Goal: Task Accomplishment & Management: Use online tool/utility

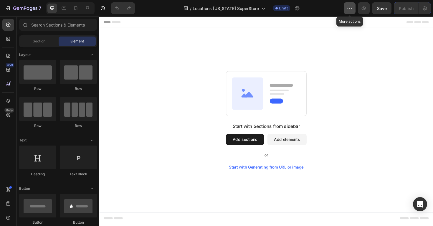
click at [351, 9] on icon "button" at bounding box center [350, 8] width 6 height 6
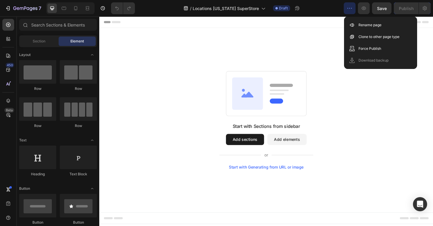
click at [431, 14] on div "7 Version history / Locations [US_STATE] SuperStore Draft Preview Save Publish" at bounding box center [216, 8] width 433 height 17
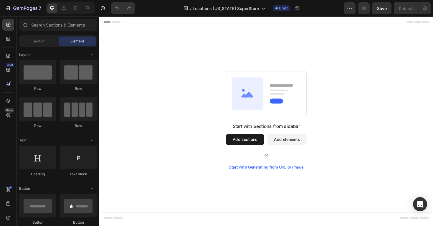
click at [261, 147] on button "Add sections" at bounding box center [253, 147] width 40 height 12
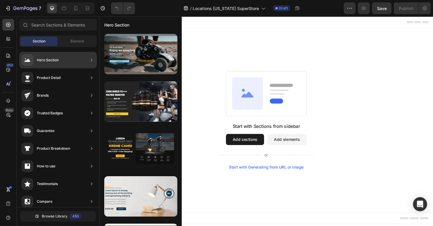
click at [61, 58] on div "Hero Section" at bounding box center [58, 60] width 78 height 17
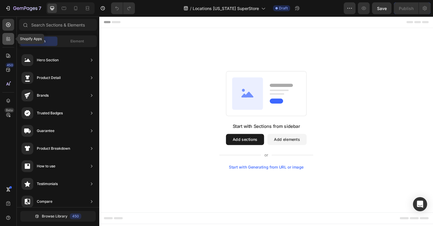
click at [9, 37] on icon at bounding box center [8, 39] width 6 height 6
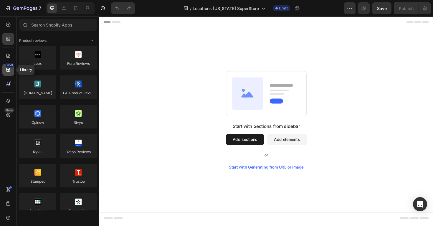
click at [8, 70] on icon at bounding box center [8, 70] width 6 height 6
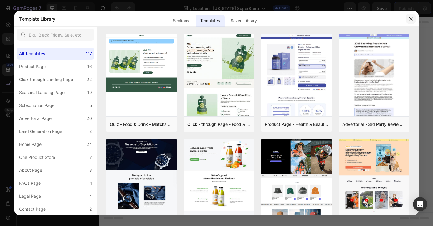
click at [413, 19] on icon "button" at bounding box center [411, 19] width 5 height 5
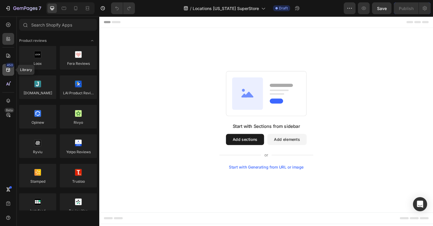
click at [9, 73] on div "450" at bounding box center [8, 70] width 12 height 12
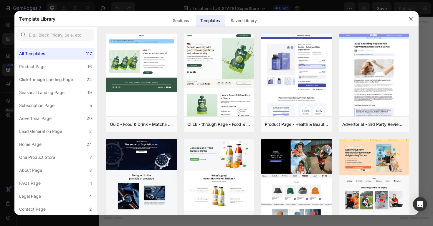
click at [8, 65] on div at bounding box center [216, 113] width 433 height 226
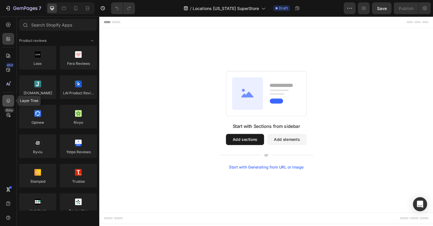
click at [7, 100] on icon at bounding box center [8, 101] width 6 height 6
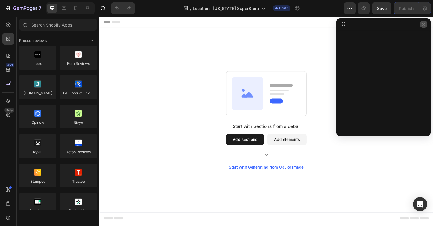
click at [425, 26] on icon "button" at bounding box center [423, 24] width 5 height 5
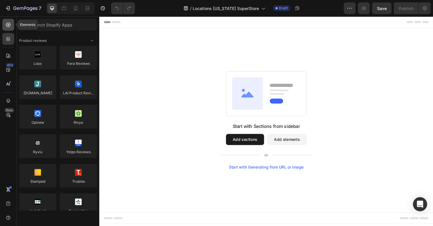
click at [6, 25] on icon at bounding box center [8, 25] width 6 height 6
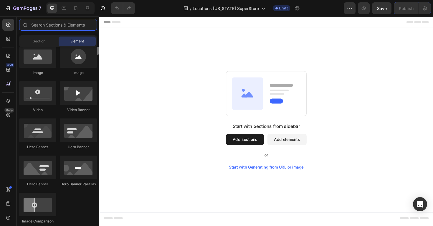
scroll to position [202, 0]
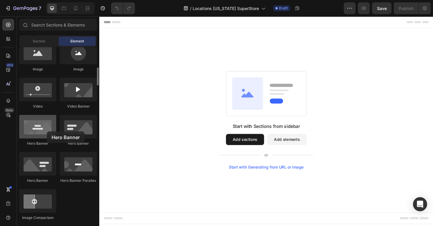
drag, startPoint x: 42, startPoint y: 133, endPoint x: 37, endPoint y: 133, distance: 5.1
click at [37, 133] on div at bounding box center [37, 127] width 37 height 24
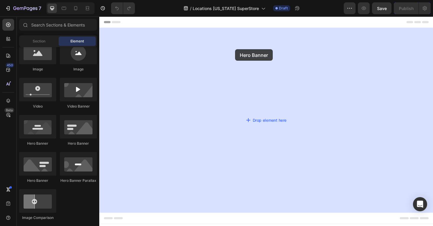
drag, startPoint x: 135, startPoint y: 146, endPoint x: 243, endPoint y: 51, distance: 143.6
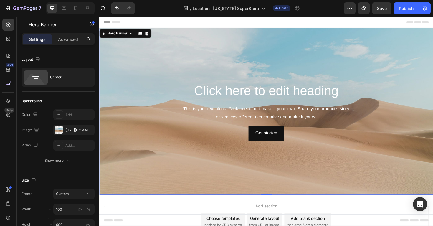
scroll to position [39, 0]
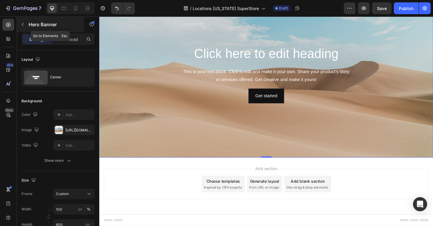
click at [24, 24] on icon "button" at bounding box center [22, 24] width 5 height 5
click at [251, 138] on div "Background Image" at bounding box center [276, 77] width 354 height 177
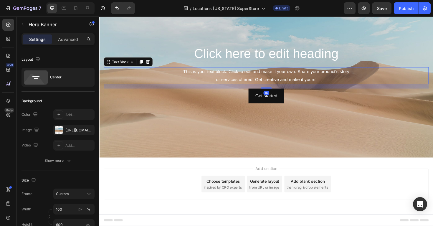
click at [303, 85] on div "This is your text block. Click to edit and make it your own. Share your product…" at bounding box center [276, 79] width 344 height 18
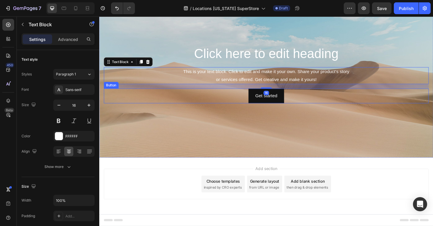
click at [306, 94] on div "Get started Button" at bounding box center [276, 101] width 344 height 16
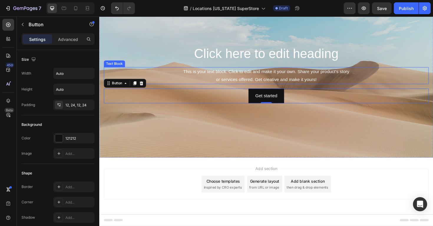
click at [318, 82] on div "This is your text block. Click to edit and make it your own. Share your product…" at bounding box center [276, 79] width 344 height 18
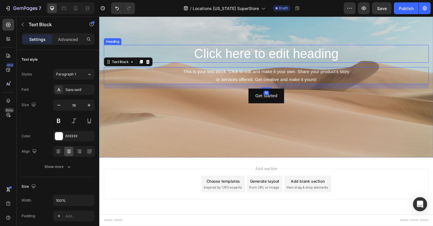
click at [313, 64] on h2 "Click here to edit heading" at bounding box center [276, 56] width 344 height 19
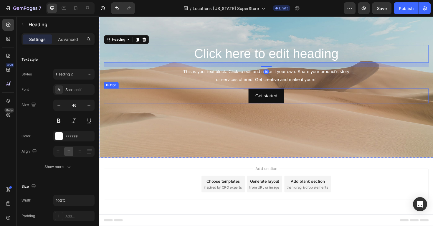
click at [306, 95] on div "Get started Button" at bounding box center [276, 101] width 344 height 16
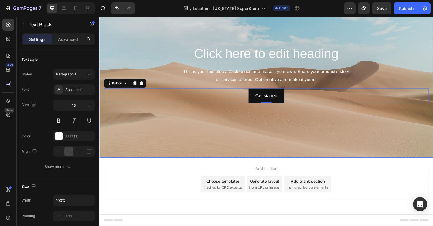
click at [293, 88] on div "This is your text block. Click to edit and make it your own. Share your product…" at bounding box center [276, 79] width 344 height 18
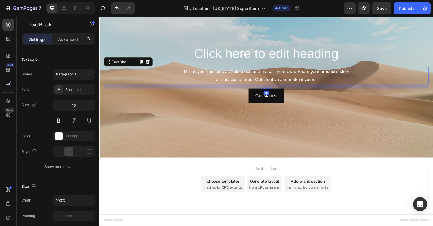
click at [299, 72] on div "This is your text block. Click to edit and make it your own. Share your product…" at bounding box center [276, 79] width 344 height 18
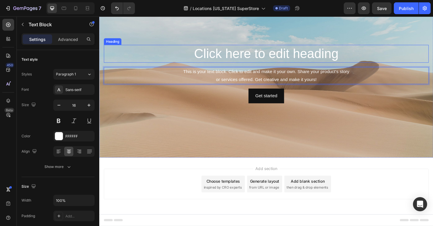
click at [291, 50] on h2 "Click here to edit heading" at bounding box center [276, 56] width 344 height 19
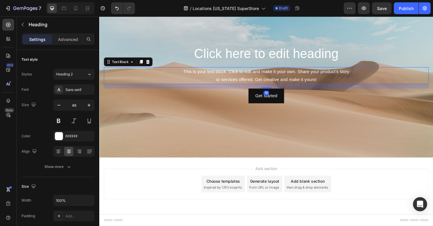
click at [234, 82] on p "This is your text block. Click to edit and make it your own. Share your product…" at bounding box center [276, 79] width 343 height 17
click at [21, 26] on icon "button" at bounding box center [22, 24] width 5 height 5
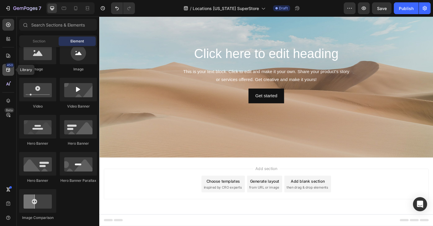
click at [9, 72] on icon at bounding box center [8, 70] width 6 height 6
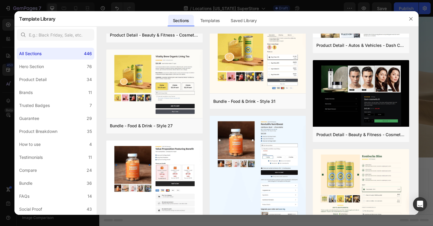
scroll to position [0, 0]
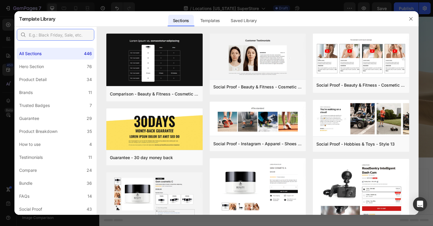
click at [51, 37] on input "text" at bounding box center [56, 35] width 78 height 12
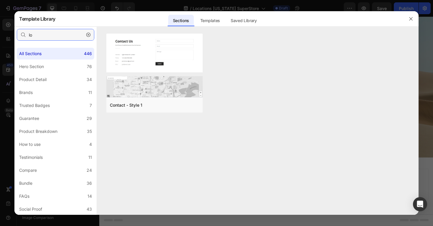
type input "l"
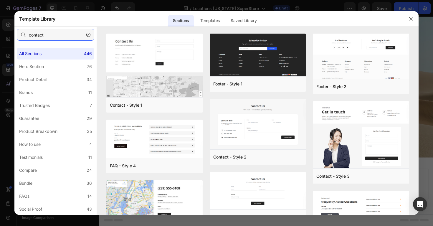
type input "contact"
click at [314, 19] on div "Sections Templates Existing pages Saved Library Templates Saved Library" at bounding box center [214, 18] width 319 height 15
click at [410, 19] on icon "button" at bounding box center [411, 19] width 5 height 5
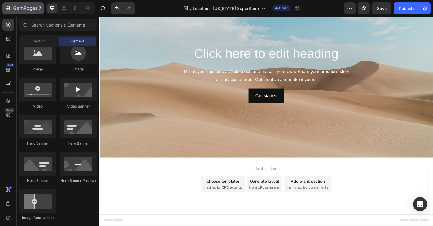
click at [22, 13] on button "7" at bounding box center [23, 8] width 42 height 12
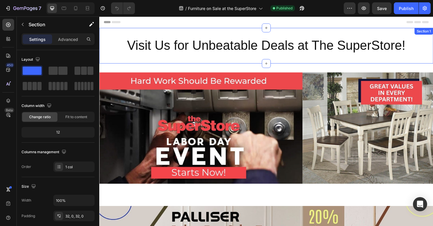
click at [176, 59] on div "Visit Us for Unbeatable Deals at The SuperStore! Heading Section 1" at bounding box center [276, 48] width 354 height 38
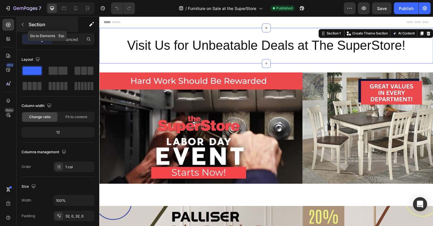
click at [19, 22] on button "button" at bounding box center [22, 24] width 9 height 9
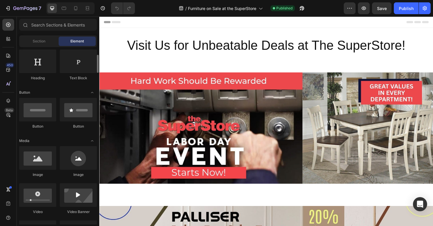
scroll to position [90, 0]
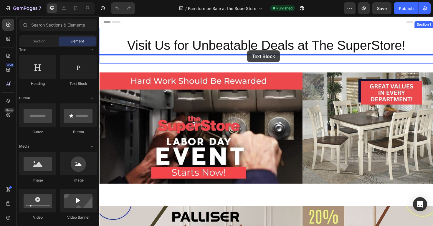
drag, startPoint x: 172, startPoint y: 88, endPoint x: 256, endPoint y: 52, distance: 91.1
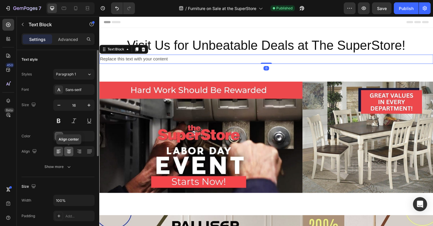
click at [68, 154] on div at bounding box center [68, 151] width 9 height 9
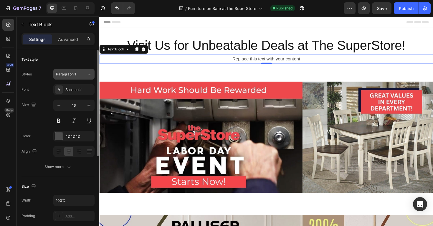
click at [73, 76] on span "Paragraph 1" at bounding box center [66, 74] width 20 height 5
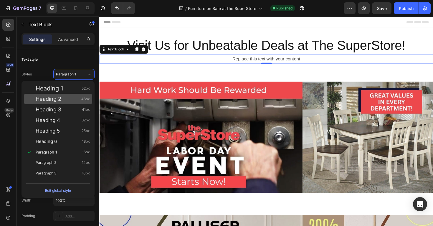
click at [71, 99] on div "Heading 2 46px" at bounding box center [63, 99] width 54 height 6
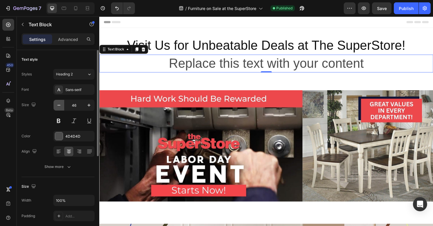
click at [59, 105] on icon "button" at bounding box center [59, 105] width 6 height 6
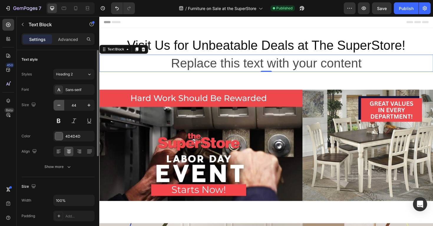
click at [59, 105] on icon "button" at bounding box center [59, 105] width 6 height 6
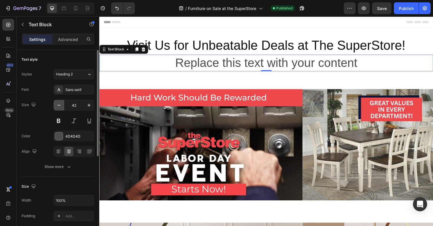
click at [59, 105] on icon "button" at bounding box center [59, 105] width 6 height 6
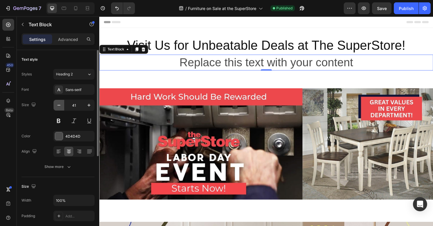
click at [59, 105] on icon "button" at bounding box center [59, 105] width 6 height 6
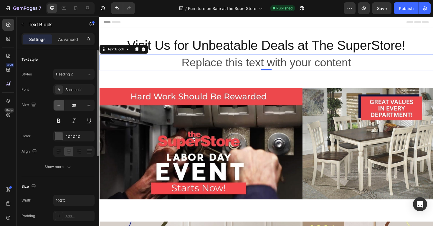
click at [59, 105] on icon "button" at bounding box center [59, 105] width 6 height 6
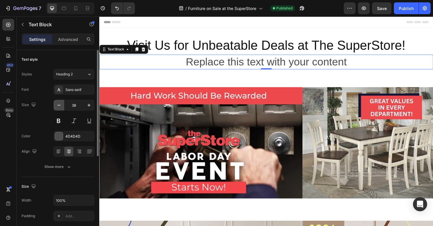
click at [59, 105] on icon "button" at bounding box center [59, 105] width 6 height 6
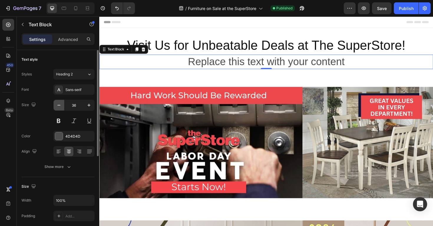
click at [59, 105] on icon "button" at bounding box center [59, 105] width 6 height 6
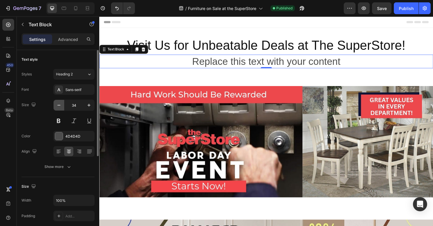
click at [59, 105] on icon "button" at bounding box center [59, 105] width 6 height 6
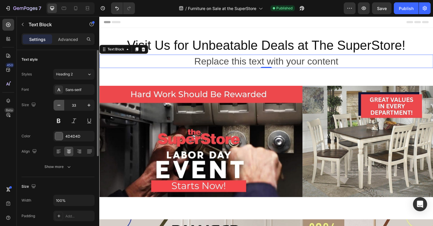
click at [59, 105] on icon "button" at bounding box center [59, 105] width 6 height 6
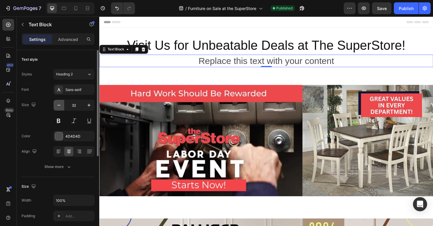
click at [59, 105] on icon "button" at bounding box center [59, 105] width 6 height 6
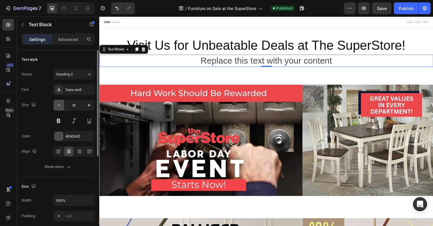
click at [59, 105] on icon "button" at bounding box center [59, 105] width 6 height 6
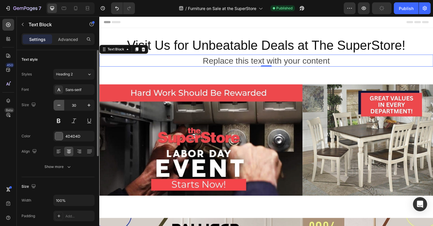
click at [59, 105] on icon "button" at bounding box center [59, 105] width 6 height 6
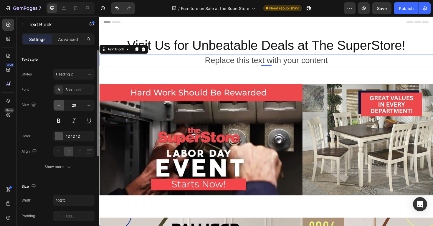
click at [59, 105] on icon "button" at bounding box center [59, 105] width 6 height 6
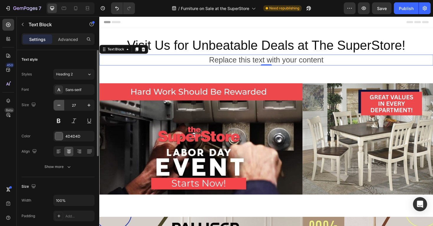
click at [59, 105] on icon "button" at bounding box center [59, 105] width 6 height 6
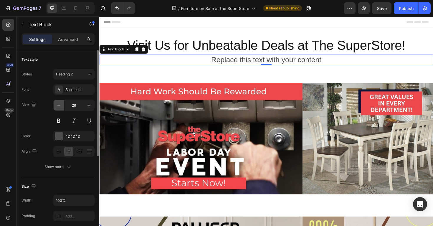
type input "25"
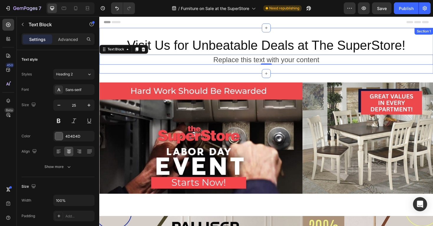
click at [257, 66] on div "Replace this text with your content" at bounding box center [276, 62] width 354 height 11
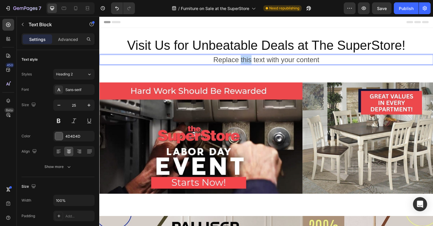
click at [257, 66] on p "Replace this text with your content" at bounding box center [276, 62] width 352 height 10
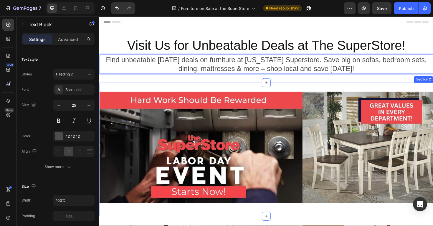
click at [318, 90] on div "Image Row Section 2" at bounding box center [276, 157] width 354 height 141
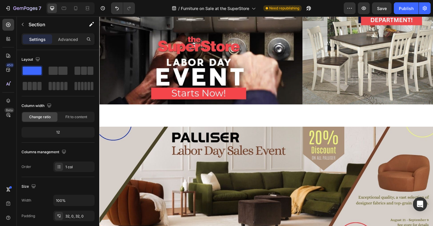
scroll to position [37, 0]
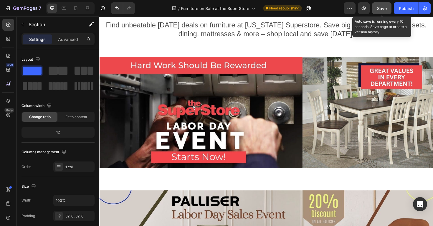
click at [382, 13] on button "Save" at bounding box center [381, 8] width 19 height 12
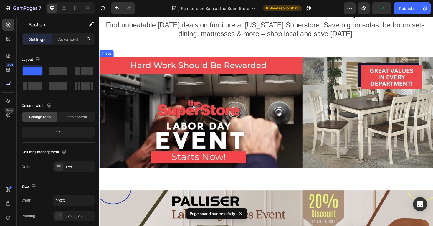
scroll to position [0, 0]
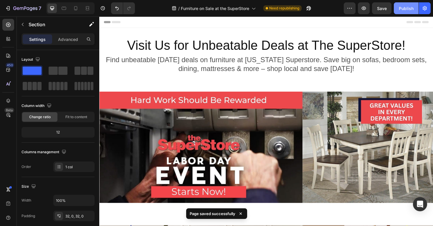
click at [405, 9] on div "Publish" at bounding box center [406, 8] width 15 height 6
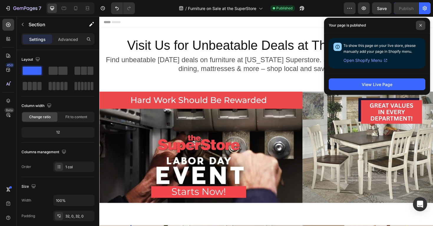
click at [421, 23] on span at bounding box center [420, 25] width 9 height 9
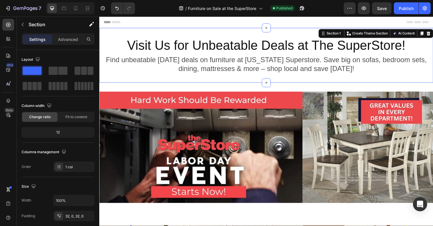
click at [336, 79] on div "Visit Us for Unbeatable Deals at The SuperStore! Heading Find unbeatable Labor …" at bounding box center [276, 58] width 354 height 58
click at [426, 8] on icon "button" at bounding box center [425, 8] width 6 height 6
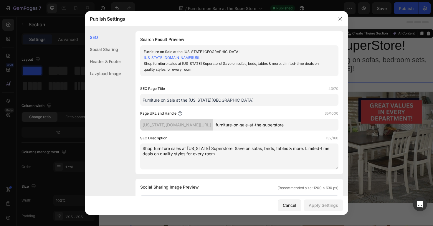
click at [182, 149] on textarea "Shop furniture sales at Vermont Superstore! Save on sofas, beds, tables & more.…" at bounding box center [239, 157] width 198 height 26
click at [154, 148] on textarea "Shop furniture Labor Day at Vermont Superstore! Save on sofas, beds, tables & m…" at bounding box center [239, 157] width 198 height 26
click at [201, 148] on textarea "Shop our furniture Labor Day at Vermont Superstore! Save on sofas, beds, tables…" at bounding box center [239, 157] width 198 height 26
click at [270, 159] on textarea "Shop our furniture Labor Day sales at Vermont Superstore! Save on sofas, beds, …" at bounding box center [239, 157] width 198 height 26
type textarea "Shop our furniture Labor Day sales at Vermont Superstore! Save on sofas, beds, …"
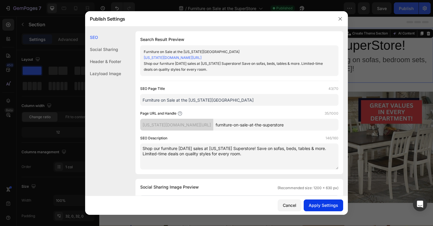
click at [329, 204] on div "Apply Settings" at bounding box center [323, 205] width 29 height 6
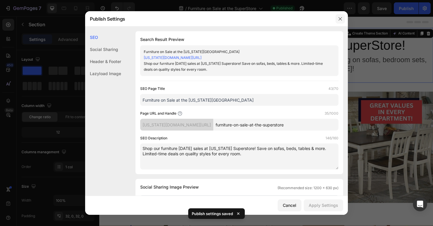
click at [340, 22] on button "button" at bounding box center [340, 18] width 9 height 9
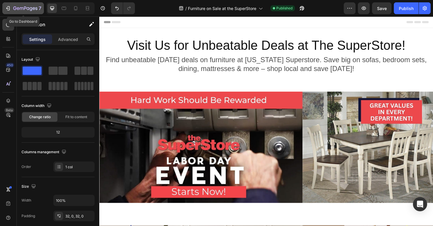
click at [20, 8] on icon "button" at bounding box center [22, 8] width 4 height 3
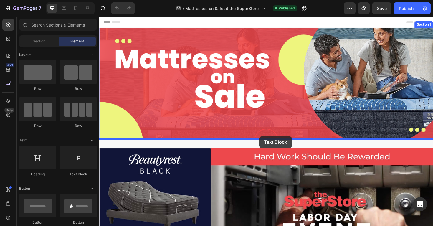
drag, startPoint x: 165, startPoint y: 169, endPoint x: 269, endPoint y: 144, distance: 107.0
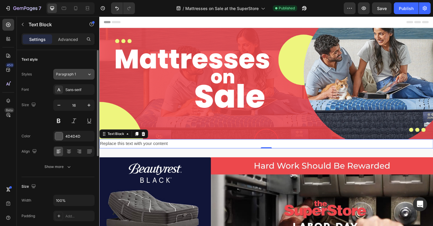
click at [79, 73] on div "Paragraph 1" at bounding box center [68, 74] width 24 height 5
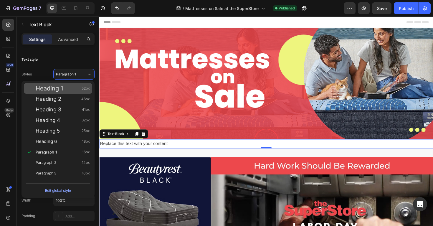
click at [71, 87] on div "Heading 1 52px" at bounding box center [63, 88] width 54 height 6
type input "52"
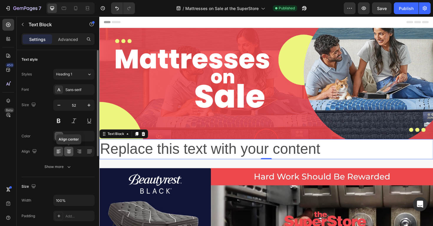
click at [69, 152] on icon at bounding box center [69, 152] width 4 height 1
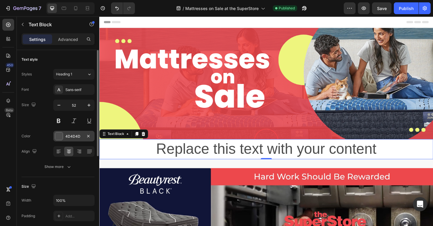
click at [64, 135] on div "4D4D4D" at bounding box center [73, 136] width 41 height 11
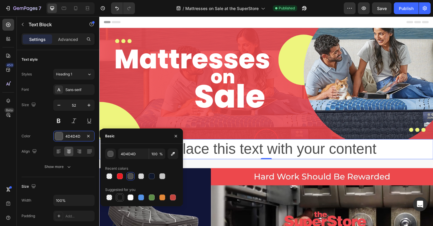
click at [119, 198] on div at bounding box center [120, 197] width 6 height 6
type input "151515"
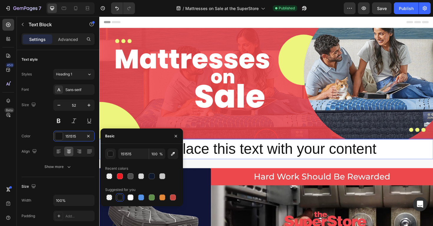
click at [297, 158] on div "Replace this text with your content" at bounding box center [276, 156] width 354 height 21
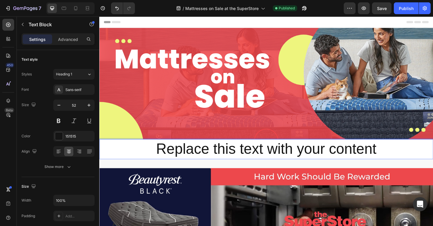
click at [272, 159] on p "Replace this text with your content" at bounding box center [276, 157] width 352 height 20
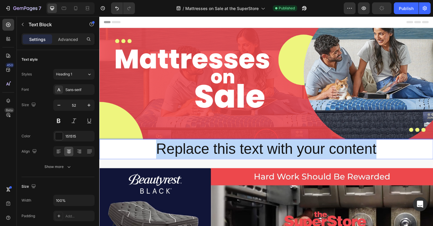
click at [272, 159] on p "Replace this text with your content" at bounding box center [276, 157] width 352 height 20
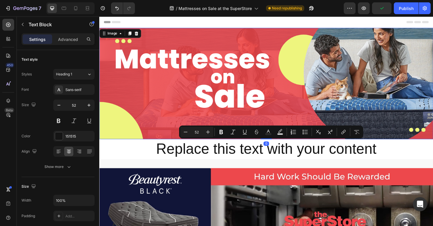
click at [400, 118] on img at bounding box center [276, 88] width 354 height 118
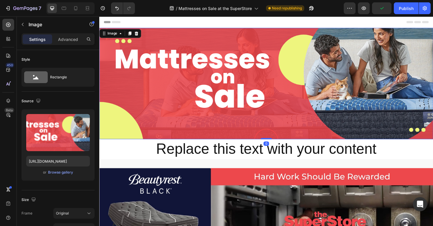
click at [378, 139] on img at bounding box center [276, 88] width 354 height 118
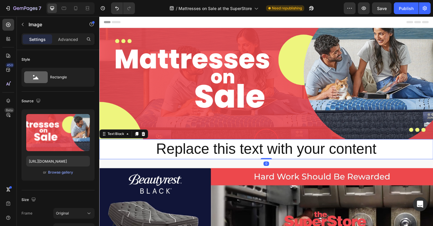
click at [343, 155] on p "Replace this text with your content" at bounding box center [276, 157] width 352 height 20
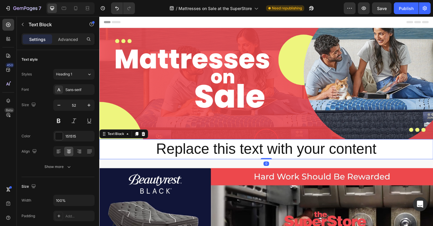
click at [270, 146] on div "Replace this text with your content" at bounding box center [276, 156] width 354 height 21
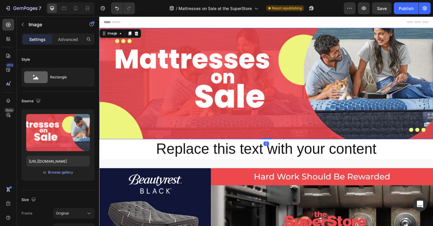
click at [274, 138] on img at bounding box center [276, 88] width 354 height 118
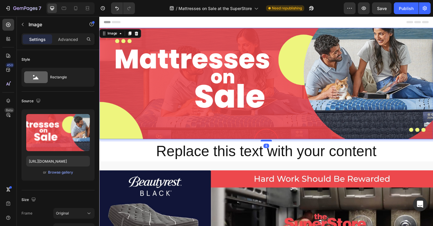
click at [276, 147] on div at bounding box center [276, 148] width 12 height 2
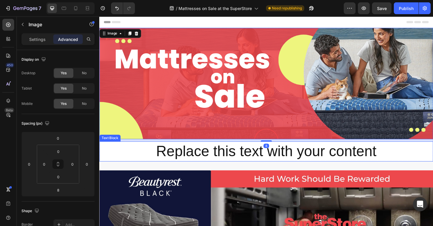
click at [176, 156] on p "Replace this text with your content" at bounding box center [276, 159] width 352 height 20
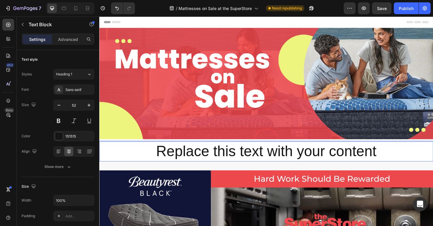
click at [253, 159] on p "Replace this text with your content" at bounding box center [276, 159] width 352 height 20
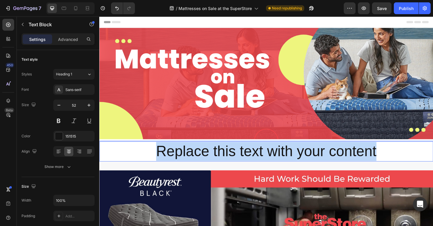
click at [253, 159] on p "Replace this text with your content" at bounding box center [276, 159] width 352 height 20
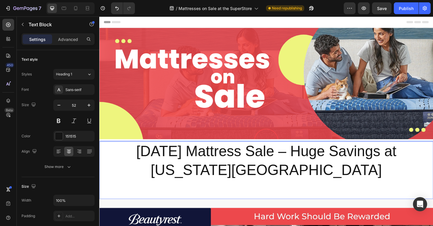
click at [319, 178] on p "Labor Day Mattress Sale – Huge Savings at Vermont Superstore" at bounding box center [276, 169] width 352 height 40
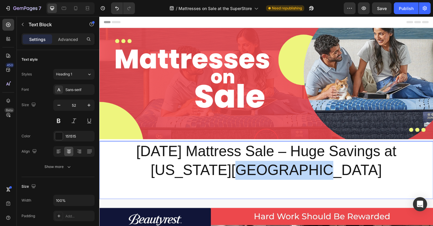
click at [319, 178] on p "Labor Day Mattress Sale – Huge Savings at Vermont Superstore" at bounding box center [276, 169] width 352 height 40
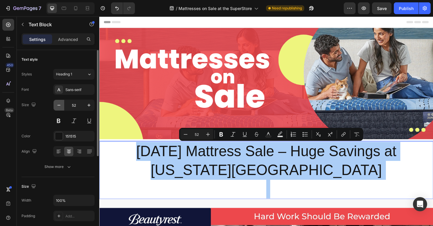
click at [58, 105] on icon "button" at bounding box center [59, 105] width 6 height 6
click at [58, 105] on icon "button" at bounding box center [58, 105] width 3 height 1
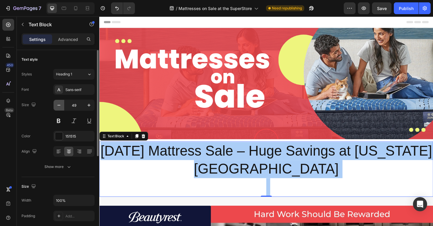
click at [58, 105] on icon "button" at bounding box center [58, 105] width 3 height 1
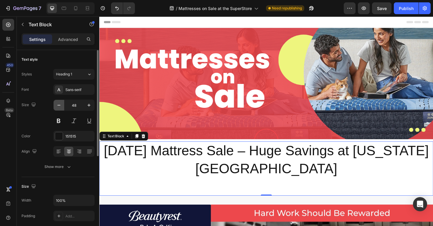
click at [58, 105] on icon "button" at bounding box center [58, 105] width 3 height 1
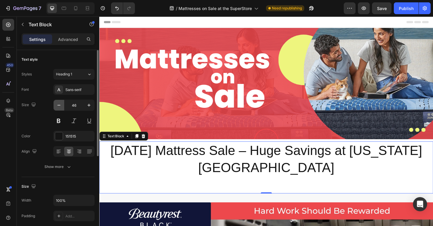
click at [58, 105] on icon "button" at bounding box center [58, 105] width 3 height 1
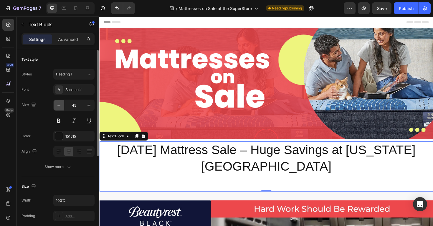
click at [58, 105] on icon "button" at bounding box center [58, 105] width 3 height 1
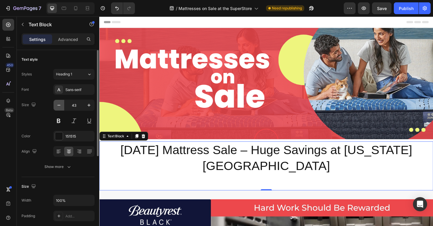
click at [58, 105] on icon "button" at bounding box center [58, 105] width 3 height 1
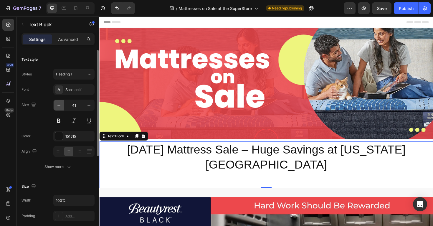
click at [58, 105] on icon "button" at bounding box center [58, 105] width 3 height 1
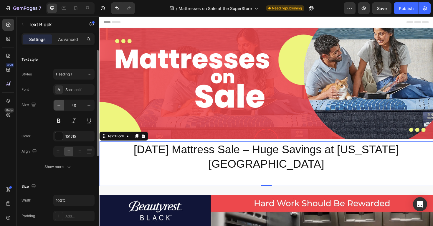
click at [61, 105] on icon "button" at bounding box center [59, 105] width 6 height 6
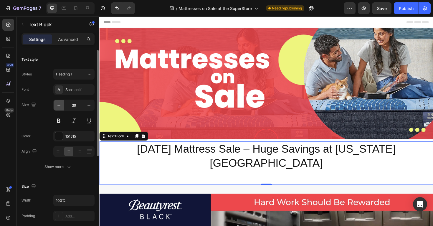
click at [61, 105] on icon "button" at bounding box center [59, 105] width 6 height 6
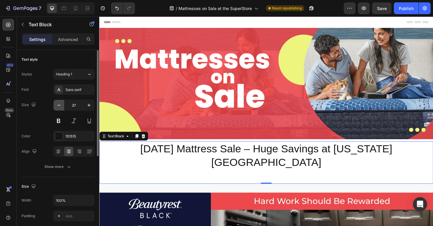
click at [61, 105] on icon "button" at bounding box center [59, 105] width 6 height 6
type input "36"
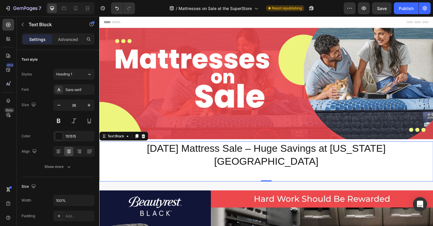
click at [210, 177] on p "Rich Text Editor. Editing area: main" at bounding box center [276, 184] width 352 height 14
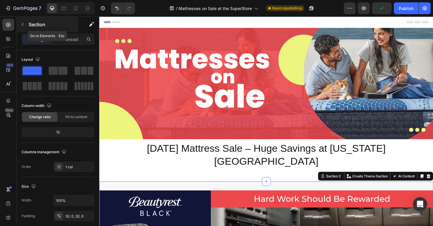
click at [26, 23] on button "button" at bounding box center [22, 24] width 9 height 9
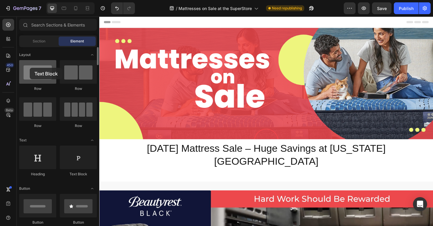
drag, startPoint x: 83, startPoint y: 164, endPoint x: 30, endPoint y: 67, distance: 110.4
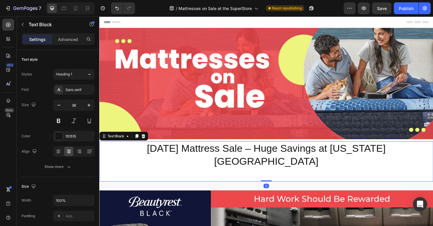
click at [244, 163] on p "Labor Day Mattress Sale – Huge Savings at Vermont Superstore" at bounding box center [276, 163] width 352 height 28
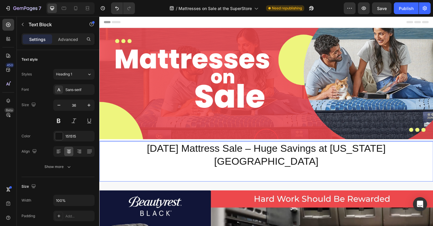
click at [275, 177] on p "Rich Text Editor. Editing area: main" at bounding box center [276, 184] width 352 height 14
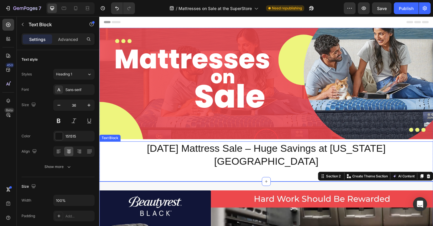
click at [281, 161] on p "Labor Day Mattress Sale – Huge Savings at Vermont Superstore" at bounding box center [276, 163] width 352 height 28
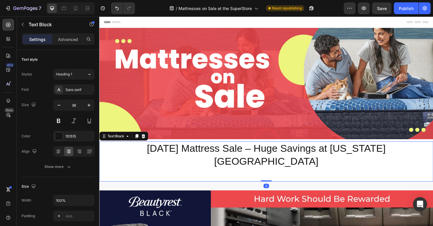
drag, startPoint x: 278, startPoint y: 177, endPoint x: 278, endPoint y: 168, distance: 9.1
click at [278, 168] on div "Labor Day Mattress Sale – Huge Savings at Vermont Superstore Text Block 0" at bounding box center [276, 170] width 354 height 42
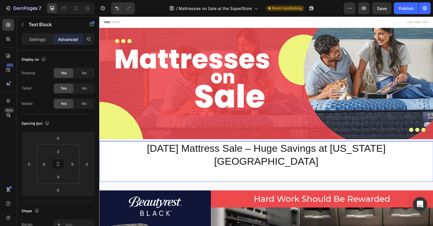
click at [281, 159] on p "Labor Day Mattress Sale – Huge Savings at Vermont Superstore" at bounding box center [276, 163] width 352 height 28
click at [266, 155] on p "Labor Day Mattress Sale – Huge Savings at Vermont Superstore" at bounding box center [276, 163] width 352 height 28
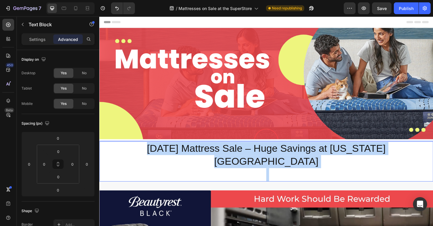
click at [266, 155] on p "Labor Day Mattress Sale – Huge Savings at Vermont Superstore" at bounding box center [276, 163] width 352 height 28
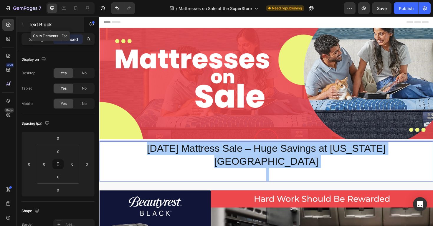
click at [30, 23] on p "Text Block" at bounding box center [54, 24] width 50 height 7
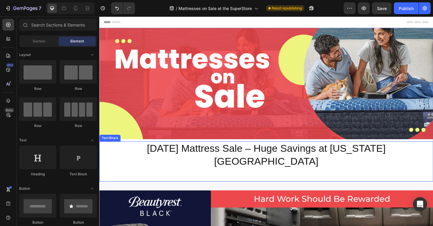
click at [148, 155] on p "Labor Day Mattress Sale – Huge Savings at Vermont Superstore" at bounding box center [276, 163] width 352 height 28
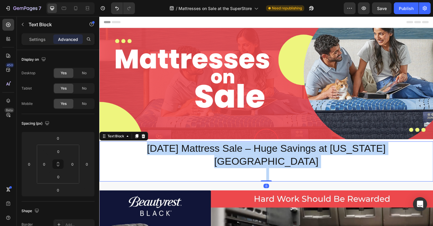
click at [148, 155] on p "Labor Day Mattress Sale – Huge Savings at Vermont Superstore" at bounding box center [276, 163] width 352 height 28
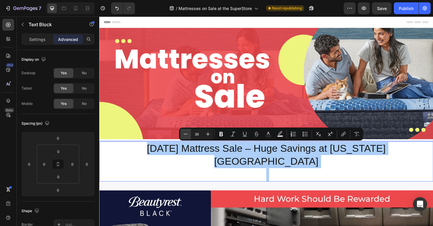
click at [187, 134] on icon "Editor contextual toolbar" at bounding box center [186, 134] width 6 height 6
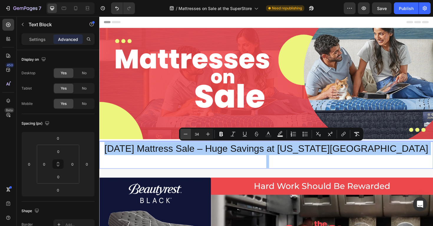
click at [187, 134] on icon "Editor contextual toolbar" at bounding box center [186, 134] width 6 height 6
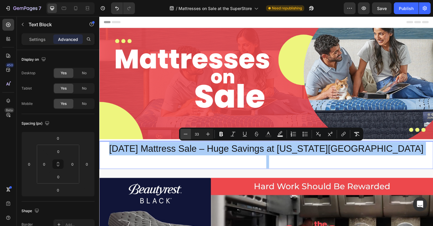
click at [187, 134] on icon "Editor contextual toolbar" at bounding box center [186, 134] width 6 height 6
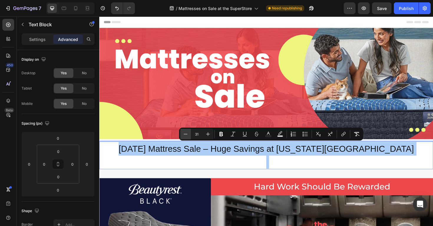
click at [187, 134] on icon "Editor contextual toolbar" at bounding box center [186, 134] width 6 height 6
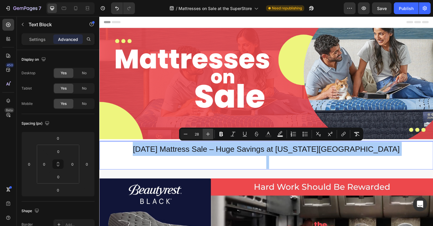
click at [209, 136] on icon "Editor contextual toolbar" at bounding box center [208, 134] width 6 height 6
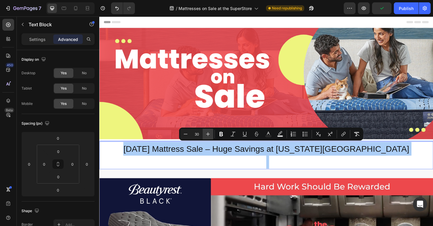
click at [208, 135] on icon "Editor contextual toolbar" at bounding box center [208, 134] width 6 height 6
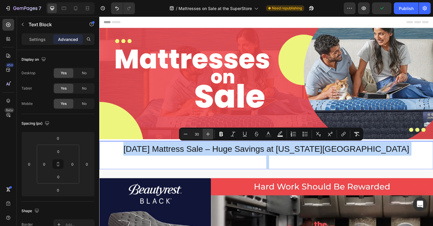
type input "31"
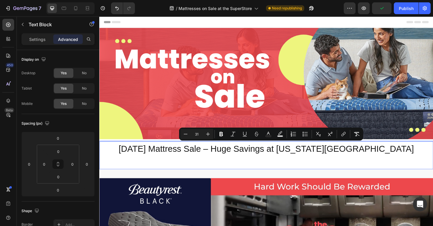
click at [368, 171] on p "Rich Text Editor. Editing area: main" at bounding box center [276, 171] width 352 height 14
click at [418, 155] on p "Labor Day Mattress Sale – Huge Savings at Vermont Superstore" at bounding box center [276, 156] width 352 height 14
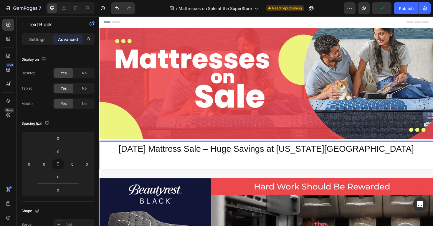
click at [218, 164] on p "Rich Text Editor. Editing area: main" at bounding box center [276, 171] width 352 height 14
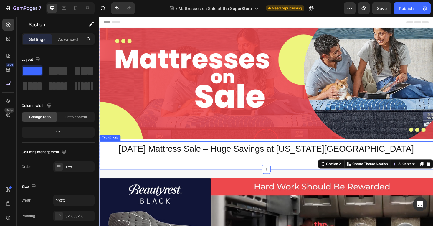
click at [254, 167] on p "Rich Text Editor. Editing area: main" at bounding box center [276, 171] width 352 height 14
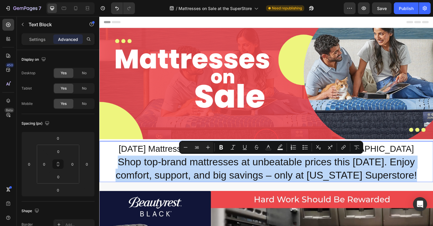
drag, startPoint x: 431, startPoint y: 187, endPoint x: 114, endPoint y: 172, distance: 317.1
click at [114, 172] on p "Shop top-brand mattresses at unbeatable prices this Labor Day. Enjoy comfort, s…" at bounding box center [276, 178] width 352 height 28
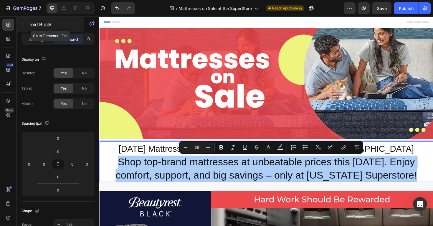
click at [31, 23] on p "Text Block" at bounding box center [54, 24] width 50 height 7
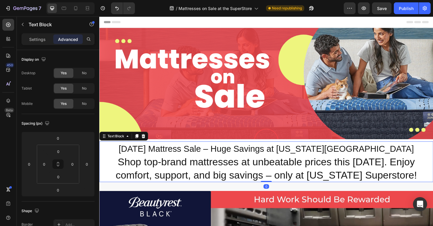
click at [122, 172] on p "Shop top-brand mattresses at unbeatable prices this Labor Day. Enjoy comfort, s…" at bounding box center [276, 178] width 352 height 28
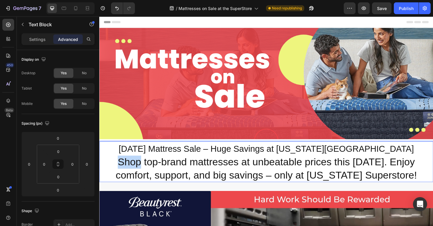
click at [111, 170] on p "Shop top-brand mattresses at unbeatable prices this Labor Day. Enjoy comfort, s…" at bounding box center [276, 178] width 352 height 28
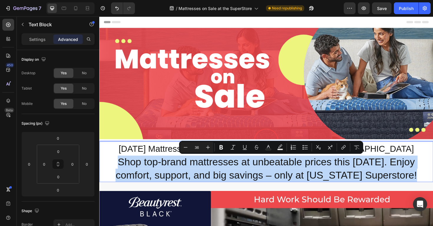
drag, startPoint x: 111, startPoint y: 170, endPoint x: 191, endPoint y: 172, distance: 80.2
click at [191, 172] on p "Shop top-brand mattresses at unbeatable prices this Labor Day. Enjoy comfort, s…" at bounding box center [276, 178] width 352 height 28
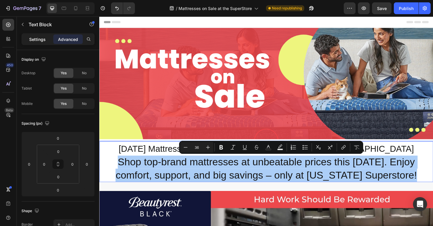
click at [45, 39] on p "Settings" at bounding box center [37, 39] width 17 height 6
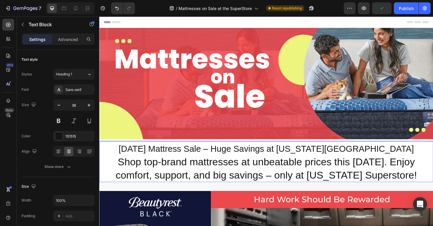
click at [113, 169] on p "Shop top-brand mattresses at unbeatable prices this Labor Day. Enjoy comfort, s…" at bounding box center [276, 178] width 352 height 28
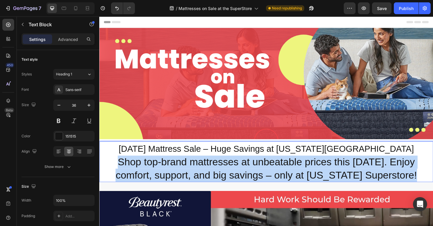
drag, startPoint x: 113, startPoint y: 169, endPoint x: 426, endPoint y: 182, distance: 312.9
click at [426, 182] on p "Shop top-brand mattresses at unbeatable prices this Labor Day. Enjoy comfort, s…" at bounding box center [276, 178] width 352 height 28
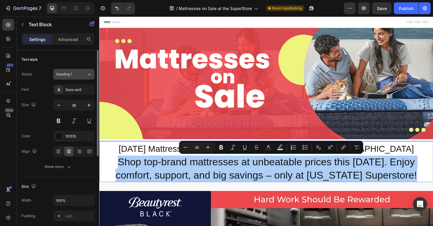
click at [69, 73] on span "Heading 1" at bounding box center [64, 74] width 16 height 5
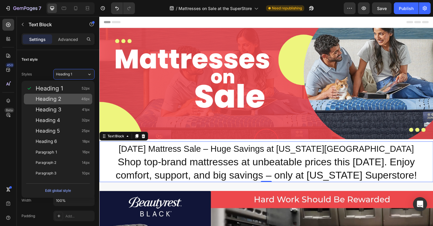
click at [66, 98] on div "Heading 2 46px" at bounding box center [63, 99] width 54 height 6
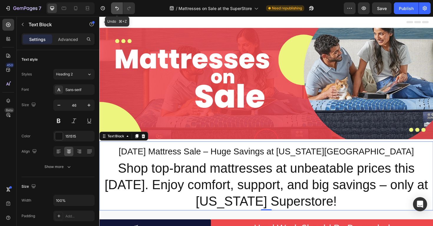
click at [118, 7] on icon "Undo/Redo" at bounding box center [117, 8] width 6 height 6
type input "36"
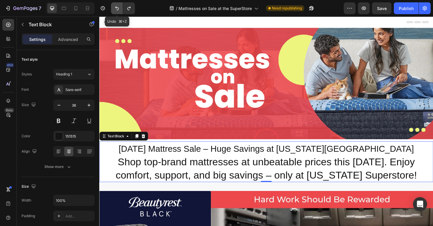
click at [118, 7] on icon "Undo/Redo" at bounding box center [117, 8] width 6 height 6
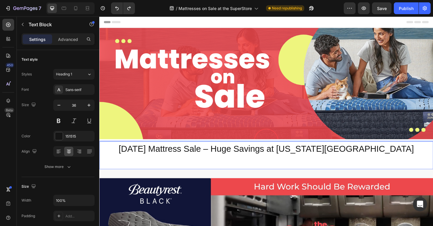
click at [283, 174] on p "Rich Text Editor. Editing area: main" at bounding box center [276, 171] width 352 height 14
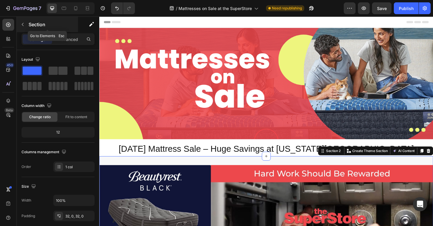
click at [27, 25] on button "button" at bounding box center [22, 24] width 9 height 9
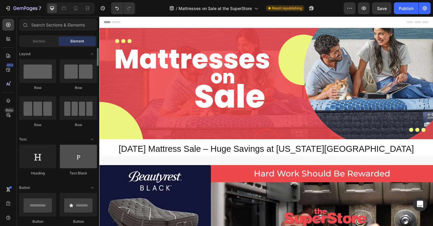
scroll to position [0, 0]
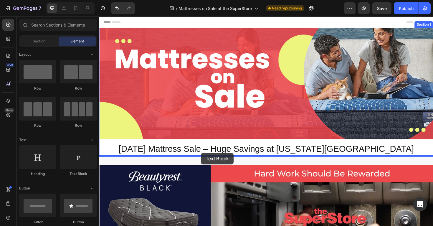
drag, startPoint x: 176, startPoint y: 173, endPoint x: 207, endPoint y: 161, distance: 33.4
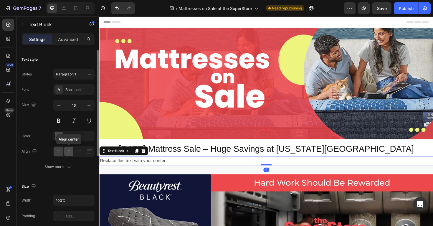
click at [68, 154] on icon at bounding box center [69, 152] width 6 height 6
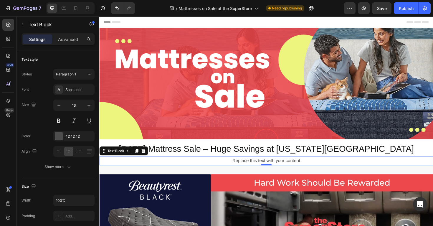
click at [258, 169] on div "Replace this text with your content" at bounding box center [276, 169] width 354 height 10
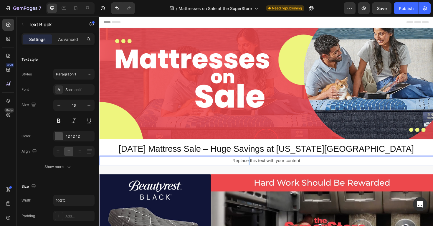
click at [258, 169] on p "Replace this text with your content" at bounding box center [276, 169] width 352 height 9
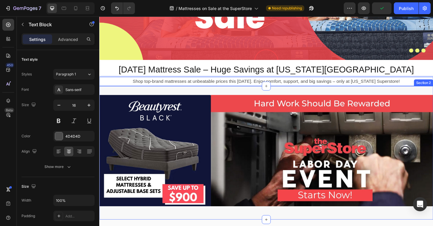
scroll to position [84, 0]
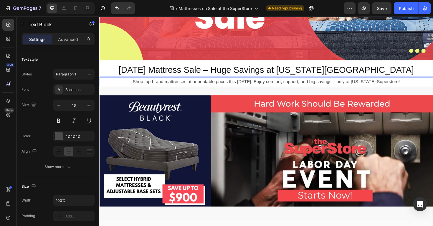
click at [211, 85] on p "Shop top-brand mattresses at unbeatable prices this Labor Day. Enjoy comfort, s…" at bounding box center [276, 85] width 352 height 9
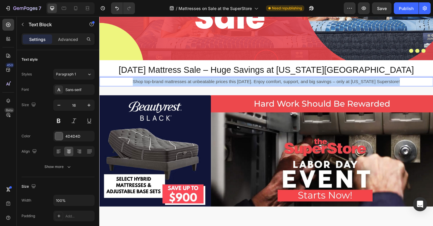
click at [211, 85] on p "Shop top-brand mattresses at unbeatable prices this Labor Day. Enjoy comfort, s…" at bounding box center [276, 85] width 352 height 9
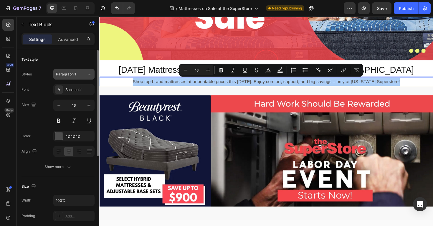
click at [86, 75] on div "Paragraph 1" at bounding box center [71, 74] width 31 height 5
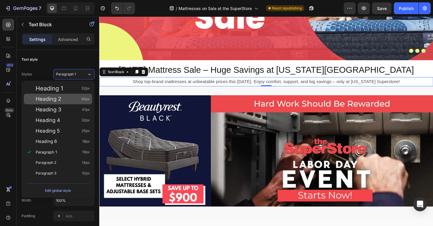
click at [74, 97] on div "Heading 2 46px" at bounding box center [63, 99] width 54 height 6
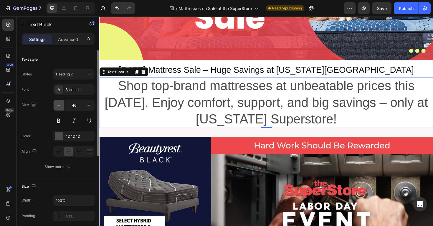
click at [60, 106] on icon "button" at bounding box center [59, 105] width 6 height 6
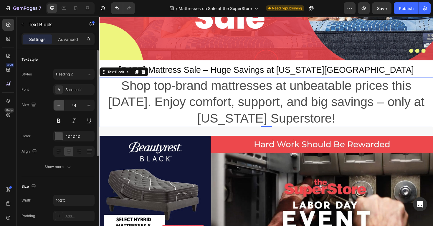
click at [60, 106] on icon "button" at bounding box center [59, 105] width 6 height 6
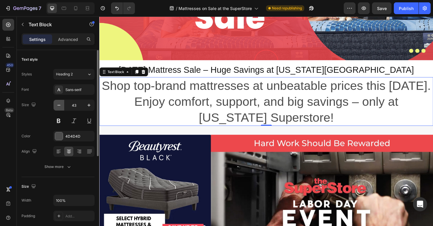
click at [60, 106] on icon "button" at bounding box center [59, 105] width 6 height 6
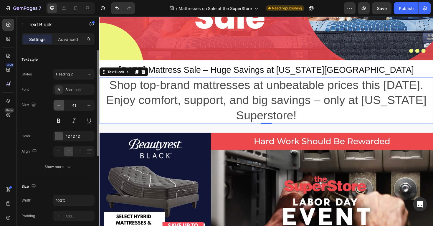
click at [60, 106] on icon "button" at bounding box center [59, 105] width 6 height 6
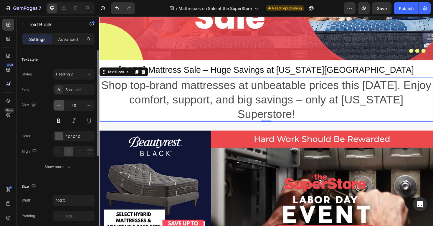
click at [60, 106] on icon "button" at bounding box center [59, 105] width 6 height 6
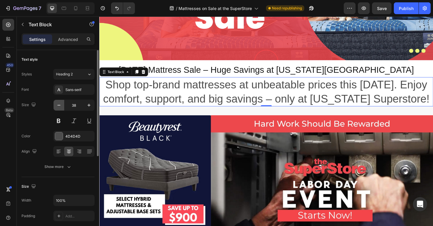
click at [60, 106] on icon "button" at bounding box center [59, 105] width 6 height 6
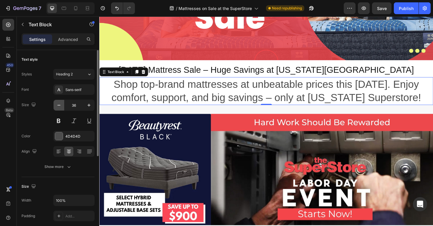
click at [60, 106] on icon "button" at bounding box center [59, 105] width 6 height 6
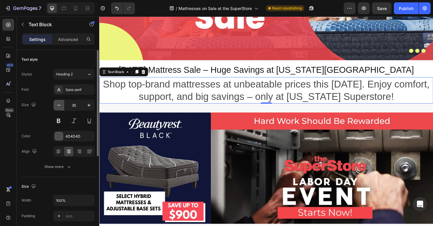
click at [60, 106] on icon "button" at bounding box center [59, 105] width 6 height 6
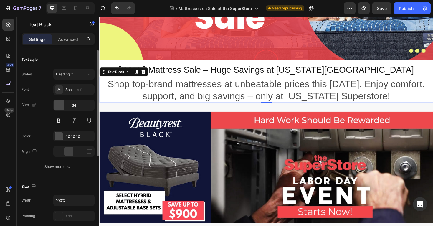
click at [60, 106] on icon "button" at bounding box center [59, 105] width 6 height 6
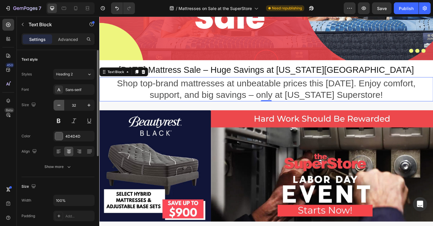
click at [60, 106] on icon "button" at bounding box center [59, 105] width 6 height 6
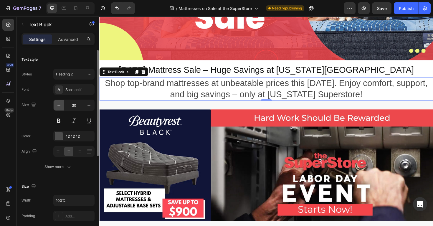
click at [60, 106] on icon "button" at bounding box center [59, 105] width 6 height 6
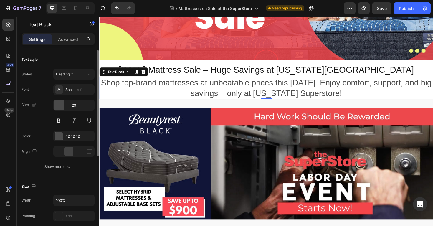
click at [60, 106] on icon "button" at bounding box center [59, 105] width 6 height 6
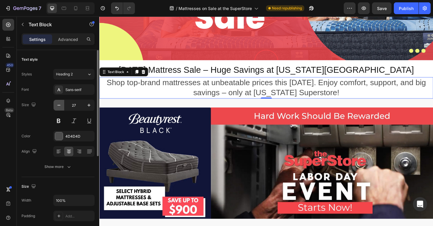
click at [60, 106] on icon "button" at bounding box center [59, 105] width 6 height 6
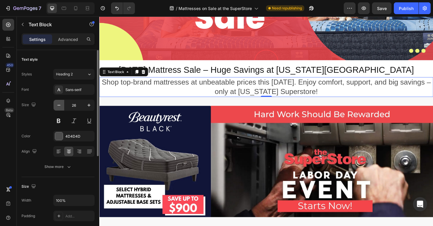
click at [60, 106] on icon "button" at bounding box center [59, 105] width 6 height 6
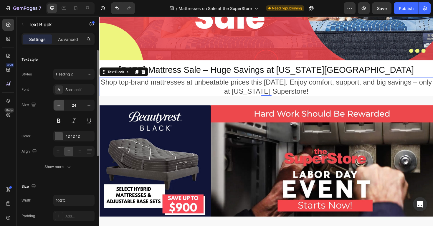
click at [60, 106] on icon "button" at bounding box center [59, 105] width 6 height 6
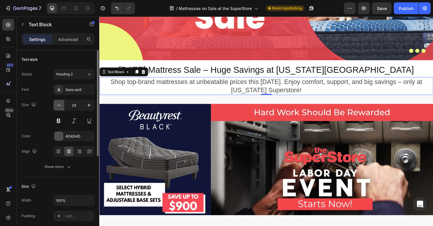
click at [60, 106] on icon "button" at bounding box center [59, 105] width 6 height 6
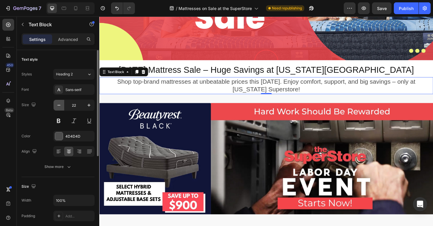
click at [60, 106] on icon "button" at bounding box center [59, 105] width 6 height 6
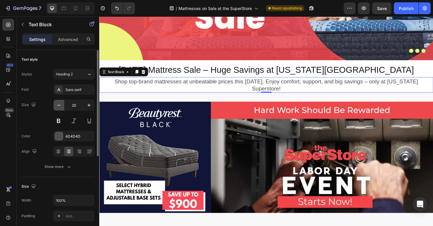
click at [60, 106] on icon "button" at bounding box center [59, 105] width 6 height 6
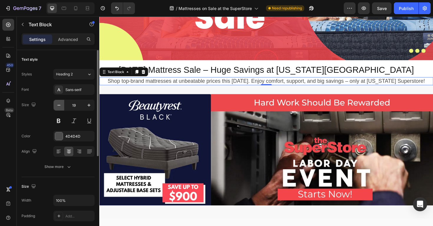
click at [60, 106] on icon "button" at bounding box center [59, 105] width 6 height 6
type input "18"
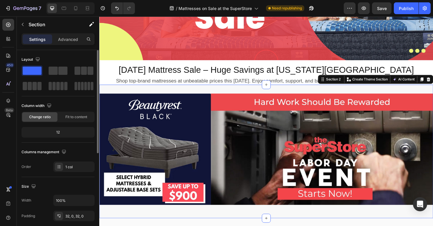
click at [184, 93] on div "Image Row Section 2 You can create reusable sections Create Theme Section AI Co…" at bounding box center [276, 159] width 354 height 141
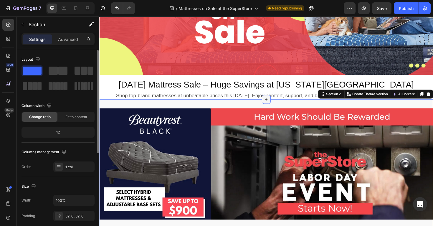
scroll to position [40, 0]
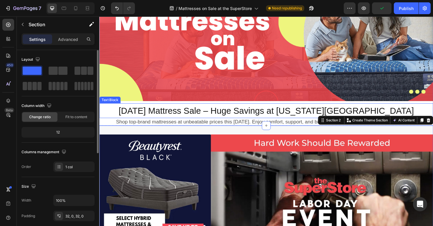
click at [123, 119] on p "Labor Day Mattress Sale – Huge Savings at Vermont Superstore" at bounding box center [276, 116] width 352 height 14
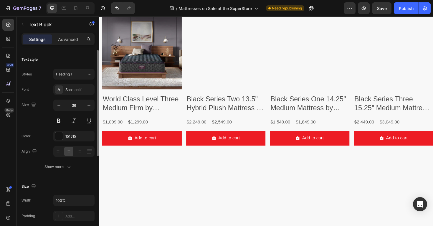
scroll to position [687, 0]
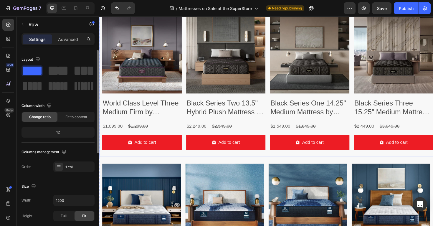
click at [354, 130] on div "Product Images World Class Level Three Medium Firm by Beautyrest Product Title …" at bounding box center [276, 86] width 354 height 159
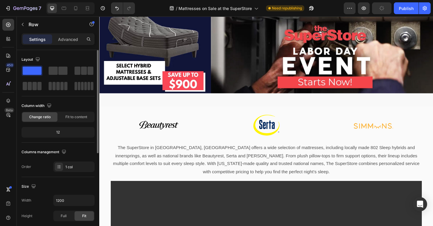
scroll to position [0, 0]
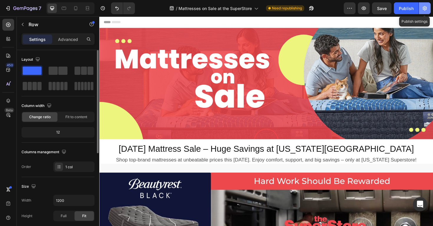
click at [427, 9] on icon "button" at bounding box center [425, 8] width 6 height 6
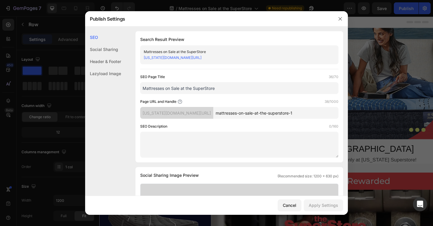
click at [222, 94] on div "SEO Page Title 36/70 Mattresses on Sale at the SuperStore Page URL and Handle 3…" at bounding box center [239, 116] width 198 height 84
click at [223, 90] on input "Mattresses on Sale at the SuperStore" at bounding box center [239, 88] width 198 height 12
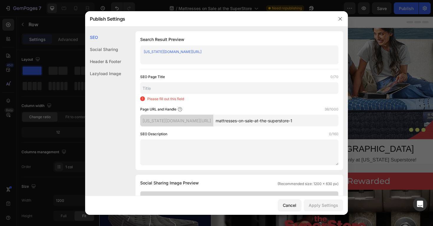
paste input "Labor Day Mattress Sale | Save Big at Vermont Superstore"
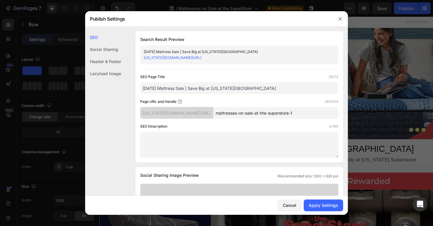
type input "Labor Day Mattress Sale | Save Big at Vermont Superstore"
click at [219, 147] on textarea at bounding box center [239, 145] width 198 height 26
click at [305, 21] on div "Publish Settings" at bounding box center [209, 18] width 248 height 15
click at [184, 146] on textarea at bounding box center [239, 145] width 198 height 26
paste textarea "Discover huge Labor Day savings on top mattresses at Vermont Superstore. Shop q…"
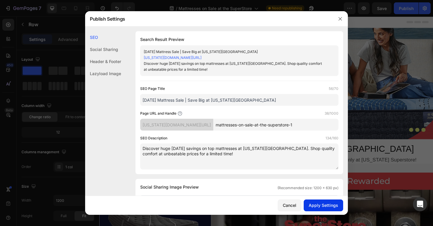
type textarea "Discover huge Labor Day savings on top mattresses at Vermont Superstore. Shop q…"
click at [328, 206] on div "Apply Settings" at bounding box center [323, 205] width 29 height 6
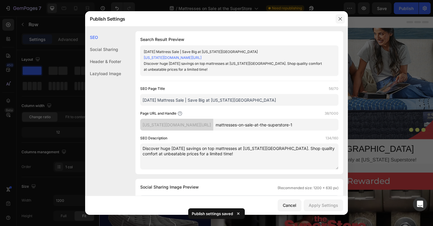
click at [343, 19] on button "button" at bounding box center [340, 18] width 9 height 9
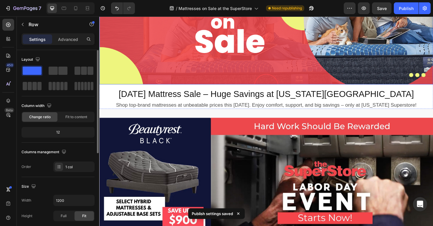
scroll to position [58, 0]
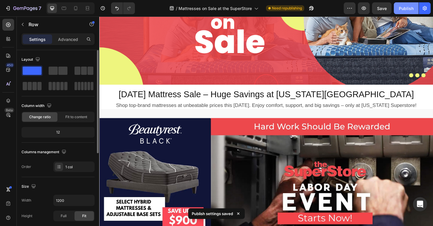
click at [406, 11] on button "Publish" at bounding box center [406, 8] width 25 height 12
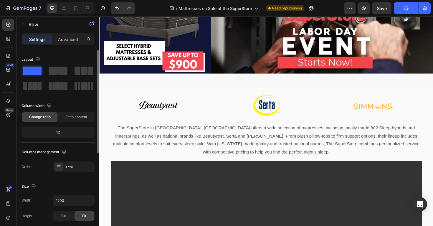
scroll to position [0, 0]
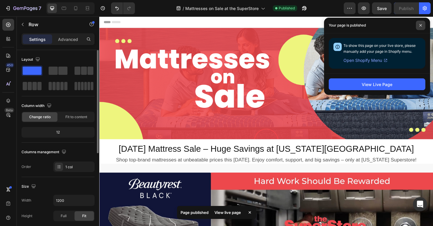
click at [421, 27] on span at bounding box center [420, 25] width 9 height 9
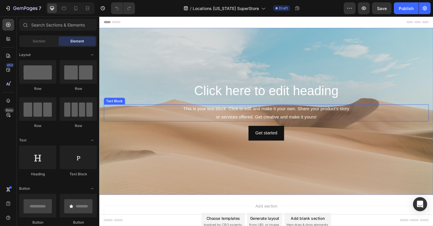
scroll to position [39, 0]
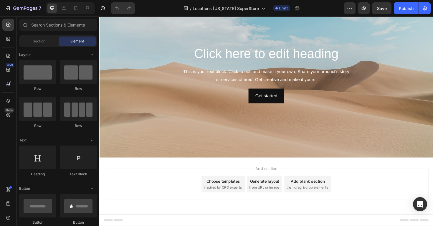
click at [266, 177] on span "Add section" at bounding box center [276, 177] width 28 height 6
click at [286, 201] on div "Generate layout from URL or image" at bounding box center [274, 194] width 37 height 18
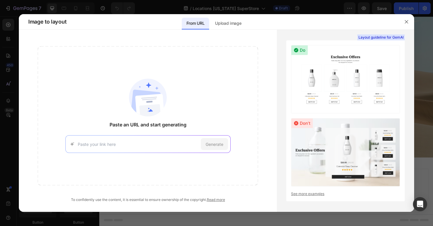
click at [165, 139] on div "Generate" at bounding box center [147, 144] width 165 height 18
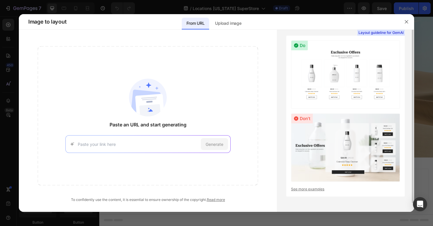
scroll to position [0, 0]
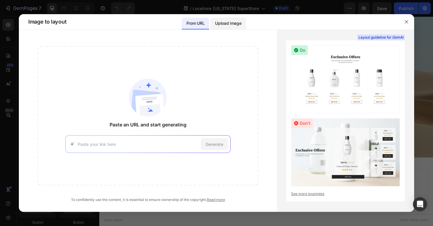
click at [229, 24] on p "Upload image" at bounding box center [228, 23] width 26 height 7
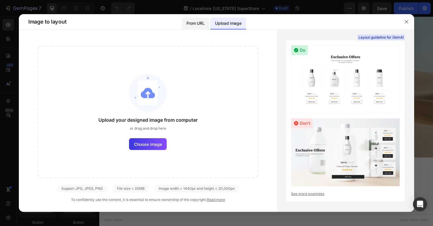
click at [205, 24] on div "From URL" at bounding box center [195, 24] width 27 height 12
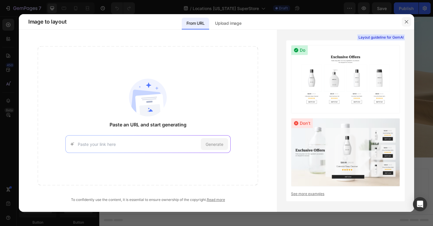
click at [404, 22] on icon "button" at bounding box center [406, 21] width 5 height 5
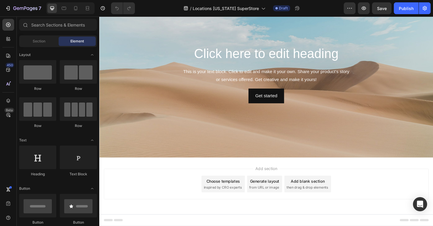
click at [323, 199] on span "then drag & drop elements" at bounding box center [320, 197] width 44 height 5
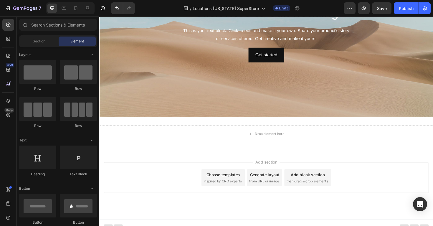
scroll to position [84, 0]
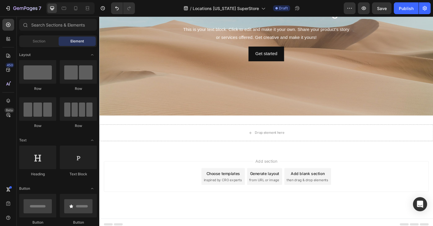
click at [233, 183] on div "Choose templates" at bounding box center [231, 183] width 36 height 6
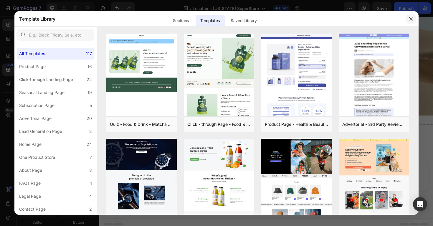
click at [409, 17] on icon "button" at bounding box center [411, 19] width 5 height 5
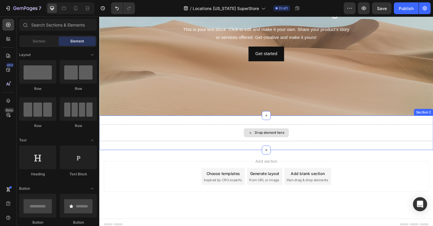
click at [266, 141] on div "Drop element here" at bounding box center [279, 139] width 31 height 5
click at [227, 140] on div "Drop element here" at bounding box center [276, 140] width 354 height 18
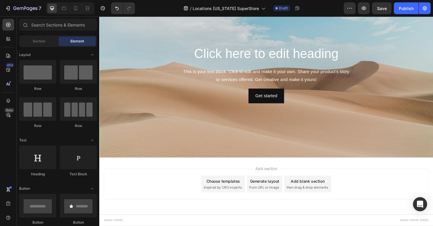
scroll to position [39, 0]
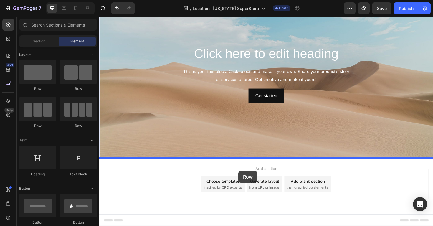
drag, startPoint x: 170, startPoint y: 91, endPoint x: 246, endPoint y: 180, distance: 117.1
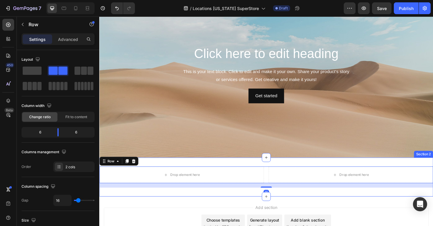
click at [292, 199] on div "Drop element here Drop element here Row 16 Section 2" at bounding box center [276, 186] width 354 height 41
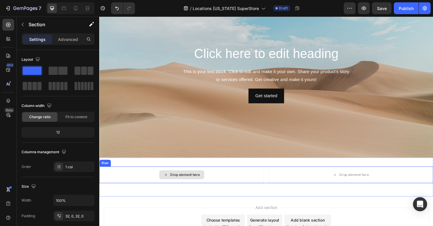
click at [210, 182] on div "Drop element here" at bounding box center [187, 183] width 48 height 9
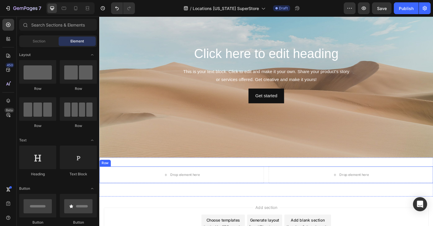
click at [275, 176] on div "Drop element here Drop element here Row" at bounding box center [276, 184] width 354 height 18
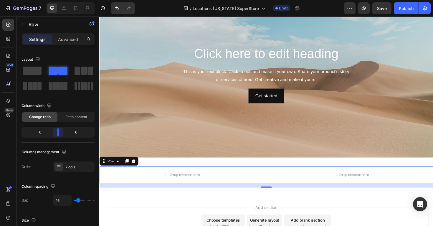
click at [58, 0] on body "7 Version history / Locations Vermont SuperStore Draft Preview Save Publish 450…" at bounding box center [216, 0] width 433 height 0
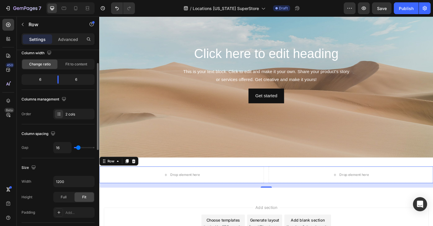
scroll to position [60, 0]
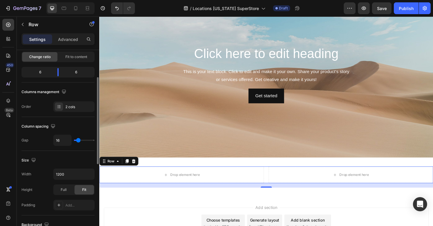
type input "6"
type input "0"
type input "2"
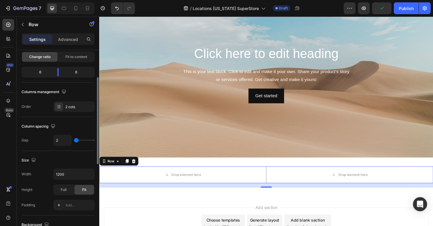
type input "2"
type input "33"
type input "52"
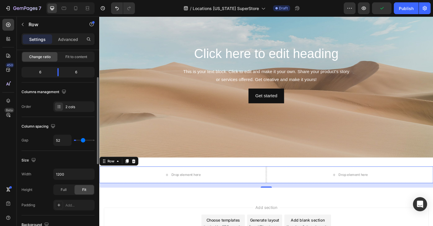
type input "59"
type input "60"
type input "61"
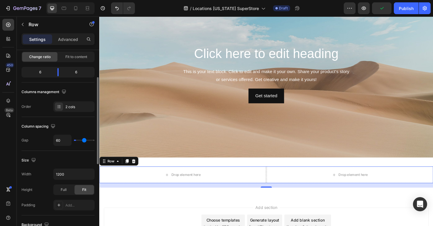
type input "61"
type input "62"
type input "63"
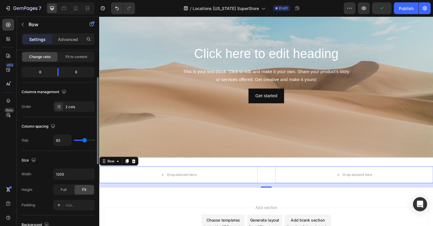
type input "65"
type input "62"
type input "57"
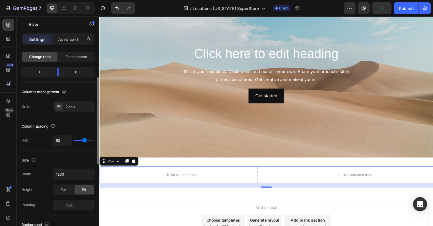
type input "57"
type input "50"
type input "43"
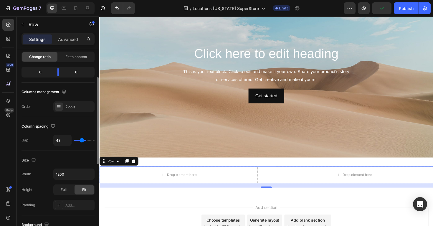
type input "37"
type input "31"
type input "23"
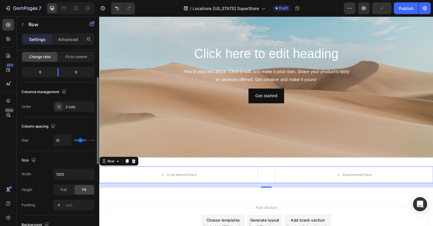
type input "23"
type input "16"
type input "12"
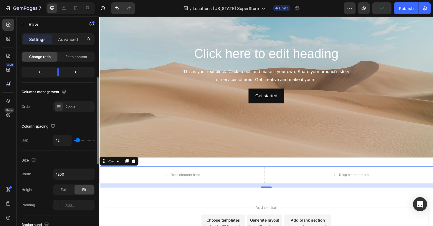
type input "11"
type input "12"
type input "13"
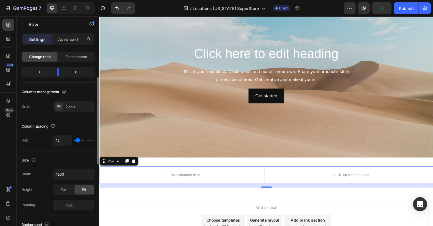
type input "13"
type input "14"
type input "15"
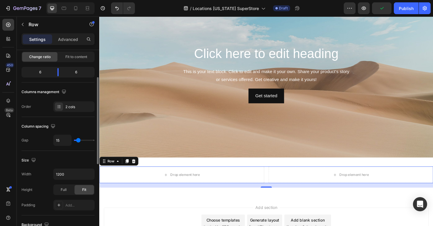
type input "16"
type input "17"
click at [78, 141] on input "range" at bounding box center [84, 140] width 21 height 1
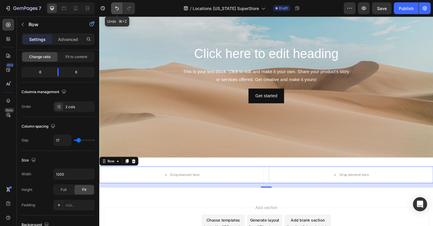
click at [111, 5] on button "Undo/Redo" at bounding box center [117, 8] width 12 height 12
type input "16"
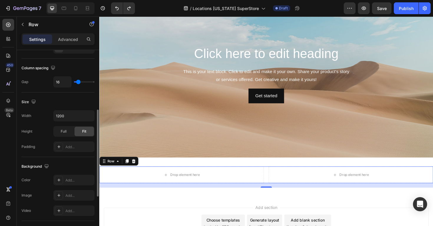
scroll to position [123, 0]
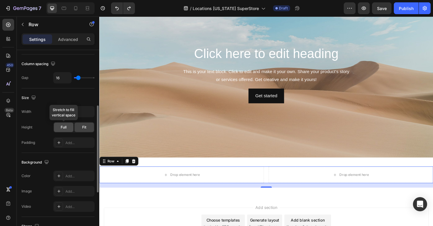
click at [67, 129] on div "Full" at bounding box center [63, 127] width 19 height 9
click at [82, 130] on div "Fit" at bounding box center [84, 127] width 19 height 9
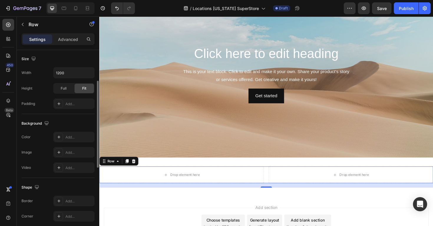
scroll to position [174, 0]
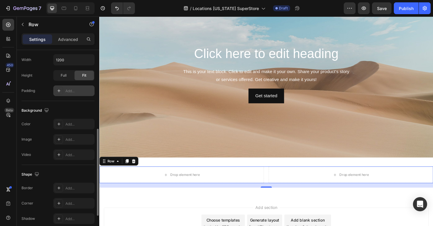
click at [62, 90] on div at bounding box center [59, 91] width 8 height 8
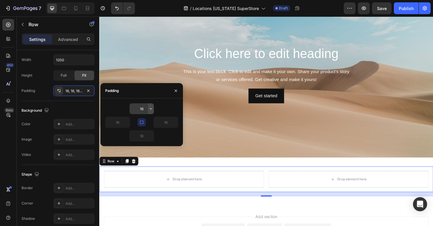
click at [150, 108] on icon "button" at bounding box center [151, 108] width 5 height 5
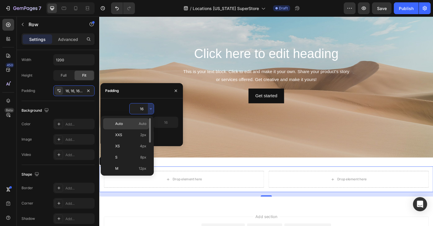
click at [136, 124] on p "Auto Auto" at bounding box center [130, 123] width 31 height 5
type input "Auto"
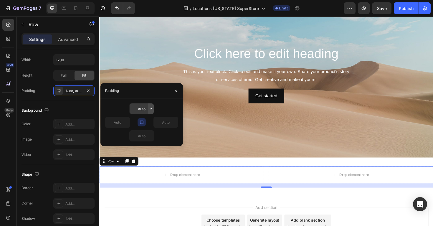
click at [150, 109] on icon "button" at bounding box center [151, 108] width 5 height 5
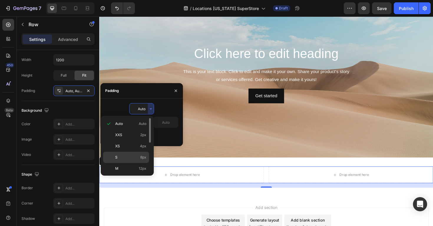
click at [125, 156] on p "S 8px" at bounding box center [130, 157] width 31 height 5
type input "8"
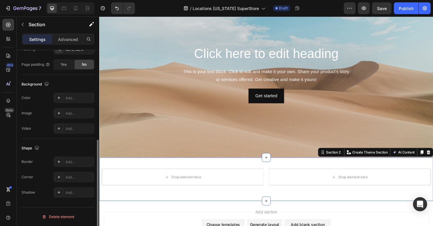
click at [243, 167] on div "Drop element here Drop element here Row Section 2 You can create reusable secti…" at bounding box center [276, 189] width 354 height 46
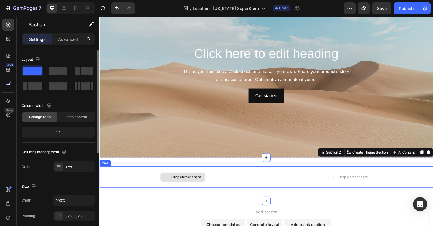
click at [242, 192] on div "Drop element here" at bounding box center [188, 187] width 172 height 18
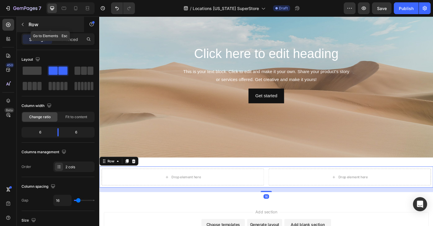
click at [23, 19] on div "Row" at bounding box center [50, 24] width 67 height 15
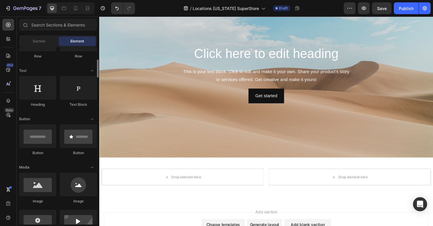
scroll to position [75, 0]
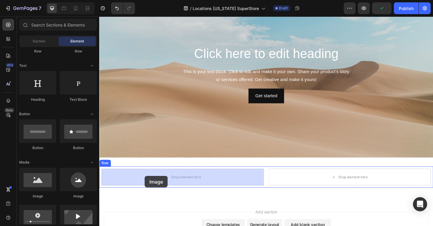
drag, startPoint x: 139, startPoint y: 197, endPoint x: 147, endPoint y: 185, distance: 14.1
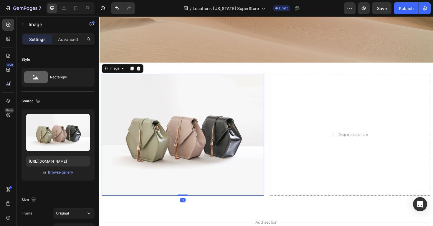
scroll to position [146, 0]
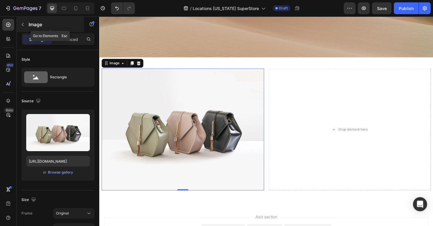
click at [28, 29] on div "Image" at bounding box center [50, 24] width 67 height 15
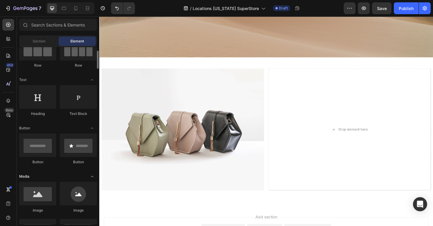
scroll to position [58, 0]
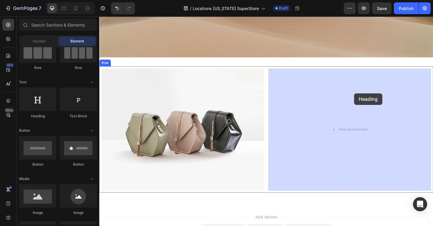
drag, startPoint x: 136, startPoint y: 111, endPoint x: 369, endPoint y: 98, distance: 233.2
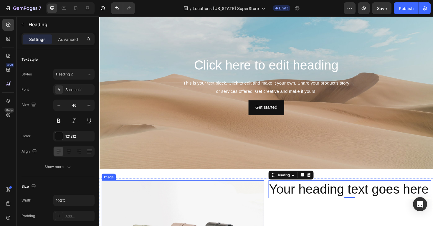
scroll to position [99, 0]
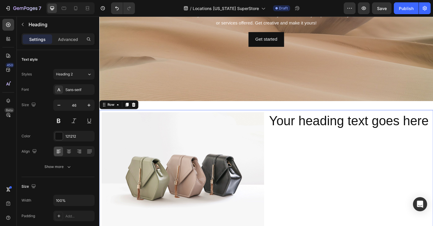
click at [276, 123] on div "Image Your heading text goes here Heading Row 16" at bounding box center [276, 183] width 354 height 134
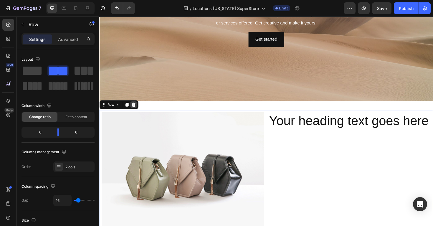
click at [136, 110] on icon at bounding box center [136, 110] width 4 height 4
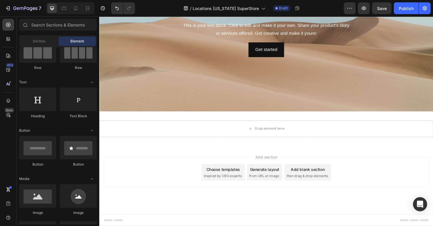
scroll to position [88, 0]
click at [6, 71] on icon at bounding box center [8, 70] width 6 height 6
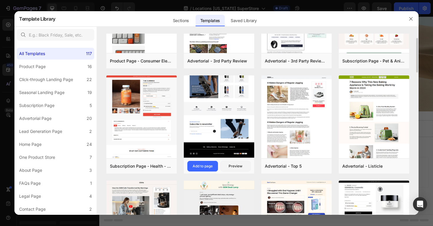
scroll to position [278, 0]
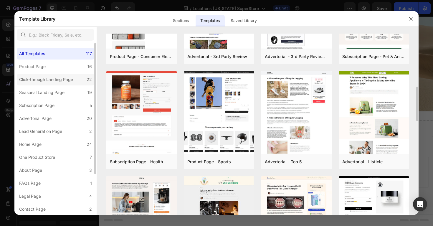
click at [64, 77] on div "Click-through Landing Page" at bounding box center [46, 79] width 54 height 7
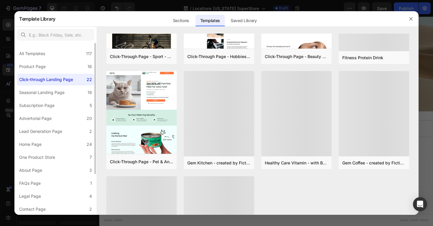
scroll to position [0, 0]
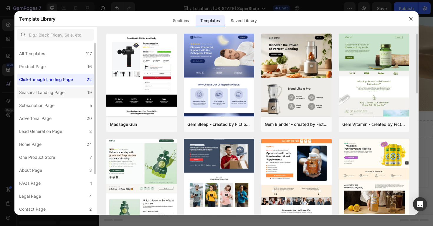
click at [65, 95] on div "Seasonal Landing Page" at bounding box center [43, 92] width 48 height 7
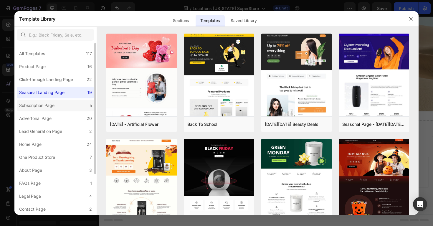
click at [54, 107] on div "Subscription Page" at bounding box center [36, 105] width 35 height 7
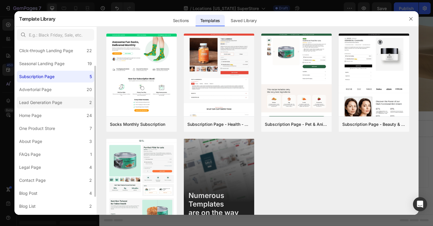
scroll to position [29, 0]
click at [56, 102] on div "Lead Generation Page" at bounding box center [40, 102] width 43 height 7
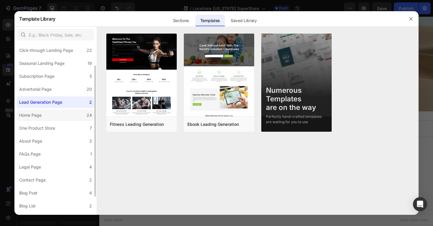
click at [67, 113] on label "Home Page 24" at bounding box center [56, 115] width 78 height 12
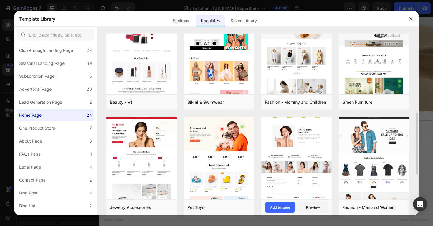
scroll to position [232, 0]
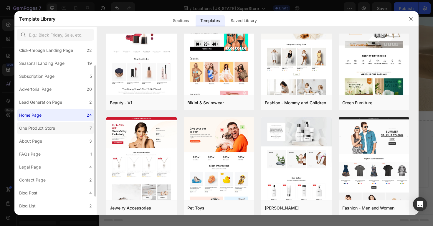
click at [50, 126] on div "One Product Store" at bounding box center [37, 128] width 36 height 7
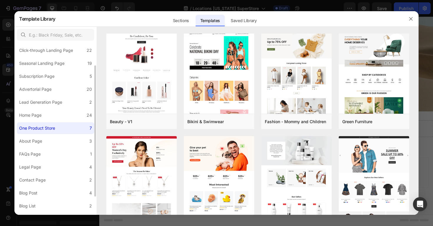
scroll to position [0, 0]
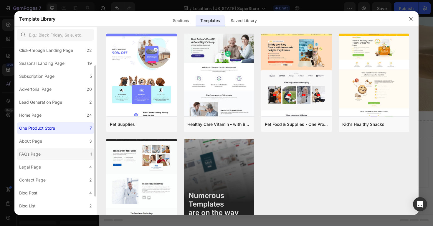
click at [60, 156] on label "FAQs Page 1" at bounding box center [56, 154] width 78 height 12
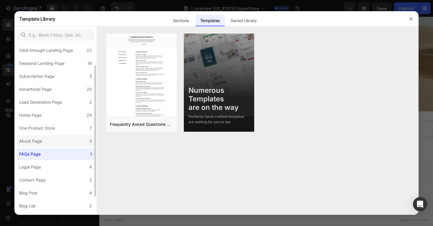
click at [47, 144] on label "About Page 3" at bounding box center [56, 141] width 78 height 12
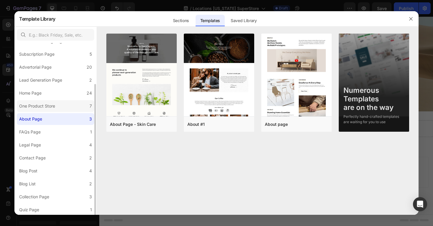
scroll to position [52, 0]
click at [43, 134] on label "FAQs Page 1" at bounding box center [56, 131] width 78 height 12
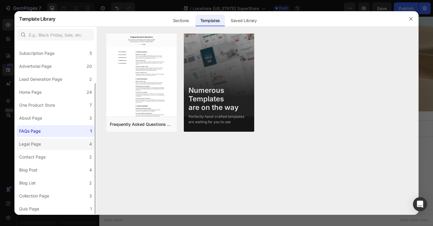
click at [51, 148] on label "Legal Page 4" at bounding box center [56, 144] width 78 height 12
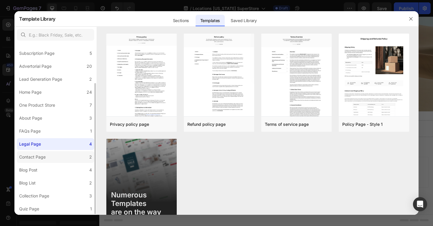
click at [54, 157] on label "Contact Page 2" at bounding box center [56, 157] width 78 height 12
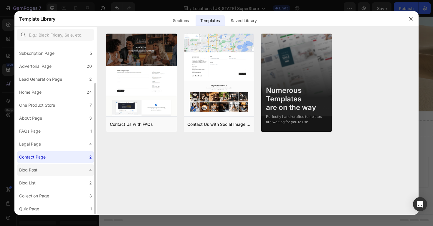
click at [53, 173] on label "Blog Post 4" at bounding box center [56, 170] width 78 height 12
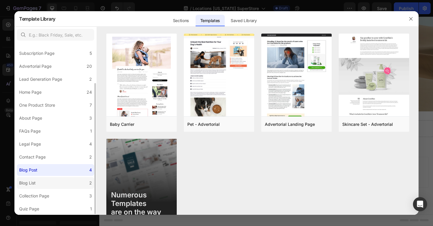
click at [46, 181] on label "Blog List 2" at bounding box center [56, 183] width 78 height 12
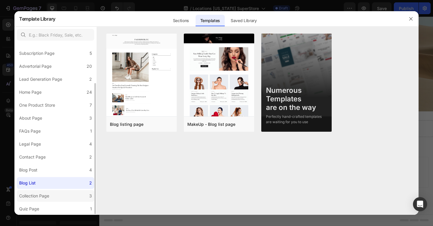
click at [72, 197] on label "Collection Page 3" at bounding box center [56, 196] width 78 height 12
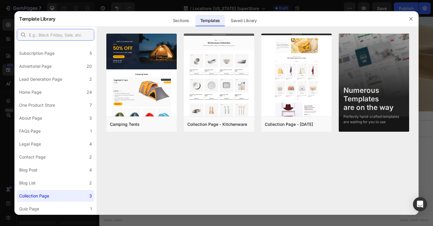
click at [57, 32] on input "text" at bounding box center [56, 35] width 78 height 12
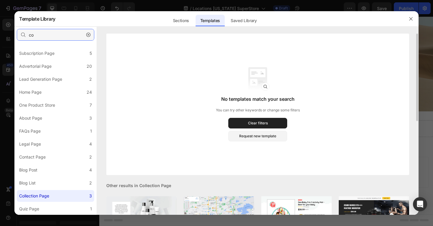
type input "c"
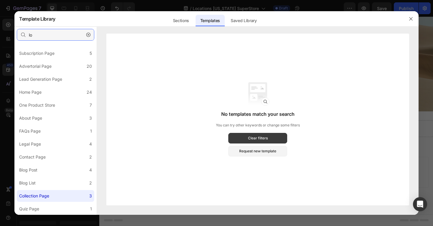
type input "l"
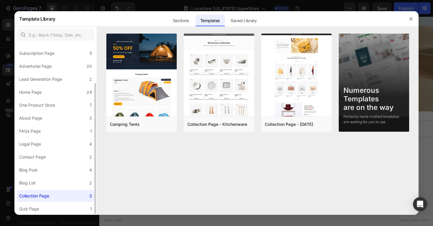
click at [57, 150] on div "All Templates 117 Product Page 16 Click-through Landing Page 22 Seasonal Landin…" at bounding box center [55, 103] width 82 height 224
click at [57, 141] on label "Legal Page 4" at bounding box center [56, 144] width 78 height 12
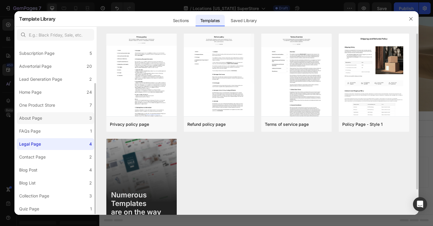
click at [62, 116] on label "About Page 3" at bounding box center [56, 118] width 78 height 12
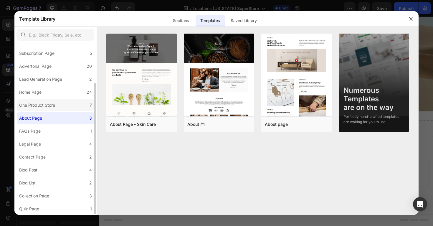
click at [64, 104] on label "One Product Store 7" at bounding box center [56, 105] width 78 height 12
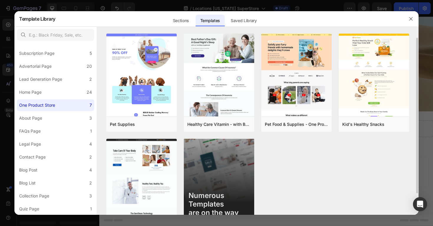
scroll to position [29, 0]
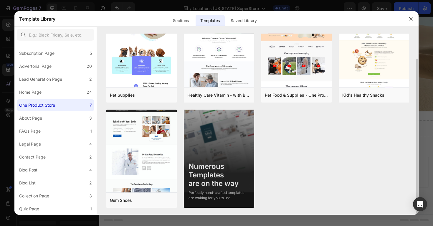
click at [218, 172] on div "Numerous Templates are on the way" at bounding box center [219, 174] width 61 height 25
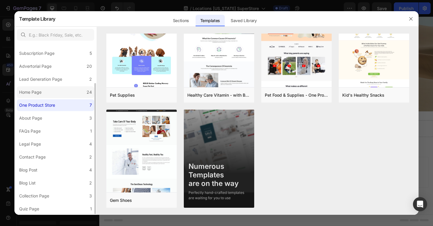
click at [56, 97] on label "Home Page 24" at bounding box center [56, 92] width 78 height 12
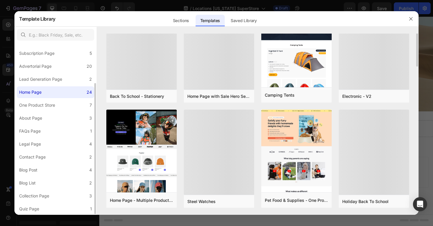
scroll to position [0, 0]
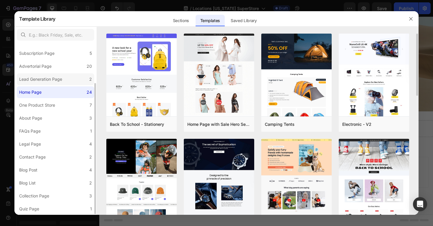
click at [79, 77] on label "Lead Generation Page 2" at bounding box center [56, 79] width 78 height 12
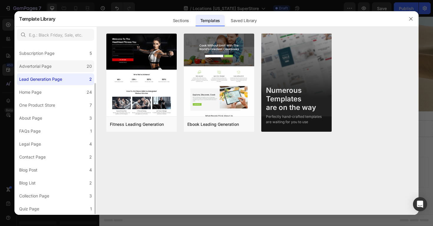
click at [78, 62] on label "Advertorial Page 20" at bounding box center [56, 66] width 78 height 12
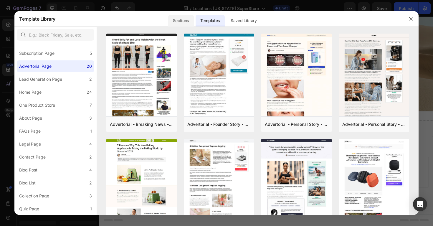
click at [174, 22] on div "Sections" at bounding box center [181, 21] width 26 height 12
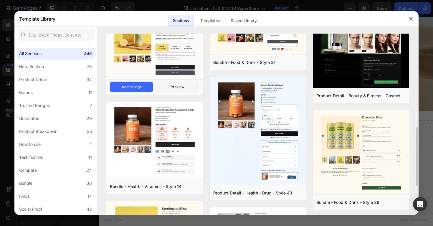
scroll to position [287, 0]
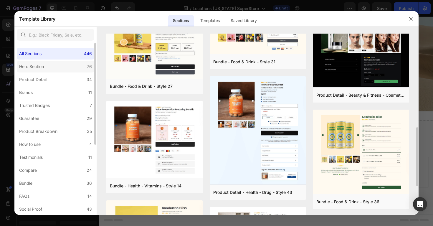
click at [70, 69] on label "Hero Section 76" at bounding box center [56, 67] width 78 height 12
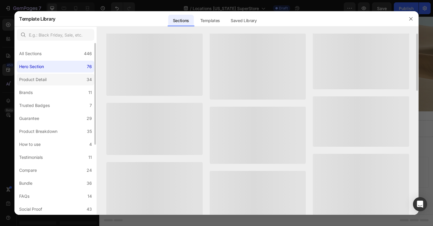
click at [70, 82] on label "Product Detail 34" at bounding box center [56, 80] width 78 height 12
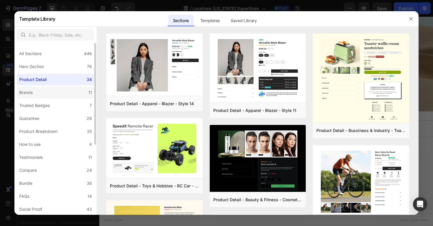
click at [76, 94] on label "Brands 11" at bounding box center [56, 93] width 78 height 12
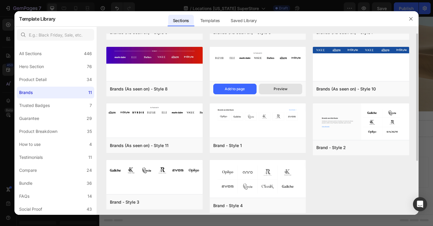
scroll to position [49, 0]
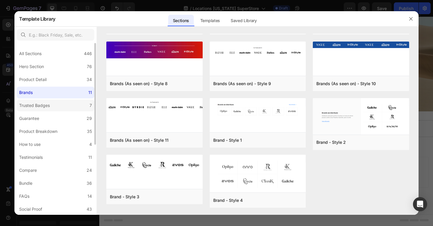
click at [74, 107] on label "Trusted Badges 7" at bounding box center [56, 106] width 78 height 12
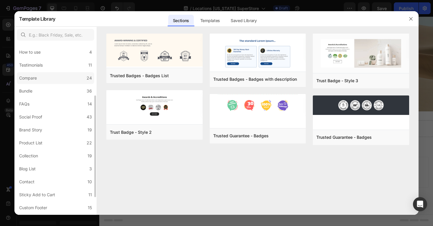
scroll to position [93, 0]
click at [55, 132] on label "Brand Story 19" at bounding box center [56, 129] width 78 height 12
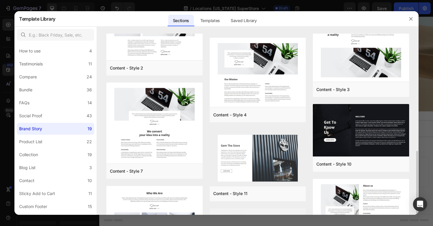
scroll to position [269, 0]
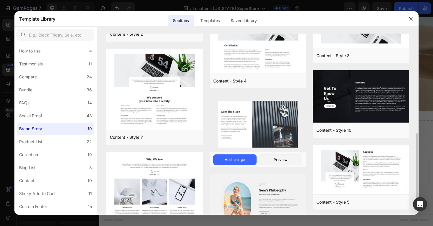
click at [277, 129] on img at bounding box center [258, 123] width 96 height 57
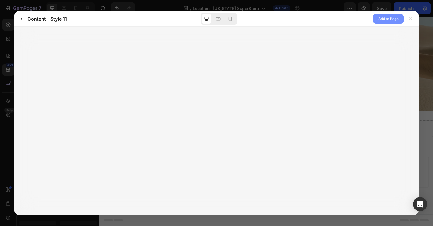
click at [384, 19] on span "Add to Page" at bounding box center [388, 18] width 20 height 7
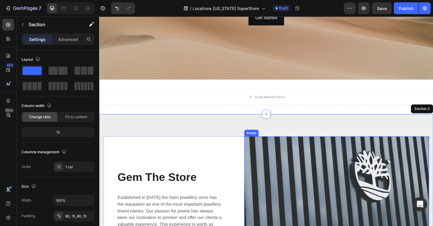
scroll to position [119, 0]
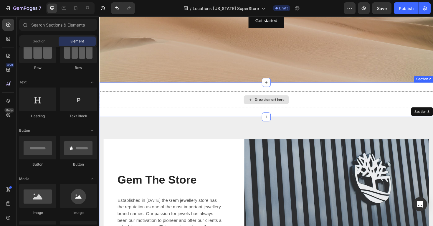
click at [276, 107] on div "Drop element here" at bounding box center [279, 104] width 31 height 5
click at [294, 107] on div "Drop element here" at bounding box center [276, 104] width 48 height 9
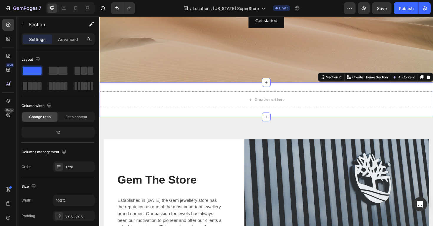
click at [150, 94] on div "Drop element here Section 2 You can create reusable sections Create Theme Secti…" at bounding box center [276, 104] width 354 height 37
click at [143, 102] on div "Drop element here" at bounding box center [276, 105] width 354 height 18
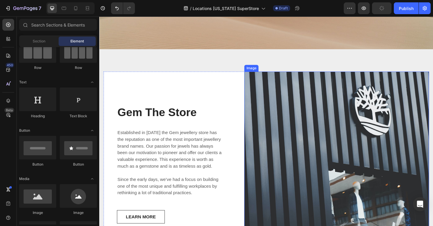
scroll to position [154, 0]
click at [334, 128] on img at bounding box center [351, 173] width 196 height 196
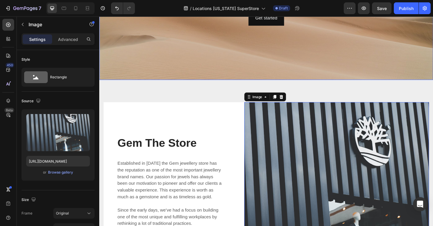
scroll to position [126, 0]
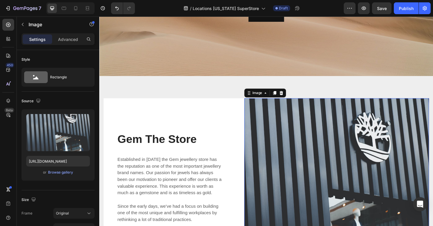
click at [318, 169] on img at bounding box center [351, 201] width 196 height 196
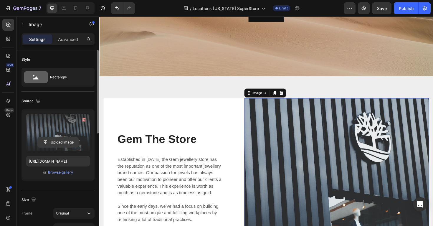
click at [63, 142] on input "file" at bounding box center [58, 142] width 41 height 10
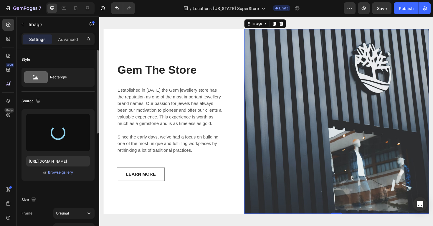
scroll to position [199, 0]
type input "[URL][DOMAIN_NAME]"
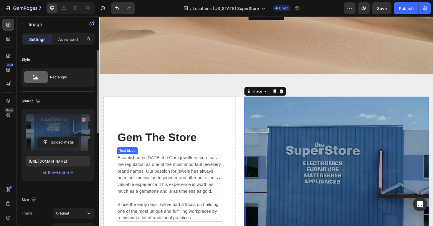
scroll to position [125, 0]
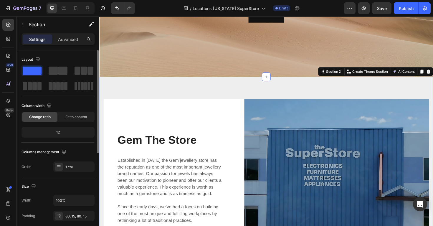
click at [213, 92] on div "Gem The Store Heading Established in 1920 the Gem jewellery store has the reput…" at bounding box center [276, 201] width 354 height 243
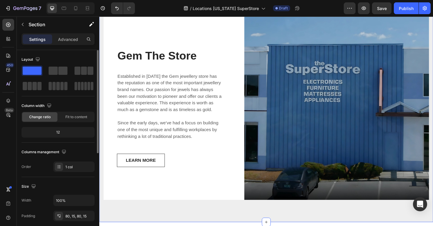
scroll to position [204, 0]
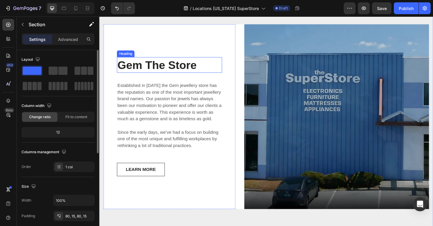
click at [193, 71] on p "Gem The Store" at bounding box center [173, 67] width 110 height 15
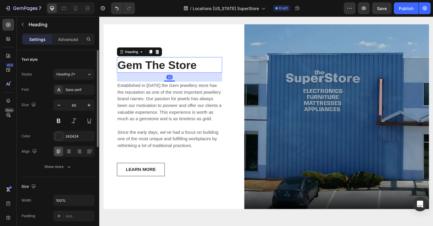
click at [201, 71] on p "Gem The Store" at bounding box center [173, 67] width 110 height 15
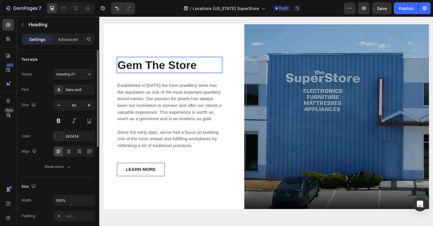
click at [201, 71] on p "Gem The Store" at bounding box center [173, 67] width 110 height 15
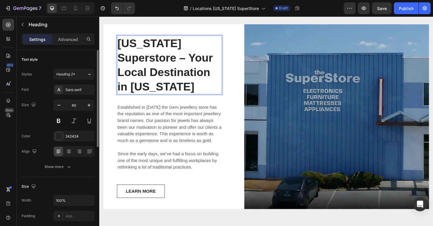
scroll to position [212, 0]
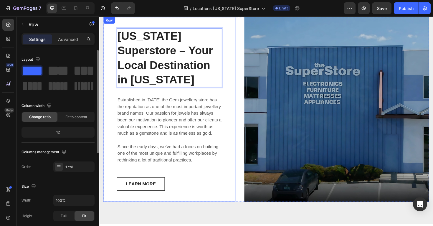
click at [241, 112] on div "Vermont Superstore – Your Local Destination in Vermont Heading 32 Established i…" at bounding box center [174, 115] width 140 height 172
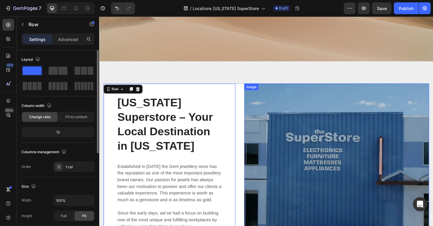
scroll to position [140, 0]
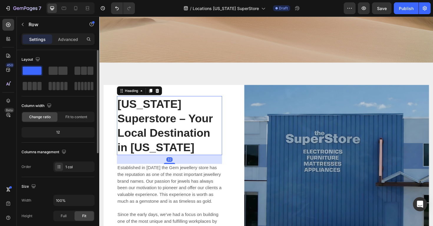
click at [150, 112] on p "Vermont Superstore – Your Local Destination in Vermont" at bounding box center [173, 131] width 110 height 61
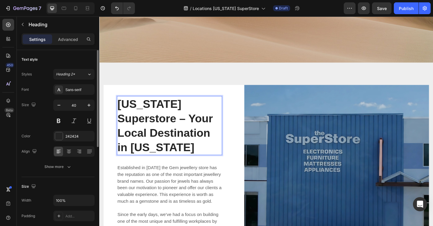
click at [186, 155] on p "Vermont Superstore – Your Local Destination in Vermont" at bounding box center [173, 131] width 110 height 61
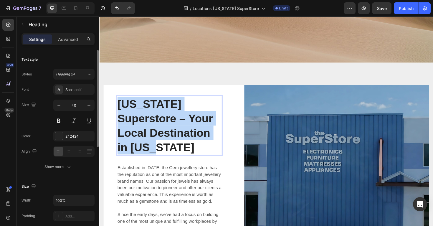
click at [186, 155] on p "Vermont Superstore – Your Local Destination in Vermont" at bounding box center [173, 131] width 110 height 61
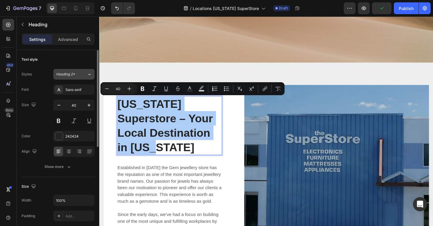
click at [80, 74] on div "Heading 2*" at bounding box center [71, 74] width 31 height 5
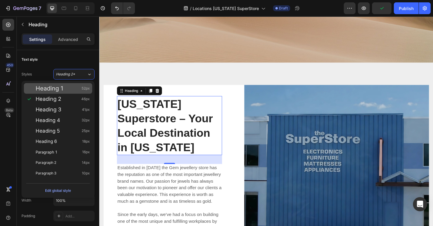
click at [75, 89] on div "Heading 1 52px" at bounding box center [63, 88] width 54 height 6
type input "52"
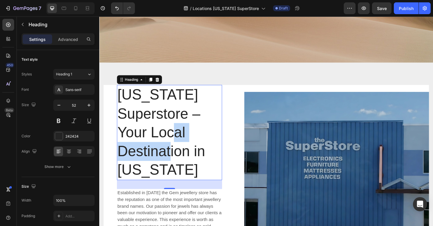
click at [153, 157] on p "Vermont Superstore – Your Local Destination in Vermont" at bounding box center [173, 140] width 110 height 100
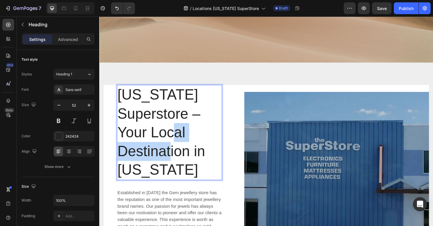
click at [153, 157] on p "Vermont Superstore – Your Local Destination in Vermont" at bounding box center [173, 140] width 110 height 100
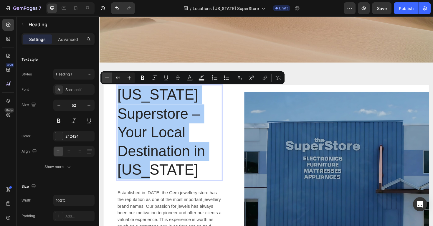
click at [107, 77] on icon "Editor contextual toolbar" at bounding box center [107, 78] width 6 height 6
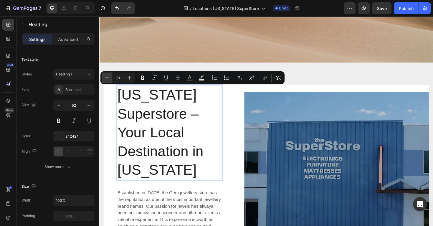
click at [107, 77] on icon "Editor contextual toolbar" at bounding box center [107, 78] width 6 height 6
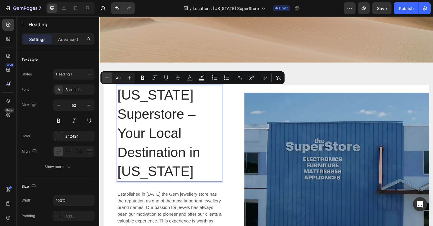
click at [107, 77] on icon "Editor contextual toolbar" at bounding box center [107, 78] width 6 height 6
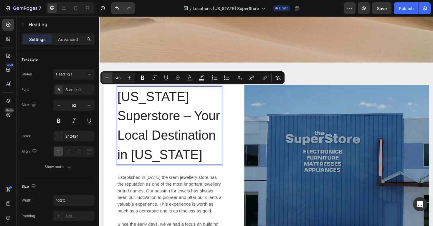
click at [107, 77] on icon "Editor contextual toolbar" at bounding box center [107, 78] width 6 height 6
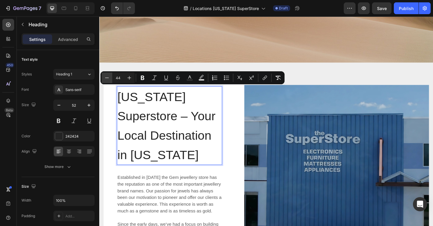
click at [107, 77] on icon "Editor contextual toolbar" at bounding box center [107, 78] width 6 height 6
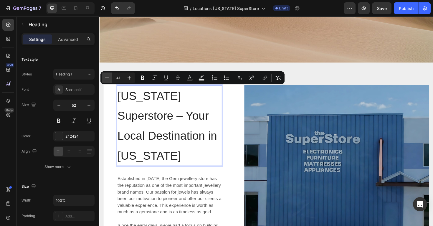
click at [107, 77] on icon "Editor contextual toolbar" at bounding box center [107, 78] width 6 height 6
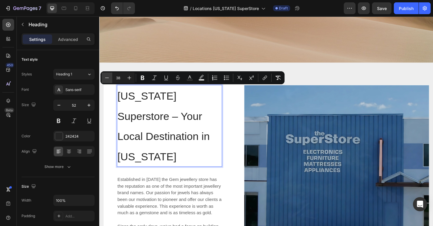
click at [107, 77] on icon "Editor contextual toolbar" at bounding box center [107, 78] width 6 height 6
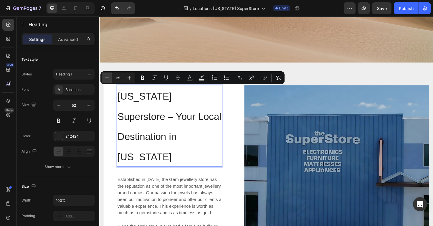
click at [107, 77] on icon "Editor contextual toolbar" at bounding box center [107, 78] width 6 height 6
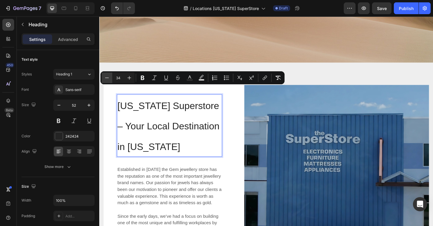
click at [107, 77] on icon "Editor contextual toolbar" at bounding box center [107, 78] width 6 height 6
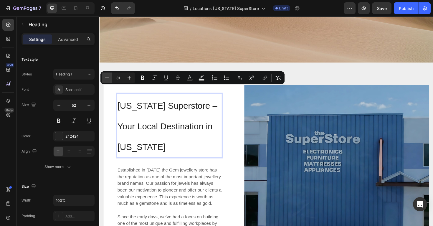
click at [107, 77] on icon "Editor contextual toolbar" at bounding box center [107, 78] width 6 height 6
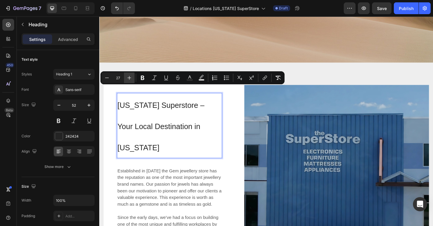
click at [133, 80] on button "Plus" at bounding box center [129, 77] width 11 height 11
click at [116, 80] on input "31" at bounding box center [118, 77] width 12 height 7
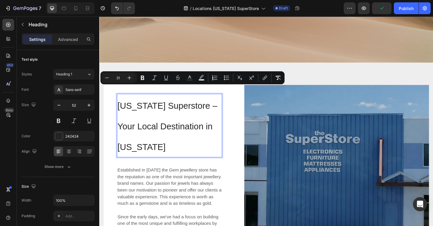
click at [116, 80] on input "31" at bounding box center [118, 77] width 12 height 7
click at [109, 78] on icon "Editor contextual toolbar" at bounding box center [107, 78] width 6 height 6
click at [129, 79] on icon "Editor contextual toolbar" at bounding box center [129, 78] width 6 height 6
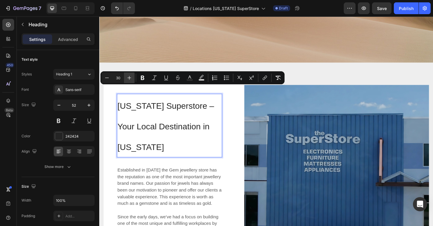
click at [129, 79] on icon "Editor contextual toolbar" at bounding box center [129, 78] width 6 height 6
type input "31"
click at [201, 164] on p "Vermont Superstore – Your Local Destination in Vermont" at bounding box center [173, 132] width 110 height 66
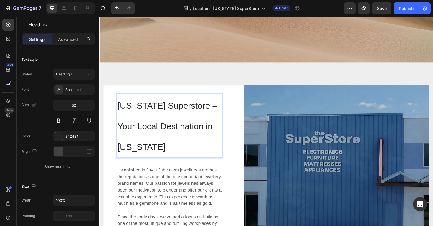
click at [193, 155] on p "Vermont Superstore – Your Local Destination in Vermont" at bounding box center [173, 132] width 110 height 66
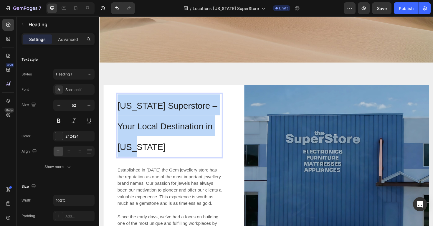
click at [193, 155] on p "Vermont Superstore – Your Local Destination in Vermont" at bounding box center [173, 132] width 110 height 66
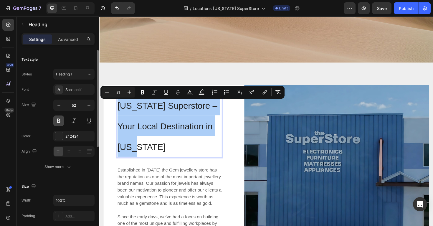
click at [58, 120] on button at bounding box center [58, 121] width 11 height 11
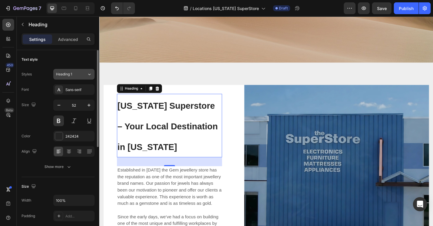
click at [83, 77] on button "Heading 1" at bounding box center [73, 74] width 41 height 11
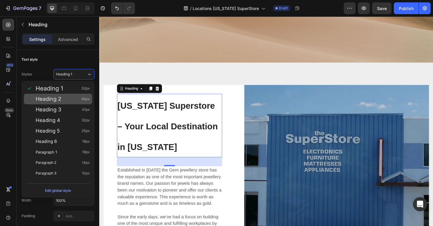
click at [74, 101] on div "Heading 2 46px" at bounding box center [63, 99] width 54 height 6
type input "46"
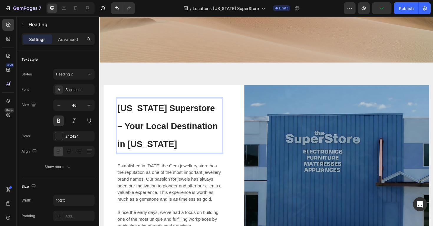
click at [156, 147] on p "Vermont Superstore – Your Local Destination in Vermont" at bounding box center [173, 131] width 110 height 57
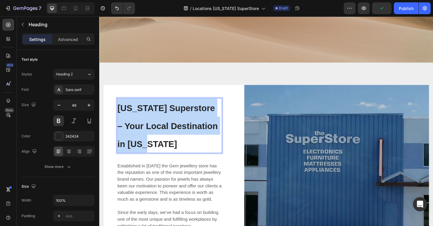
click at [156, 147] on p "Vermont Superstore – Your Local Destination in Vermont" at bounding box center [173, 131] width 110 height 57
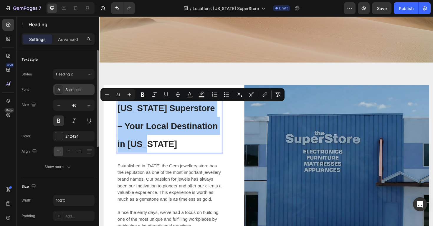
click at [80, 89] on div "Sans-serif" at bounding box center [79, 89] width 28 height 5
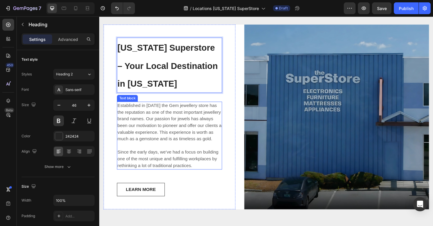
scroll to position [203, 0]
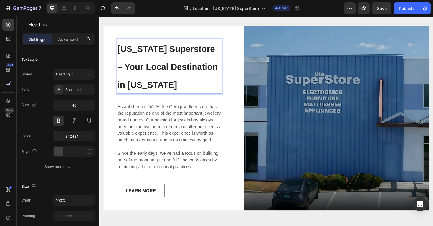
click at [174, 91] on p "Vermont Superstore – Your Local Destination in Vermont" at bounding box center [173, 69] width 110 height 57
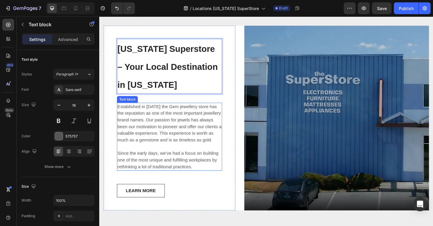
click at [183, 128] on p "Established in 1920 the Gem jewellery store has the reputation as one of the mo…" at bounding box center [173, 143] width 110 height 71
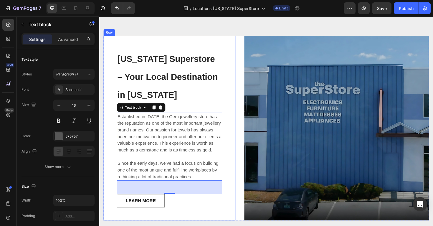
scroll to position [189, 0]
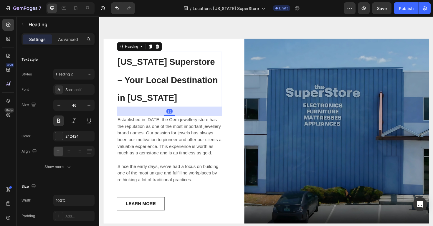
click at [196, 103] on p "⁠⁠⁠⁠⁠⁠⁠ Vermont Superstore – Your Local Destination in Vermont" at bounding box center [173, 83] width 110 height 57
click at [207, 149] on p "Established in 1920 the Gem jewellery store has the reputation as one of the mo…" at bounding box center [173, 157] width 110 height 71
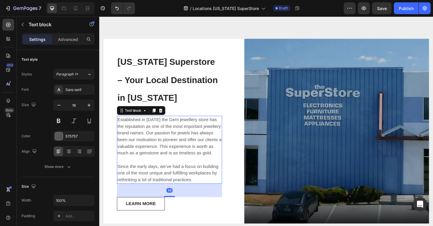
click at [207, 167] on p "Established in 1920 the Gem jewellery store has the reputation as one of the mo…" at bounding box center [173, 157] width 110 height 71
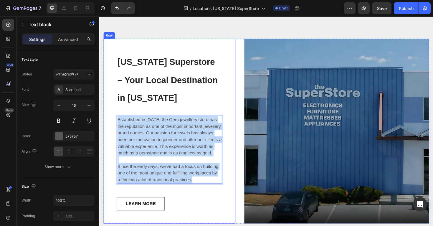
drag, startPoint x: 207, startPoint y: 189, endPoint x: 116, endPoint y: 126, distance: 111.7
click at [116, 126] on div "⁠⁠⁠⁠⁠⁠⁠ Vermont Superstore – Your Local Destination in Vermont Heading Establis…" at bounding box center [174, 138] width 140 height 168
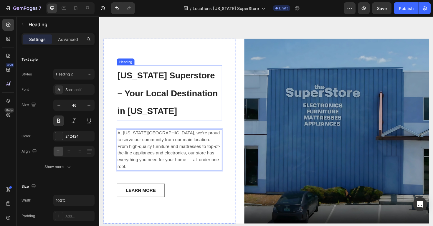
click at [155, 105] on span "Vermont Superstore – Your Local Destination in Vermont" at bounding box center [171, 98] width 106 height 49
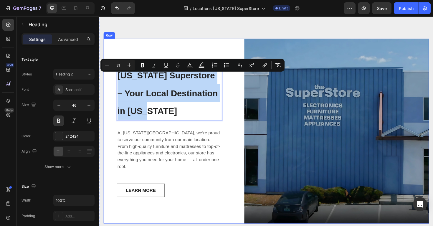
drag, startPoint x: 160, startPoint y: 124, endPoint x: 120, endPoint y: 68, distance: 69.0
click at [120, 68] on div "Vermont Superstore – Your Local Destination in Vermont Heading 32 At Vermont Su…" at bounding box center [174, 138] width 140 height 196
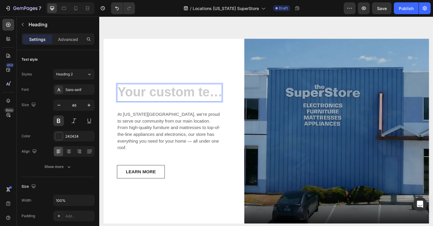
click at [166, 103] on h2 "Rich Text Editor. Editing area: main" at bounding box center [173, 97] width 111 height 19
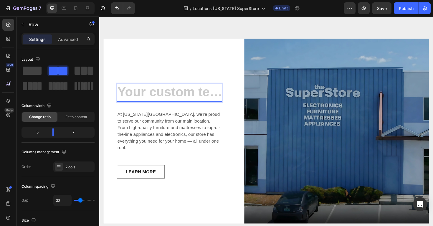
click at [193, 60] on div "Heading 32 At Vermont Superstore, we’re proud to serve our community from our m…" at bounding box center [174, 138] width 140 height 196
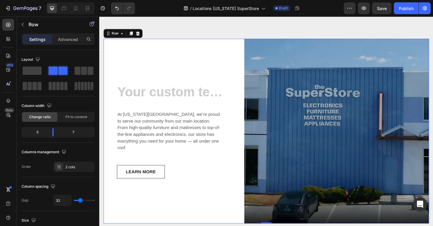
click at [185, 95] on h2 "Rich Text Editor. Editing area: main" at bounding box center [173, 97] width 111 height 19
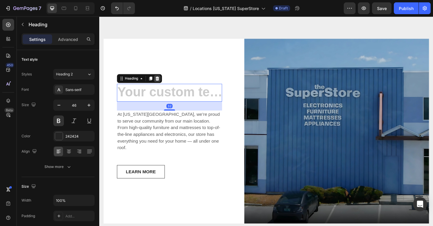
click at [161, 84] on icon at bounding box center [161, 82] width 4 height 4
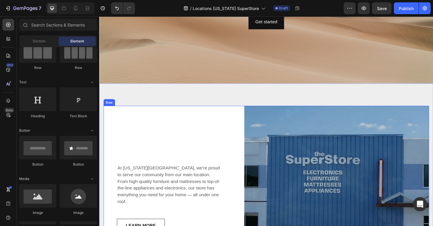
scroll to position [88, 0]
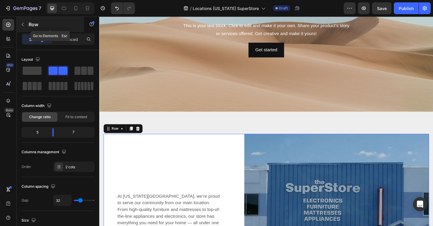
click at [22, 23] on icon "button" at bounding box center [22, 24] width 5 height 5
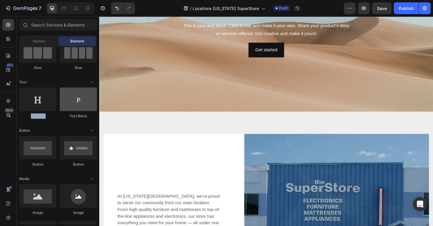
drag, startPoint x: 39, startPoint y: 86, endPoint x: 70, endPoint y: 108, distance: 37.4
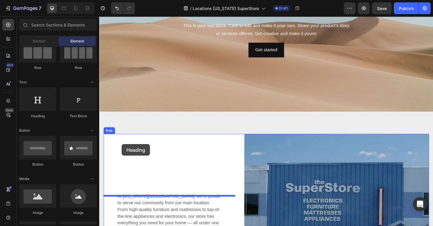
drag, startPoint x: 139, startPoint y: 122, endPoint x: 137, endPoint y: 154, distance: 32.8
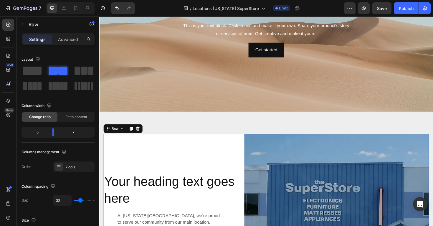
click at [118, 8] on icon "Undo/Redo" at bounding box center [117, 8] width 4 height 4
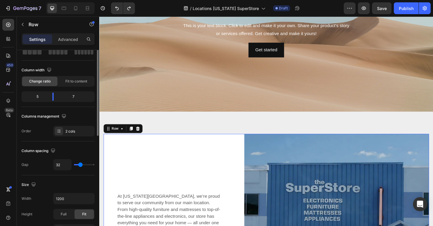
scroll to position [44, 0]
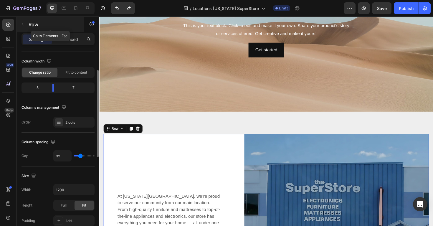
click at [27, 25] on button "button" at bounding box center [22, 24] width 9 height 9
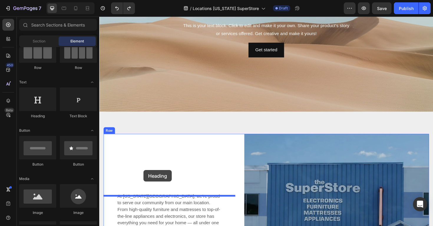
drag, startPoint x: 143, startPoint y: 116, endPoint x: 146, endPoint y: 178, distance: 61.7
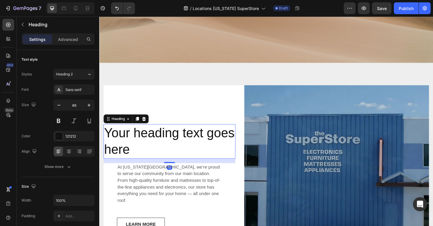
scroll to position [143, 0]
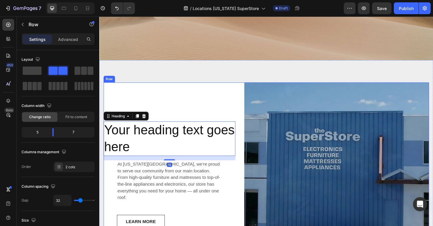
click at [181, 116] on div "Your heading text goes here Heading 16 At Vermont Superstore, we’re proud to se…" at bounding box center [174, 184] width 140 height 196
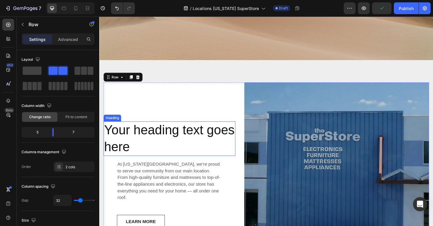
click at [187, 159] on h2 "Your heading text goes here" at bounding box center [174, 146] width 140 height 37
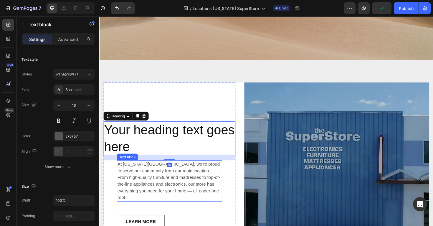
click at [163, 188] on p "At Vermont Superstore, we’re proud to serve our community from our main locatio…" at bounding box center [173, 190] width 110 height 42
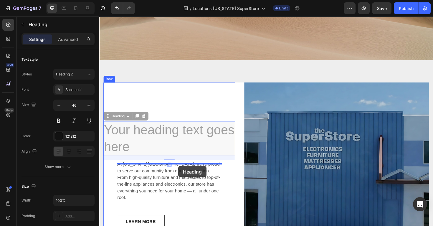
drag, startPoint x: 161, startPoint y: 140, endPoint x: 183, endPoint y: 174, distance: 40.7
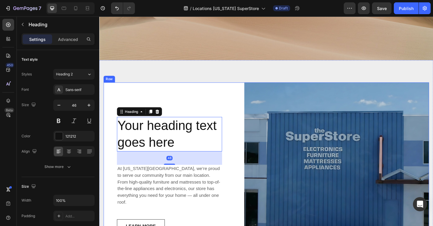
click at [200, 121] on div "Your heading text goes here Heading 48 At Vermont Superstore, we’re proud to se…" at bounding box center [174, 184] width 140 height 196
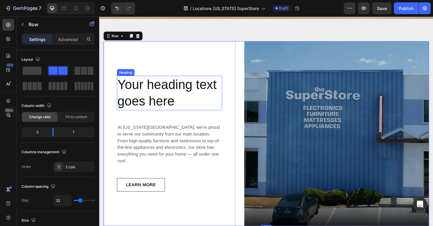
scroll to position [187, 0]
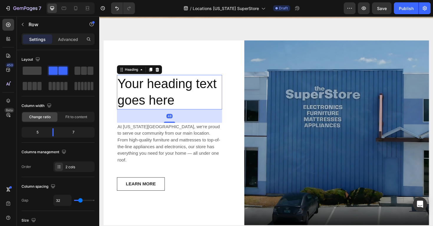
click at [183, 98] on h2 "Your heading text goes here" at bounding box center [173, 96] width 111 height 37
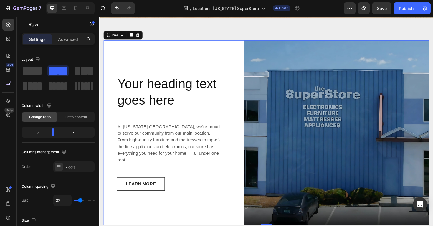
click at [189, 48] on div "Your heading text goes here Heading At Vermont Superstore, we’re proud to serve…" at bounding box center [174, 140] width 140 height 196
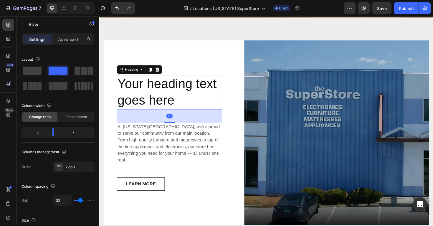
click at [179, 84] on h2 "Your heading text goes here" at bounding box center [173, 96] width 111 height 37
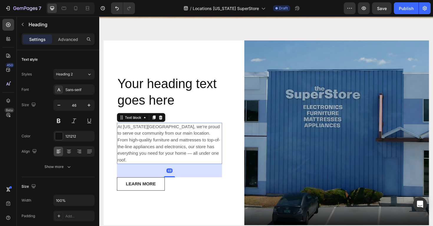
click at [174, 140] on p "At Vermont Superstore, we’re proud to serve our community from our main locatio…" at bounding box center [173, 151] width 110 height 42
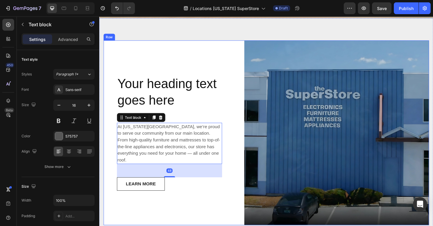
click at [187, 49] on div "Your heading text goes here Heading At Vermont Superstore, we’re proud to serve…" at bounding box center [174, 140] width 140 height 196
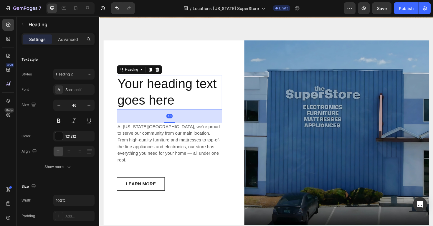
click at [175, 101] on h2 "Your heading text goes here" at bounding box center [173, 96] width 111 height 37
click at [175, 101] on p "Your heading text goes here" at bounding box center [173, 96] width 110 height 35
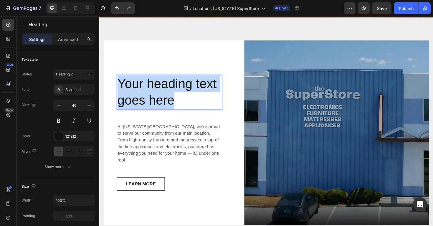
click at [175, 101] on p "Your heading text goes here" at bounding box center [173, 96] width 110 height 35
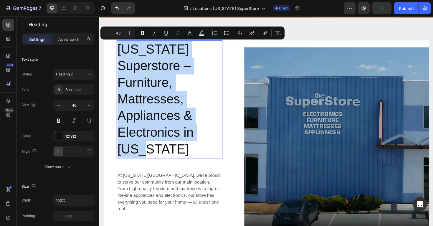
drag, startPoint x: 185, startPoint y: 164, endPoint x: 121, endPoint y: 55, distance: 126.1
click at [121, 54] on p "Vermont Superstore – Furniture, Mattresses, Appliances & Electronics in Vermont" at bounding box center [173, 103] width 110 height 123
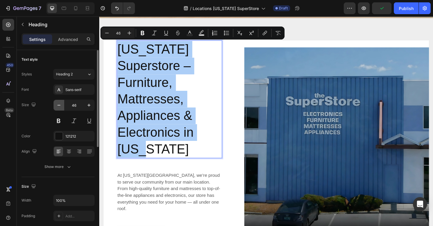
click at [60, 106] on icon "button" at bounding box center [59, 105] width 6 height 6
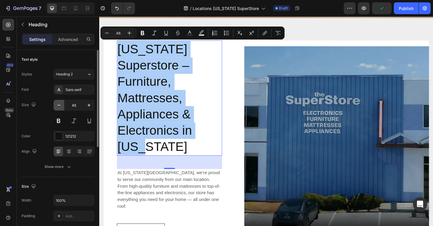
click at [60, 106] on icon "button" at bounding box center [59, 105] width 6 height 6
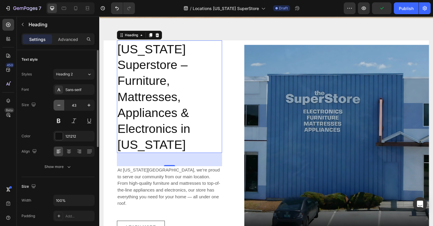
click at [60, 106] on icon "button" at bounding box center [59, 105] width 6 height 6
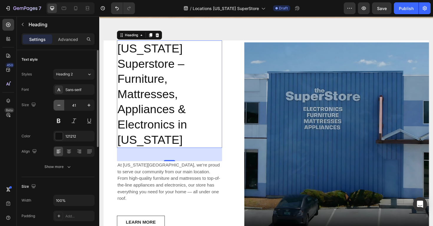
click at [60, 106] on icon "button" at bounding box center [59, 105] width 6 height 6
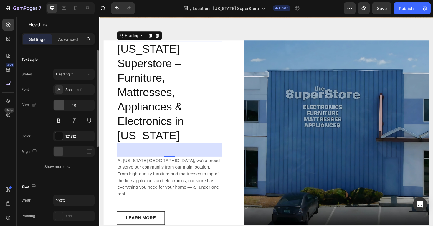
click at [60, 106] on icon "button" at bounding box center [59, 105] width 6 height 6
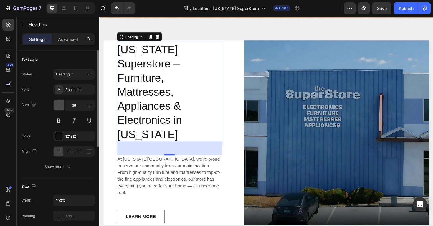
click at [60, 106] on icon "button" at bounding box center [59, 105] width 6 height 6
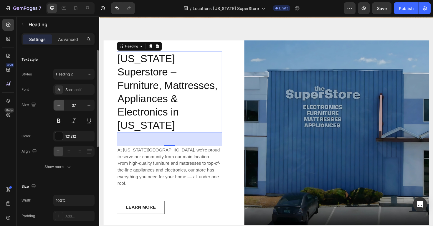
click at [60, 106] on icon "button" at bounding box center [59, 105] width 6 height 6
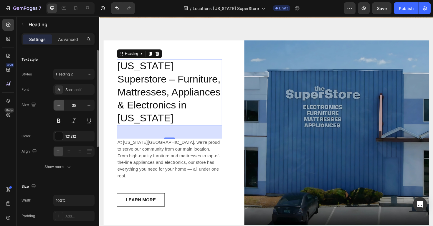
click at [60, 106] on icon "button" at bounding box center [59, 105] width 6 height 6
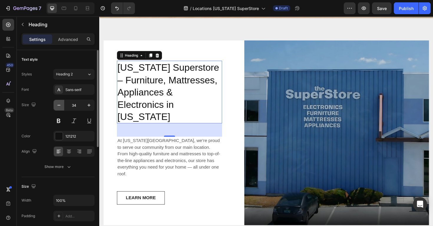
click at [60, 106] on icon "button" at bounding box center [59, 105] width 6 height 6
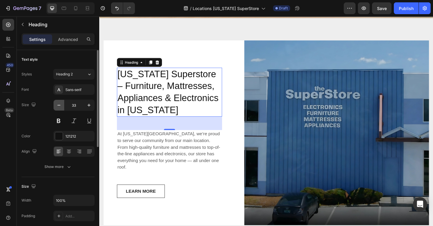
click at [60, 106] on icon "button" at bounding box center [59, 105] width 6 height 6
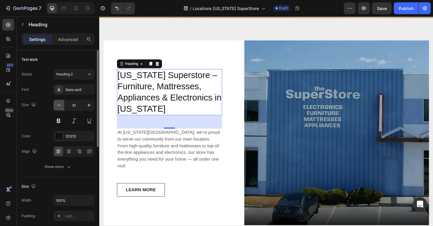
click at [60, 106] on icon "button" at bounding box center [59, 105] width 6 height 6
type input "30"
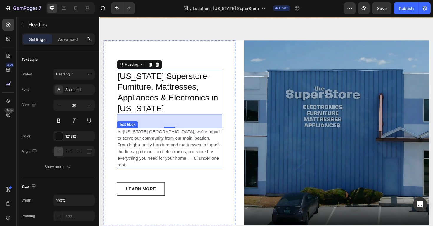
click at [197, 157] on p "At Vermont Superstore, we’re proud to serve our community from our main locatio…" at bounding box center [173, 156] width 110 height 42
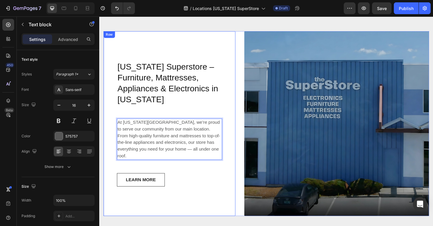
scroll to position [199, 0]
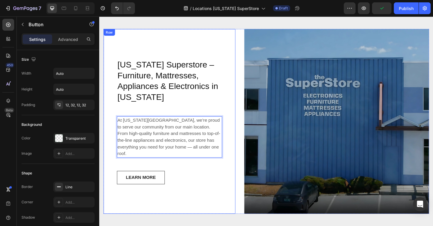
click at [208, 182] on div "LEARN MORE Button" at bounding box center [173, 187] width 111 height 14
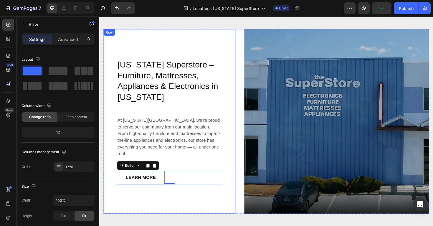
click at [202, 165] on div "Vermont Superstore – Furniture, Mattresses, Appliances & Electronics in Vermont…" at bounding box center [173, 127] width 111 height 133
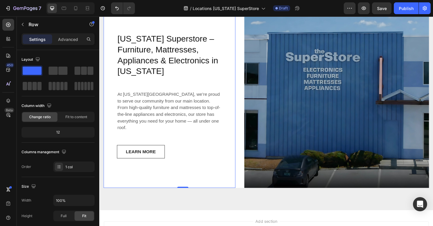
scroll to position [217, 0]
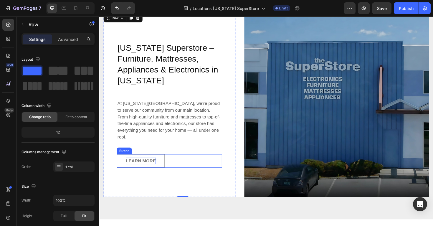
click at [154, 166] on div "LEARN MORE" at bounding box center [143, 169] width 32 height 7
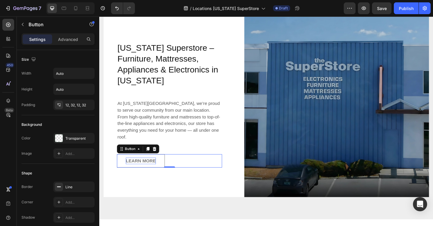
click at [151, 166] on div "LEARN MORE" at bounding box center [143, 169] width 32 height 7
click at [151, 166] on p "LEARN MORE" at bounding box center [143, 169] width 32 height 7
click at [118, 162] on button "Contact" at bounding box center [136, 169] width 37 height 14
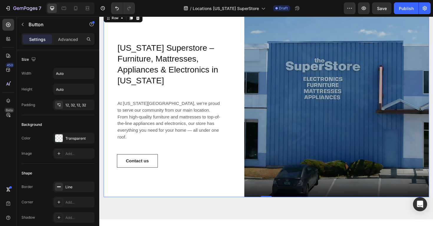
click at [171, 183] on div "Vermont Superstore – Furniture, Mattresses, Appliances & Electronics in Vermont…" at bounding box center [174, 110] width 140 height 196
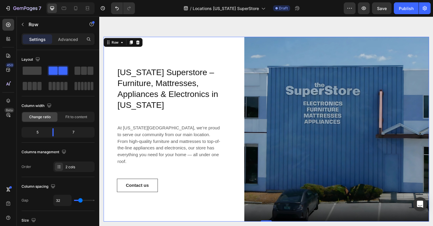
scroll to position [203, 0]
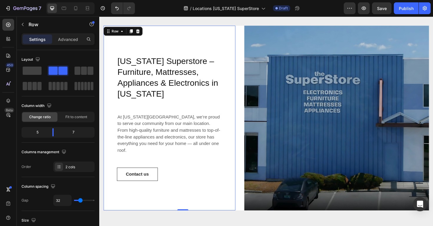
click at [188, 161] on div "Vermont Superstore – Furniture, Mattresses, Appliances & Electronics in Vermont…" at bounding box center [173, 123] width 111 height 133
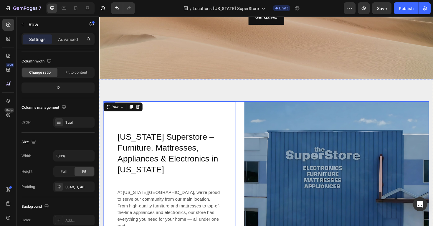
scroll to position [119, 0]
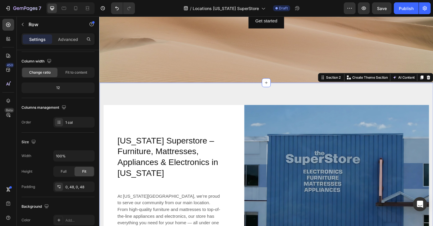
click at [265, 100] on div "Vermont Superstore – Furniture, Mattresses, Appliances & Electronics in Vermont…" at bounding box center [276, 208] width 354 height 243
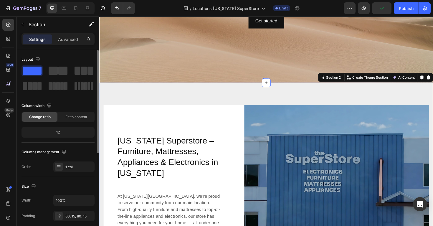
click at [259, 102] on div "Vermont Superstore – Furniture, Mattresses, Appliances & Electronics in Vermont…" at bounding box center [276, 208] width 354 height 243
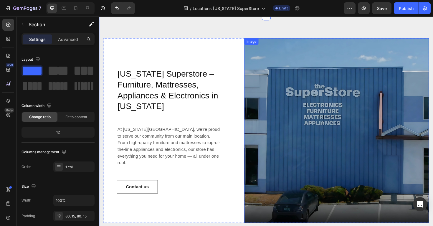
scroll to position [189, 0]
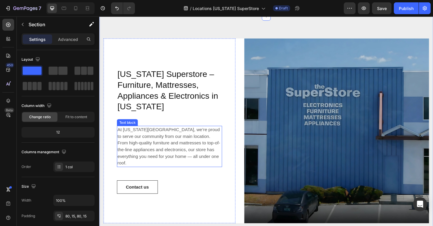
click at [198, 141] on p "At Vermont Superstore, we’re proud to serve our community from our main locatio…" at bounding box center [173, 154] width 110 height 42
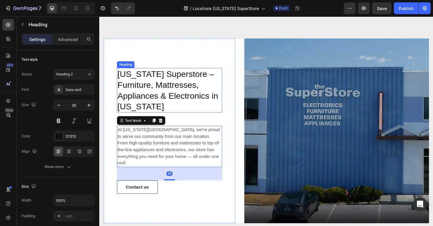
click at [205, 93] on p "Vermont Superstore – Furniture, Mattresses, Appliances & Electronics in Vermont" at bounding box center [173, 95] width 110 height 46
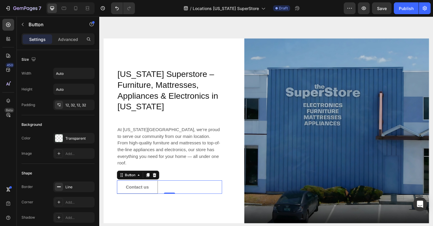
click at [152, 193] on button "Contact us" at bounding box center [139, 197] width 43 height 14
click at [59, 137] on div at bounding box center [59, 138] width 8 height 8
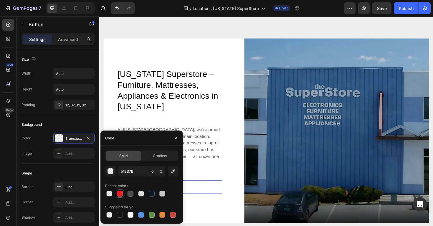
click at [118, 197] on div at bounding box center [120, 193] width 8 height 8
type input "ED1C24"
type input "100"
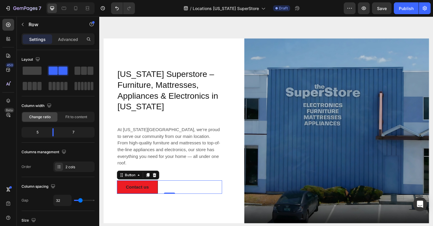
click at [200, 202] on div "Vermont Superstore – Furniture, Mattresses, Appliances & Electronics in Vermont…" at bounding box center [174, 138] width 140 height 196
click at [149, 194] on p "Contact us" at bounding box center [139, 197] width 24 height 7
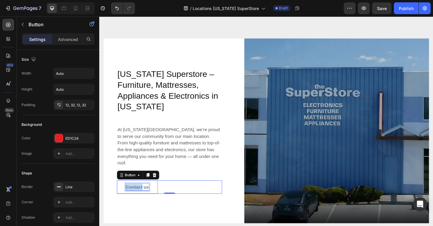
click at [139, 194] on p "Contact us" at bounding box center [139, 197] width 24 height 7
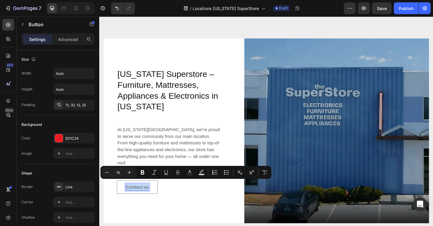
click at [139, 194] on p "Contact us" at bounding box center [139, 197] width 24 height 7
click at [189, 173] on icon "Editor contextual toolbar" at bounding box center [190, 172] width 6 height 6
type input "242424"
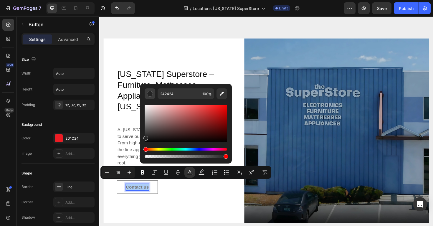
click at [149, 92] on div "Editor contextual toolbar" at bounding box center [150, 94] width 6 height 6
click at [73, 138] on div "ED1C24" at bounding box center [73, 138] width 17 height 5
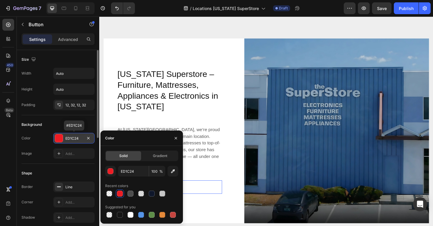
click at [73, 138] on div "ED1C24" at bounding box center [73, 138] width 17 height 5
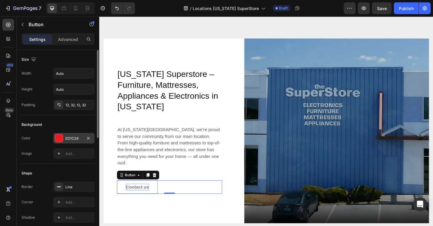
click at [75, 139] on div "ED1C24" at bounding box center [73, 138] width 17 height 5
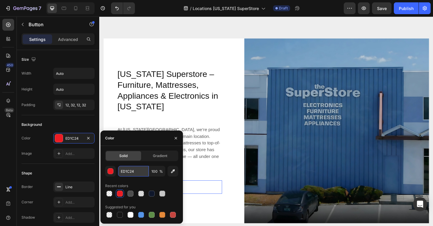
click at [127, 172] on input "ED1C24" at bounding box center [133, 171] width 31 height 11
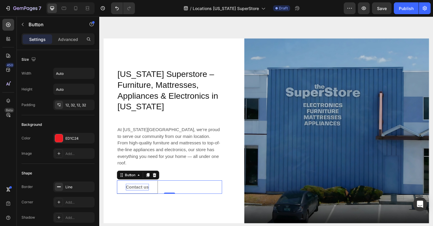
click at [198, 192] on div "Contact us Button 0" at bounding box center [173, 197] width 111 height 14
click at [117, 8] on icon "Undo/Redo" at bounding box center [117, 8] width 6 height 6
click at [144, 194] on p "Contact us" at bounding box center [139, 197] width 24 height 7
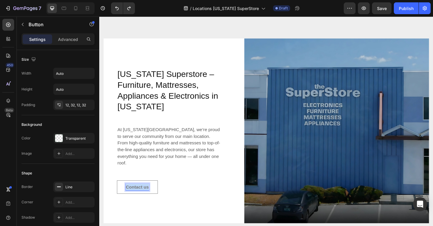
click at [144, 194] on p "Contact us" at bounding box center [139, 197] width 24 height 7
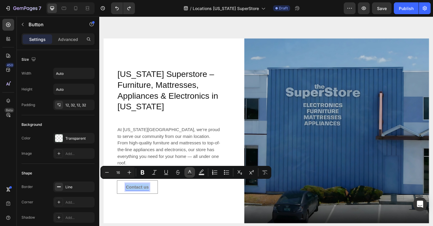
click at [187, 172] on icon "Editor contextual toolbar" at bounding box center [190, 172] width 6 height 6
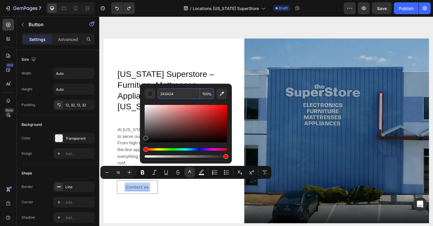
click at [190, 95] on input "242424" at bounding box center [179, 93] width 42 height 11
paste input "ED1C24"
type input "ED1C24"
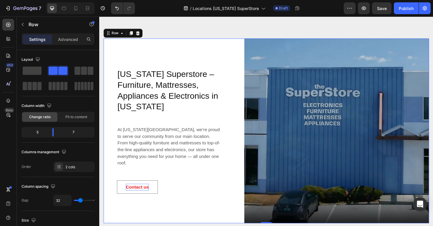
click at [214, 52] on div "Vermont Superstore – Furniture, Mattresses, Appliances & Electronics in Vermont…" at bounding box center [174, 138] width 140 height 196
click at [158, 194] on button "Contact us" at bounding box center [139, 197] width 43 height 14
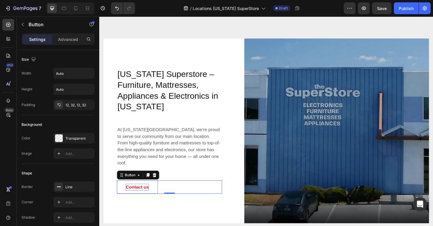
click at [157, 197] on button "Contact us" at bounding box center [139, 197] width 43 height 14
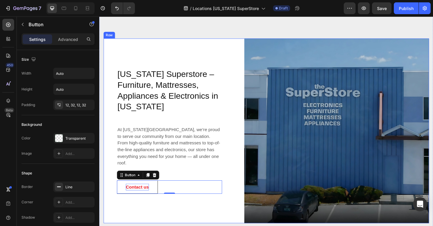
click at [174, 224] on div "Vermont Superstore – Furniture, Mattresses, Appliances & Electronics in Vermont…" at bounding box center [174, 138] width 140 height 196
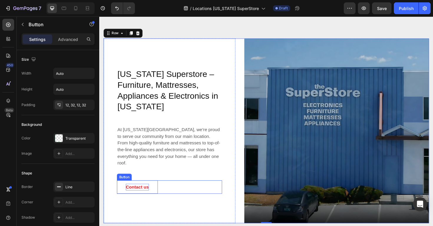
click at [155, 196] on button "Contact us" at bounding box center [139, 197] width 43 height 14
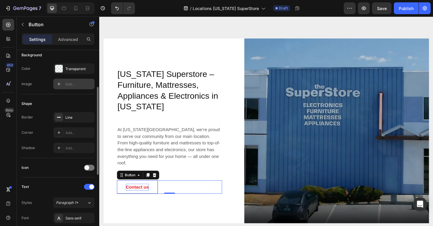
scroll to position [73, 0]
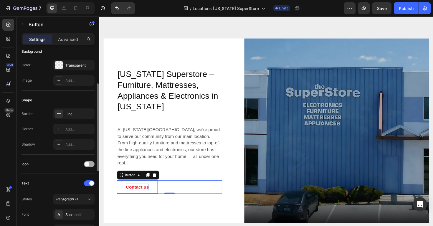
click at [86, 165] on span at bounding box center [87, 164] width 5 height 5
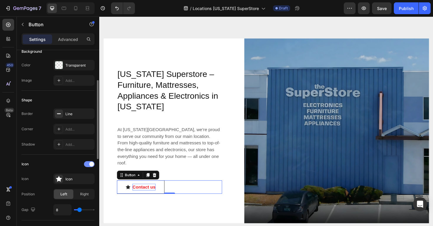
click at [86, 165] on div at bounding box center [89, 164] width 11 height 6
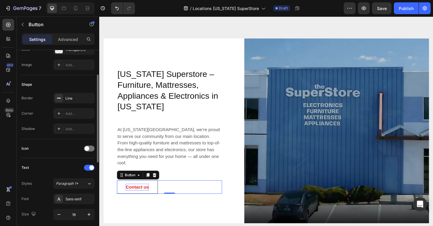
scroll to position [92, 0]
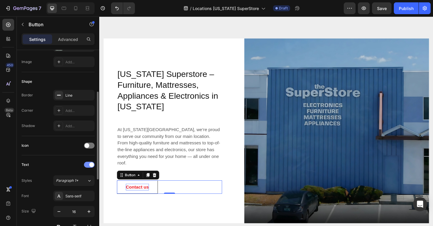
click at [87, 165] on div at bounding box center [89, 165] width 11 height 6
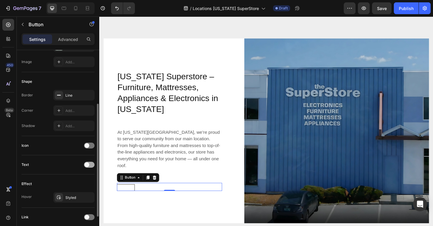
click at [87, 165] on span at bounding box center [87, 164] width 5 height 5
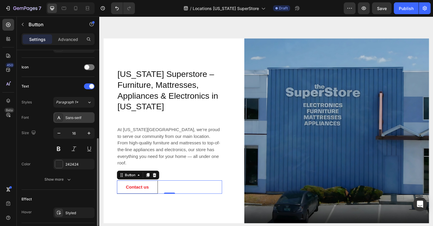
scroll to position [177, 0]
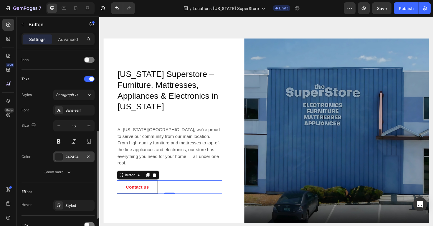
click at [59, 157] on div at bounding box center [59, 157] width 8 height 8
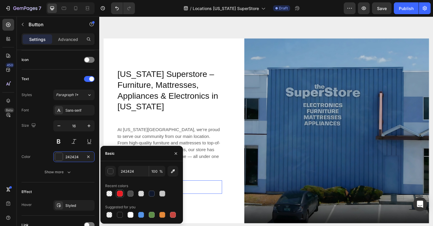
click at [119, 194] on div at bounding box center [120, 194] width 6 height 6
type input "ED1C24"
click at [169, 70] on div "Vermont Superstore – Furniture, Mattresses, Appliances & Electronics in Vermont…" at bounding box center [174, 138] width 140 height 196
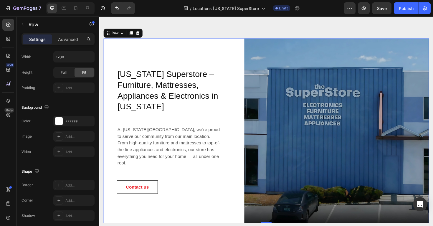
scroll to position [0, 0]
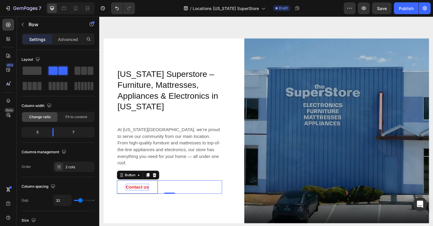
click at [137, 194] on span "Contact us" at bounding box center [139, 196] width 24 height 5
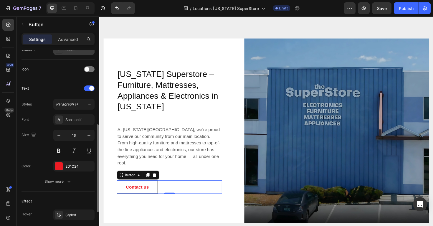
scroll to position [168, 0]
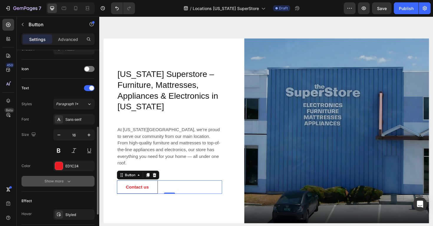
click at [62, 181] on div "Show more" at bounding box center [57, 181] width 27 height 6
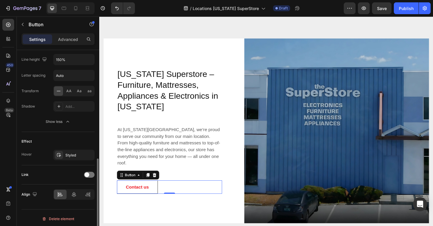
scroll to position [306, 0]
click at [73, 156] on div "Styled" at bounding box center [73, 154] width 17 height 5
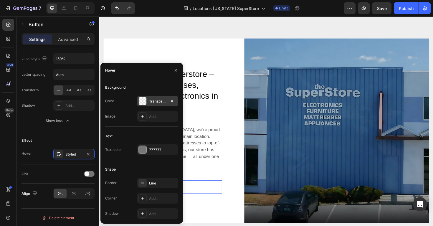
click at [144, 100] on div at bounding box center [143, 101] width 8 height 8
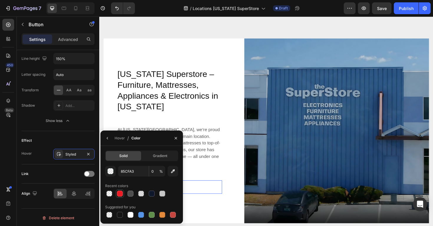
click at [120, 195] on div at bounding box center [120, 194] width 6 height 6
type input "ED1C24"
type input "100"
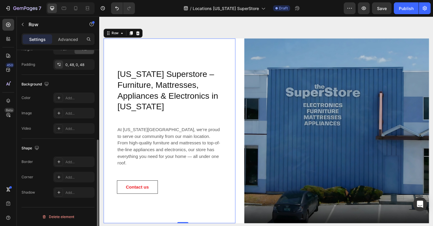
click at [215, 181] on div "Vermont Superstore – Furniture, Mattresses, Appliances & Electronics in Vermont…" at bounding box center [173, 137] width 111 height 133
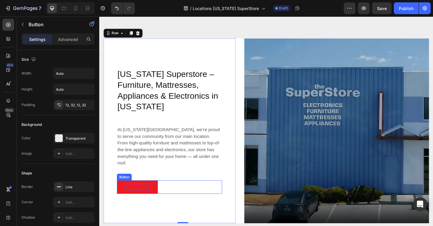
click at [141, 195] on span "Contact us" at bounding box center [139, 196] width 24 height 5
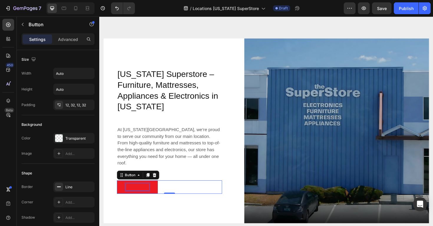
click at [141, 195] on span "Contact us" at bounding box center [139, 196] width 24 height 5
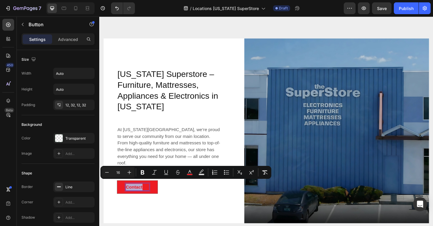
click at [145, 194] on span "Contact us" at bounding box center [139, 196] width 24 height 5
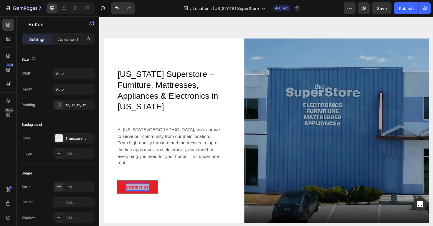
click at [145, 194] on span "Contact us" at bounding box center [139, 196] width 24 height 5
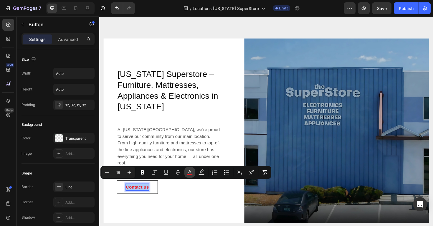
click at [191, 171] on icon "Editor contextual toolbar" at bounding box center [190, 172] width 6 height 6
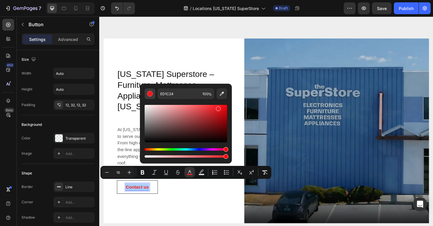
click at [151, 92] on div "Editor contextual toolbar" at bounding box center [150, 94] width 6 height 6
click at [182, 94] on input "ED1C24" at bounding box center [179, 93] width 42 height 11
drag, startPoint x: 220, startPoint y: 110, endPoint x: 228, endPoint y: 160, distance: 51.4
click at [228, 160] on div "ED1C24 100 %" at bounding box center [186, 124] width 92 height 80
type input "000000"
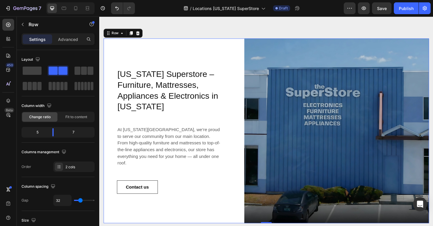
click at [198, 215] on div "Vermont Superstore – Furniture, Mattresses, Appliances & Electronics in Vermont…" at bounding box center [174, 138] width 140 height 196
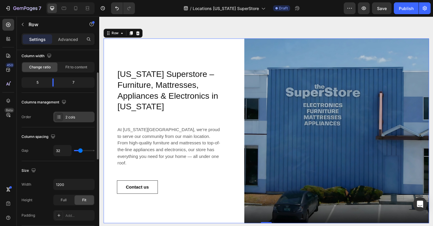
scroll to position [54, 0]
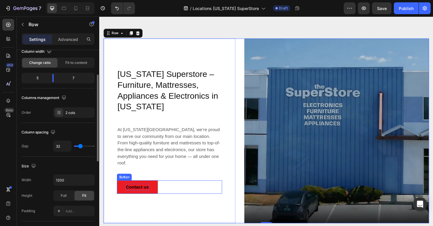
click at [139, 194] on span "Contact us" at bounding box center [139, 196] width 24 height 5
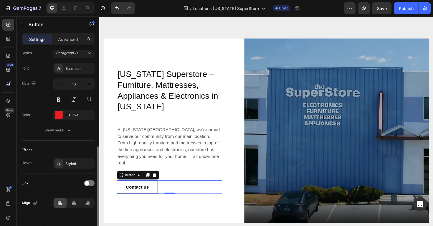
scroll to position [220, 0]
click at [71, 164] on div "Styled" at bounding box center [73, 162] width 17 height 5
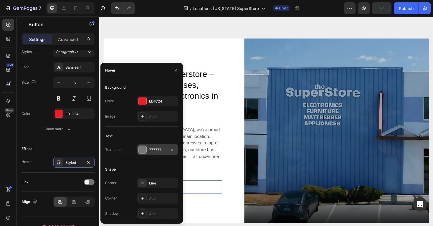
click at [144, 149] on div at bounding box center [143, 150] width 8 height 8
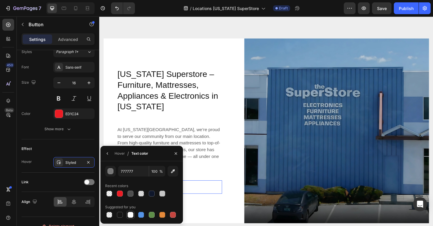
click at [130, 215] on div at bounding box center [131, 215] width 6 height 6
type input "FFFFFF"
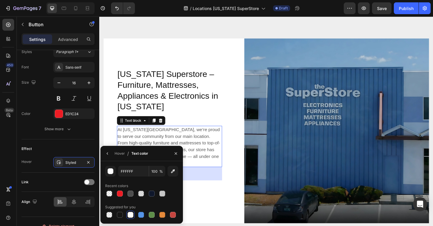
click at [213, 159] on p "At Vermont Superstore, we’re proud to serve our community from our main locatio…" at bounding box center [173, 154] width 110 height 42
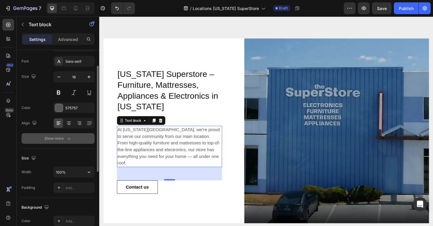
scroll to position [32, 0]
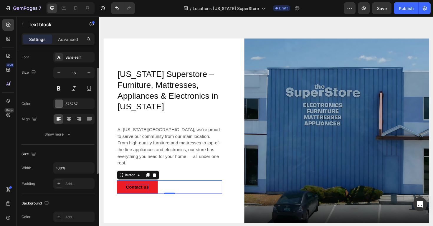
click at [131, 194] on span "Contact us" at bounding box center [139, 196] width 24 height 5
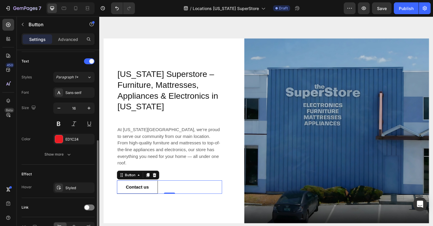
scroll to position [196, 0]
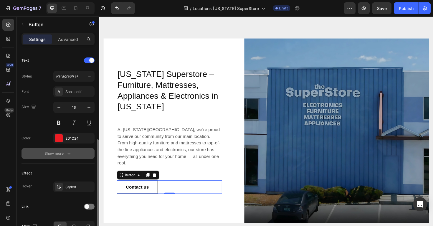
click at [68, 153] on icon "button" at bounding box center [69, 154] width 6 height 6
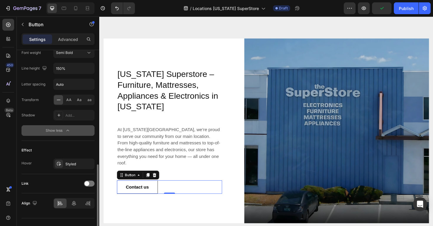
scroll to position [308, 0]
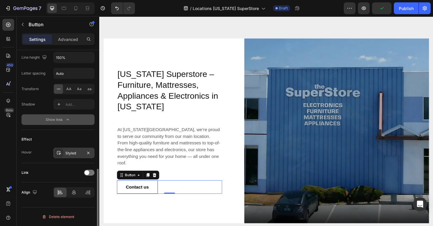
click at [65, 149] on div "Styled" at bounding box center [73, 153] width 41 height 11
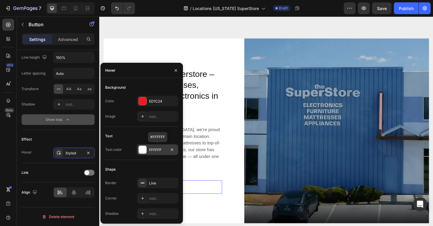
click at [153, 151] on div "FFFFFF" at bounding box center [157, 149] width 17 height 5
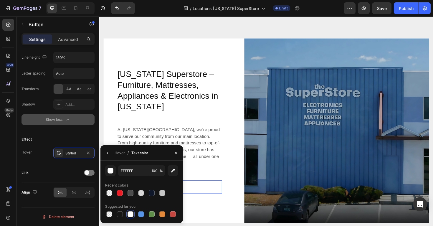
click at [153, 151] on div "Hover / Text color" at bounding box center [141, 152] width 83 height 15
click at [173, 174] on button "button" at bounding box center [173, 170] width 11 height 11
click at [112, 192] on div at bounding box center [109, 193] width 6 height 6
type input "4D4D4D"
type input "0"
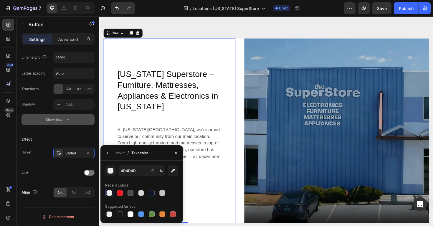
click at [210, 178] on div "Vermont Superstore – Furniture, Mattresses, Appliances & Electronics in Vermont…" at bounding box center [173, 137] width 111 height 133
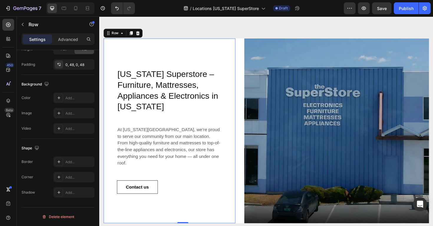
scroll to position [0, 0]
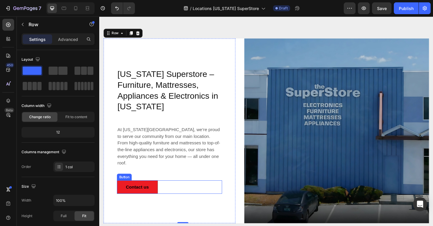
click at [155, 192] on button "Contact us" at bounding box center [139, 197] width 43 height 14
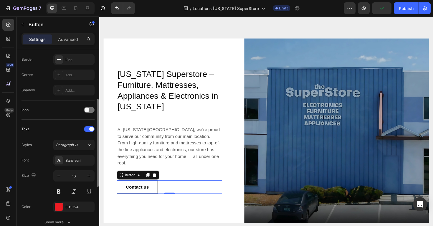
scroll to position [139, 0]
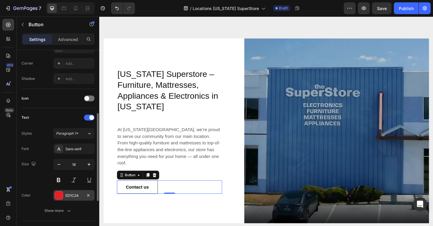
click at [62, 196] on div at bounding box center [59, 196] width 8 height 8
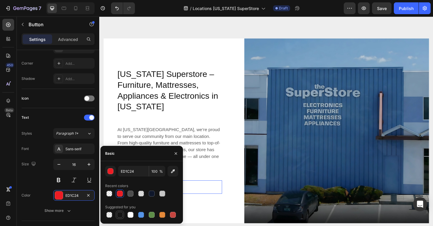
click at [121, 214] on div at bounding box center [120, 215] width 6 height 6
type input "151515"
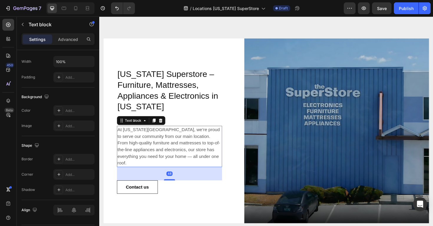
click at [212, 169] on p "At Vermont Superstore, we’re proud to serve our community from our main locatio…" at bounding box center [173, 154] width 110 height 42
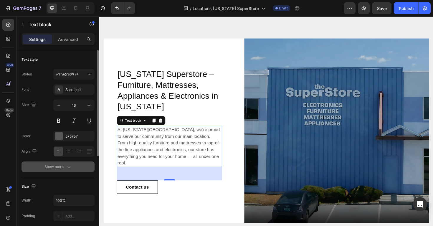
click at [68, 166] on icon "button" at bounding box center [69, 167] width 6 height 6
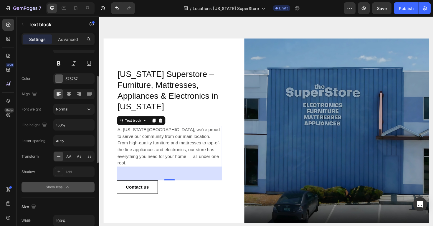
scroll to position [57, 0]
click at [67, 189] on icon "button" at bounding box center [68, 188] width 6 height 6
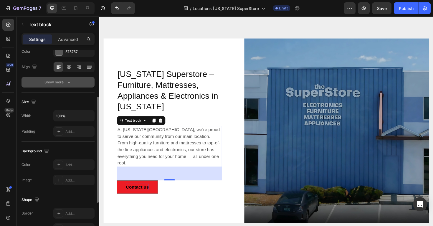
scroll to position [86, 0]
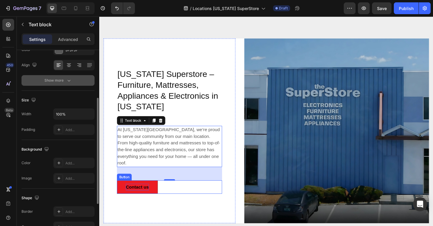
click at [149, 196] on span "Contact us" at bounding box center [139, 196] width 24 height 5
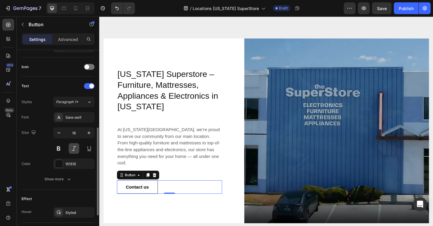
scroll to position [174, 0]
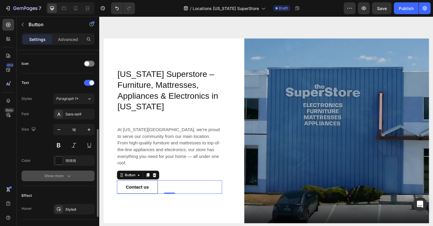
click at [61, 177] on div "Show more" at bounding box center [57, 176] width 27 height 6
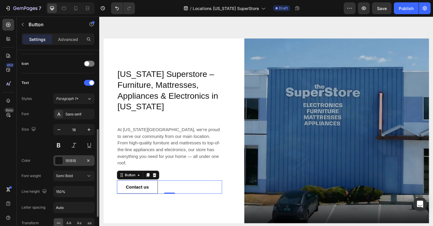
click at [73, 162] on div "151515" at bounding box center [73, 160] width 17 height 5
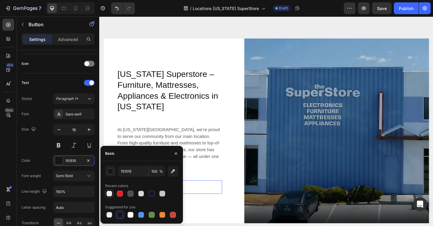
click at [108, 190] on div at bounding box center [109, 193] width 8 height 8
type input "4D4D4D"
type input "0"
click at [40, 164] on div "Color Transparent" at bounding box center [58, 160] width 73 height 11
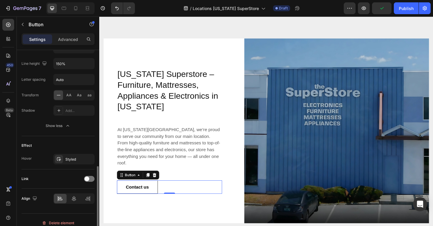
scroll to position [308, 0]
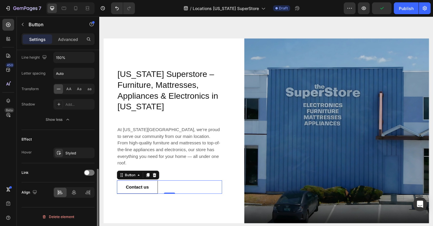
click at [68, 155] on div "Styled" at bounding box center [79, 153] width 28 height 5
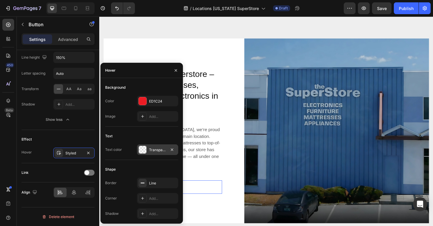
click at [145, 152] on div at bounding box center [143, 150] width 8 height 8
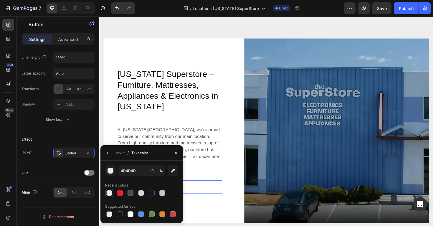
click at [160, 171] on span "%" at bounding box center [161, 170] width 4 height 5
click at [0, 0] on input "4D4D4D" at bounding box center [0, 0] width 0 height 0
click at [114, 171] on button "button" at bounding box center [110, 170] width 11 height 11
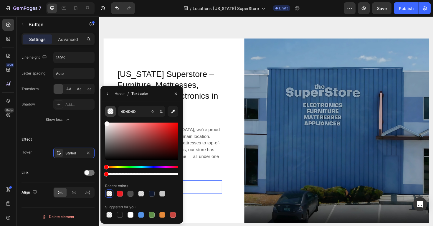
drag, startPoint x: 108, startPoint y: 151, endPoint x: 106, endPoint y: 114, distance: 37.2
click at [106, 114] on div "4D4D4D 0 % Recent colors Suggested for you" at bounding box center [141, 162] width 73 height 113
drag, startPoint x: 106, startPoint y: 125, endPoint x: 110, endPoint y: 126, distance: 3.6
click at [110, 126] on div at bounding box center [110, 126] width 5 height 5
click at [0, 0] on input "EADCDC" at bounding box center [0, 0] width 0 height 0
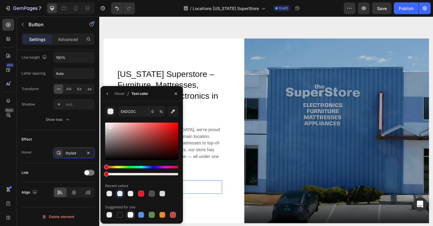
click at [131, 216] on div at bounding box center [131, 215] width 6 height 6
type input "FFFFFF"
type input "100"
click at [176, 91] on icon "button" at bounding box center [176, 93] width 5 height 5
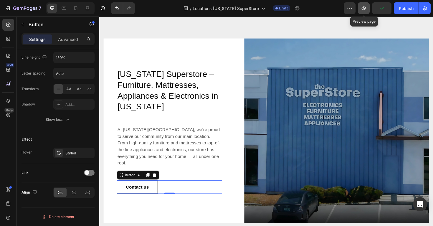
click at [366, 9] on icon "button" at bounding box center [364, 8] width 4 height 4
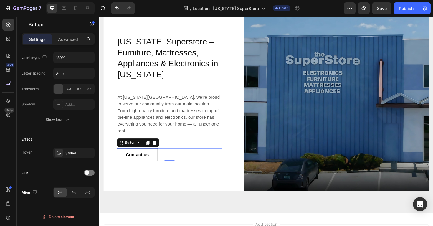
scroll to position [225, 0]
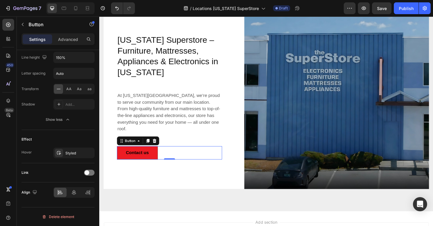
click at [154, 158] on button "Contact us" at bounding box center [139, 161] width 43 height 14
click at [90, 174] on div at bounding box center [89, 173] width 11 height 6
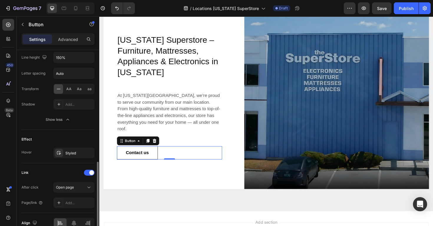
scroll to position [330, 0]
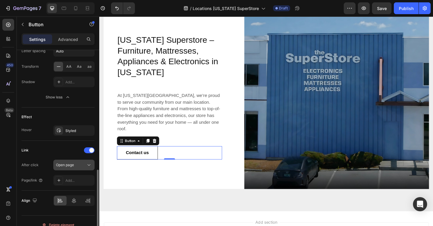
click at [76, 166] on div "Open page" at bounding box center [71, 164] width 30 height 5
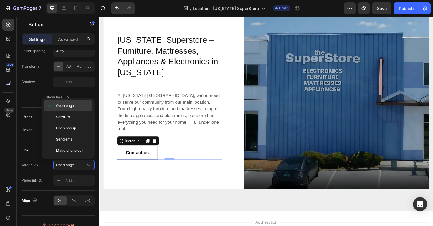
click at [76, 108] on p "Open page" at bounding box center [73, 105] width 34 height 5
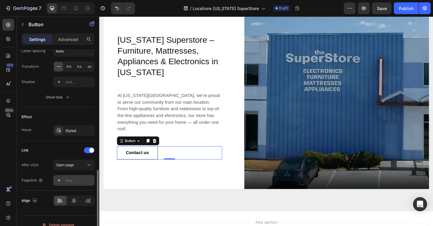
click at [76, 182] on div "Add..." at bounding box center [79, 180] width 28 height 5
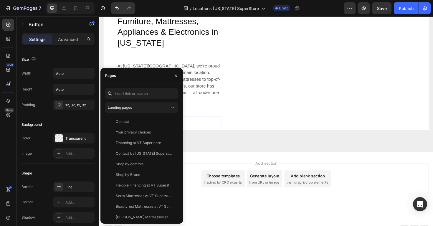
scroll to position [330, 0]
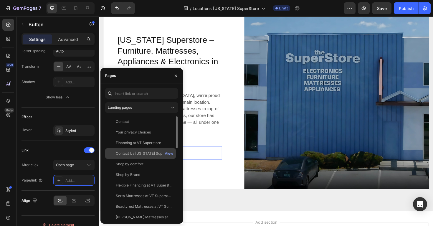
click at [137, 151] on div "Contact Us [US_STATE] Superstore" at bounding box center [144, 153] width 57 height 5
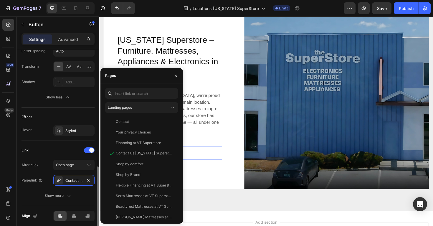
click at [83, 201] on div "Link After click Open page Page/link Contact Us [US_STATE] Superstore Show more" at bounding box center [58, 173] width 73 height 65
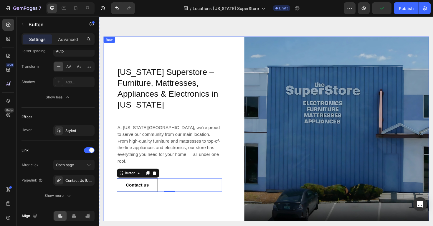
scroll to position [186, 0]
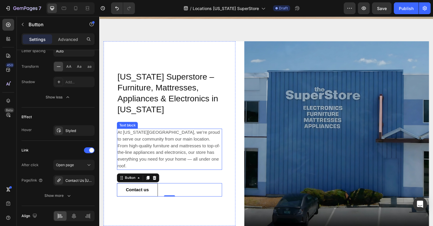
click at [193, 170] on p "At [US_STATE][GEOGRAPHIC_DATA], we’re proud to serve our community from our mai…" at bounding box center [173, 157] width 110 height 42
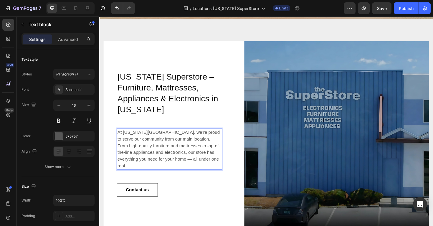
click at [189, 154] on p "At [US_STATE][GEOGRAPHIC_DATA], we’re proud to serve our community from our mai…" at bounding box center [173, 157] width 110 height 42
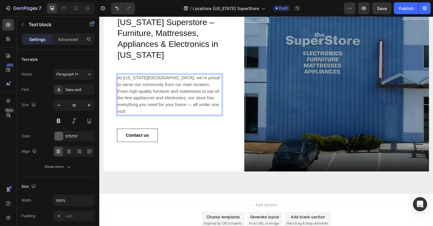
scroll to position [252, 0]
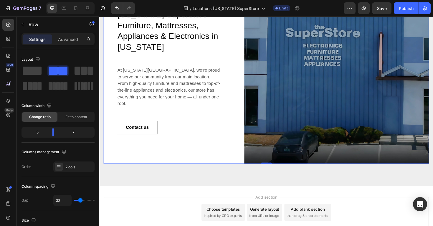
click at [235, 156] on div "[US_STATE] Superstore – Furniture, Mattresses, Appliances & Electronics in [US_…" at bounding box center [174, 75] width 140 height 196
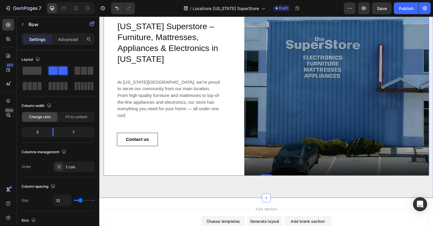
scroll to position [248, 0]
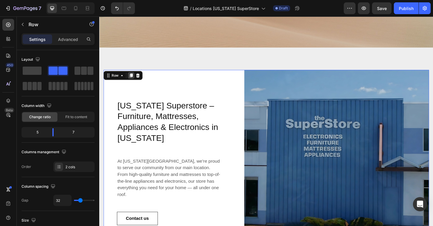
click at [133, 79] on icon at bounding box center [132, 79] width 3 height 4
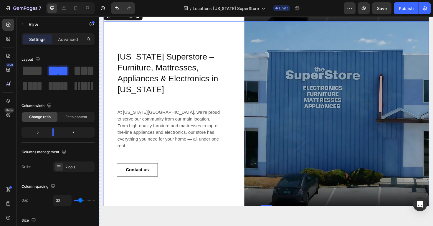
scroll to position [405, 0]
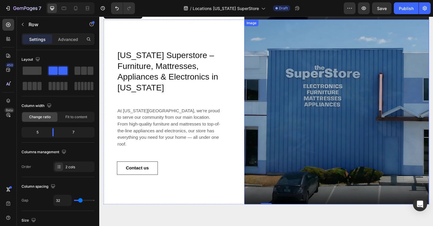
click at [316, 138] on img at bounding box center [351, 118] width 196 height 196
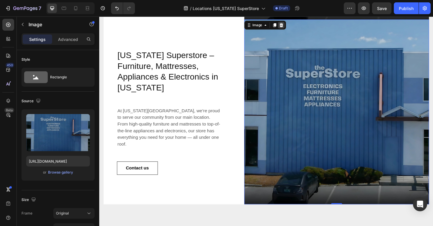
click at [291, 27] on icon at bounding box center [292, 26] width 4 height 4
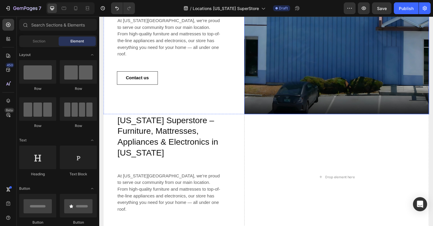
scroll to position [301, 0]
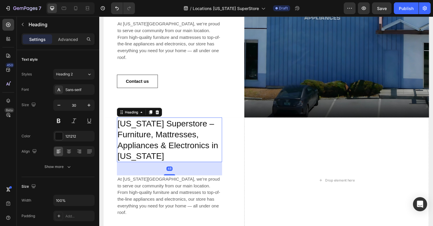
click at [178, 141] on h2 "[US_STATE] Superstore – Furniture, Mattresses, Appliances & Electronics in [US_…" at bounding box center [173, 146] width 111 height 47
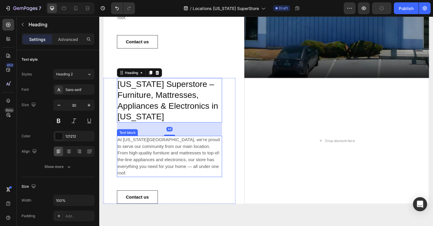
click at [171, 165] on p "At [US_STATE][GEOGRAPHIC_DATA], we’re proud to serve our community from our mai…" at bounding box center [173, 165] width 110 height 42
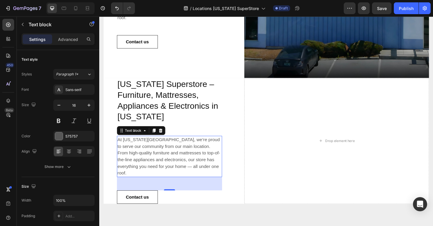
click at [215, 174] on p "At [US_STATE][GEOGRAPHIC_DATA], we’re proud to serve our community from our mai…" at bounding box center [173, 165] width 110 height 42
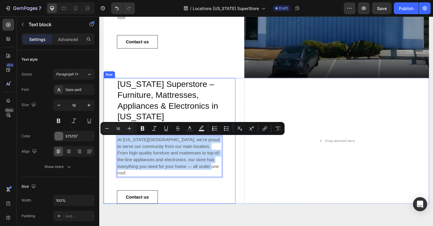
drag, startPoint x: 220, startPoint y: 176, endPoint x: 137, endPoint y: 143, distance: 89.8
click at [137, 143] on div "At Vermont Superstore, we’re proud to serve our community from our main locatio…" at bounding box center [173, 165] width 111 height 44
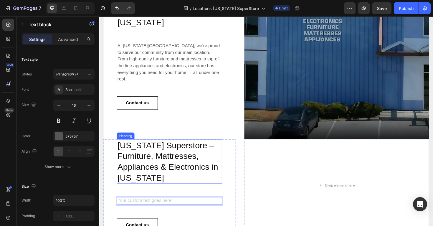
scroll to position [278, 0]
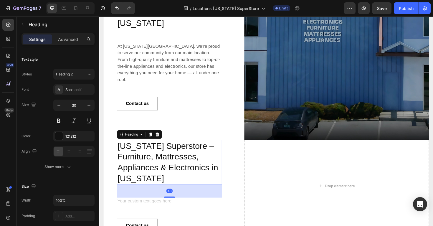
click at [169, 184] on h2 "Vermont Superstore – Furniture, Mattresses, Appliances & Electronics in Vermont" at bounding box center [173, 170] width 111 height 47
click at [161, 142] on icon at bounding box center [161, 141] width 4 height 4
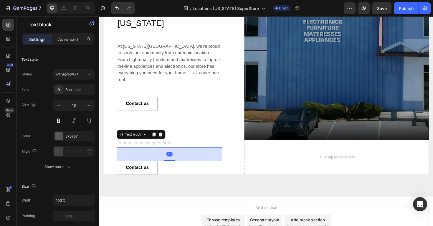
click at [177, 152] on div "Rich Text Editor. Editing area: main" at bounding box center [173, 151] width 111 height 8
click at [171, 152] on div "Rich Text Editor. Editing area: main" at bounding box center [173, 151] width 111 height 8
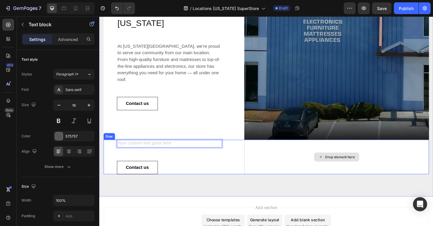
click at [270, 159] on div "Drop element here" at bounding box center [351, 165] width 196 height 37
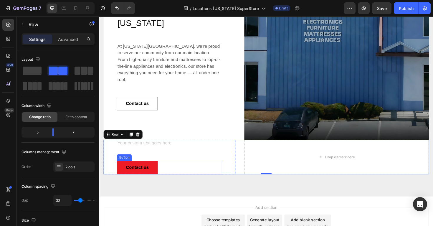
click at [155, 172] on link "Contact us" at bounding box center [139, 176] width 43 height 14
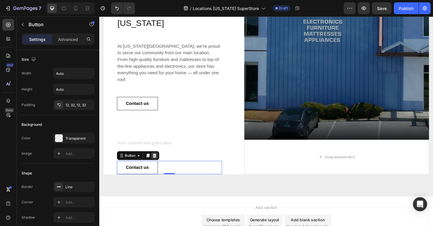
click at [159, 164] on icon at bounding box center [158, 164] width 4 height 4
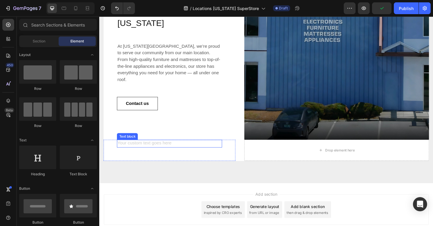
click at [178, 154] on p "Rich Text Editor. Editing area: main" at bounding box center [173, 151] width 110 height 7
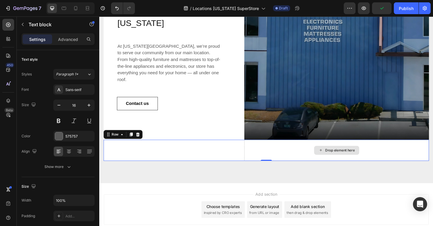
click at [276, 160] on div "Drop element here" at bounding box center [351, 158] width 196 height 22
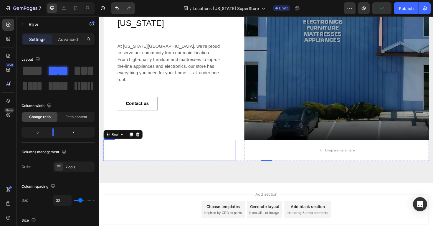
click at [235, 155] on div "Text block Row" at bounding box center [174, 158] width 140 height 22
click at [254, 156] on div "Drop element here" at bounding box center [351, 158] width 196 height 22
drag, startPoint x: 55, startPoint y: 131, endPoint x: 59, endPoint y: 131, distance: 4.1
click at [59, 0] on body "7 Version history / Locations Vermont SuperStore Draft Preview Save Publish 450…" at bounding box center [216, 0] width 433 height 0
drag, startPoint x: 61, startPoint y: 131, endPoint x: 53, endPoint y: 131, distance: 8.3
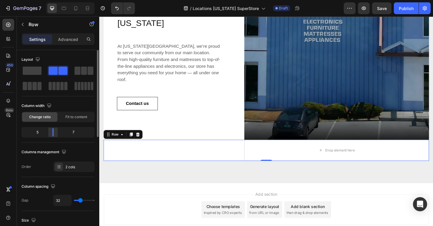
click at [53, 0] on body "7 Version history / Locations Vermont SuperStore Draft Preview Save Publish 450…" at bounding box center [216, 0] width 433 height 0
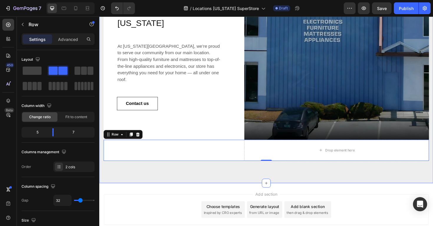
click at [185, 182] on div "Vermont Superstore – Furniture, Mattresses, Appliances & Electronics in Vermont…" at bounding box center [276, 60] width 354 height 265
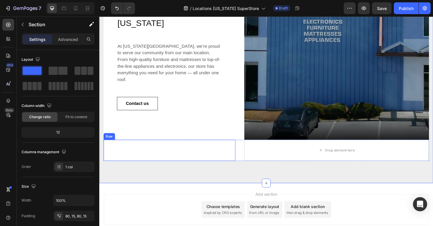
click at [190, 156] on div "Text block" at bounding box center [173, 158] width 111 height 22
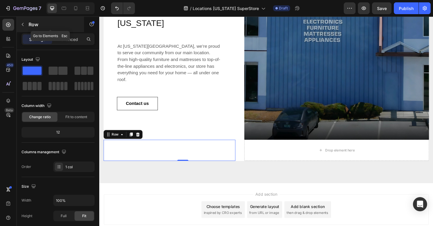
click at [26, 26] on button "button" at bounding box center [22, 24] width 9 height 9
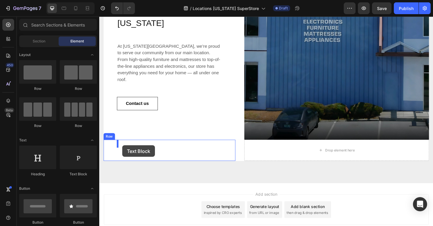
drag, startPoint x: 171, startPoint y: 118, endPoint x: 124, endPoint y: 153, distance: 58.2
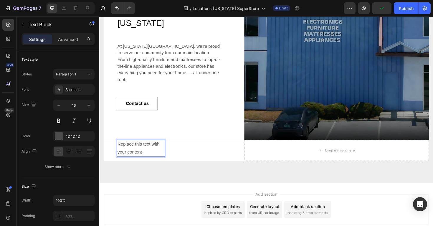
click at [153, 156] on div "Replace this text with your content" at bounding box center [143, 156] width 51 height 18
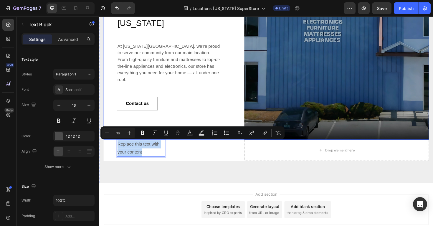
drag, startPoint x: 151, startPoint y: 160, endPoint x: 224, endPoint y: 155, distance: 73.2
click at [126, 146] on div "Vermont Superstore – Furniture, Mattresses, Appliances & Electronics in Vermont…" at bounding box center [276, 60] width 345 height 218
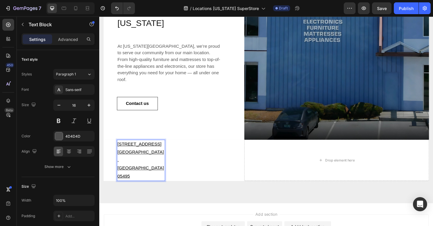
click at [121, 150] on u "[STREET_ADDRESS]" at bounding box center [141, 151] width 47 height 5
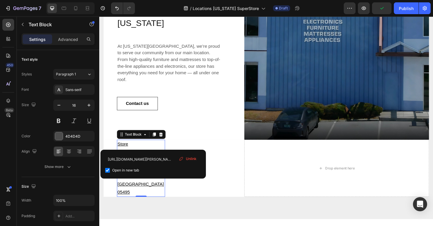
click at [192, 160] on span "Unlink" at bounding box center [191, 158] width 11 height 5
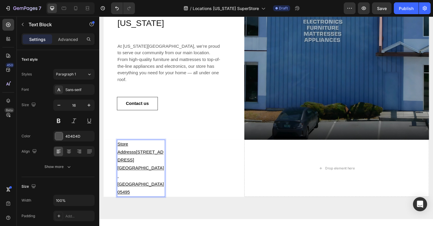
click at [138, 151] on u "Store Addresss" at bounding box center [128, 156] width 20 height 14
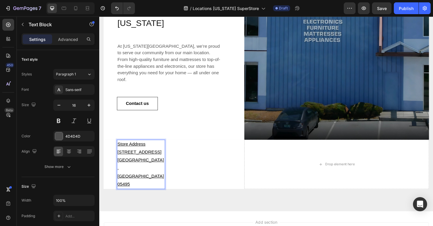
click at [155, 152] on p "Store Address" at bounding box center [143, 152] width 50 height 9
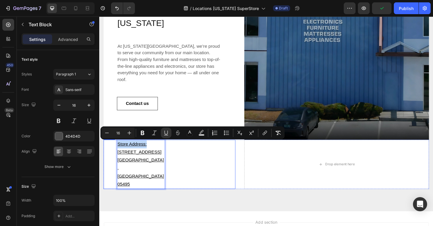
drag, startPoint x: 149, startPoint y: 151, endPoint x: 114, endPoint y: 152, distance: 34.8
click at [114, 152] on div "Store Address: 543 Blair Park Rd. Williston, VT 05495 Text Block 0 Text block R…" at bounding box center [174, 173] width 140 height 52
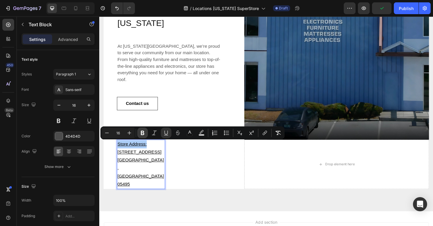
click at [139, 135] on button "Bold" at bounding box center [142, 133] width 11 height 11
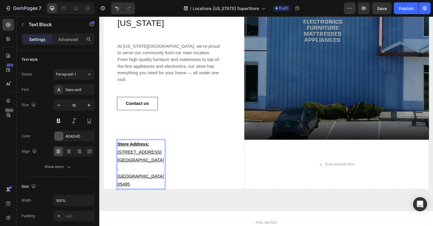
click at [143, 152] on u "Store Address:" at bounding box center [135, 151] width 34 height 5
click at [151, 153] on u "Store Address:" at bounding box center [135, 151] width 34 height 5
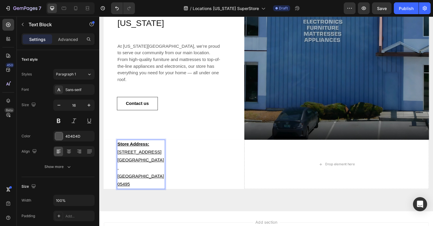
click at [150, 160] on u "[STREET_ADDRESS]" at bounding box center [141, 160] width 47 height 5
click at [155, 153] on p "Store Address:" at bounding box center [143, 152] width 50 height 9
drag, startPoint x: 155, startPoint y: 153, endPoint x: 124, endPoint y: 149, distance: 30.9
click at [124, 149] on p "Store Address:" at bounding box center [143, 152] width 50 height 9
click at [138, 152] on u "Store Address:" at bounding box center [135, 151] width 34 height 5
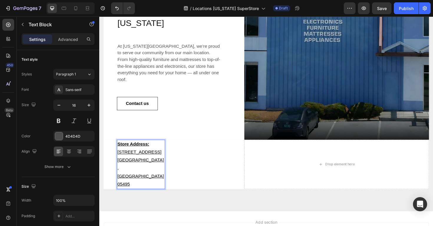
click at [158, 164] on p "[STREET_ADDRESS]" at bounding box center [143, 160] width 50 height 9
click at [158, 169] on u "[GEOGRAPHIC_DATA], [GEOGRAPHIC_DATA] 05495" at bounding box center [142, 181] width 49 height 30
drag, startPoint x: 159, startPoint y: 169, endPoint x: 120, endPoint y: 159, distance: 41.1
click at [120, 159] on div "Store Address: 543 Blair Park Rd. Williston, VT 05495" at bounding box center [143, 173] width 51 height 52
click at [129, 162] on u "[STREET_ADDRESS]" at bounding box center [141, 160] width 47 height 5
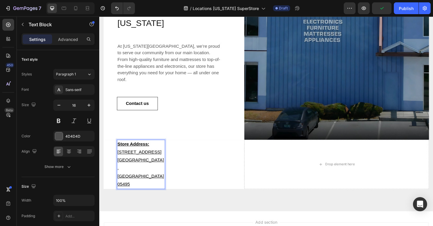
click at [125, 162] on u "[STREET_ADDRESS]" at bounding box center [141, 160] width 47 height 5
click at [138, 168] on u "[GEOGRAPHIC_DATA], [GEOGRAPHIC_DATA] 05495" at bounding box center [142, 181] width 49 height 30
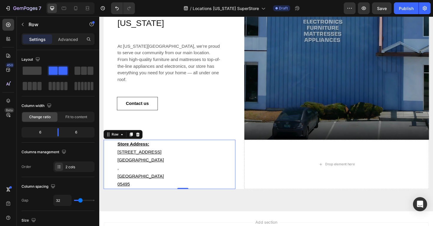
click at [180, 164] on div "Text block" at bounding box center [203, 173] width 51 height 52
click at [151, 157] on p "[STREET_ADDRESS]" at bounding box center [143, 160] width 50 height 9
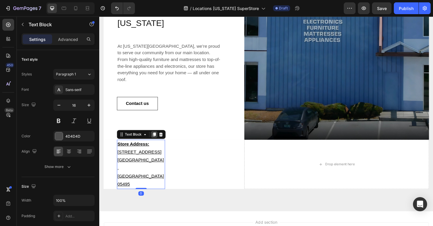
click at [156, 141] on icon at bounding box center [157, 141] width 5 height 5
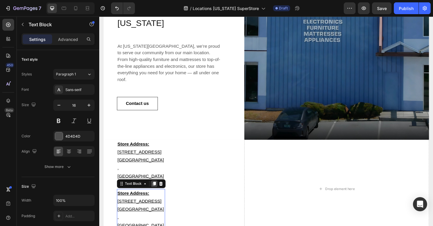
click at [156, 192] on icon at bounding box center [157, 194] width 3 height 4
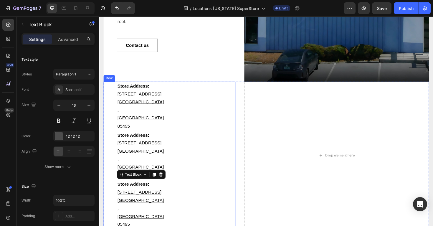
scroll to position [340, 0]
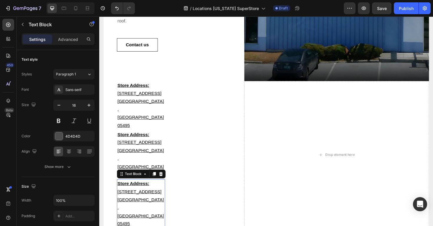
click at [153, 179] on div "Text Block" at bounding box center [144, 183] width 52 height 9
click at [156, 182] on icon at bounding box center [157, 184] width 3 height 4
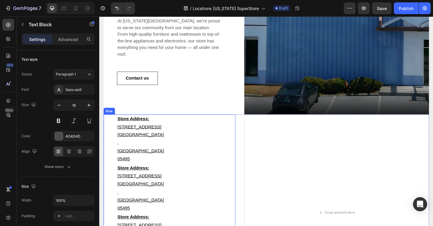
scroll to position [275, 0]
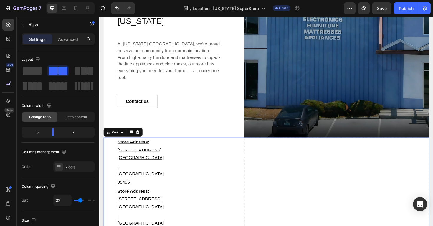
scroll to position [282, 0]
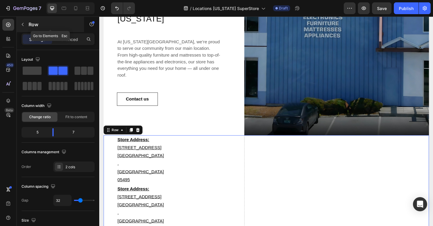
click at [25, 22] on icon "button" at bounding box center [22, 24] width 5 height 5
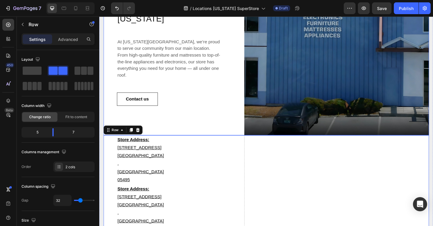
click at [246, 142] on div "Vermont Superstore – Furniture, Mattresses, Appliances & Electronics in Vermont…" at bounding box center [276, 45] width 345 height 196
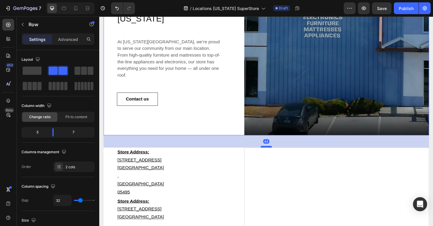
drag, startPoint x: 276, startPoint y: 142, endPoint x: 276, endPoint y: 155, distance: 13.0
click at [276, 155] on div at bounding box center [276, 155] width 12 height 2
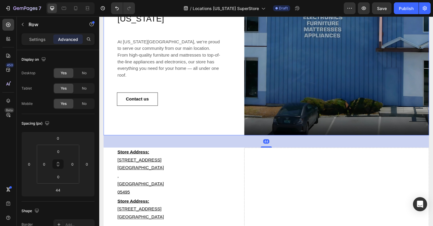
click at [219, 135] on div "Vermont Superstore – Furniture, Mattresses, Appliances & Electronics in Vermont…" at bounding box center [174, 45] width 140 height 196
click at [225, 141] on div "Vermont Superstore – Furniture, Mattresses, Appliances & Electronics in Vermont…" at bounding box center [174, 45] width 140 height 196
click at [223, 129] on div "Vermont Superstore – Furniture, Mattresses, Appliances & Electronics in Vermont…" at bounding box center [174, 45] width 140 height 196
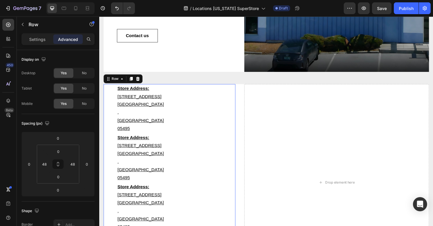
scroll to position [348, 0]
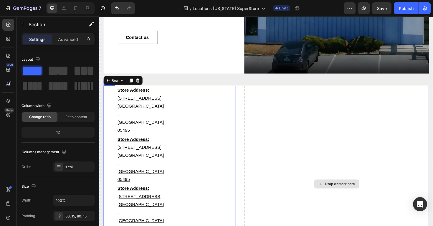
click at [273, 85] on div "Vermont Superstore – Furniture, Mattresses, Appliances & Electronics in Vermont…" at bounding box center [276, 89] width 345 height 417
click at [272, 104] on div "Drop element here" at bounding box center [351, 194] width 196 height 208
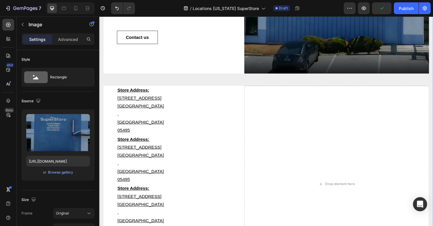
click at [265, 82] on div "Vermont Superstore – Furniture, Mattresses, Appliances & Electronics in Vermont…" at bounding box center [276, 89] width 345 height 417
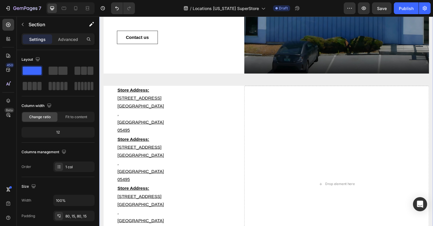
click at [231, 77] on div "Vermont Superstore – Furniture, Mattresses, Appliances & Electronics in Vermont…" at bounding box center [276, 89] width 345 height 417
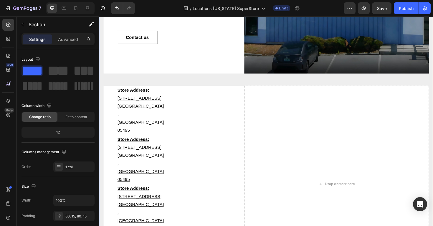
click at [273, 87] on div "Vermont Superstore – Furniture, Mattresses, Appliances & Electronics in Vermont…" at bounding box center [276, 89] width 345 height 417
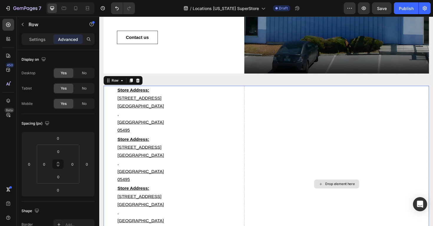
click at [266, 99] on div "Drop element here" at bounding box center [351, 194] width 196 height 208
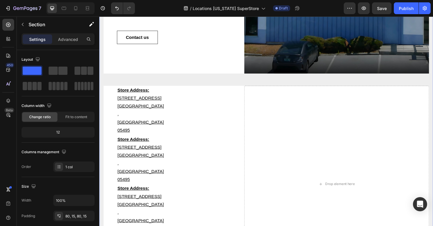
click at [258, 83] on div "Vermont Superstore – Furniture, Mattresses, Appliances & Electronics in Vermont…" at bounding box center [276, 89] width 345 height 417
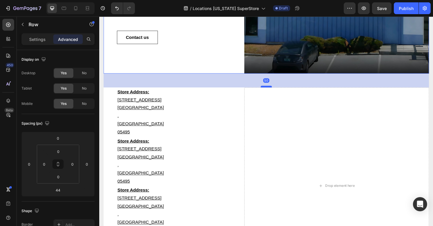
click at [273, 91] on div at bounding box center [276, 91] width 12 height 2
type input "50"
click at [266, 212] on div "Vermont Superstore – Furniture, Mattresses, Appliances & Electronics in Vermont…" at bounding box center [276, 91] width 354 height 466
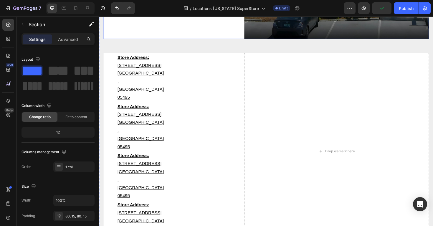
scroll to position [376, 0]
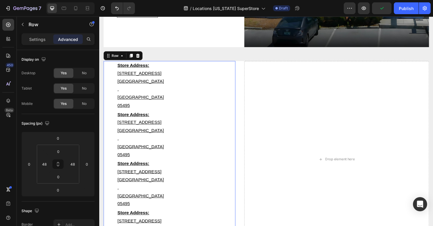
click at [175, 83] on div "Store Address: 543 Blair Park Rd. Williston, VT 05495 Text Block Store Address:…" at bounding box center [174, 168] width 140 height 208
click at [261, 86] on div "Drop element here" at bounding box center [351, 168] width 196 height 208
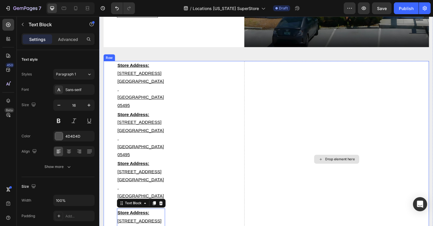
click at [280, 161] on div "Drop element here" at bounding box center [351, 168] width 196 height 208
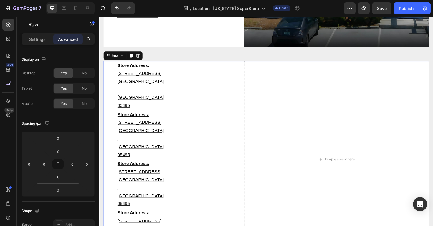
drag, startPoint x: 278, startPoint y: 169, endPoint x: 278, endPoint y: 177, distance: 7.7
type input "26"
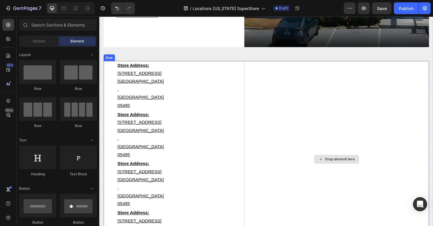
click at [288, 165] on div "Drop element here" at bounding box center [351, 168] width 196 height 208
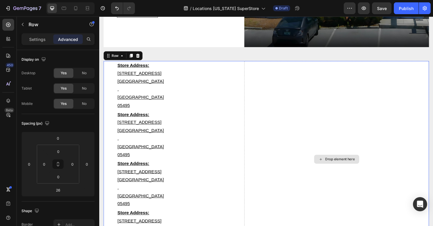
drag, startPoint x: 279, startPoint y: 177, endPoint x: 281, endPoint y: 166, distance: 11.3
click at [281, 166] on div "Store Address: 543 Blair Park Rd. Williston, VT 05495 Text Block Store Address:…" at bounding box center [276, 168] width 345 height 208
type input "0"
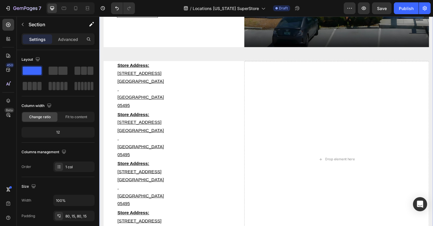
click at [243, 181] on div "Vermont Superstore – Furniture, Mattresses, Appliances & Electronics in Vermont…" at bounding box center [276, 63] width 354 height 466
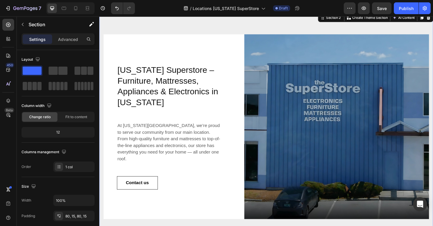
scroll to position [213, 0]
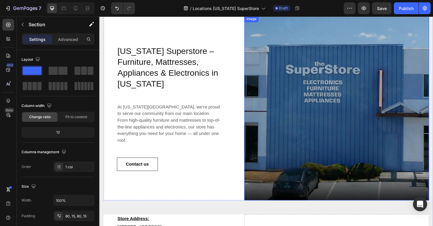
click at [297, 116] on img at bounding box center [351, 114] width 196 height 196
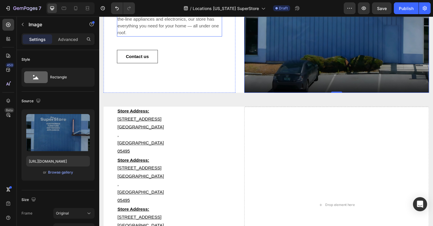
scroll to position [327, 0]
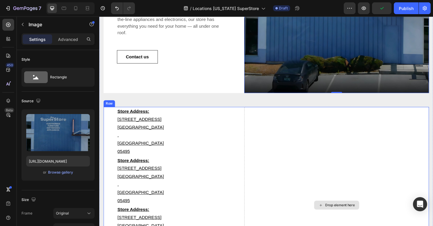
click at [296, 149] on div "Drop element here" at bounding box center [351, 216] width 196 height 208
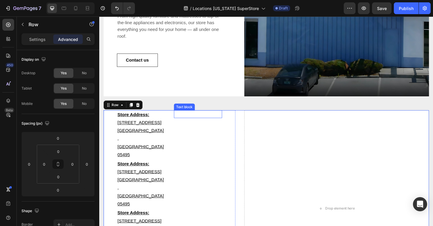
scroll to position [324, 0]
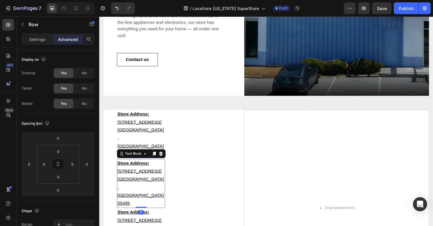
click at [144, 168] on p "Store Address:" at bounding box center [143, 172] width 50 height 9
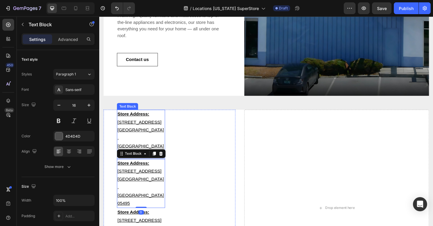
click at [157, 126] on p "[STREET_ADDRESS]" at bounding box center [143, 128] width 50 height 9
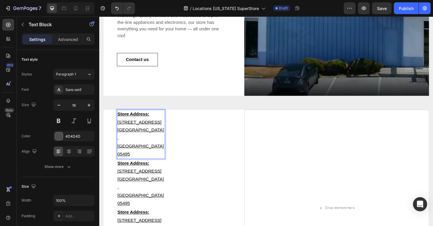
click at [147, 119] on u "Store Address:" at bounding box center [135, 119] width 34 height 5
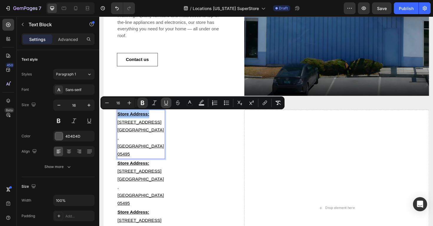
click at [168, 105] on icon "Editor contextual toolbar" at bounding box center [166, 103] width 6 height 6
click at [161, 127] on p "[STREET_ADDRESS]" at bounding box center [143, 128] width 50 height 9
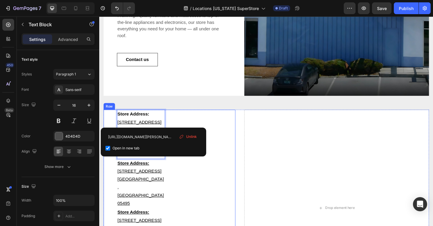
click at [170, 123] on div "Store Address: 543 Blair Park Rd. ⁠⁠⁠⁠⁠⁠⁠ Williston, VT 05495 Text Block 0 Stor…" at bounding box center [174, 219] width 140 height 208
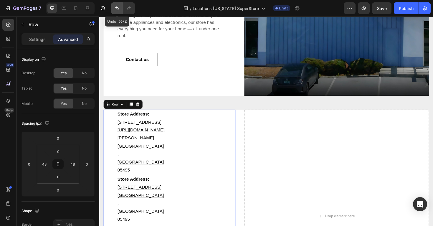
click at [115, 7] on icon "Undo/Redo" at bounding box center [117, 8] width 6 height 6
click at [116, 8] on icon "Undo/Redo" at bounding box center [117, 8] width 6 height 6
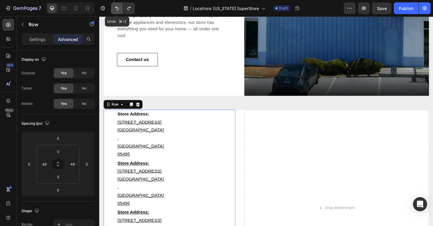
click at [116, 8] on icon "Undo/Redo" at bounding box center [117, 8] width 6 height 6
click at [127, 8] on icon "Undo/Redo" at bounding box center [129, 8] width 6 height 6
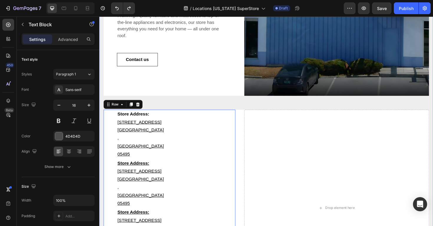
click at [161, 118] on p "Store Address:" at bounding box center [143, 120] width 50 height 9
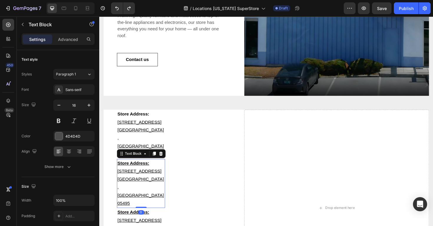
click at [161, 168] on p "Store Address:" at bounding box center [143, 172] width 50 height 9
click at [152, 168] on p "Store Address:" at bounding box center [143, 172] width 50 height 9
click at [363, 5] on button "button" at bounding box center [364, 8] width 12 height 12
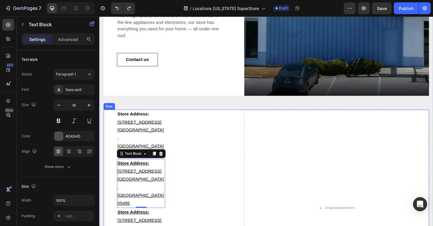
click at [248, 148] on div "Store Address: 543 Blair Park Rd. Williston, VT 05495 Text Block Store Address:…" at bounding box center [276, 219] width 345 height 208
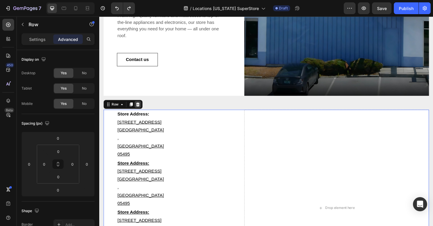
click at [142, 110] on div at bounding box center [139, 109] width 7 height 7
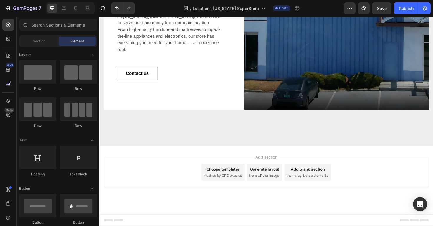
scroll to position [309, 0]
click at [190, 126] on div "Vermont Superstore – Furniture, Mattresses, Appliances & Electronics in Vermont…" at bounding box center [276, 25] width 345 height 210
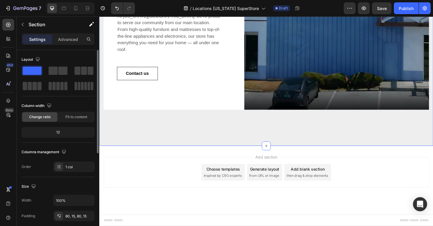
click at [34, 70] on span at bounding box center [32, 71] width 19 height 8
click at [73, 75] on div at bounding box center [83, 70] width 21 height 11
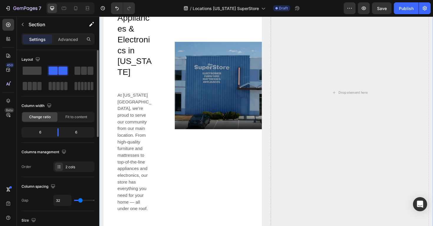
scroll to position [381, 0]
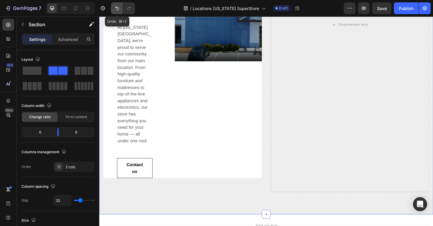
click at [118, 10] on icon "Undo/Redo" at bounding box center [117, 8] width 6 height 6
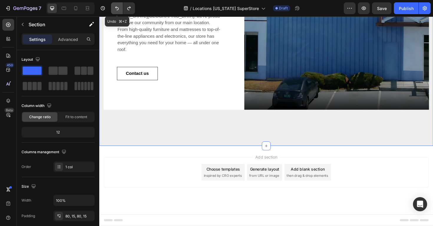
scroll to position [309, 0]
click at [164, 134] on div "Vermont Superstore – Furniture, Mattresses, Appliances & Electronics in Vermont…" at bounding box center [276, 25] width 354 height 258
click at [154, 172] on div "Add section Choose templates inspired by CRO experts Generate layout from URL o…" at bounding box center [276, 181] width 344 height 32
click at [179, 142] on div "Vermont Superstore – Furniture, Mattresses, Appliances & Electronics in Vermont…" at bounding box center [276, 25] width 354 height 258
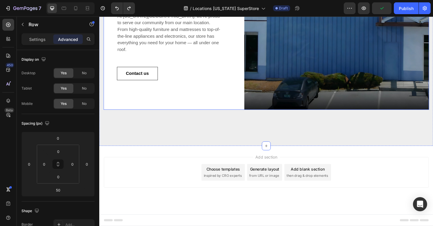
click at [235, 111] on div "Vermont Superstore – Furniture, Mattresses, Appliances & Electronics in Vermont…" at bounding box center [174, 18] width 140 height 196
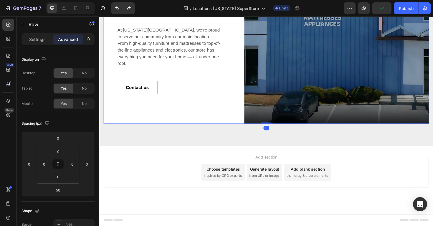
drag, startPoint x: 278, startPoint y: 129, endPoint x: 279, endPoint y: 111, distance: 17.8
click at [279, 111] on div "Vermont Superstore – Furniture, Mattresses, Appliances & Electronics in Vermont…" at bounding box center [276, 32] width 345 height 196
type input "0"
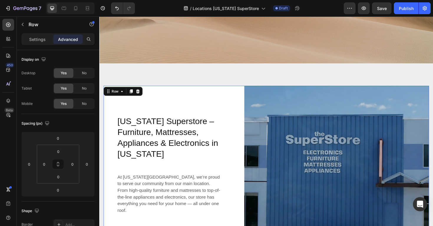
scroll to position [136, 0]
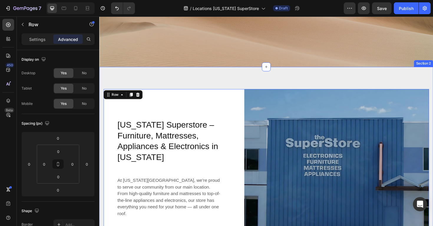
click at [275, 77] on div "Vermont Superstore – Furniture, Mattresses, Appliances & Electronics in Vermont…" at bounding box center [276, 191] width 354 height 243
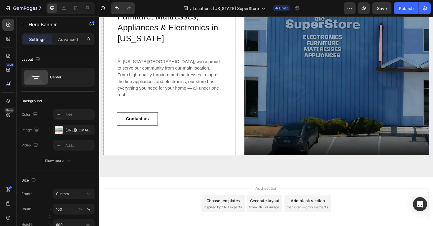
scroll to position [258, 0]
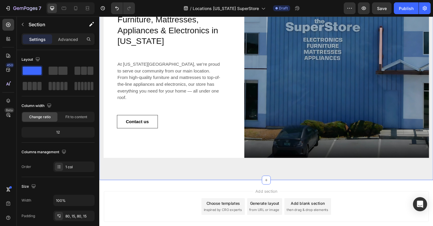
click at [219, 178] on div "Vermont Superstore – Furniture, Mattresses, Appliances & Electronics in Vermont…" at bounding box center [276, 68] width 354 height 243
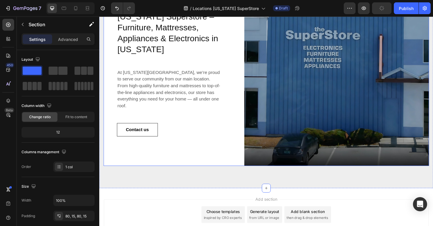
scroll to position [295, 0]
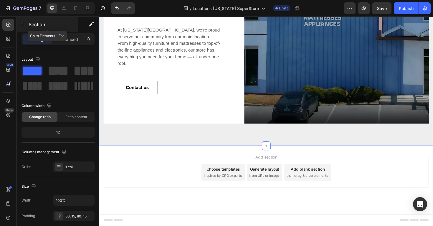
click at [26, 29] on button "button" at bounding box center [22, 24] width 9 height 9
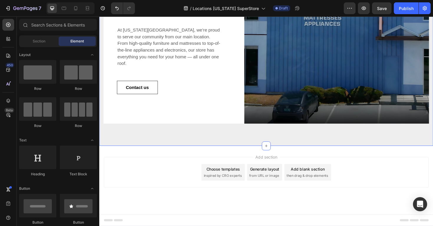
click at [237, 141] on div "Vermont Superstore – Furniture, Mattresses, Appliances & Electronics in Vermont…" at bounding box center [276, 32] width 354 height 243
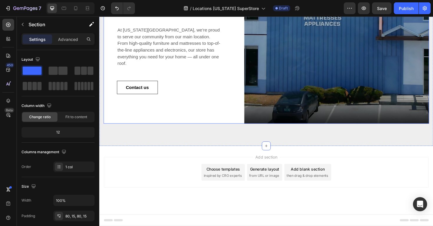
click at [228, 108] on div "Vermont Superstore – Furniture, Mattresses, Appliances & Electronics in Vermont…" at bounding box center [174, 32] width 140 height 196
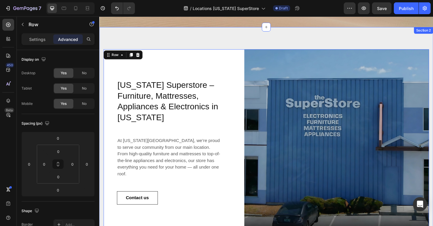
scroll to position [170, 0]
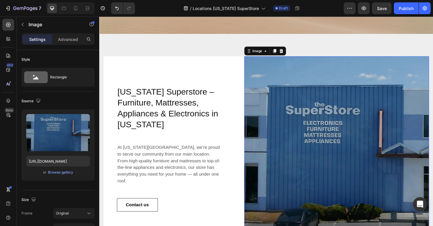
click at [280, 72] on img at bounding box center [351, 157] width 196 height 196
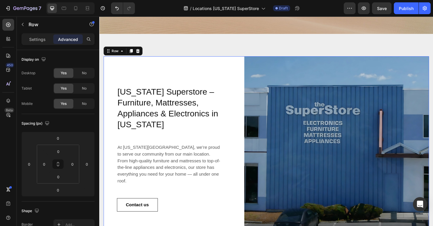
click at [241, 77] on div "Vermont Superstore – Furniture, Mattresses, Appliances & Electronics in Vermont…" at bounding box center [174, 157] width 140 height 196
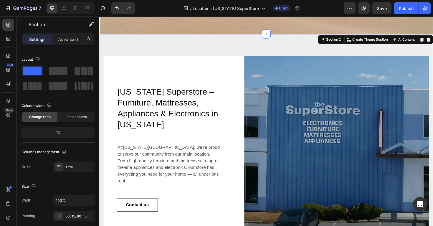
click at [271, 37] on div "Vermont Superstore – Furniture, Mattresses, Appliances & Electronics in Vermont…" at bounding box center [276, 156] width 354 height 243
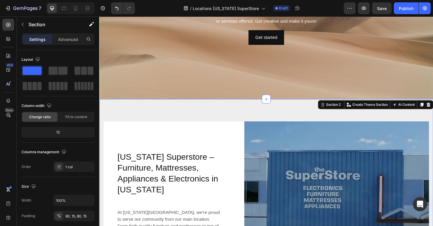
scroll to position [79, 0]
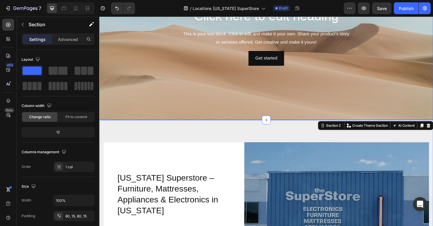
click at [253, 108] on div "Background Image" at bounding box center [276, 37] width 354 height 177
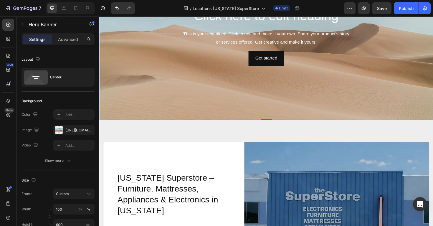
scroll to position [0, 0]
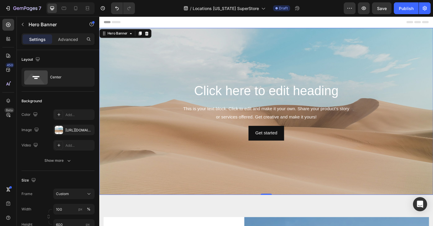
click at [183, 54] on div "Background Image" at bounding box center [276, 117] width 354 height 177
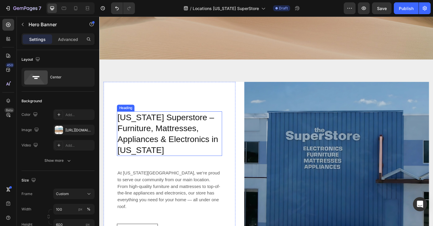
scroll to position [50, 0]
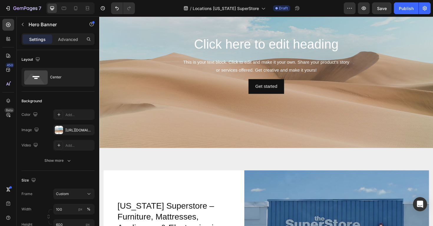
click at [344, 118] on div "Background Image" at bounding box center [276, 67] width 354 height 177
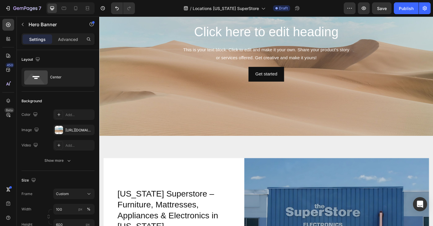
scroll to position [0, 0]
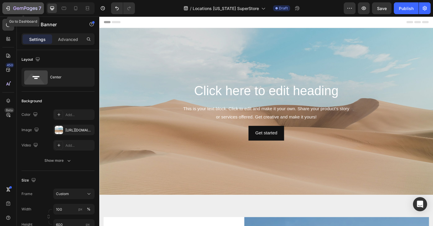
click at [8, 8] on icon "button" at bounding box center [8, 8] width 6 height 6
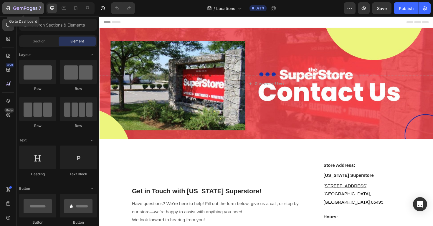
click at [13, 9] on icon "button" at bounding box center [25, 8] width 24 height 5
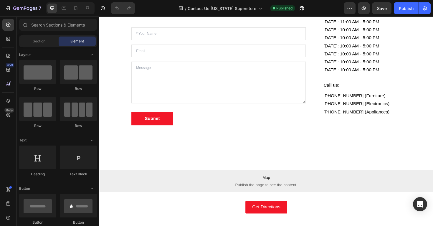
scroll to position [233, 0]
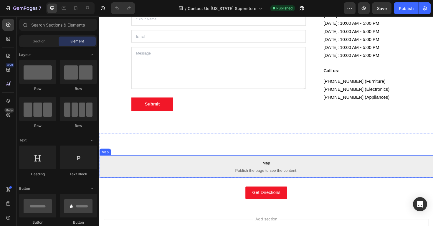
click at [210, 168] on span "Map" at bounding box center [276, 171] width 354 height 7
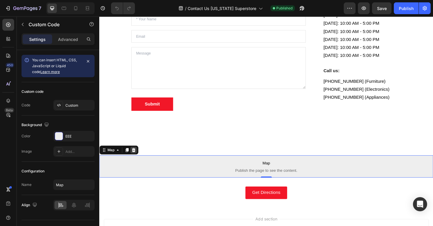
click at [136, 156] on icon at bounding box center [136, 158] width 4 height 4
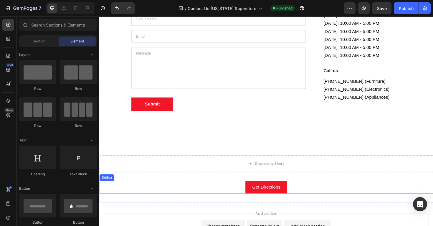
click at [244, 191] on div "Get Directions Button" at bounding box center [276, 197] width 354 height 13
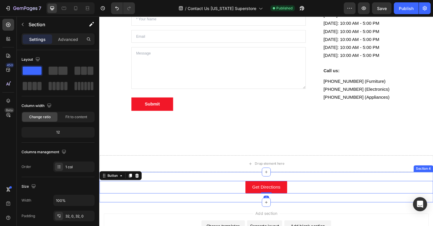
click at [220, 181] on div "Get Directions Button 0 Section 4" at bounding box center [276, 197] width 354 height 32
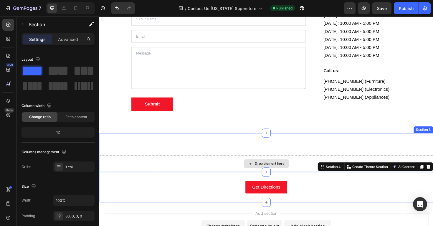
click at [209, 153] on div "Drop element here Section 3" at bounding box center [276, 160] width 354 height 41
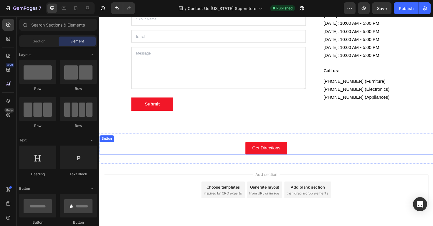
click at [380, 149] on div "Get Directions Button" at bounding box center [276, 155] width 354 height 13
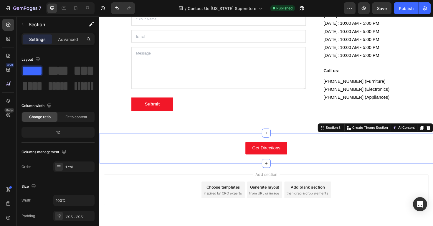
click at [369, 140] on div "Get Directions Button Section 3 You can create reusable sections Create Theme S…" at bounding box center [276, 156] width 354 height 32
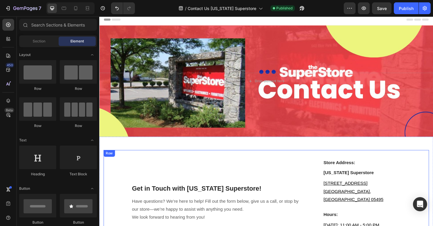
scroll to position [0, 0]
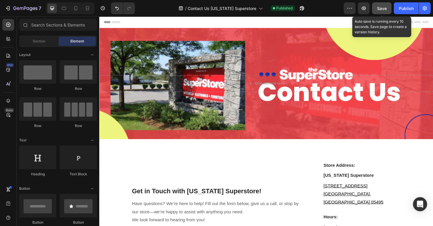
click at [377, 8] on span "Save" at bounding box center [382, 8] width 10 height 5
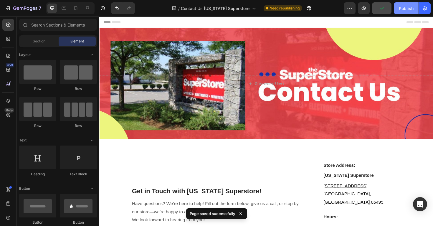
click at [404, 9] on div "Publish" at bounding box center [406, 8] width 15 height 6
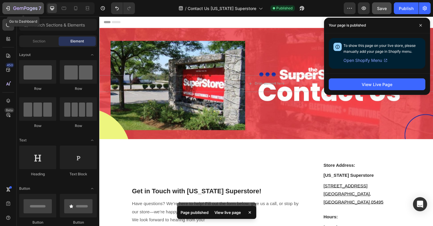
click at [3, 9] on button "7" at bounding box center [23, 8] width 42 height 12
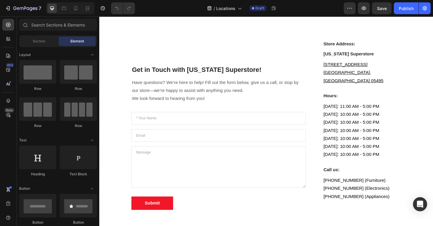
scroll to position [118, 0]
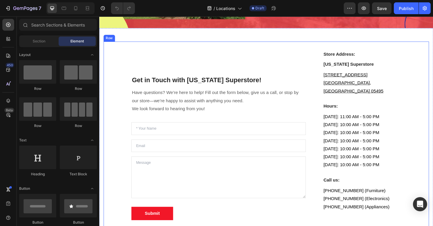
click at [249, 79] on h2 "Get in Touch with [US_STATE] Superstore!" at bounding box center [225, 84] width 185 height 10
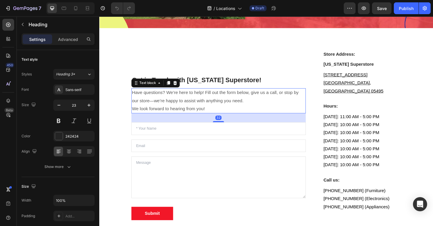
click at [280, 93] on p "Have questions? We’re here to help! Fill out the form below, give us a call, or…" at bounding box center [226, 101] width 184 height 17
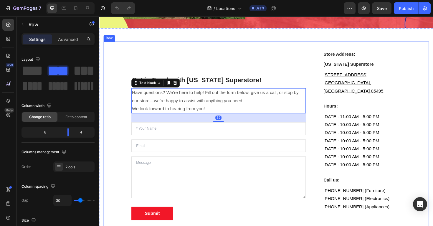
click at [321, 90] on div "Get in Touch with [US_STATE] Superstore! Heading Have questions? We’re here to …" at bounding box center [276, 142] width 345 height 199
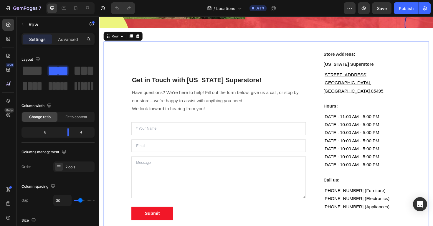
click at [297, 80] on div "Get in Touch with [US_STATE] Superstore! Heading Have questions? We’re here to …" at bounding box center [225, 142] width 185 height 180
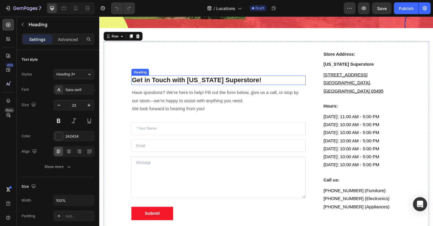
click at [260, 79] on h2 "Get in Touch with [US_STATE] Superstore!" at bounding box center [225, 84] width 185 height 10
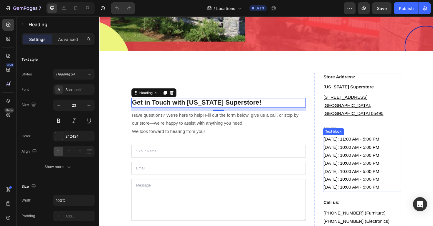
scroll to position [93, 0]
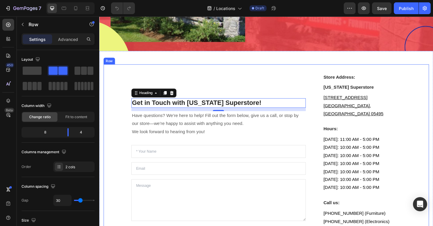
click at [188, 92] on div "Get in Touch with Vermont Superstore! Heading 12 Have questions? We’re here to …" at bounding box center [225, 167] width 185 height 180
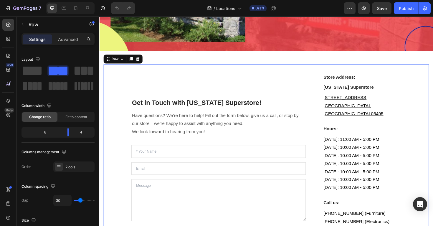
click at [176, 88] on div "Get in Touch with Vermont Superstore! Heading Have questions? We’re here to hel…" at bounding box center [225, 167] width 185 height 180
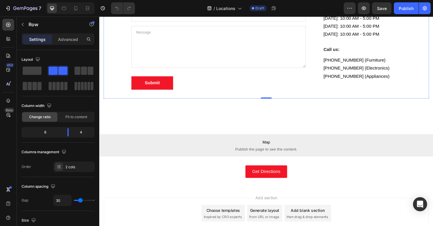
scroll to position [259, 0]
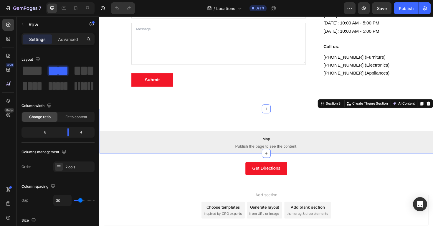
click at [222, 114] on div "Map Publish the page to see the content. Map Section 3 You can create reusable …" at bounding box center [276, 137] width 354 height 47
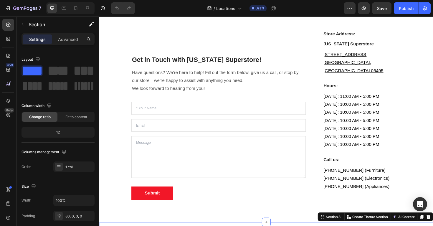
scroll to position [139, 0]
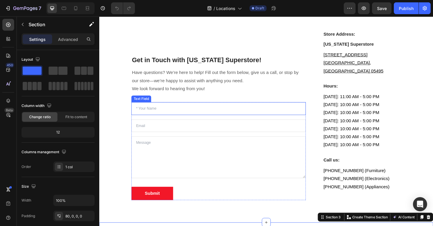
click at [173, 96] on div "Get in Touch with Vermont Superstore! Heading Have questions? We’re here to hel…" at bounding box center [225, 121] width 185 height 180
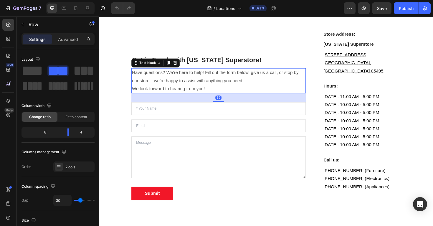
click at [143, 89] on p "We look forward to hearing from you!" at bounding box center [226, 93] width 184 height 9
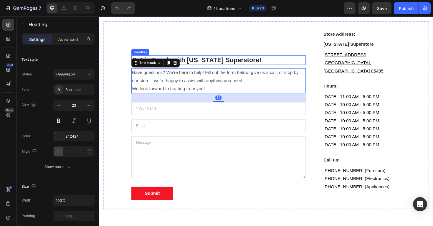
click at [193, 58] on h2 "Get in Touch with Vermont Superstore!" at bounding box center [225, 63] width 185 height 10
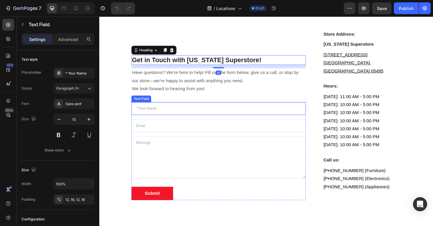
click at [194, 107] on input "text" at bounding box center [225, 114] width 185 height 14
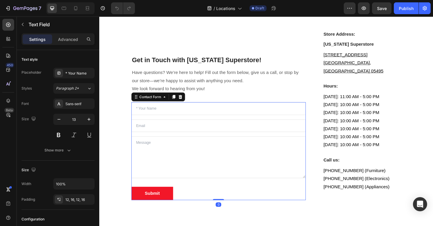
click at [317, 184] on div "Text Field Email Field Text Area Submit Submit Button Contact Form 0" at bounding box center [225, 159] width 185 height 104
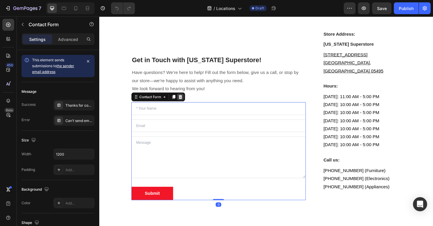
click at [185, 99] on icon at bounding box center [185, 101] width 5 height 5
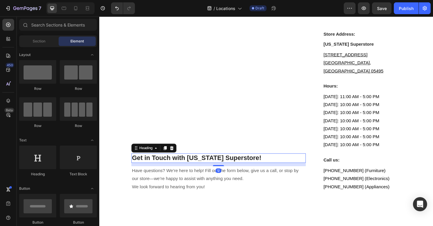
click at [194, 161] on h2 "Get in Touch with Vermont Superstore!" at bounding box center [225, 166] width 185 height 10
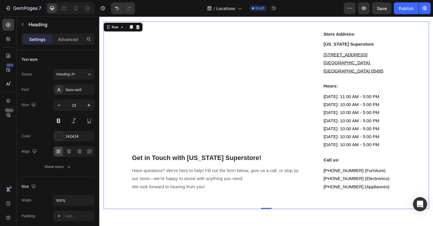
click at [185, 118] on div "Get in Touch with Vermont Superstore! Heading Have questions? We’re here to hel…" at bounding box center [225, 121] width 185 height 180
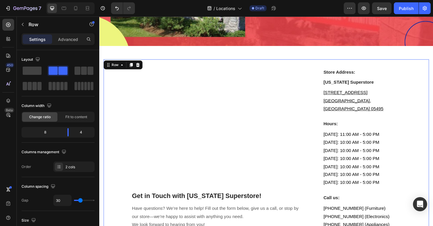
scroll to position [97, 0]
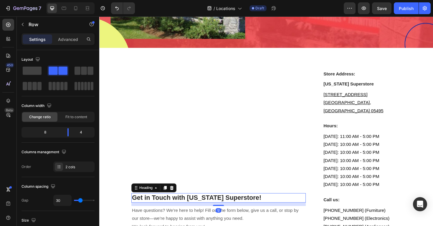
click at [195, 204] on h2 "Get in Touch with Vermont Superstore!" at bounding box center [225, 209] width 185 height 10
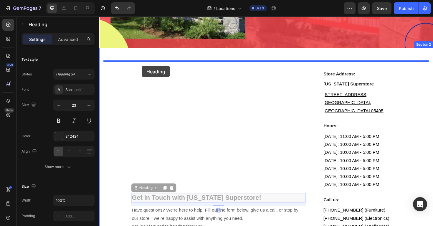
drag, startPoint x: 138, startPoint y: 191, endPoint x: 144, endPoint y: 70, distance: 121.6
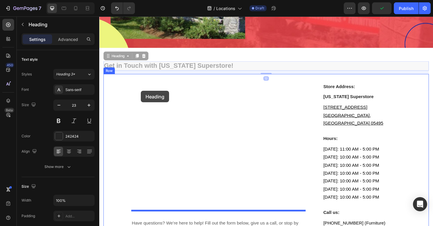
drag, startPoint x: 114, startPoint y: 58, endPoint x: 143, endPoint y: 93, distance: 45.7
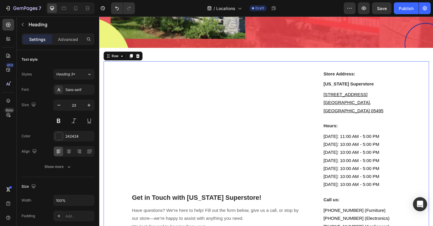
click at [184, 157] on div "Get in Touch with Vermont Superstore! Heading Have questions? We’re here to hel…" at bounding box center [225, 163] width 185 height 180
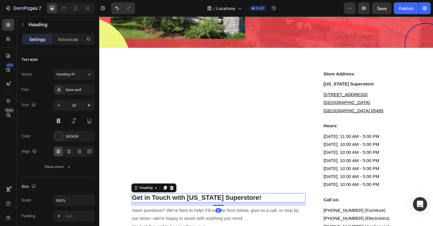
click at [194, 204] on h2 "Get in Touch with Vermont Superstore!" at bounding box center [225, 209] width 185 height 10
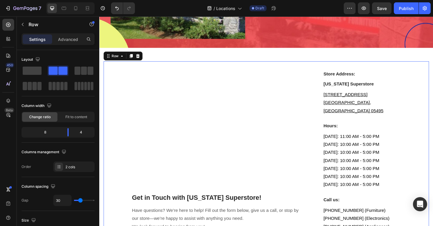
click at [195, 187] on div "Get in Touch with Vermont Superstore! Heading Have questions? We’re here to hel…" at bounding box center [225, 163] width 185 height 180
click at [196, 75] on div "Get in Touch with Vermont Superstore! Heading Have questions? We’re here to hel…" at bounding box center [225, 163] width 185 height 180
click at [189, 188] on div "Get in Touch with Vermont Superstore! Heading Have questions? We’re here to hel…" at bounding box center [225, 163] width 185 height 180
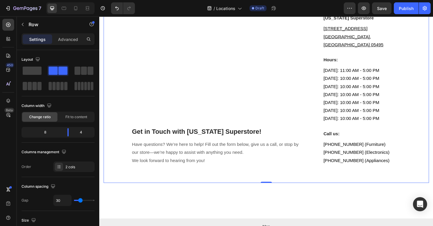
scroll to position [169, 0]
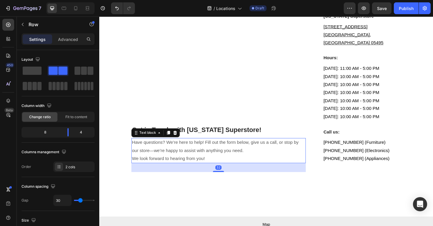
click at [187, 163] on p "We look forward to hearing from you!" at bounding box center [226, 167] width 184 height 9
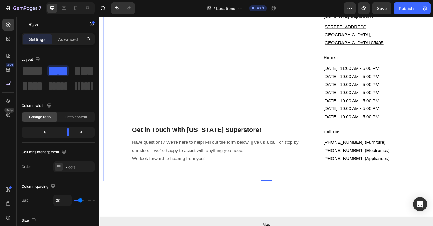
click at [308, 135] on div "Get in Touch with Vermont Superstore! Heading Have questions? We’re here to hel…" at bounding box center [225, 91] width 185 height 180
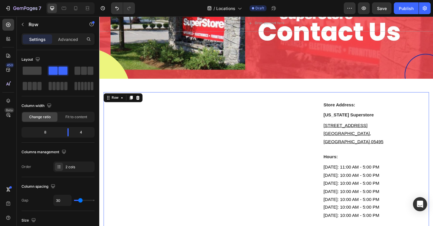
scroll to position [64, 0]
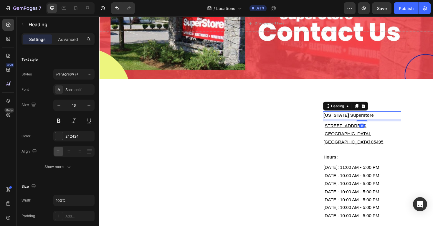
click at [350, 121] on h3 "[US_STATE] Superstore" at bounding box center [377, 121] width 83 height 8
click at [328, 108] on div "Store Address: Heading Vermont Superstore Heading 8 543 Blair Park Rd. Willisto…" at bounding box center [373, 196] width 92 height 180
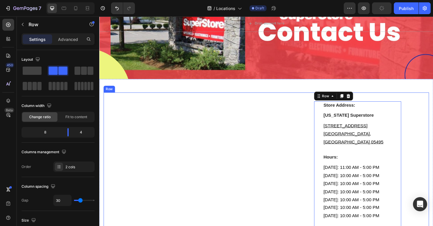
click at [324, 101] on div "Get in Touch with Vermont Superstore! Heading Have questions? We’re here to hel…" at bounding box center [276, 196] width 345 height 199
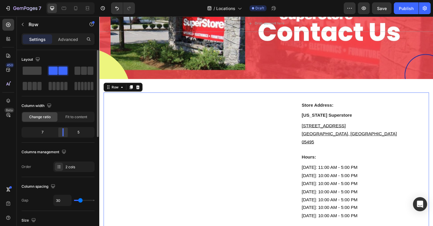
drag, startPoint x: 68, startPoint y: 132, endPoint x: 64, endPoint y: 132, distance: 4.1
click at [64, 0] on body "7 Version history / Locations Draft Preview Save Publish 450 Beta Sections(18) …" at bounding box center [216, 0] width 433 height 0
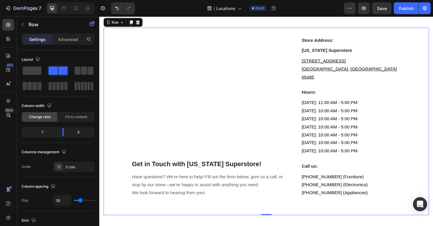
scroll to position [131, 0]
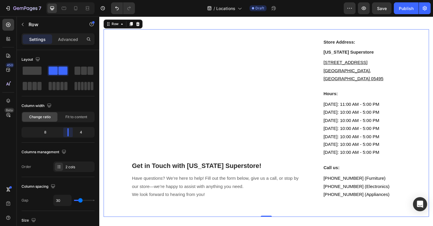
drag, startPoint x: 64, startPoint y: 131, endPoint x: 72, endPoint y: 131, distance: 7.4
click at [72, 0] on body "7 Version history / Locations Draft Preview Save Publish 450 Beta Sections(18) …" at bounding box center [216, 0] width 433 height 0
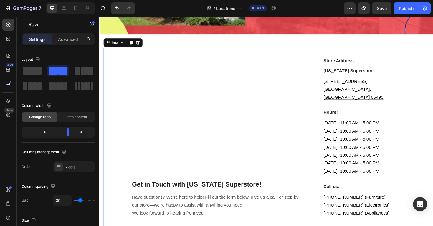
scroll to position [112, 0]
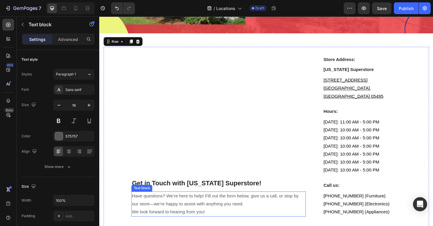
click at [201, 220] on p "We look forward to hearing from you!" at bounding box center [226, 224] width 184 height 9
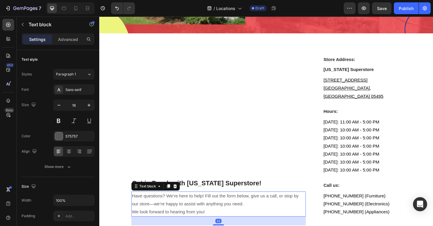
click at [193, 202] on p "Have questions? We’re here to help! Fill out the form below, give us a call, or…" at bounding box center [226, 210] width 184 height 17
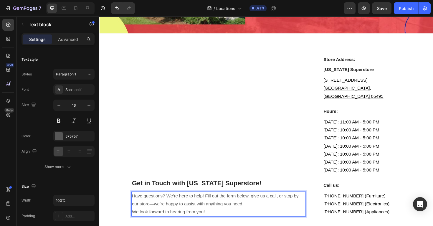
click at [189, 209] on p "Have questions? We’re here to help! Fill out the form below, give us a call, or…" at bounding box center [226, 210] width 184 height 17
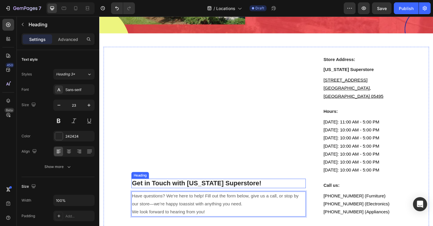
click at [228, 188] on h2 "Get in Touch with Vermont Superstore!" at bounding box center [225, 193] width 185 height 10
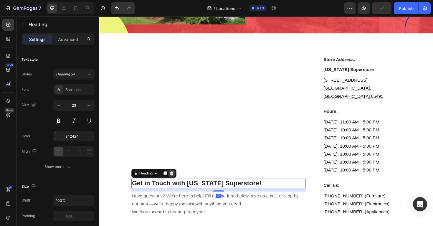
click at [174, 180] on icon at bounding box center [176, 182] width 5 height 5
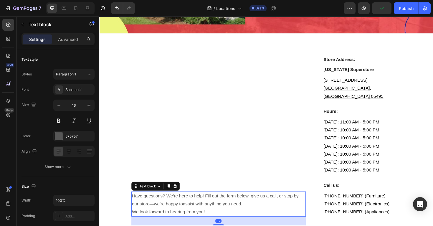
click at [185, 202] on p "Have questions? We’re here to help! Fill out the form below, give us a call, or…" at bounding box center [226, 210] width 184 height 17
click at [177, 183] on div "Have questions? We’re here to help! Fill out the form below, give us a call, or…" at bounding box center [225, 148] width 185 height 180
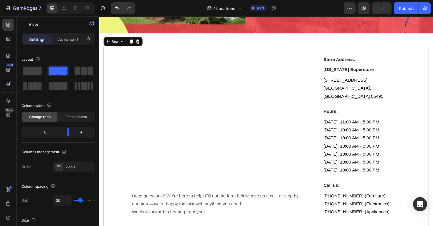
click at [182, 202] on div "Have questions? We’re here to help! Fill out the form below, give us a call, or…" at bounding box center [225, 215] width 185 height 27
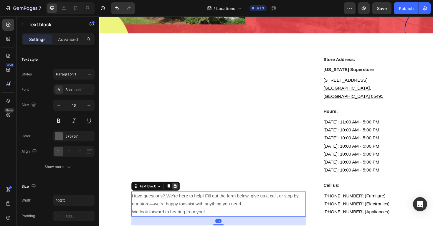
click at [179, 194] on icon at bounding box center [180, 196] width 4 height 4
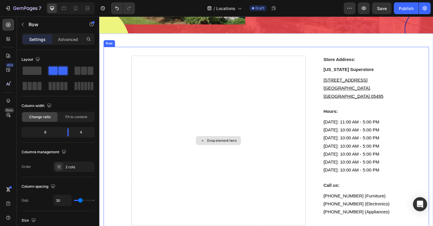
click at [233, 126] on div "Drop element here" at bounding box center [225, 148] width 185 height 180
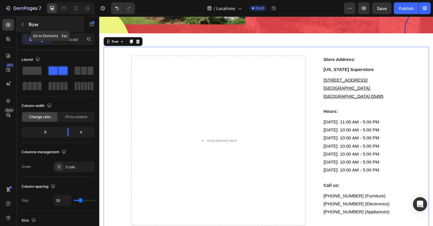
click at [22, 27] on button "button" at bounding box center [22, 24] width 9 height 9
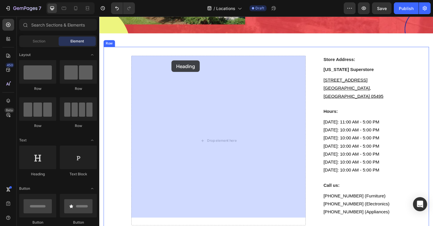
drag, startPoint x: 144, startPoint y: 172, endPoint x: 175, endPoint y: 64, distance: 111.6
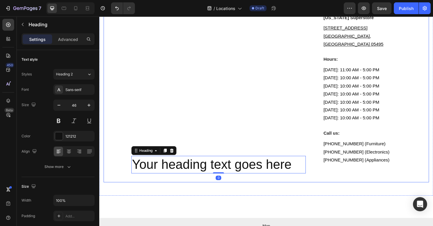
scroll to position [166, 0]
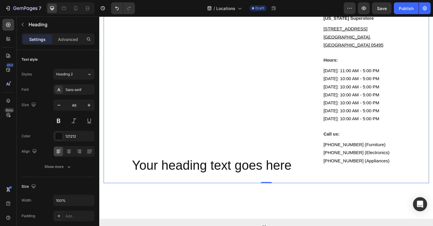
click at [192, 138] on div "Your heading text goes here Heading" at bounding box center [225, 94] width 185 height 180
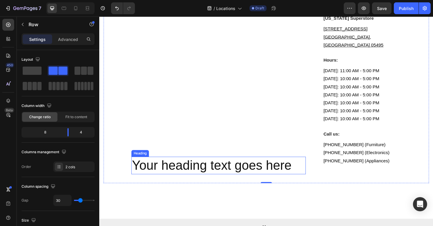
click at [171, 169] on h2 "Your heading text goes here" at bounding box center [225, 174] width 185 height 19
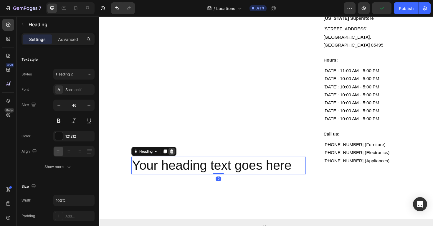
click at [177, 157] on icon at bounding box center [176, 159] width 4 height 4
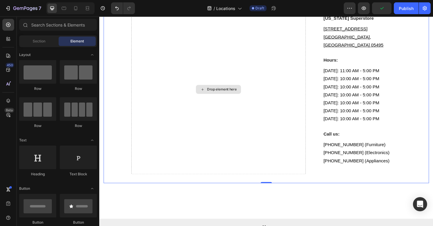
click at [185, 121] on div "Drop element here" at bounding box center [225, 94] width 185 height 180
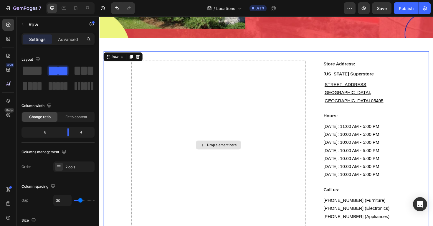
scroll to position [105, 0]
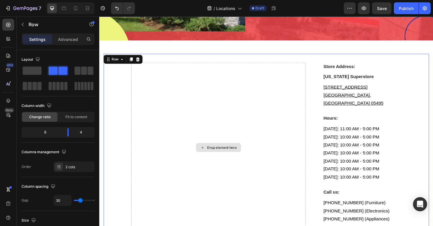
click at [232, 101] on div "Drop element here" at bounding box center [225, 155] width 185 height 180
click at [315, 58] on div "Drop element here Store Address: Heading Vermont Superstore Heading 543 Blair P…" at bounding box center [276, 155] width 345 height 199
click at [238, 95] on div "Drop element here" at bounding box center [225, 155] width 185 height 180
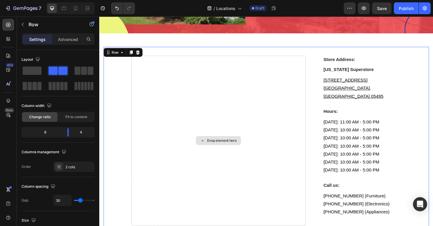
scroll to position [112, 0]
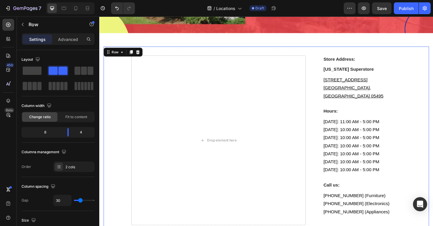
click at [357, 78] on div "Store Address: Heading Vermont Superstore Heading 543 Blair Park Rd. Williston,…" at bounding box center [377, 148] width 83 height 180
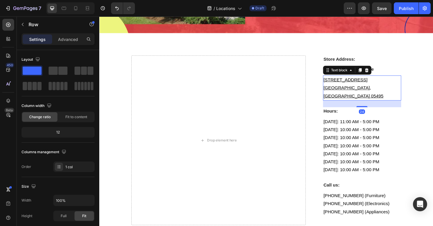
click at [366, 88] on p "[GEOGRAPHIC_DATA], [GEOGRAPHIC_DATA] 05495" at bounding box center [378, 96] width 82 height 17
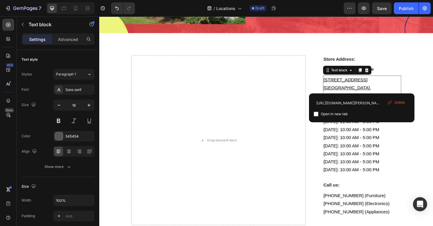
click at [380, 92] on p "[GEOGRAPHIC_DATA], [GEOGRAPHIC_DATA] 05495" at bounding box center [378, 96] width 82 height 17
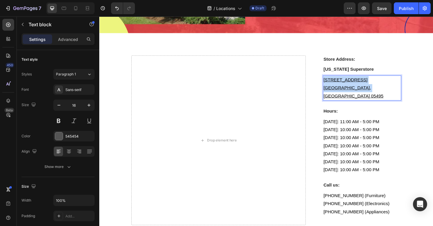
drag, startPoint x: 381, startPoint y: 93, endPoint x: 337, endPoint y: 85, distance: 44.8
click at [337, 85] on div "543 Blair Park Rd. Williston, VT 05495" at bounding box center [377, 92] width 83 height 27
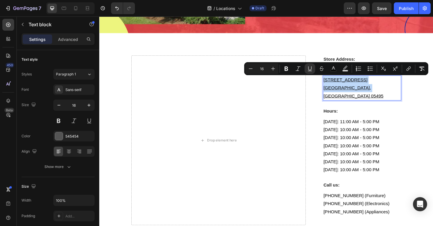
copy div "543 Blair Park Rd. Williston, VT 05495"
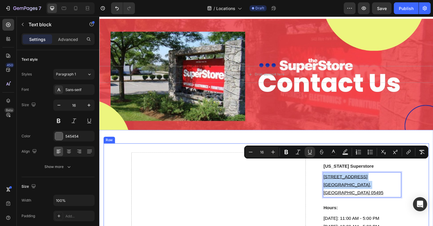
scroll to position [0, 0]
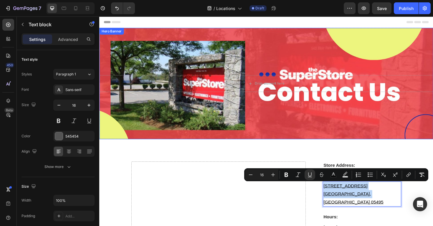
click at [260, 57] on div "Background Image" at bounding box center [276, 88] width 354 height 118
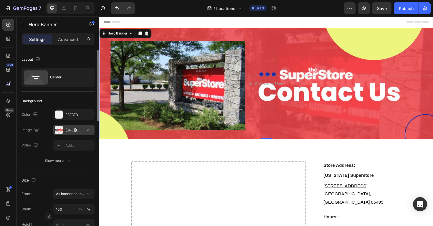
click at [60, 131] on div at bounding box center [59, 130] width 8 height 8
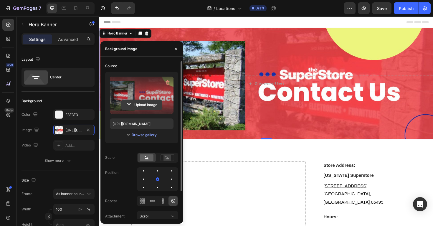
click at [146, 103] on input "file" at bounding box center [141, 105] width 41 height 10
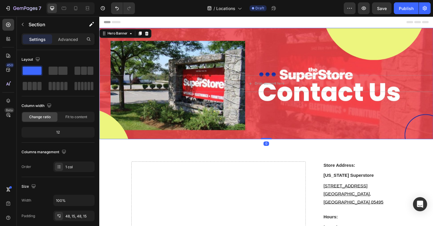
click at [286, 60] on div "Background Image" at bounding box center [276, 88] width 354 height 118
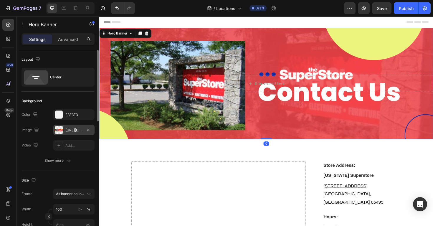
click at [57, 130] on div at bounding box center [59, 130] width 8 height 8
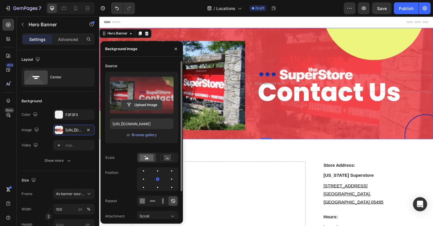
click at [141, 108] on input "file" at bounding box center [141, 105] width 41 height 10
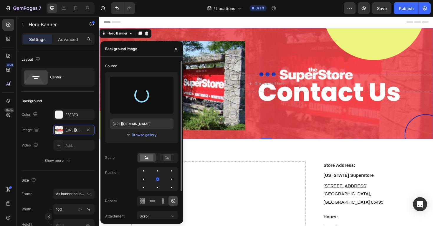
type input "https://cdn.shopify.com/s/files/1/0605/2724/7435/files/gempages_558490771255198…"
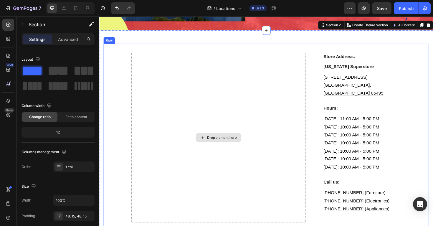
scroll to position [112, 0]
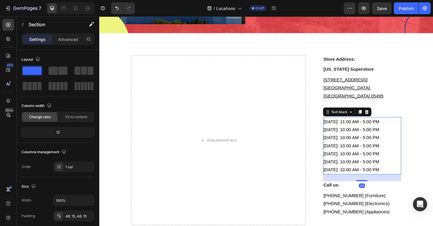
click at [345, 159] on span "Thursday: 10:00 AM - 5:00 PM" at bounding box center [366, 161] width 59 height 5
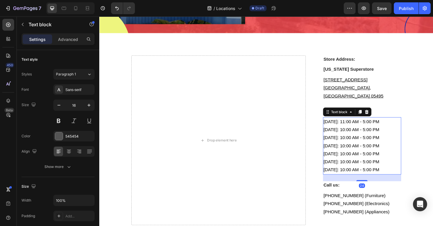
click at [397, 166] on p "Friday: 10:00 AM - 5:00 PM" at bounding box center [378, 170] width 82 height 9
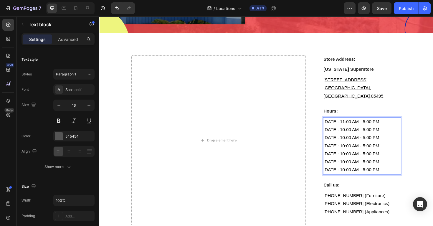
click at [382, 176] on span "Saturday: 10:00 AM - 5:00 PM" at bounding box center [366, 178] width 59 height 5
drag, startPoint x: 404, startPoint y: 172, endPoint x: 337, endPoint y: 116, distance: 86.6
click at [337, 123] on div "Sunday: 11:00 AM - 5:00 PM Monday: 10:00 AM - 5:00 PM Tuesday: 10:00 AM - 5:00 …" at bounding box center [377, 153] width 83 height 61
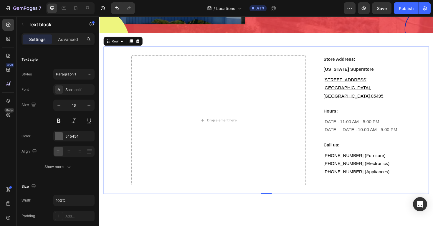
click at [433, 155] on div "Drop element here Store Address: Heading Vermont Superstore Heading 543 Blair P…" at bounding box center [276, 126] width 345 height 156
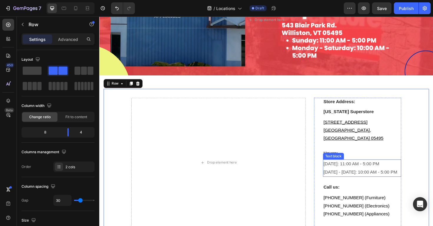
scroll to position [86, 0]
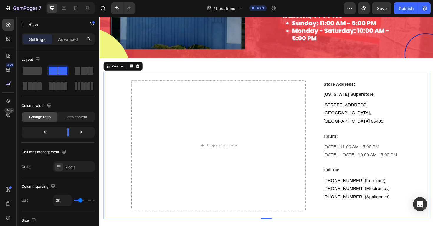
click at [433, 146] on div "Drop element here Store Address: Heading Vermont Superstore Heading 543 Blair P…" at bounding box center [276, 153] width 345 height 156
click at [344, 64] on div "Drop element here Store Address: Heading Vermont Superstore Heading 543 Blair P…" at bounding box center [276, 153] width 354 height 184
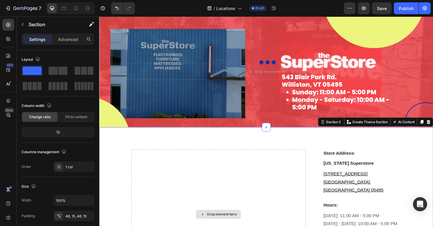
scroll to position [0, 0]
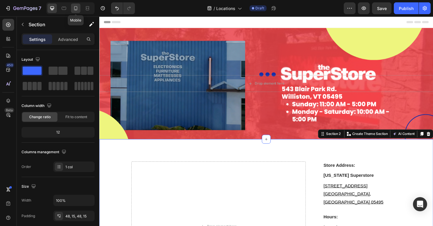
click at [77, 6] on icon at bounding box center [76, 8] width 6 height 6
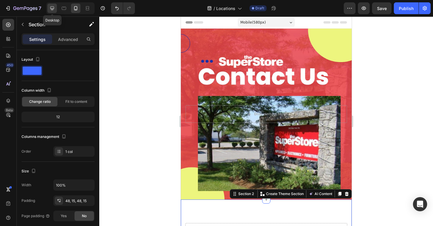
click at [52, 9] on icon at bounding box center [52, 8] width 4 height 4
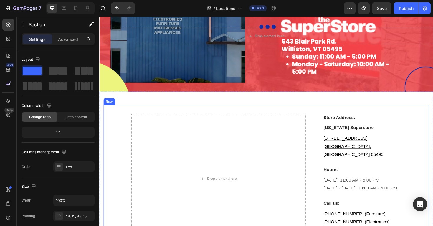
scroll to position [51, 0]
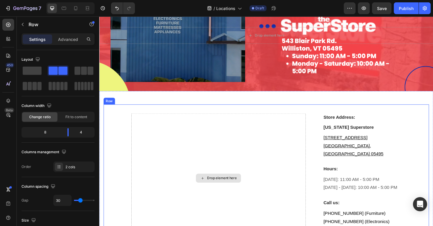
click at [166, 161] on div "Drop element here" at bounding box center [225, 187] width 185 height 137
click at [174, 164] on div "Drop element here" at bounding box center [225, 187] width 185 height 137
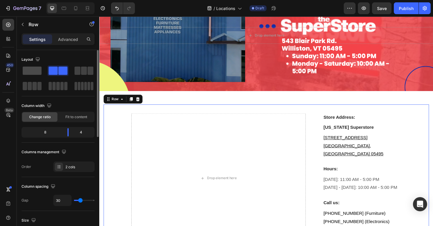
click at [31, 71] on span at bounding box center [32, 71] width 19 height 8
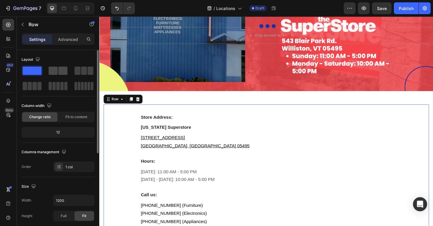
click at [55, 68] on span at bounding box center [53, 71] width 9 height 8
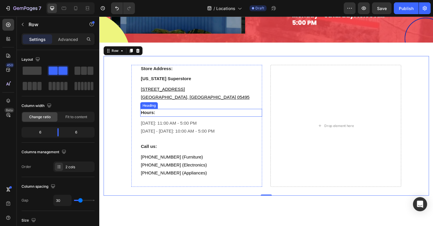
scroll to position [101, 0]
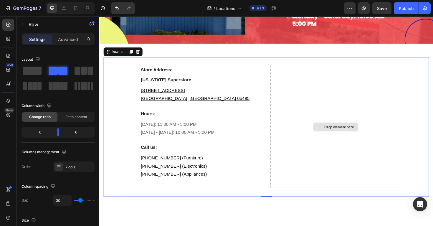
click at [349, 154] on div "Drop element here" at bounding box center [350, 133] width 139 height 129
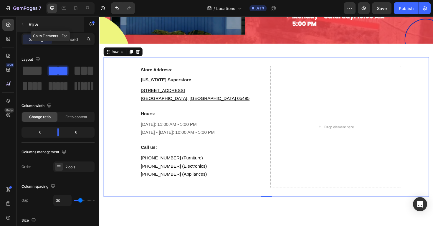
click at [25, 27] on button "button" at bounding box center [22, 24] width 9 height 9
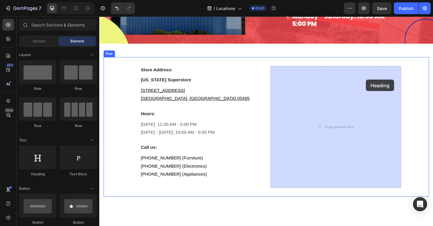
drag, startPoint x: 141, startPoint y: 175, endPoint x: 372, endPoint y: 85, distance: 248.0
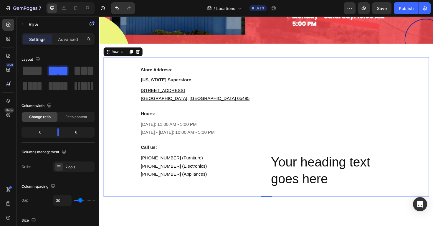
click at [346, 161] on div "Your heading text goes here Heading" at bounding box center [350, 133] width 139 height 129
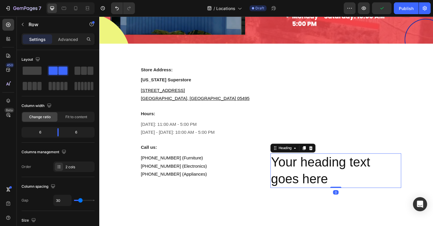
click at [332, 172] on h2 "Your heading text goes here" at bounding box center [350, 179] width 139 height 37
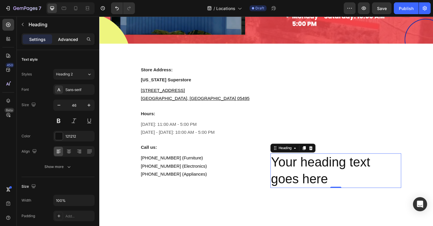
click at [59, 40] on p "Advanced" at bounding box center [68, 39] width 20 height 6
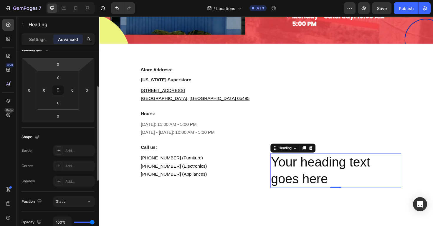
scroll to position [81, 0]
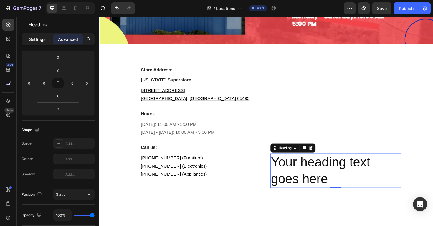
click at [44, 40] on p "Settings" at bounding box center [37, 39] width 17 height 6
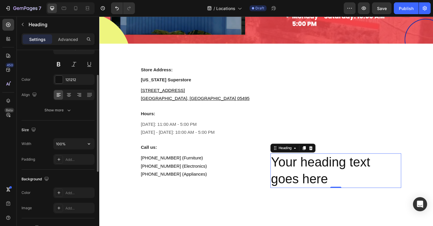
scroll to position [54, 0]
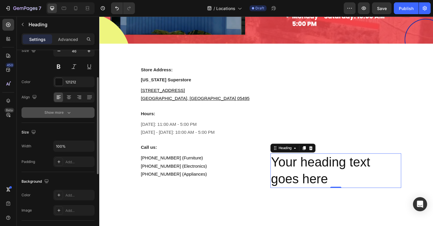
click at [66, 112] on icon "button" at bounding box center [69, 113] width 6 height 6
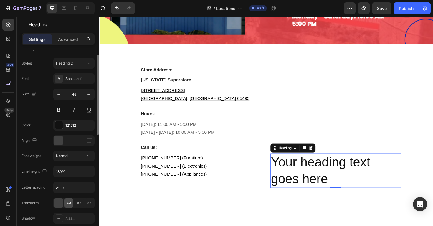
scroll to position [0, 0]
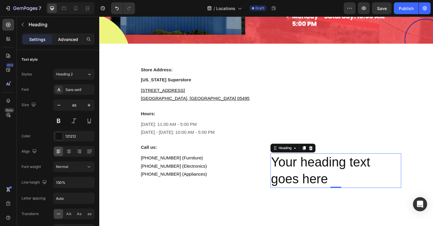
click at [77, 43] on div "Advanced" at bounding box center [67, 38] width 29 height 9
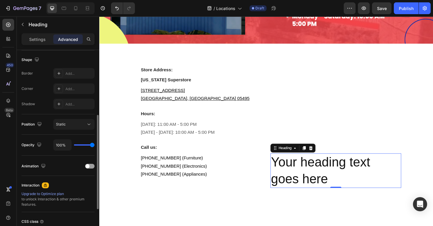
scroll to position [156, 0]
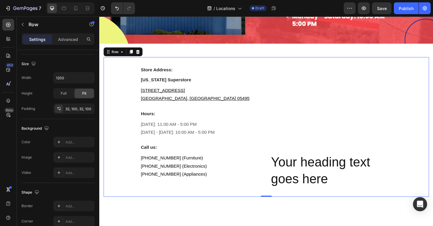
click at [342, 154] on div "Your heading text goes here Heading" at bounding box center [350, 133] width 139 height 129
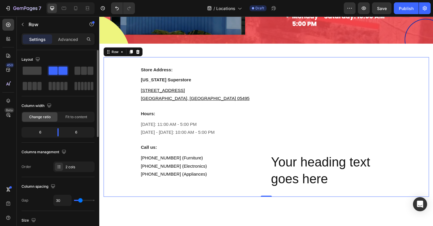
click at [343, 112] on div "Your heading text goes here Heading" at bounding box center [350, 133] width 139 height 129
click at [316, 187] on h2 "Your heading text goes here" at bounding box center [350, 179] width 139 height 37
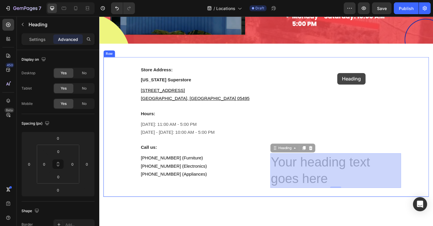
drag, startPoint x: 287, startPoint y: 155, endPoint x: 352, endPoint y: 76, distance: 101.6
click at [352, 76] on div "Header Drop element here Hero Banner Section 1 Store Address: Heading Vermont S…" at bounding box center [276, 150] width 354 height 470
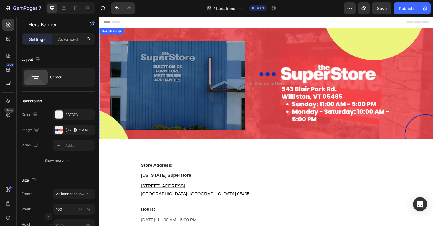
click at [314, 60] on div "Background Image" at bounding box center [276, 88] width 354 height 118
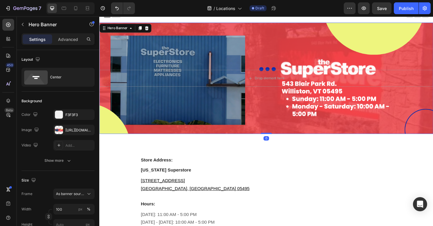
scroll to position [3, 0]
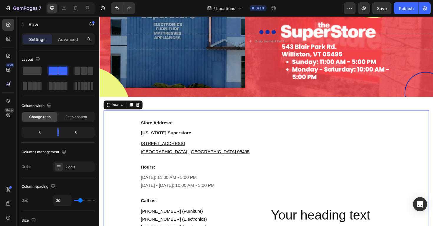
scroll to position [49, 0]
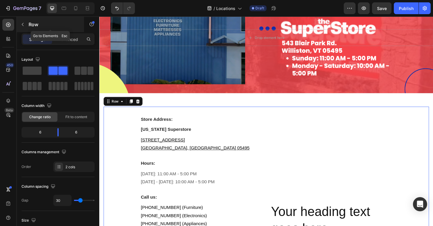
click at [29, 23] on p "Row" at bounding box center [54, 24] width 50 height 7
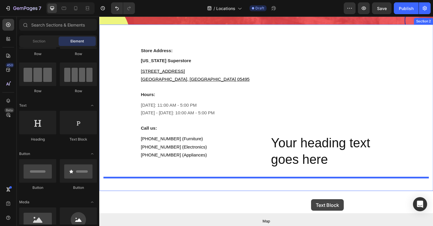
scroll to position [123, 0]
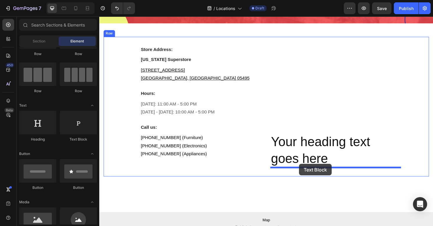
drag, startPoint x: 169, startPoint y: 139, endPoint x: 311, endPoint y: 173, distance: 146.5
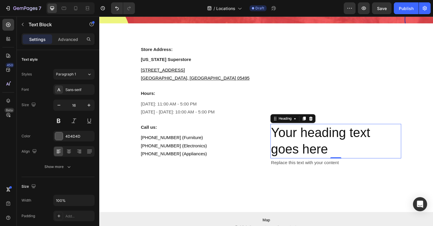
click at [300, 137] on h2 "Your heading text goes here" at bounding box center [350, 148] width 139 height 37
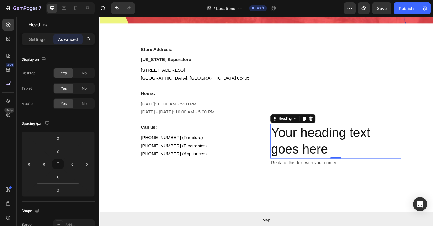
click at [301, 165] on h2 "Your heading text goes here" at bounding box center [350, 148] width 139 height 37
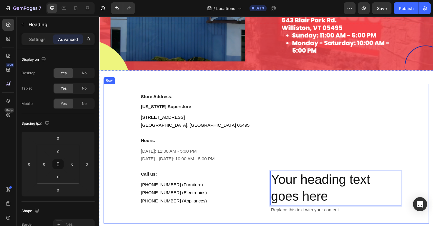
scroll to position [67, 0]
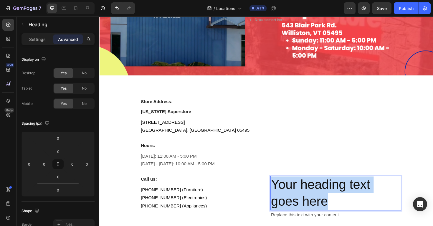
drag, startPoint x: 346, startPoint y: 211, endPoint x: 280, endPoint y: 186, distance: 70.6
click at [280, 186] on div "Store Address: Heading Vermont Superstore Heading 543 Blair Park Rd. Williston,…" at bounding box center [276, 167] width 345 height 148
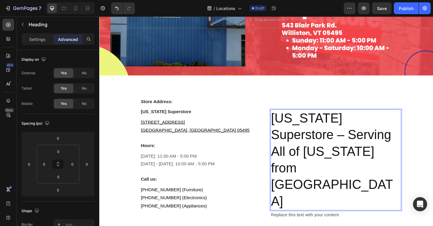
click at [367, 214] on p "[US_STATE] Superstore – Serving All of [US_STATE] from [GEOGRAPHIC_DATA]" at bounding box center [349, 169] width 137 height 106
click at [342, 226] on div "Replace this text with your content" at bounding box center [350, 227] width 139 height 10
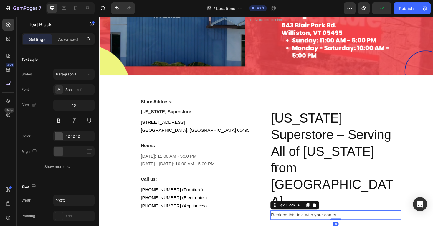
click at [342, 226] on div "Replace this text with your content" at bounding box center [350, 227] width 139 height 10
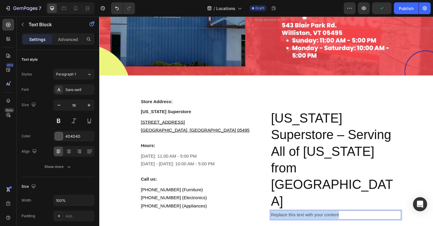
click at [342, 226] on p "Replace this text with your content" at bounding box center [349, 226] width 137 height 9
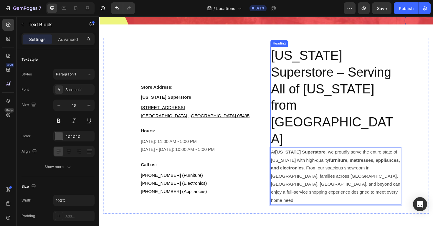
scroll to position [121, 0]
click at [355, 116] on p "[US_STATE] Superstore – Serving All of [US_STATE] from [GEOGRAPHIC_DATA]" at bounding box center [349, 103] width 137 height 106
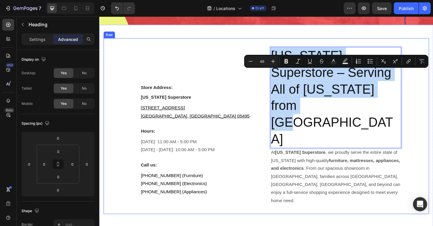
drag, startPoint x: 378, startPoint y: 117, endPoint x: 279, endPoint y: 82, distance: 105.0
click at [279, 82] on div "Store Address: Heading Vermont Superstore Heading 543 Blair Park Rd. Williston,…" at bounding box center [276, 132] width 345 height 186
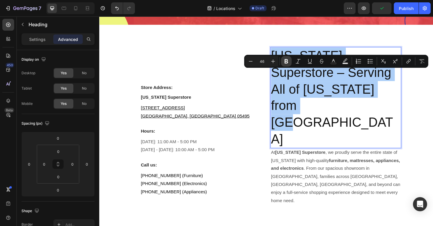
click at [288, 61] on icon "Editor contextual toolbar" at bounding box center [286, 61] width 6 height 6
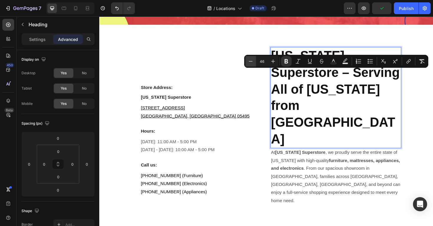
click at [253, 64] on icon "Editor contextual toolbar" at bounding box center [251, 61] width 6 height 6
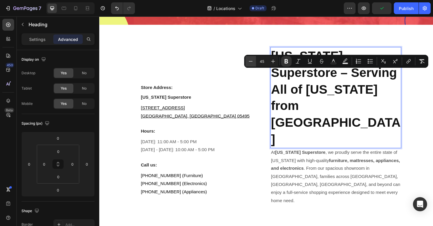
click at [253, 64] on icon "Editor contextual toolbar" at bounding box center [251, 61] width 6 height 6
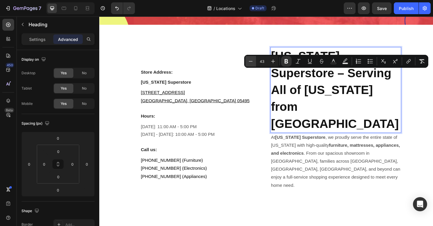
click at [253, 64] on icon "Editor contextual toolbar" at bounding box center [251, 61] width 6 height 6
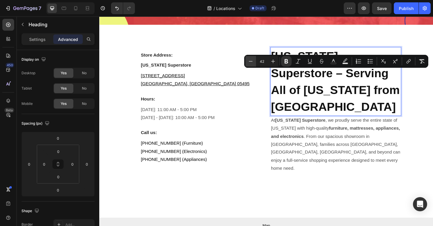
click at [253, 64] on icon "Editor contextual toolbar" at bounding box center [251, 61] width 6 height 6
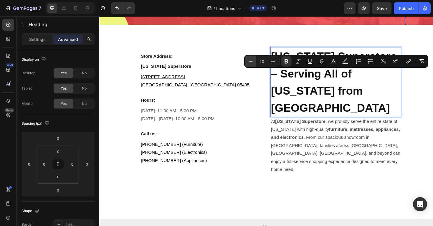
click at [253, 64] on icon "Editor contextual toolbar" at bounding box center [251, 61] width 6 height 6
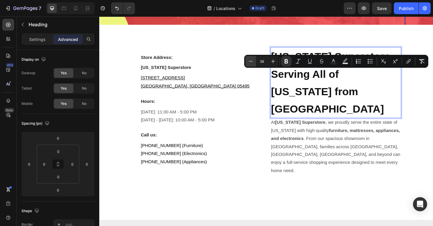
click at [253, 64] on icon "Editor contextual toolbar" at bounding box center [251, 61] width 6 height 6
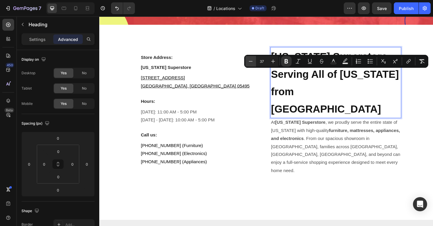
click at [253, 64] on icon "Editor contextual toolbar" at bounding box center [251, 61] width 6 height 6
type input "36"
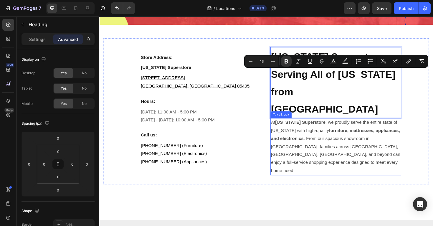
click at [390, 146] on p "At Vermont Superstore , we proudly serve the entire state of Vermont with high-…" at bounding box center [349, 155] width 137 height 60
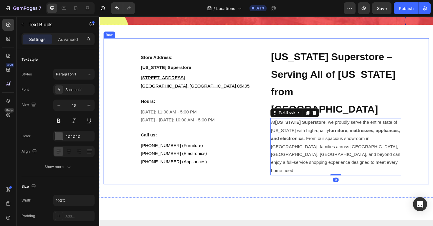
click at [433, 148] on div "Store Address: Heading Vermont Superstore Heading 543 Blair Park Rd. Williston,…" at bounding box center [276, 116] width 354 height 183
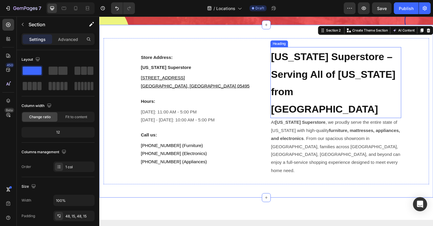
click at [375, 104] on p "⁠⁠⁠⁠⁠⁠⁠ Vermont Superstore – Serving All of Vermont from Williston" at bounding box center [349, 87] width 137 height 74
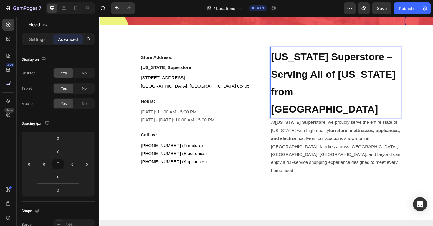
click at [364, 116] on p "[US_STATE] Superstore – Serving All of [US_STATE] from [GEOGRAPHIC_DATA]" at bounding box center [349, 87] width 137 height 74
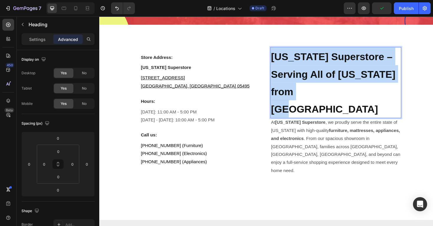
drag, startPoint x: 356, startPoint y: 113, endPoint x: 283, endPoint y: 79, distance: 80.5
click at [283, 79] on p "[US_STATE] Superstore – Serving All of [US_STATE] from [GEOGRAPHIC_DATA]" at bounding box center [349, 87] width 137 height 74
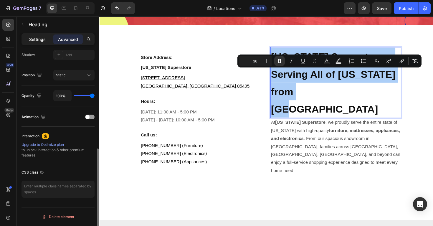
click at [43, 38] on p "Settings" at bounding box center [37, 39] width 17 height 6
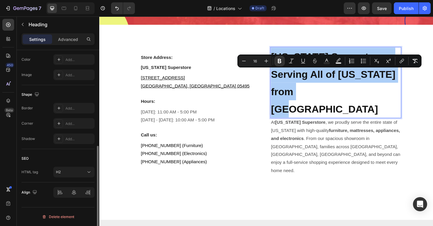
scroll to position [190, 0]
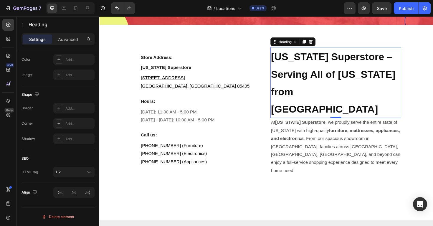
click at [324, 118] on strong "[US_STATE] Superstore – Serving All of [US_STATE] from [GEOGRAPHIC_DATA]" at bounding box center [347, 86] width 132 height 67
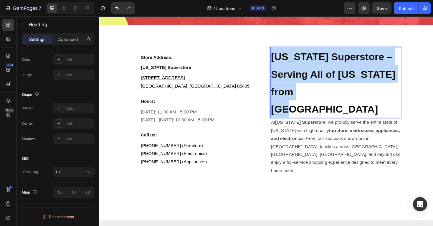
click at [324, 118] on strong "[US_STATE] Superstore – Serving All of [US_STATE] from [GEOGRAPHIC_DATA]" at bounding box center [347, 86] width 132 height 67
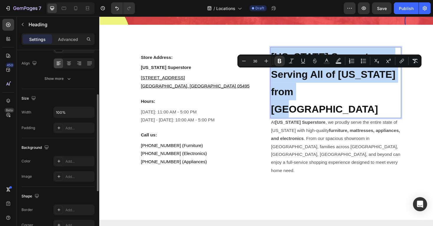
scroll to position [0, 0]
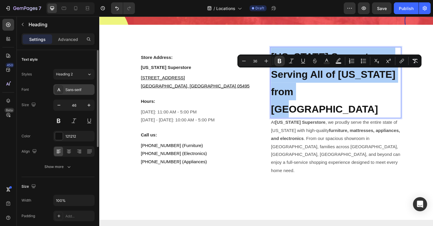
click at [61, 91] on icon at bounding box center [59, 89] width 5 height 5
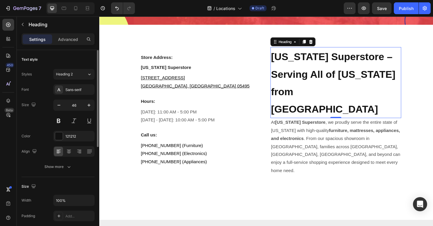
click at [79, 59] on div "Text style" at bounding box center [58, 59] width 73 height 9
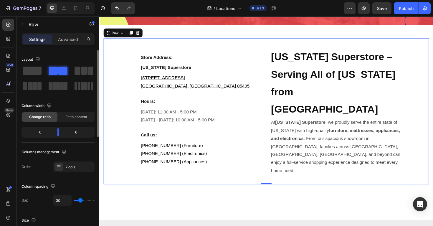
click at [359, 178] on div "Store Address: Heading Vermont Superstore Heading 543 Blair Park Rd. Williston,…" at bounding box center [276, 116] width 345 height 155
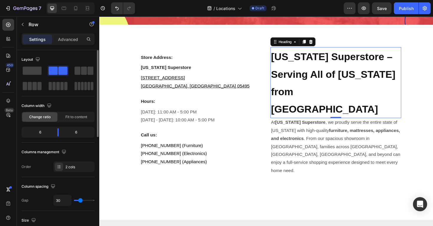
click at [327, 75] on strong "[US_STATE] Superstore – Serving All of [US_STATE] from [GEOGRAPHIC_DATA]" at bounding box center [347, 86] width 132 height 67
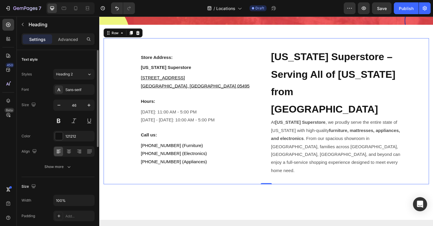
click at [320, 50] on div "⁠⁠⁠⁠⁠⁠⁠ Vermont Superstore – Serving All of Vermont from Williston Heading At V…" at bounding box center [350, 117] width 139 height 136
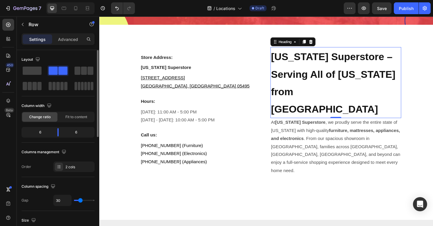
click at [315, 103] on strong "[US_STATE] Superstore – Serving All of [US_STATE] from [GEOGRAPHIC_DATA]" at bounding box center [347, 86] width 132 height 67
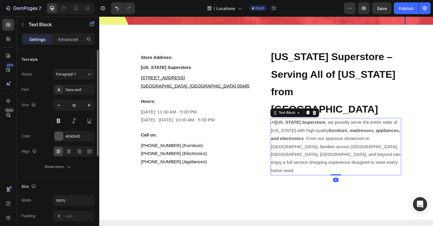
click at [315, 167] on p "At Vermont Superstore , we proudly serve the entire state of Vermont with high-…" at bounding box center [349, 155] width 137 height 60
click at [347, 105] on p "⁠⁠⁠⁠⁠⁠⁠ Vermont Superstore – Serving All of Vermont from Williston" at bounding box center [349, 87] width 137 height 74
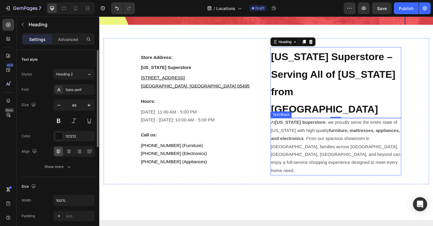
click at [413, 137] on p "At Vermont Superstore , we proudly serve the entire state of Vermont with high-…" at bounding box center [349, 155] width 137 height 60
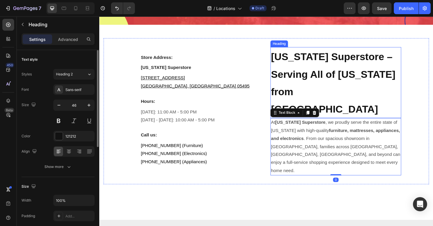
click at [362, 72] on p "⁠⁠⁠⁠⁠⁠⁠ Vermont Superstore – Serving All of Vermont from Williston" at bounding box center [349, 87] width 137 height 74
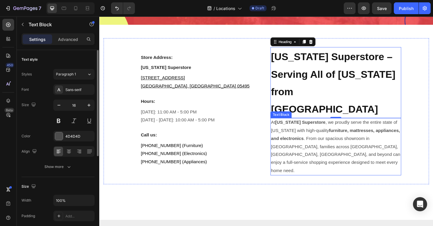
click at [362, 128] on p "At Vermont Superstore , we proudly serve the entire state of Vermont with high-…" at bounding box center [349, 155] width 137 height 60
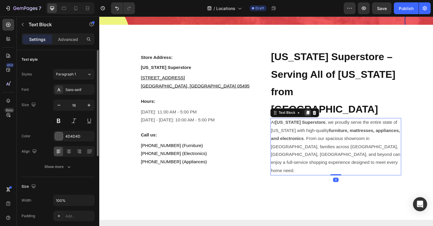
click at [318, 121] on icon at bounding box center [320, 118] width 5 height 5
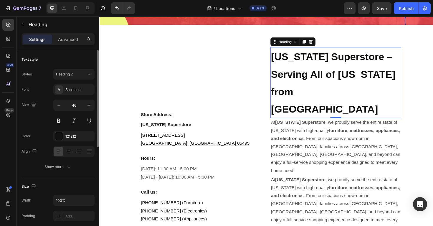
click at [363, 74] on strong "[US_STATE] Superstore – Serving All of [US_STATE] from [GEOGRAPHIC_DATA]" at bounding box center [347, 86] width 132 height 67
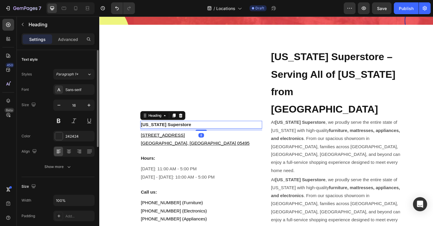
click at [195, 127] on h3 "[US_STATE] Superstore" at bounding box center [207, 131] width 129 height 8
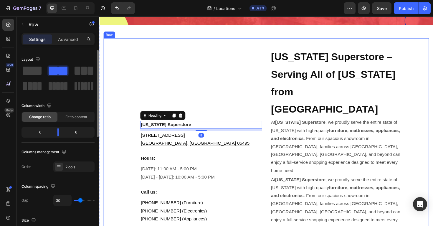
click at [183, 70] on div "Store Address: Heading Vermont Superstore Heading 8 543 Blair Park Rd. Willisto…" at bounding box center [202, 147] width 139 height 196
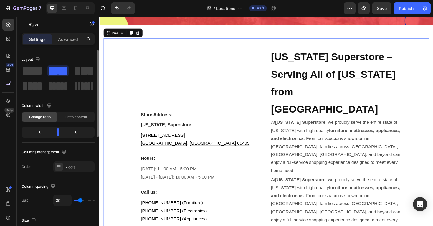
click at [182, 80] on div "Store Address: Heading Vermont Superstore Heading 543 Blair Park Rd. Williston,…" at bounding box center [202, 147] width 139 height 196
click at [168, 80] on div "Store Address: Heading Vermont Superstore Heading 543 Blair Park Rd. Williston,…" at bounding box center [202, 147] width 139 height 196
click at [165, 116] on h3 "Store Address:" at bounding box center [207, 120] width 129 height 8
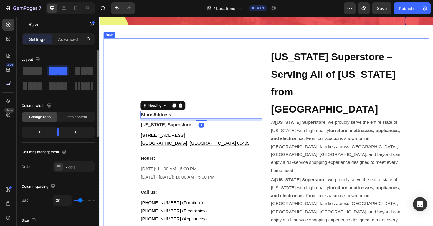
click at [202, 75] on div "Store Address: Heading 8 Vermont Superstore Heading 543 Blair Park Rd. Willisto…" at bounding box center [202, 147] width 139 height 196
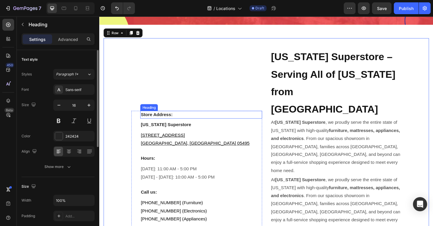
click at [160, 116] on h3 "Store Address:" at bounding box center [207, 120] width 129 height 8
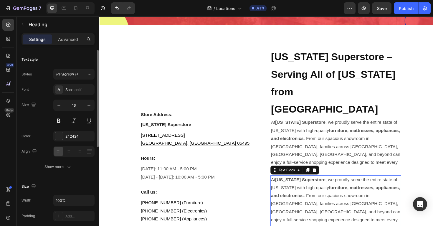
click at [347, 203] on p "At Vermont Superstore , we proudly serve the entire state of Vermont with high-…" at bounding box center [349, 215] width 137 height 60
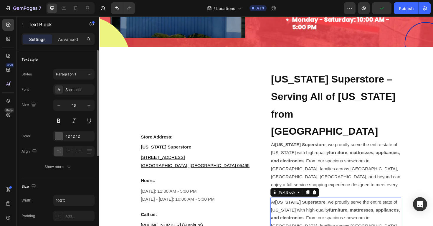
scroll to position [90, 0]
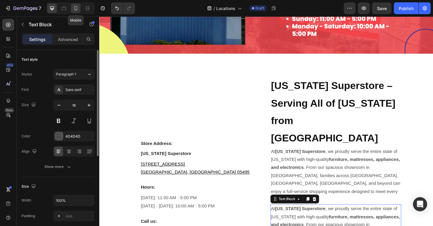
click at [75, 11] on div at bounding box center [75, 8] width 9 height 9
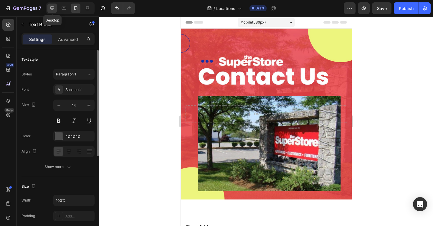
click at [53, 10] on icon at bounding box center [52, 8] width 6 height 6
type input "16"
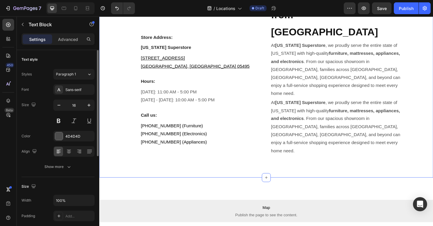
scroll to position [200, 0]
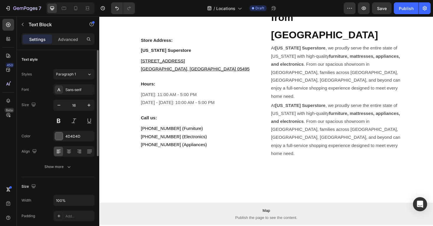
click at [322, 129] on p "At Vermont Superstore , we proudly serve the entire state of Vermont with high-…" at bounding box center [349, 137] width 137 height 60
click at [311, 128] on p "At Vermont Superstore , we proudly serve the entire state of Vermont with high-…" at bounding box center [349, 137] width 137 height 60
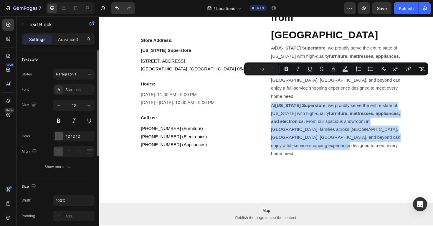
drag, startPoint x: 312, startPoint y: 125, endPoint x: 281, endPoint y: 80, distance: 54.2
click at [281, 107] on p "At Vermont Superstore , we proudly serve the entire state of Vermont with high-…" at bounding box center [349, 137] width 137 height 60
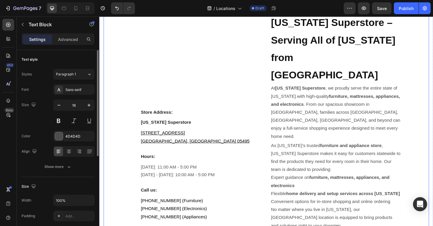
scroll to position [158, 0]
click at [283, 183] on p "Expert guidance on furniture, mattresses, appliances, and electronics" at bounding box center [349, 191] width 137 height 17
click at [284, 183] on p "Expert guidance on furniture, mattresses, appliances, and electronics" at bounding box center [349, 191] width 137 height 17
click at [281, 177] on div "As Vermont’s trusted furniture and appliance store , Vermont Superstore makes i…" at bounding box center [350, 195] width 139 height 95
click at [288, 149] on p "As Vermont’s trusted furniture and appliance store , Vermont Superstore makes i…" at bounding box center [349, 166] width 137 height 34
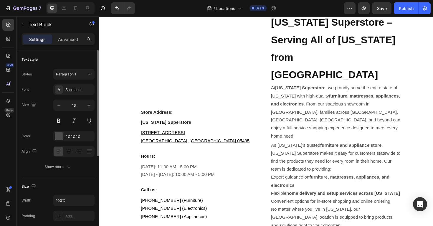
click at [282, 149] on p "As Vermont’s trusted furniture and appliance store , Vermont Superstore makes i…" at bounding box center [349, 166] width 137 height 34
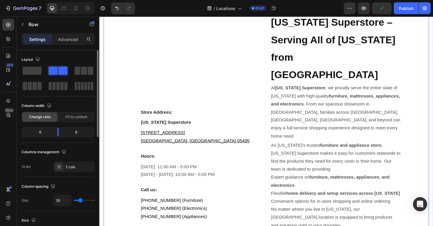
click at [277, 162] on div "Store Address: Heading Vermont Superstore Heading 543 Blair Park Rd. Williston,…" at bounding box center [276, 127] width 345 height 249
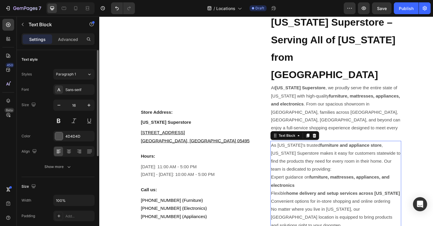
click at [282, 183] on p "Expert guidance on furniture, mattresses, appliances, and electronics" at bounding box center [349, 191] width 137 height 17
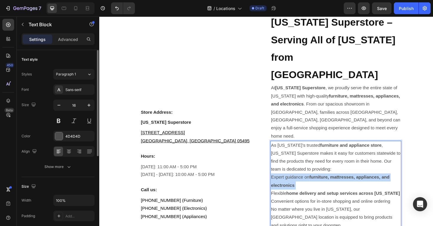
click at [282, 183] on p "Expert guidance on furniture, mattresses, appliances, and electronics" at bounding box center [349, 191] width 137 height 17
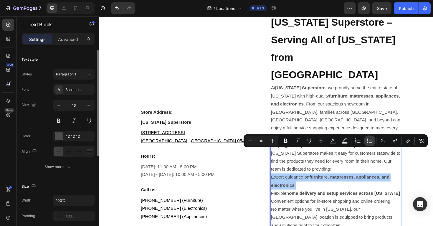
click at [370, 144] on button "Bulleted List" at bounding box center [370, 141] width 11 height 11
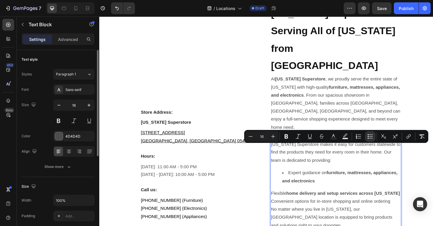
click at [282, 200] on p "Flexible home delivery and setup services across Vermont" at bounding box center [349, 204] width 137 height 9
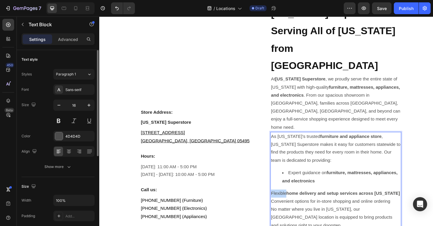
click at [282, 200] on p "Flexible home delivery and setup services across Vermont" at bounding box center [349, 204] width 137 height 9
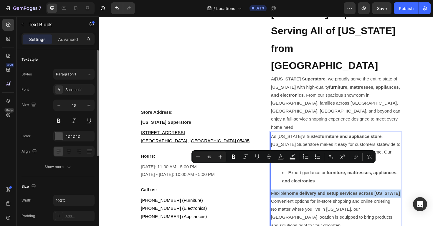
click at [282, 200] on p "Flexible home delivery and setup services across Vermont" at bounding box center [349, 204] width 137 height 9
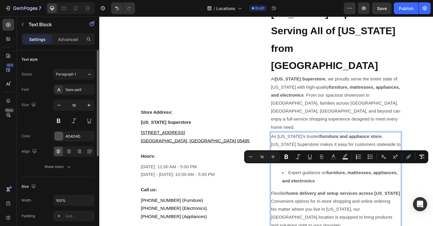
click at [354, 208] on p "Convenient options for in-store shopping and online ordering" at bounding box center [349, 212] width 137 height 9
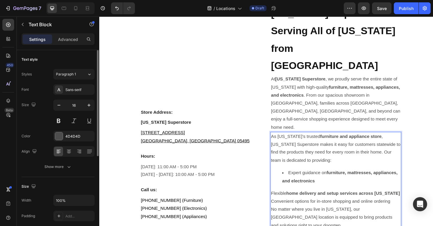
click at [282, 200] on p "Flexible home delivery and setup services across Vermont" at bounding box center [349, 204] width 137 height 9
click at [281, 200] on p "Flexible home delivery and setup services across Vermont" at bounding box center [349, 204] width 137 height 9
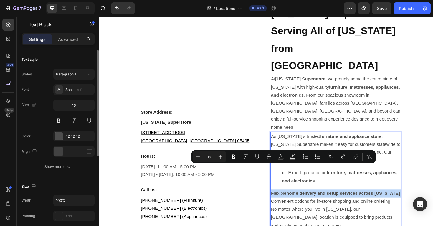
click at [281, 200] on p "Flexible home delivery and setup services across Vermont" at bounding box center [349, 204] width 137 height 9
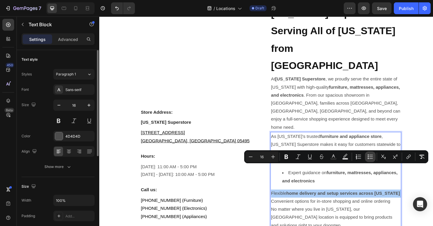
click at [369, 158] on icon "Editor contextual toolbar" at bounding box center [370, 157] width 6 height 6
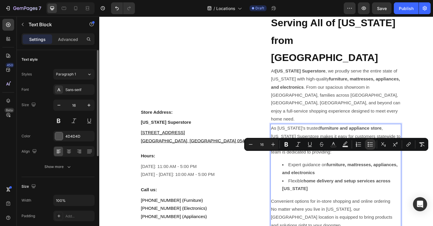
click at [282, 208] on p "Convenient options for in-store shopping and online ordering" at bounding box center [349, 212] width 137 height 9
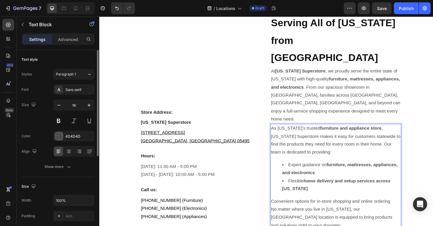
click at [283, 208] on p "Convenient options for in-store shopping and online ordering" at bounding box center [349, 212] width 137 height 9
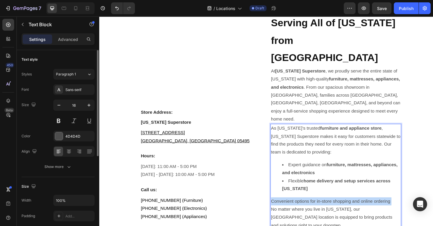
click at [283, 208] on p "Convenient options for in-store shopping and online ordering" at bounding box center [349, 212] width 137 height 9
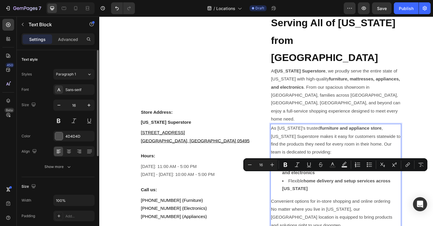
click at [306, 217] on p "No matter where you live in Vermont, our Williston location is equipped to brin…" at bounding box center [349, 229] width 137 height 25
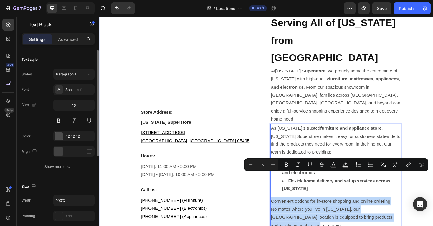
drag, startPoint x: 282, startPoint y: 184, endPoint x: 380, endPoint y: 228, distance: 107.2
click at [380, 226] on div "Store Address: Heading Vermont Superstore Heading 543 Blair Park Rd. Williston,…" at bounding box center [276, 118] width 354 height 295
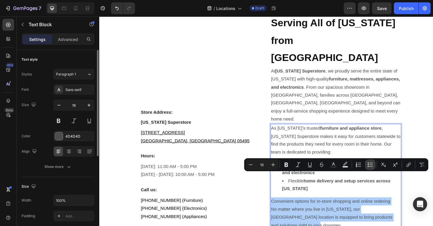
click at [370, 166] on icon "Editor contextual toolbar" at bounding box center [372, 166] width 4 height 0
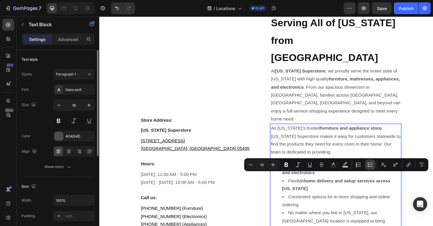
scroll to position [193, 0]
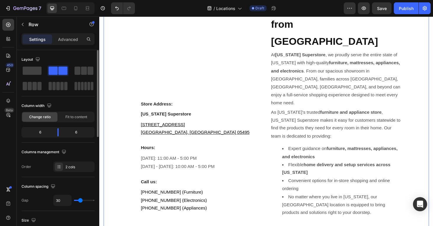
click at [433, 176] on div "Store Address: Heading Vermont Superstore Heading 543 Blair Park Rd. Williston,…" at bounding box center [276, 106] width 345 height 276
click at [298, 203] on li "No matter where you live in Vermont, our Williston location is equipped to brin…" at bounding box center [356, 215] width 126 height 25
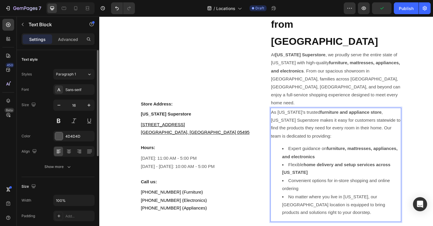
click at [302, 203] on li "No matter where you live in Vermont, our Williston location is equipped to brin…" at bounding box center [356, 215] width 126 height 25
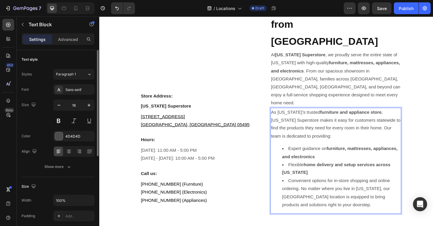
click at [322, 186] on li "Convenient options for in-store shopping and online ordering. No matter where y…" at bounding box center [356, 203] width 126 height 34
click at [306, 169] on li "Flexible home delivery and setup services across Vermont" at bounding box center [356, 177] width 126 height 17
click at [299, 152] on li "Expert guidance on furniture, mattresses, appliances, and electronics" at bounding box center [356, 160] width 126 height 17
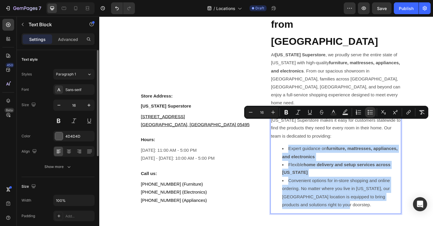
drag, startPoint x: 299, startPoint y: 129, endPoint x: 330, endPoint y: 198, distance: 75.7
click at [330, 198] on div "As Vermont’s trusted furniture and appliance store , Vermont Superstore makes i…" at bounding box center [350, 169] width 139 height 113
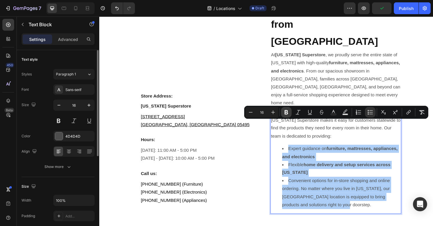
click at [284, 112] on icon "Editor contextual toolbar" at bounding box center [286, 112] width 6 height 6
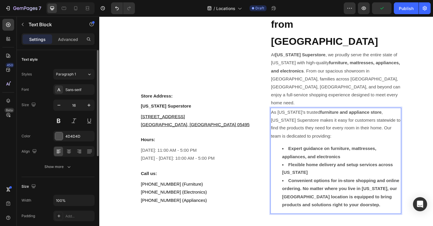
click at [295, 118] on p "As Vermont’s trusted furniture and appliance store , Vermont Superstore makes i…" at bounding box center [349, 131] width 137 height 34
click at [381, 197] on div "As Vermont’s trusted furniture and appliance store , Vermont Superstore makes i…" at bounding box center [350, 169] width 139 height 113
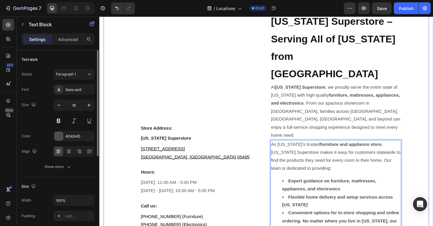
scroll to position [145, 0]
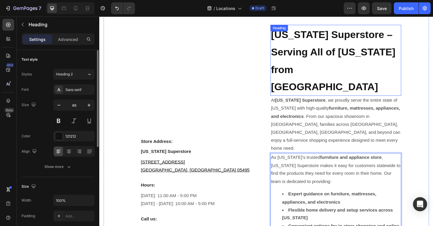
click at [345, 65] on h2 "[US_STATE] Superstore – Serving All of [US_STATE] from [GEOGRAPHIC_DATA]" at bounding box center [350, 62] width 139 height 75
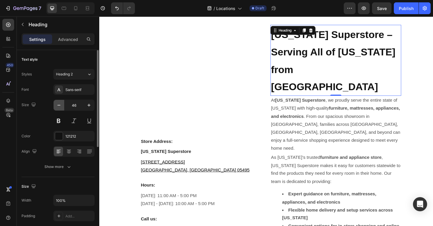
click at [59, 105] on icon "button" at bounding box center [58, 105] width 3 height 1
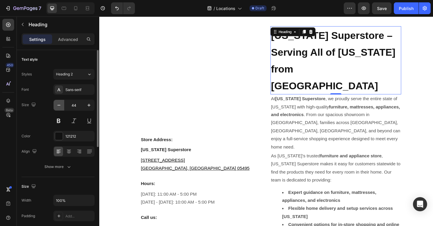
click at [59, 105] on icon "button" at bounding box center [58, 105] width 3 height 1
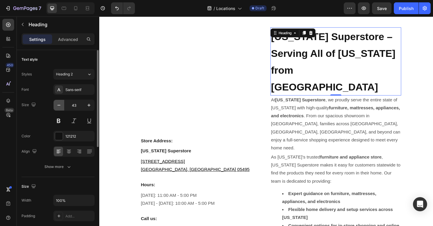
click at [59, 105] on icon "button" at bounding box center [58, 105] width 3 height 1
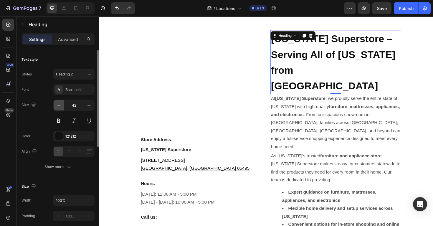
click at [59, 105] on icon "button" at bounding box center [58, 105] width 3 height 1
type input "41"
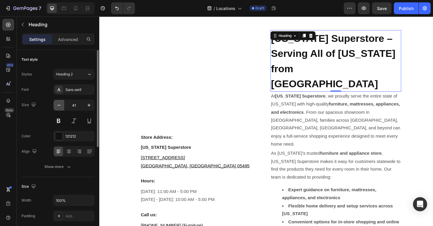
scroll to position [138, 0]
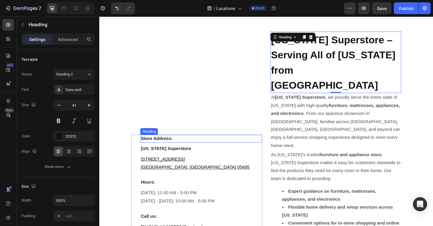
click at [166, 142] on h3 "Store Address:" at bounding box center [207, 146] width 129 height 8
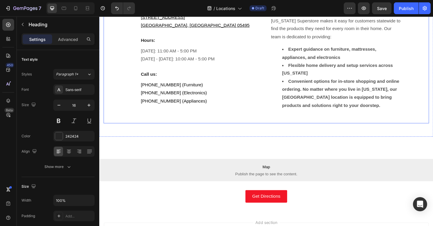
scroll to position [291, 0]
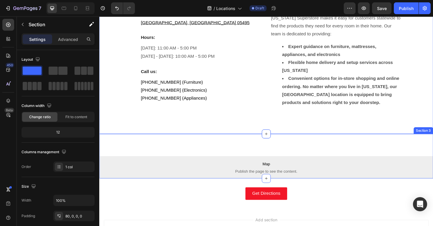
click at [278, 141] on div "Map Publish the page to see the content. Map Section 3" at bounding box center [276, 164] width 354 height 47
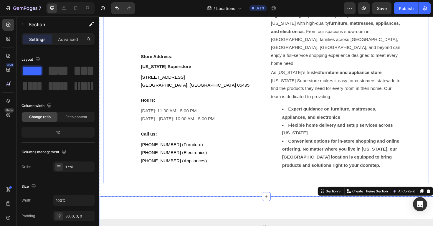
scroll to position [213, 0]
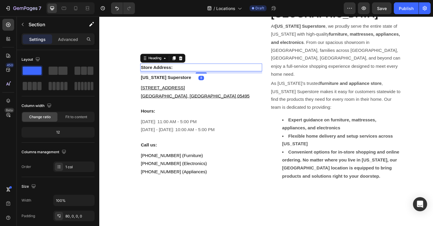
click at [190, 66] on h3 "Store Address:" at bounding box center [207, 70] width 129 height 8
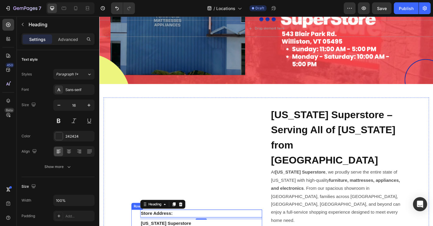
scroll to position [70, 0]
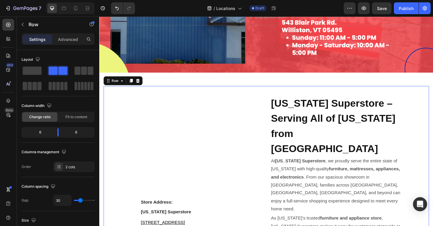
click at [262, 113] on div "Store Address: Heading Vermont Superstore Heading 543 Blair Park Rd. Williston,…" at bounding box center [202, 219] width 139 height 238
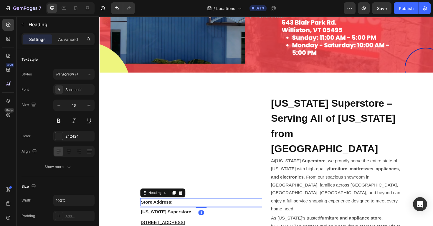
click at [206, 209] on h3 "Store Address:" at bounding box center [207, 213] width 129 height 8
click at [209, 220] on h3 "[US_STATE] Superstore" at bounding box center [207, 224] width 129 height 8
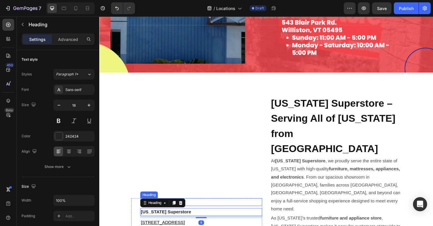
click at [209, 177] on div "Store Address: Heading Vermont Superstore Heading 8 543 Blair Park Rd. Willisto…" at bounding box center [202, 219] width 139 height 238
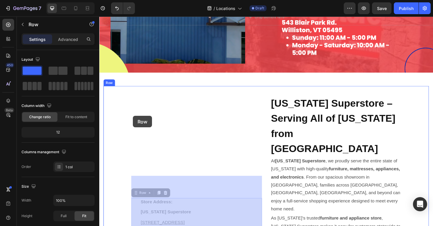
drag, startPoint x: 144, startPoint y: 179, endPoint x: 135, endPoint y: 121, distance: 59.6
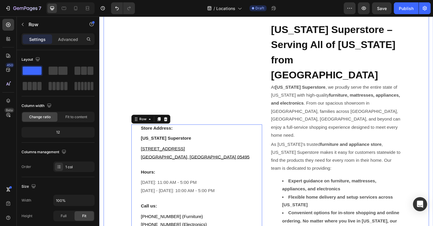
scroll to position [144, 0]
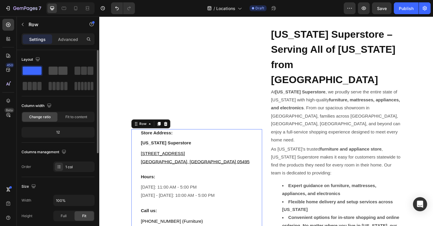
click at [57, 74] on span at bounding box center [53, 71] width 9 height 8
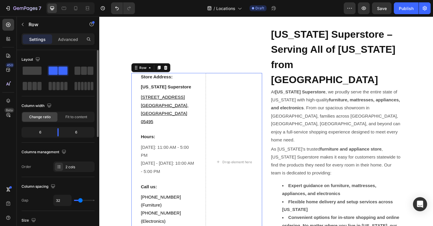
scroll to position [110, 0]
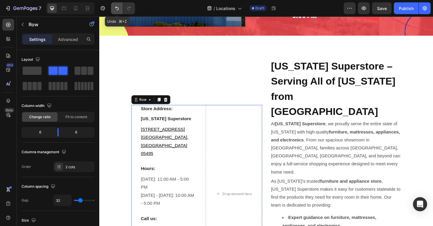
click at [120, 9] on button "Undo/Redo" at bounding box center [117, 8] width 12 height 12
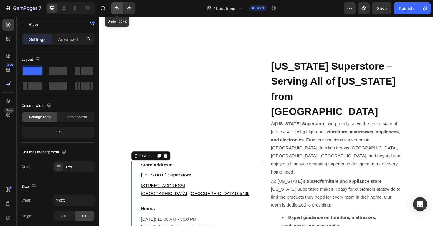
scroll to position [144, 0]
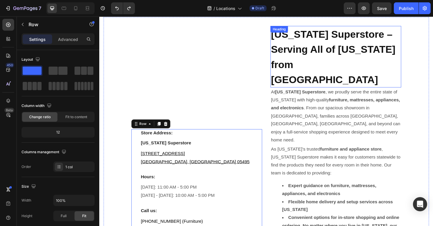
click at [273, 35] on div "Store Address: Heading Vermont Superstore Heading 543 Blair Park Rd. Williston,…" at bounding box center [276, 145] width 345 height 257
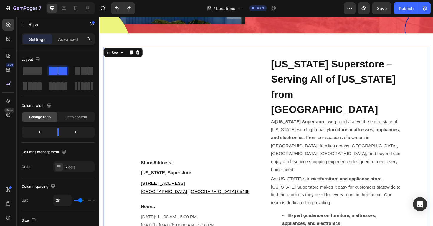
scroll to position [108, 0]
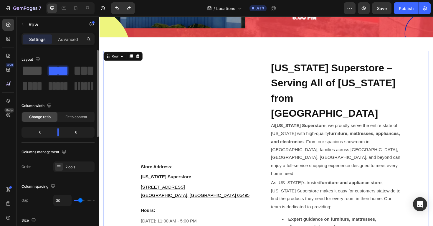
click at [32, 70] on span at bounding box center [32, 71] width 19 height 8
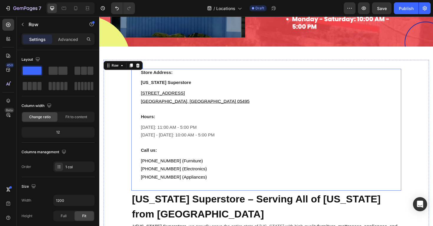
scroll to position [77, 0]
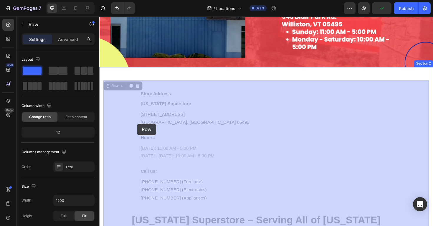
drag, startPoint x: 109, startPoint y: 90, endPoint x: 141, endPoint y: 117, distance: 42.5
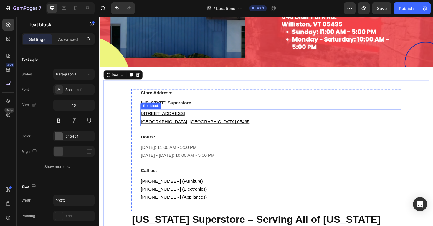
click at [180, 115] on p "[STREET_ADDRESS]" at bounding box center [280, 119] width 275 height 9
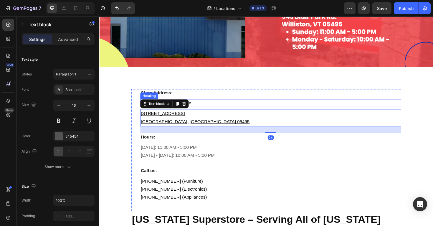
click at [201, 105] on h3 "[US_STATE] Superstore" at bounding box center [281, 108] width 276 height 8
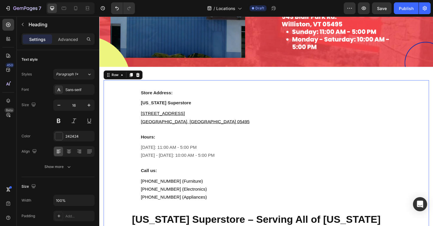
click at [205, 92] on div "Store Address: Heading Vermont Superstore Heading 543 Blair Park Rd. Williston,…" at bounding box center [276, 218] width 345 height 269
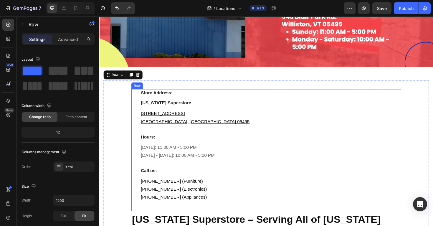
click at [140, 112] on div "Store Address: Heading Vermont Superstore Heading 543 Blair Park Rd. Williston,…" at bounding box center [276, 157] width 286 height 129
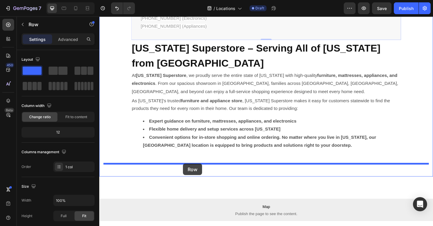
drag, startPoint x: 141, startPoint y: 88, endPoint x: 188, endPoint y: 172, distance: 96.4
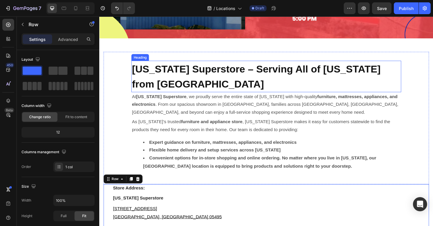
scroll to position [107, 0]
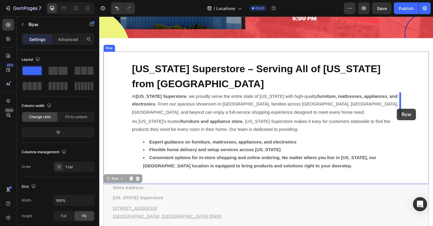
drag, startPoint x: 112, startPoint y: 189, endPoint x: 415, endPoint y: 114, distance: 311.6
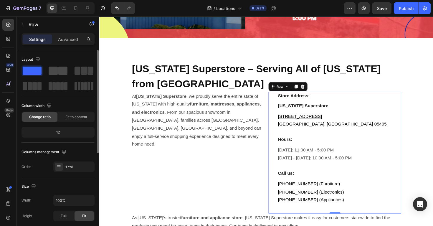
click at [56, 71] on span at bounding box center [53, 71] width 9 height 8
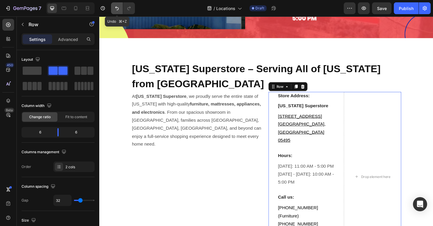
click at [114, 10] on icon "Undo/Redo" at bounding box center [117, 8] width 6 height 6
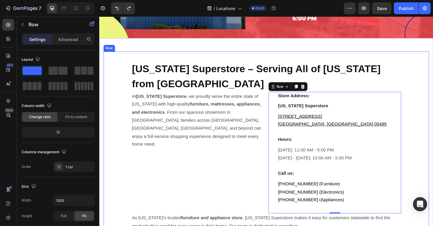
click at [272, 57] on div "Vermont Superstore – Serving All of Vermont from Williston Heading At Vermont S…" at bounding box center [276, 175] width 345 height 243
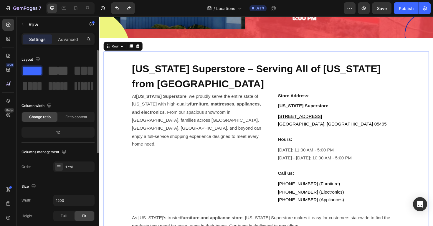
click at [63, 71] on span at bounding box center [62, 71] width 9 height 8
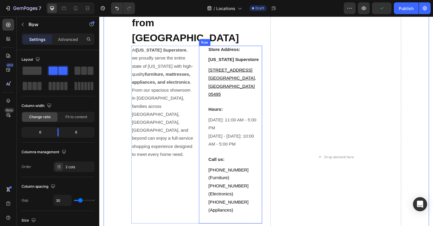
scroll to position [186, 0]
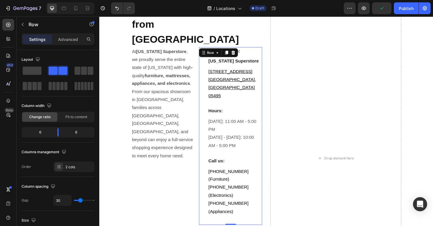
click at [213, 49] on div "Store Address: Heading Vermont Superstore Heading 543 Blair Park Rd. Williston,…" at bounding box center [238, 143] width 67 height 188
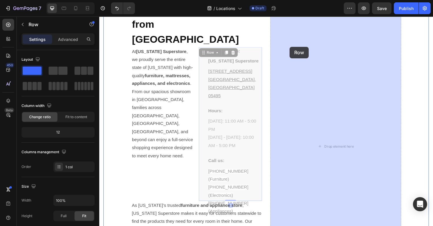
drag, startPoint x: 210, startPoint y: 41, endPoint x: 301, endPoint y: 49, distance: 91.7
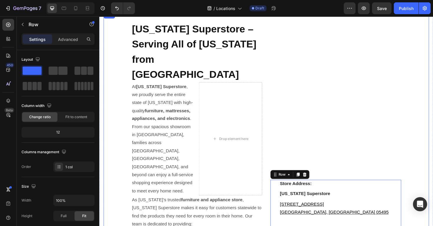
scroll to position [151, 0]
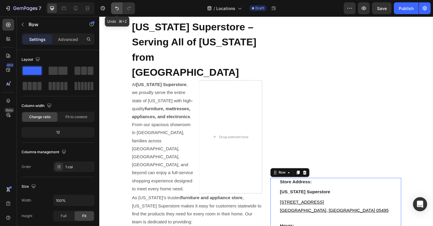
click at [118, 9] on icon "Undo/Redo" at bounding box center [117, 8] width 4 height 4
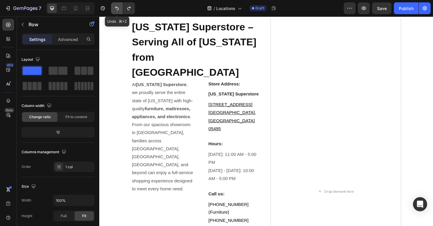
click at [119, 9] on icon "Undo/Redo" at bounding box center [117, 8] width 6 height 6
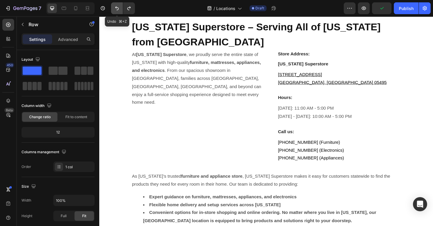
click at [120, 9] on icon "Undo/Redo" at bounding box center [117, 8] width 6 height 6
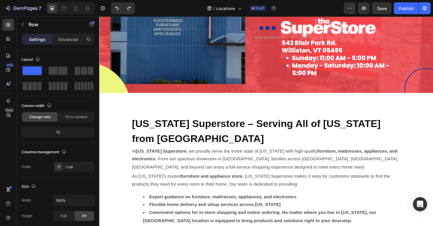
scroll to position [54, 0]
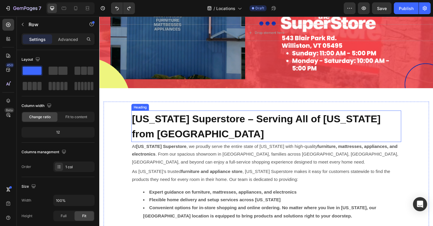
click at [419, 127] on div "Vermont Superstore – Serving All of Vermont from Williston Heading At Vermont S…" at bounding box center [276, 177] width 345 height 140
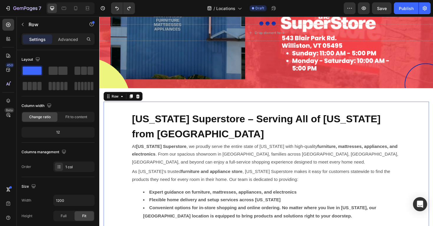
click at [433, 119] on div "Vermont Superstore – Serving All of Vermont from Williston Heading At Vermont S…" at bounding box center [276, 177] width 345 height 140
click at [58, 72] on span at bounding box center [62, 71] width 9 height 8
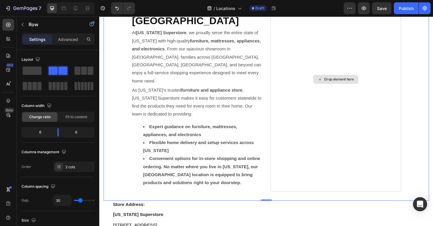
scroll to position [206, 0]
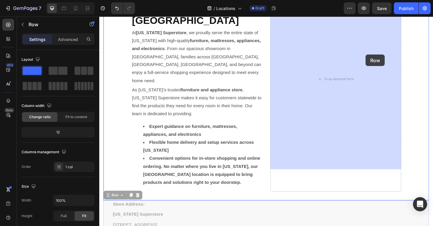
drag, startPoint x: 111, startPoint y: 182, endPoint x: 382, endPoint y: 57, distance: 298.3
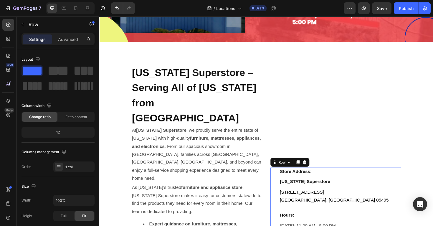
scroll to position [101, 0]
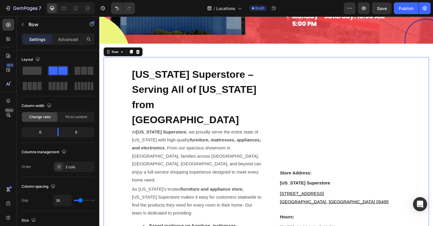
click at [325, 108] on div "Store Address: Heading Vermont Superstore Heading 543 Blair Park Rd. Williston,…" at bounding box center [350, 188] width 139 height 238
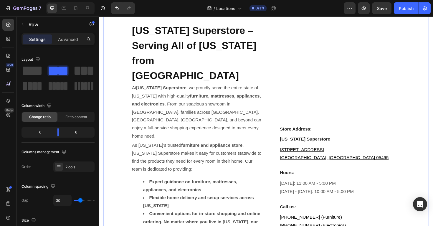
scroll to position [158, 0]
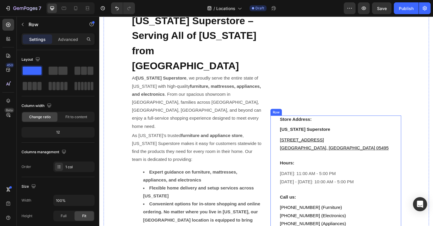
click at [284, 121] on div "Store Address: Heading Vermont Superstore Heading 543 Blair Park Rd. Williston,…" at bounding box center [350, 185] width 139 height 129
click at [71, 41] on p "Advanced" at bounding box center [68, 39] width 20 height 6
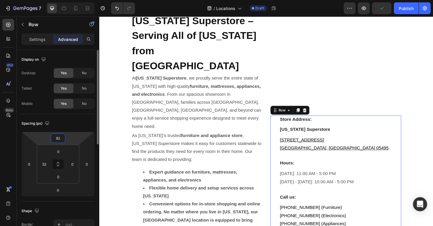
drag, startPoint x: 70, startPoint y: 136, endPoint x: 72, endPoint y: 123, distance: 13.0
click at [72, 0] on html "7 Version history / Locations Draft Preview Publish 450 Beta Sections(18) Eleme…" at bounding box center [216, 0] width 433 height 0
type input "88"
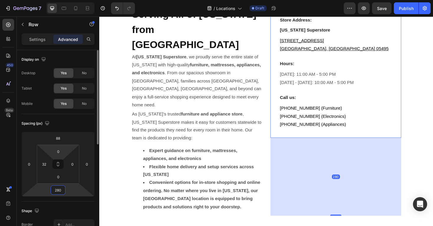
drag, startPoint x: 70, startPoint y: 190, endPoint x: 70, endPoint y: 149, distance: 40.7
click at [70, 0] on html "7 Version history / Locations Draft Preview Save Publish 450 Beta Sections(18) …" at bounding box center [216, 0] width 433 height 0
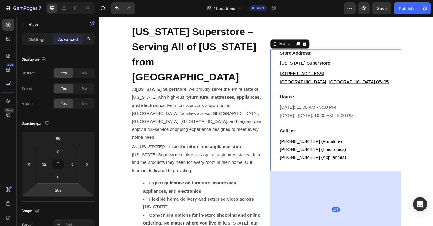
scroll to position [26, 0]
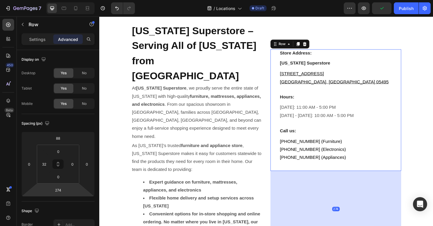
type input "272"
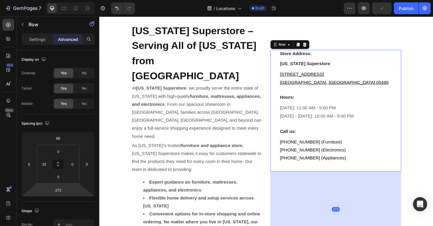
scroll to position [29, 0]
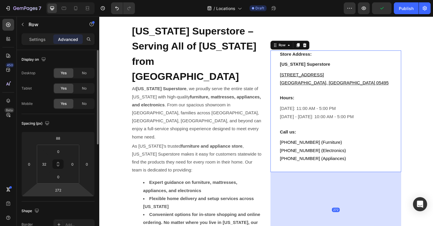
click at [77, 0] on html "7 Version history / Locations Draft Preview Publish 450 Beta Sections(18) Eleme…" at bounding box center [216, 0] width 433 height 0
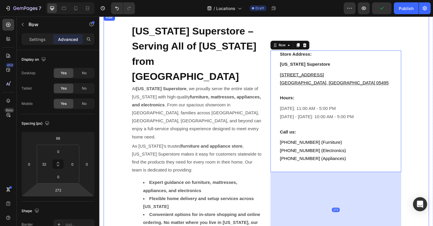
click at [113, 176] on div "Vermont Superstore – Serving All of Vermont from Williston Heading At Vermont S…" at bounding box center [276, 142] width 345 height 257
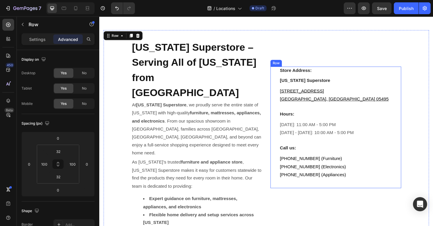
scroll to position [123, 0]
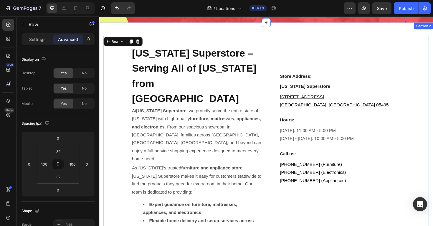
click at [298, 29] on div "Vermont Superstore – Serving All of Vermont from Williston Heading At Vermont S…" at bounding box center [276, 165] width 354 height 285
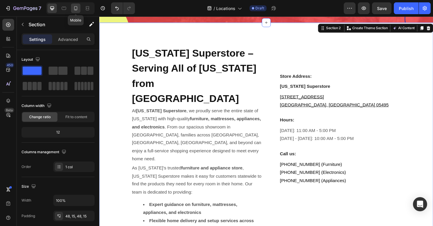
click at [78, 9] on icon at bounding box center [76, 8] width 6 height 6
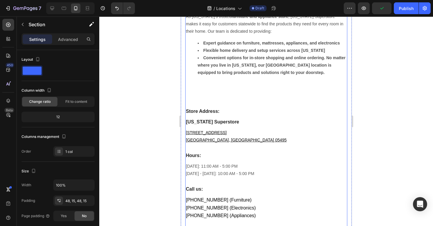
scroll to position [295, 0]
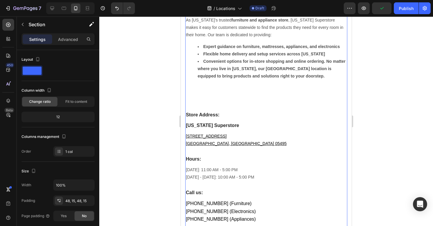
click at [224, 85] on div "Store Address: Heading Vermont Superstore Heading 543 Blair Park Rd. Williston,…" at bounding box center [266, 199] width 162 height 228
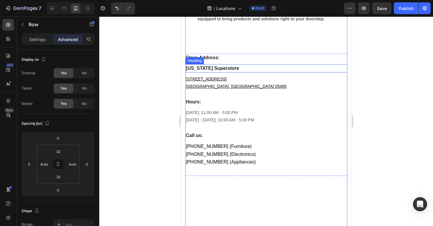
scroll to position [350, 0]
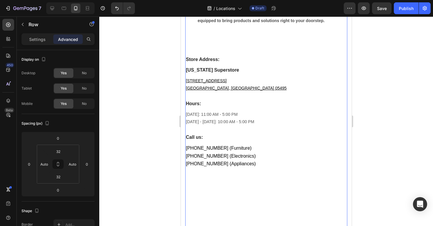
click at [246, 29] on div "Store Address: Heading Vermont Superstore Heading 543 Blair Park Rd. Williston,…" at bounding box center [266, 143] width 162 height 228
click at [44, 41] on p "Settings" at bounding box center [37, 39] width 17 height 6
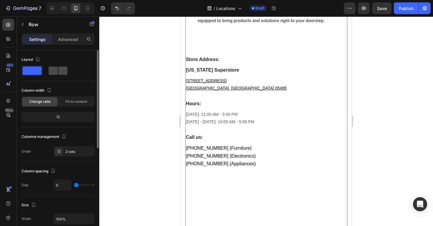
click at [59, 70] on span at bounding box center [62, 71] width 9 height 8
type input "30"
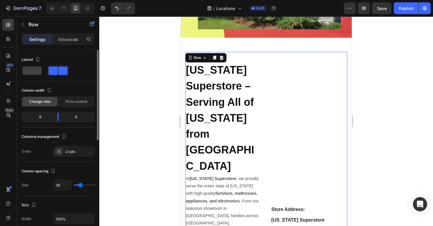
scroll to position [165, 0]
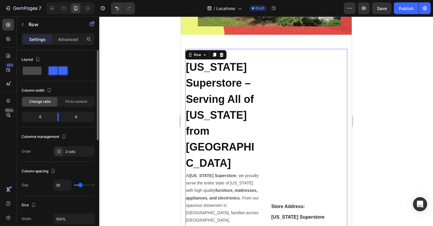
click at [47, 66] on div at bounding box center [57, 70] width 21 height 11
type input "0"
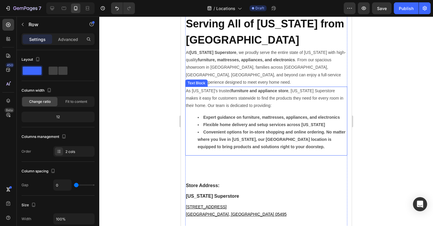
scroll to position [230, 0]
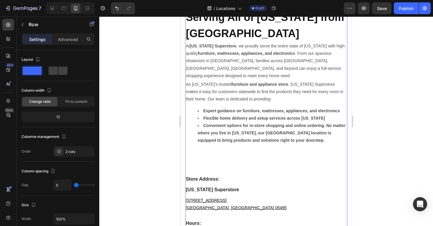
click at [245, 123] on strong "Convenient options for in-store shopping and online ordering. No matter where y…" at bounding box center [271, 132] width 148 height 19
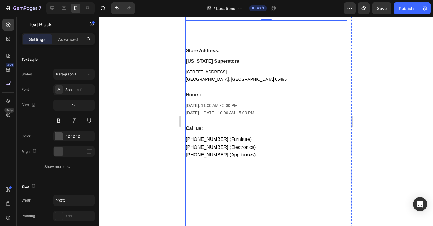
scroll to position [346, 0]
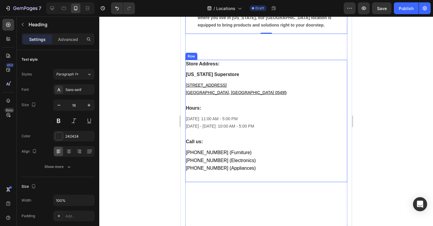
click at [245, 60] on h3 "Store Address:" at bounding box center [266, 64] width 162 height 8
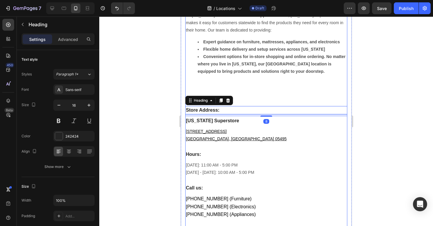
scroll to position [294, 0]
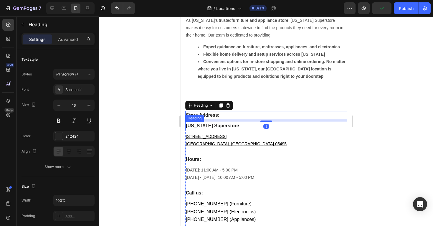
click at [242, 122] on h3 "[US_STATE] Superstore" at bounding box center [266, 126] width 162 height 8
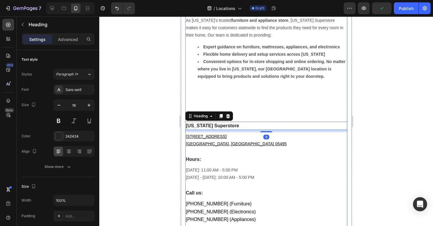
click at [242, 85] on div "Store Address: Heading Vermont Superstore Heading 8 543 Blair Park Rd. Willisto…" at bounding box center [266, 199] width 162 height 228
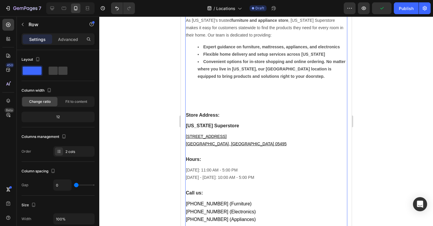
click at [211, 86] on div "Store Address: Heading Vermont Superstore Heading 543 Blair Park Rd. Williston,…" at bounding box center [266, 199] width 162 height 228
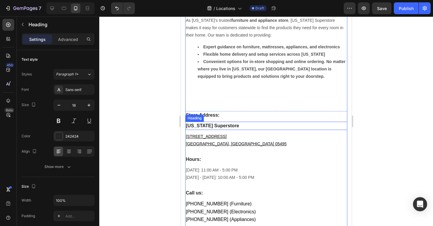
click at [246, 122] on h3 "[US_STATE] Superstore" at bounding box center [266, 126] width 162 height 8
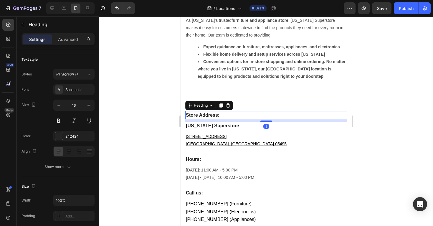
click at [267, 111] on h3 "Store Address:" at bounding box center [266, 115] width 162 height 8
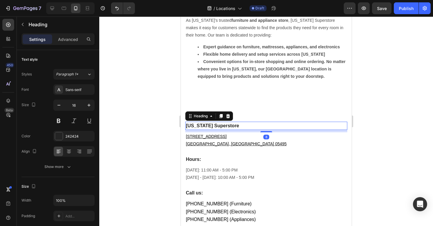
click at [284, 122] on h3 "[US_STATE] Superstore" at bounding box center [266, 126] width 162 height 8
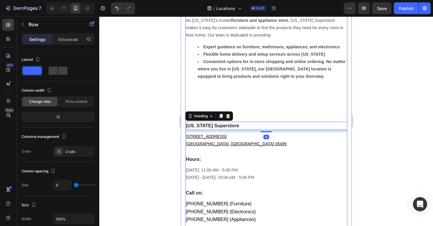
click at [248, 85] on div "Store Address: Heading Vermont Superstore Heading 8 543 Blair Park Rd. Willisto…" at bounding box center [266, 199] width 162 height 228
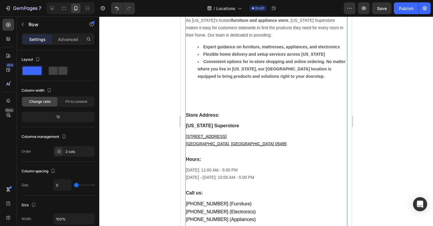
click at [198, 85] on div "Store Address: Heading Vermont Superstore Heading 543 Blair Park Rd. Williston,…" at bounding box center [266, 199] width 162 height 228
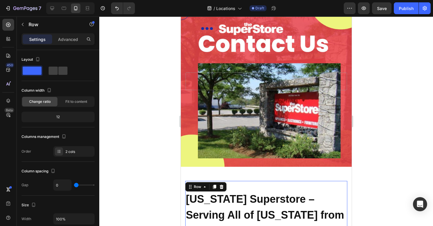
scroll to position [0, 0]
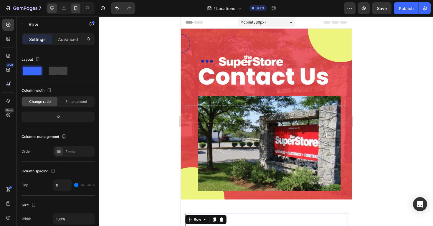
click at [50, 9] on icon at bounding box center [52, 8] width 6 height 6
type input "30"
type input "1200"
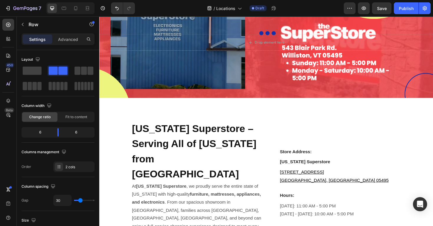
scroll to position [44, 0]
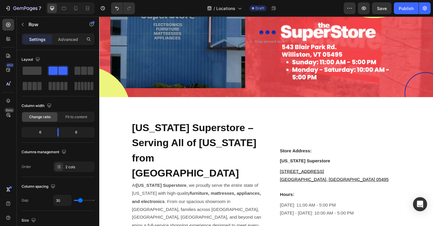
drag, startPoint x: 273, startPoint y: 123, endPoint x: 272, endPoint y: 127, distance: 4.2
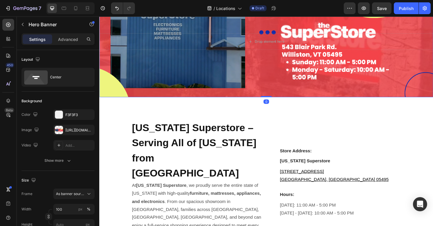
click at [266, 84] on div "Background Image" at bounding box center [276, 43] width 354 height 118
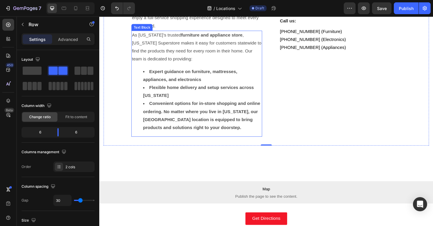
scroll to position [265, 0]
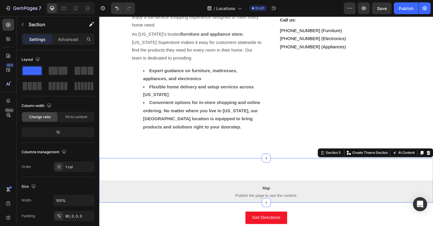
click at [263, 177] on div "Map Publish the page to see the content. Map Section 3 You can create reusable …" at bounding box center [276, 189] width 354 height 47
click at [274, 155] on div "Vermont Superstore – Serving All of Vermont from Williston Heading At Vermont S…" at bounding box center [276, 23] width 354 height 285
click at [270, 179] on div "Map Publish the page to see the content. Map Section 3 You can create reusable …" at bounding box center [276, 189] width 354 height 47
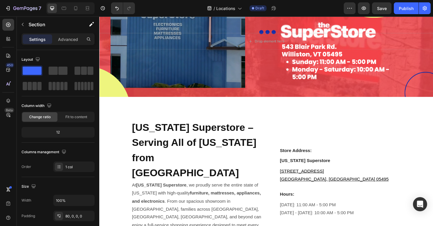
scroll to position [41, 0]
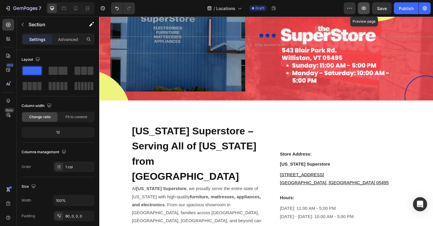
click at [360, 9] on button "button" at bounding box center [364, 8] width 12 height 12
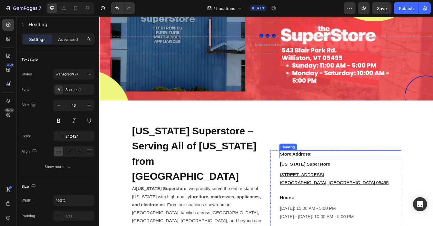
click at [353, 159] on h3 "Store Address:" at bounding box center [354, 162] width 129 height 8
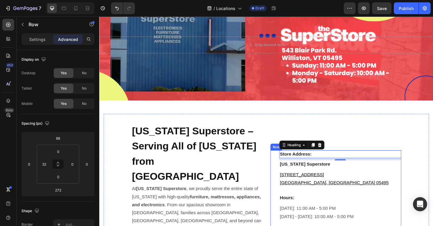
click at [283, 167] on div "Store Address: Heading 8 Vermont Superstore Heading 543 Blair Park Rd. Willisto…" at bounding box center [350, 222] width 139 height 129
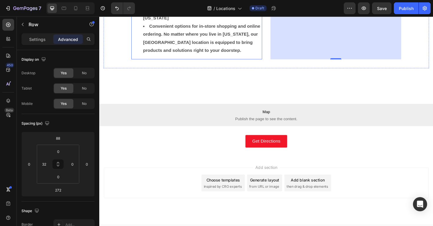
scroll to position [354, 0]
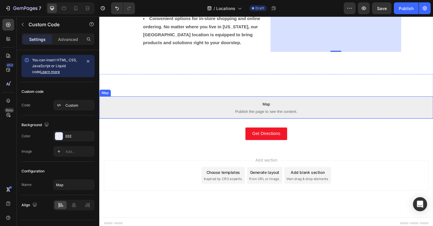
click at [214, 108] on span "Map" at bounding box center [276, 109] width 354 height 7
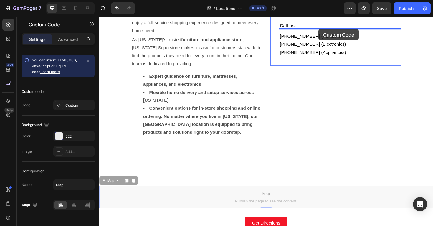
scroll to position [250, 0]
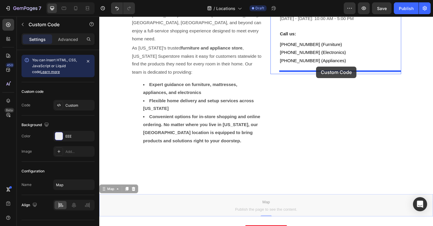
drag, startPoint x: 107, startPoint y: 92, endPoint x: 329, endPoint y: 70, distance: 222.7
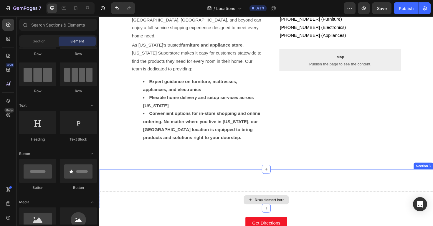
click at [297, 210] on div "Drop element here" at bounding box center [276, 210] width 48 height 9
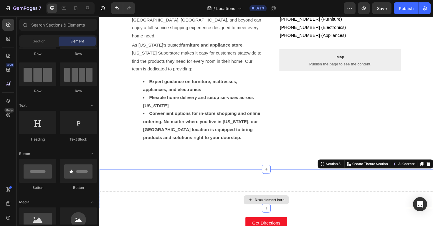
click at [359, 214] on div "Drop element here" at bounding box center [276, 211] width 354 height 18
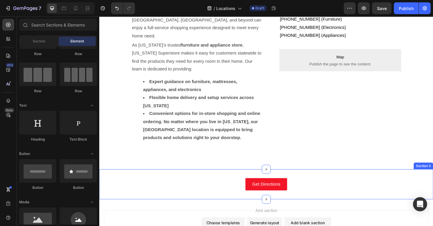
click at [280, 202] on div "Get Directions Button Section 3" at bounding box center [276, 194] width 354 height 32
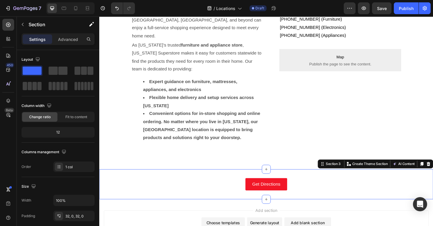
click at [288, 177] on div "Vermont Superstore – Serving All of Vermont from Williston Heading At Vermont S…" at bounding box center [276, 25] width 354 height 306
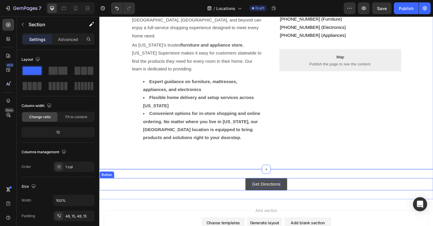
click at [285, 190] on p "Get Directions" at bounding box center [276, 194] width 30 height 9
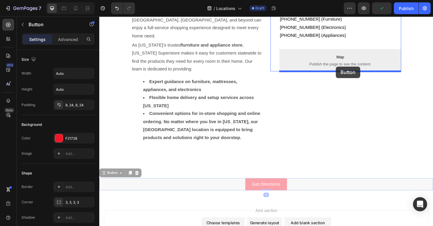
drag, startPoint x: 105, startPoint y: 181, endPoint x: 350, endPoint y: 70, distance: 269.0
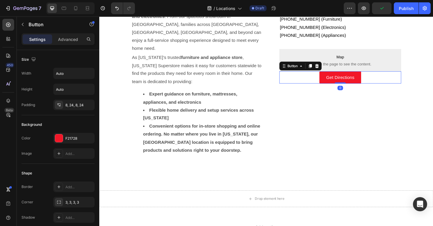
scroll to position [287, 0]
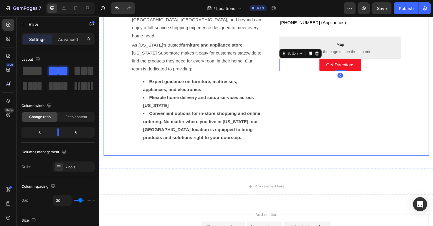
click at [354, 109] on div "Store Address: Heading Vermont Superstore Heading 543 Blair Park Rd. Williston,…" at bounding box center [350, 19] width 139 height 272
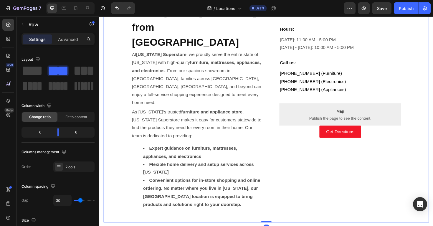
scroll to position [216, 0]
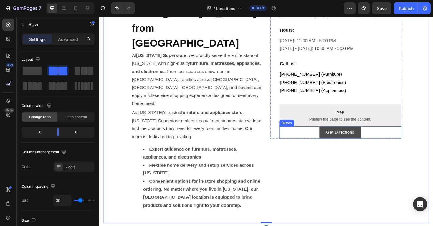
click at [373, 133] on link "Get Directions" at bounding box center [354, 139] width 44 height 13
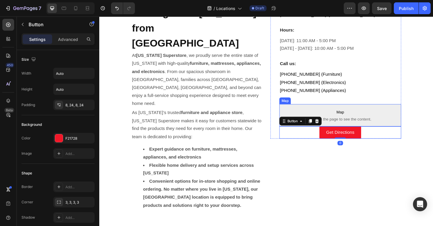
click at [385, 123] on span "Publish the page to see the content." at bounding box center [354, 125] width 129 height 6
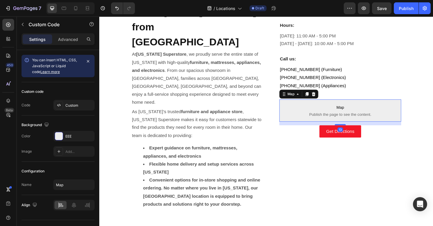
scroll to position [222, 0]
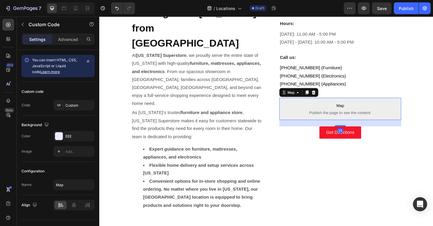
drag, startPoint x: 356, startPoint y: 131, endPoint x: 356, endPoint y: 138, distance: 6.8
click at [356, 126] on div "23" at bounding box center [354, 126] width 129 height 0
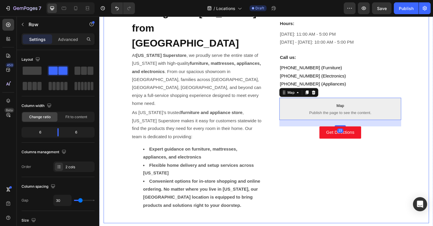
click at [361, 184] on div "Store Address: Heading Vermont Superstore Heading 543 Blair Park Rd. Williston,…" at bounding box center [350, 87] width 139 height 278
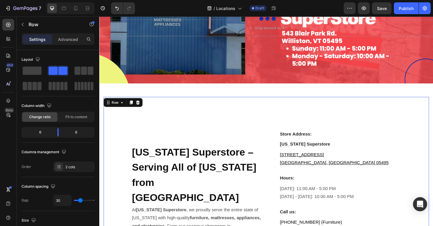
scroll to position [63, 0]
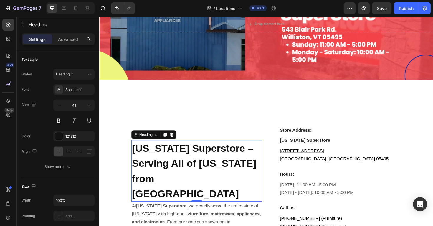
click at [227, 184] on strong "[US_STATE] Superstore – Serving All of [US_STATE] from [GEOGRAPHIC_DATA]" at bounding box center [200, 180] width 132 height 60
click at [262, 174] on h2 "[US_STATE] Superstore – Serving All of [US_STATE] from [GEOGRAPHIC_DATA]" at bounding box center [202, 179] width 139 height 65
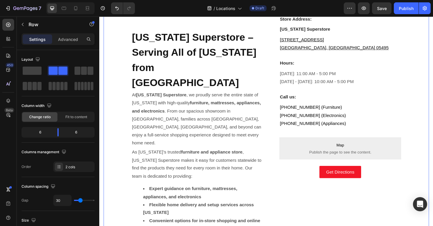
scroll to position [157, 0]
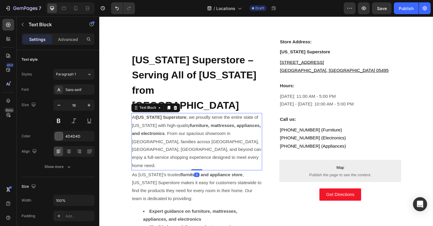
click at [242, 145] on p "At Vermont Superstore , we proudly serve the entire state of Vermont with high-…" at bounding box center [202, 149] width 137 height 60
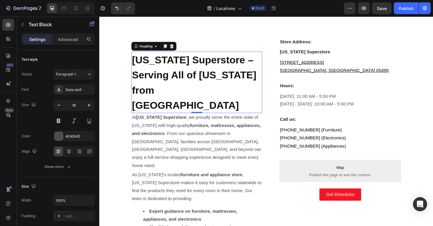
click at [237, 106] on strong "[US_STATE] Superstore – Serving All of [US_STATE] from [GEOGRAPHIC_DATA]" at bounding box center [200, 86] width 132 height 60
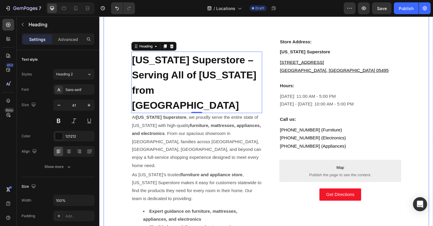
click at [124, 120] on div "⁠⁠⁠⁠⁠⁠⁠ Vermont Superstore – Serving All of Vermont from Williston Heading 0 At…" at bounding box center [276, 152] width 345 height 297
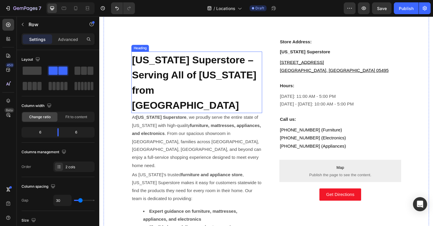
click at [232, 117] on p "⁠⁠⁠⁠⁠⁠⁠ Vermont Superstore – Serving All of Vermont from Williston" at bounding box center [202, 86] width 137 height 64
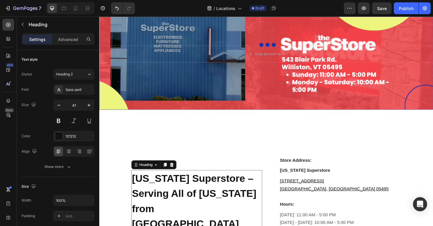
scroll to position [33, 0]
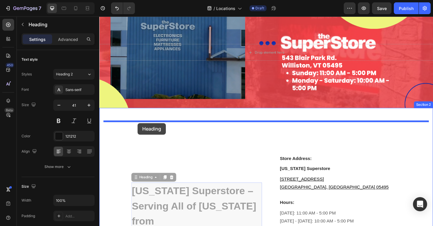
drag, startPoint x: 172, startPoint y: 220, endPoint x: 140, endPoint y: 130, distance: 95.9
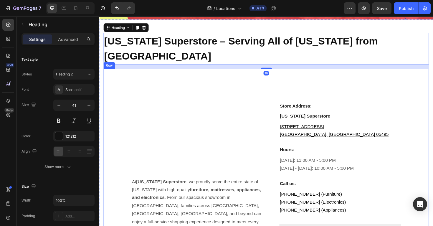
scroll to position [128, 0]
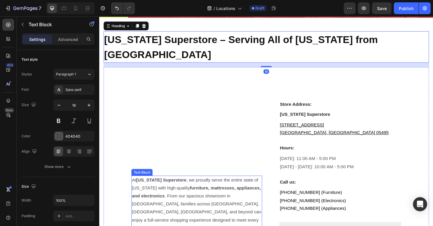
click at [190, 216] on p "At Vermont Superstore , we proudly serve the entire state of Vermont with high-…" at bounding box center [202, 216] width 137 height 60
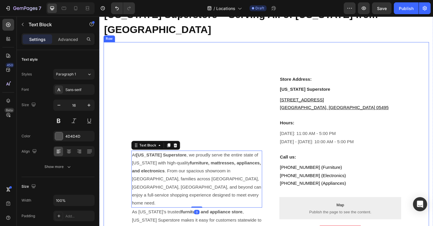
scroll to position [101, 0]
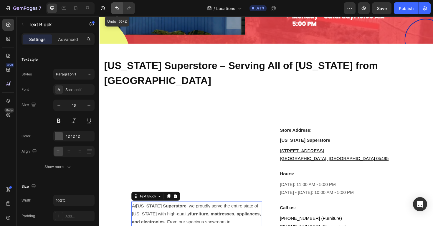
click at [116, 8] on icon "Undo/Redo" at bounding box center [117, 8] width 6 height 6
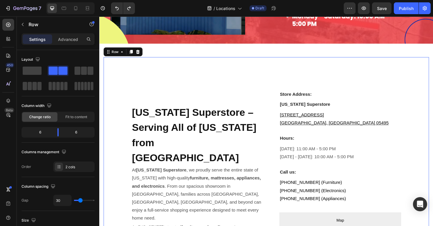
click at [200, 116] on div "Vermont Superstore – Serving All of Vermont from Williston Heading At Vermont S…" at bounding box center [202, 208] width 139 height 278
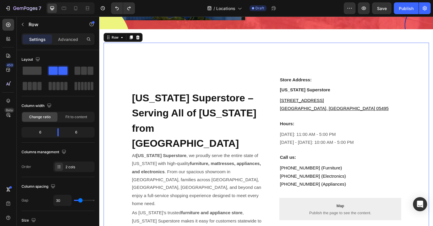
scroll to position [113, 0]
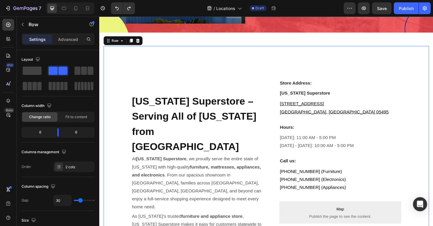
click at [298, 59] on div "Store Address: Heading Vermont Superstore Heading 543 Blair Park Rd. Williston,…" at bounding box center [350, 196] width 139 height 278
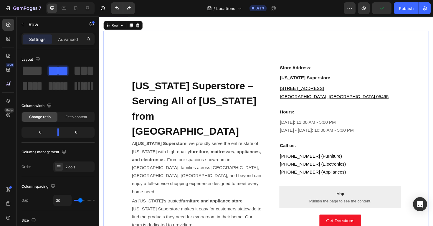
scroll to position [128, 0]
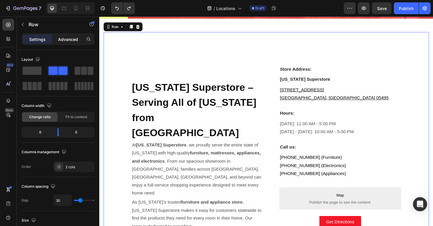
click at [65, 39] on p "Advanced" at bounding box center [68, 39] width 20 height 6
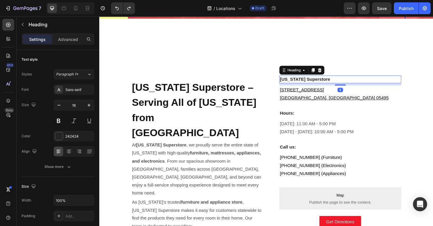
click at [327, 82] on h3 "[US_STATE] Superstore" at bounding box center [354, 83] width 129 height 8
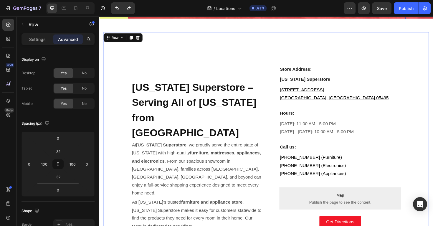
click at [336, 60] on div "Store Address: Heading Vermont Superstore Heading 543 Blair Park Rd. Williston,…" at bounding box center [350, 181] width 139 height 278
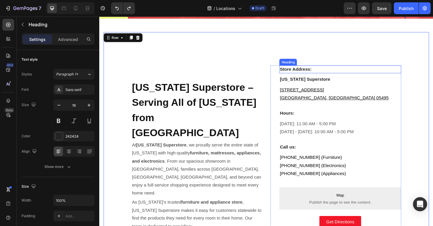
click at [336, 74] on h3 "Store Address:" at bounding box center [354, 72] width 129 height 8
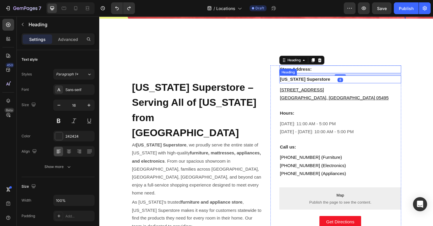
click at [343, 107] on p "[GEOGRAPHIC_DATA], [GEOGRAPHIC_DATA] 05495" at bounding box center [355, 103] width 128 height 9
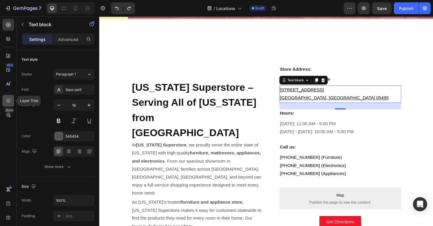
click at [11, 102] on div at bounding box center [8, 101] width 12 height 12
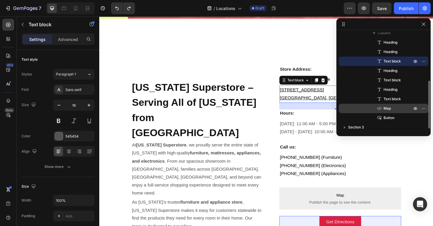
scroll to position [101, 0]
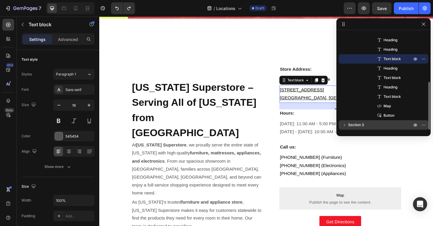
click at [347, 127] on icon "button" at bounding box center [345, 125] width 6 height 6
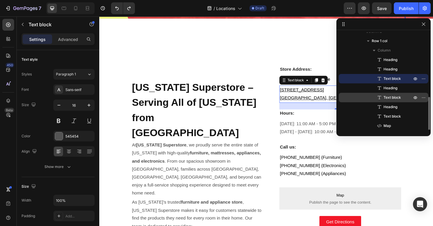
scroll to position [0, 0]
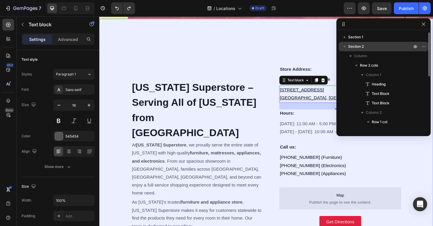
click at [362, 45] on span "Section 2" at bounding box center [356, 47] width 16 height 6
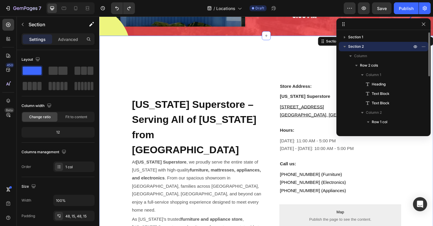
scroll to position [109, 0]
click at [371, 74] on span "Column 1" at bounding box center [373, 75] width 15 height 6
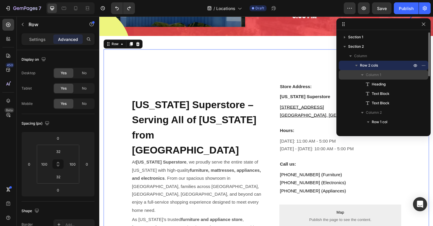
click at [371, 74] on span "Column 1" at bounding box center [373, 75] width 15 height 6
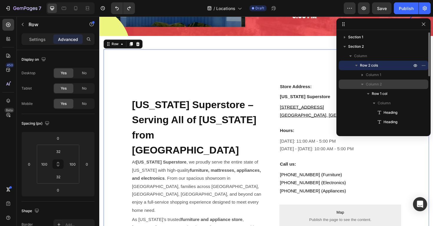
click at [370, 87] on span "Column 2" at bounding box center [374, 84] width 16 height 6
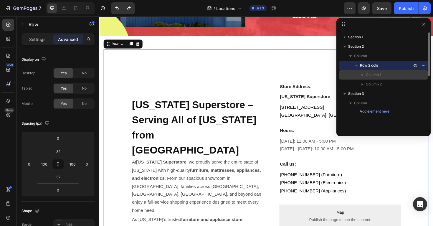
click at [362, 73] on icon "button" at bounding box center [363, 75] width 6 height 6
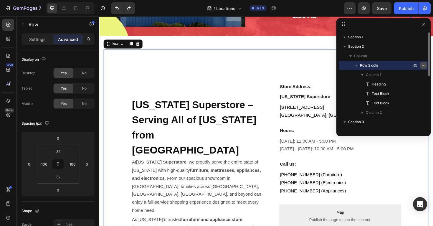
click at [424, 66] on icon "button" at bounding box center [423, 65] width 5 height 5
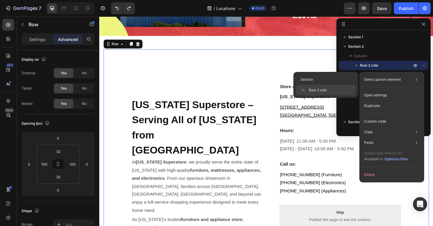
click at [402, 80] on div "Select parent element Section Row 2 cols" at bounding box center [392, 79] width 60 height 11
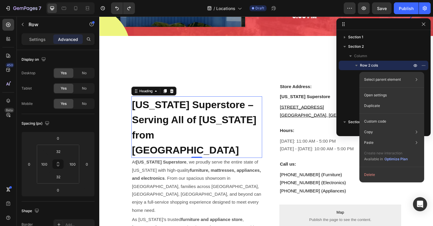
click at [243, 134] on strong "[US_STATE] Superstore – Serving All of [US_STATE] from [GEOGRAPHIC_DATA]" at bounding box center [200, 134] width 132 height 60
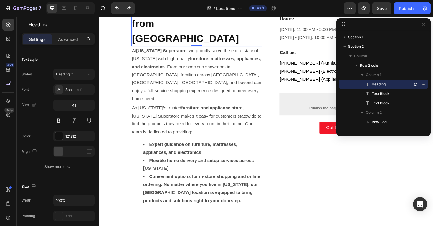
scroll to position [203, 0]
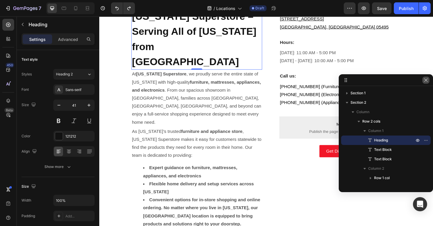
click at [426, 78] on icon "button" at bounding box center [426, 80] width 5 height 5
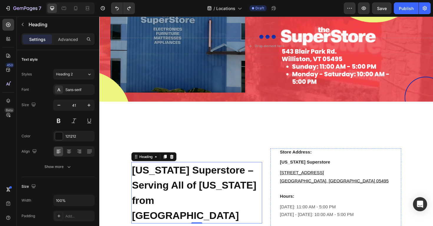
scroll to position [0, 0]
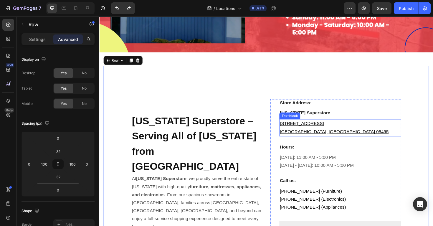
scroll to position [97, 0]
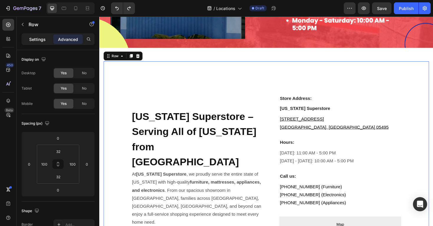
click at [40, 42] on p "Settings" at bounding box center [37, 39] width 17 height 6
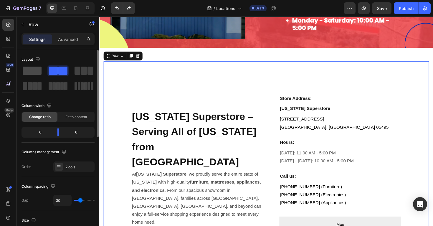
click at [39, 71] on span at bounding box center [32, 71] width 19 height 8
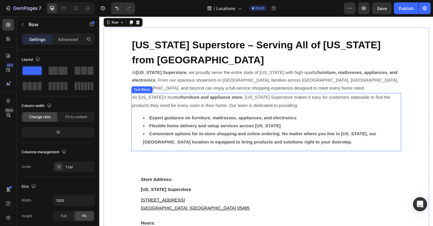
scroll to position [134, 0]
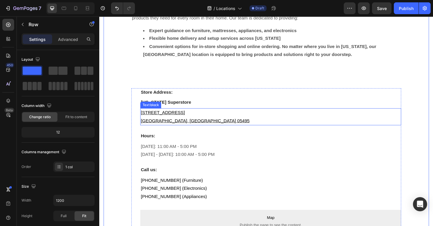
scroll to position [224, 0]
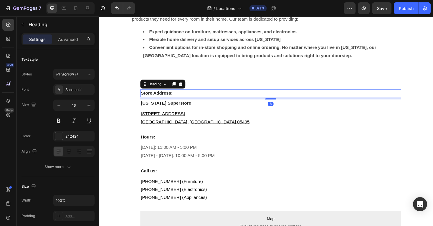
click at [250, 100] on h3 "Store Address:" at bounding box center [281, 98] width 276 height 8
click at [245, 86] on div "Vermont Superstore – Serving All of Vermont from Williston Heading At Vermont S…" at bounding box center [276, 146] width 286 height 400
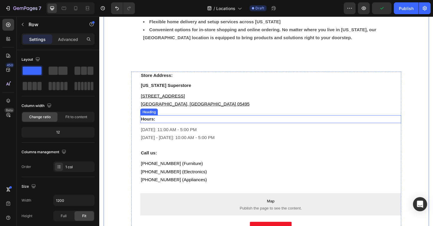
scroll to position [264, 0]
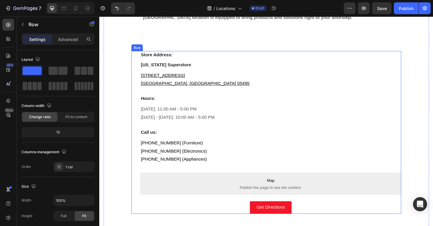
click at [138, 69] on div "Store Address: Heading Vermont Superstore Heading 543 Blair Park Rd. Williston,…" at bounding box center [276, 139] width 286 height 172
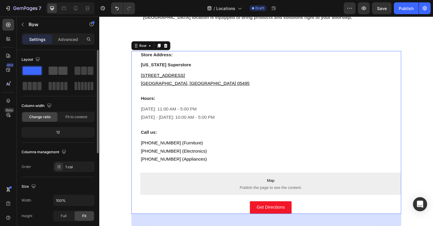
click at [63, 70] on span at bounding box center [62, 71] width 9 height 8
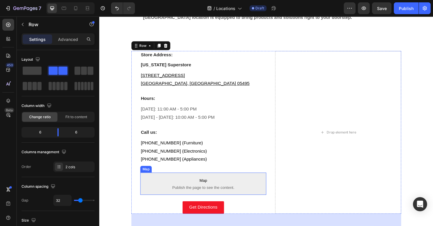
click at [232, 193] on span "Map" at bounding box center [209, 190] width 133 height 7
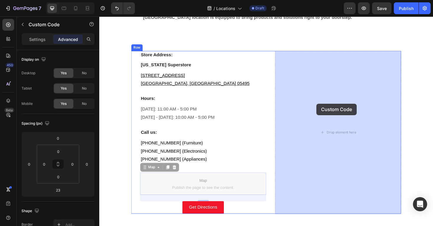
drag, startPoint x: 157, startPoint y: 177, endPoint x: 329, endPoint y: 108, distance: 184.9
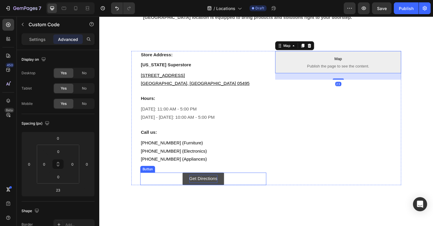
click at [195, 192] on p "Get Directions" at bounding box center [209, 188] width 30 height 9
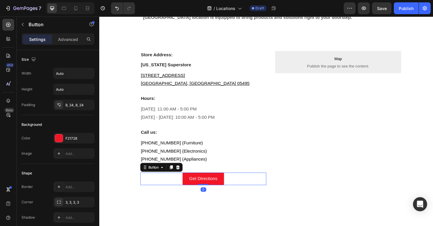
click at [172, 188] on div "Get Directions Button 0" at bounding box center [209, 188] width 133 height 13
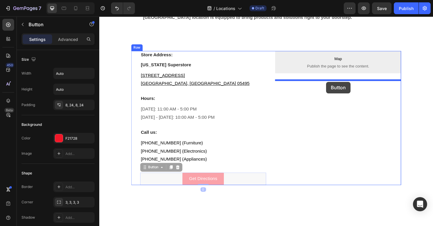
drag, startPoint x: 151, startPoint y: 176, endPoint x: 342, endPoint y: 85, distance: 212.1
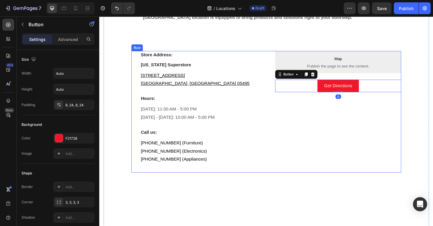
click at [304, 177] on div "Map Publish the page to see the content. Map Get Directions Button 0" at bounding box center [352, 117] width 133 height 129
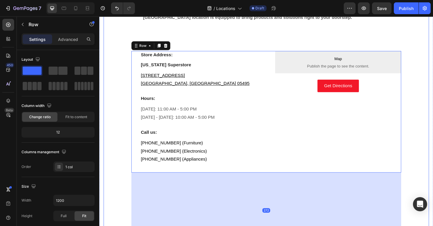
click at [432, 162] on div "Vermont Superstore – Serving All of Vermont from Williston Heading At Vermont S…" at bounding box center [276, 83] width 345 height 375
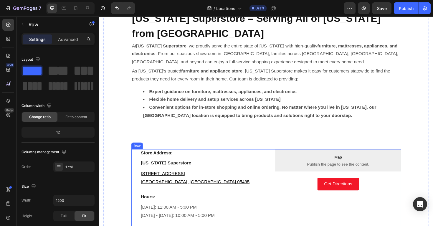
scroll to position [158, 0]
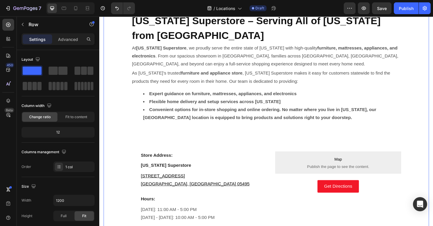
click at [299, 147] on div "Vermont Superstore – Serving All of Vermont from Williston Heading At Vermont S…" at bounding box center [276, 190] width 286 height 356
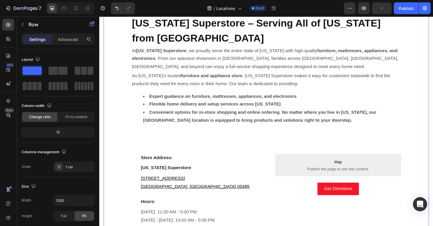
scroll to position [0, 0]
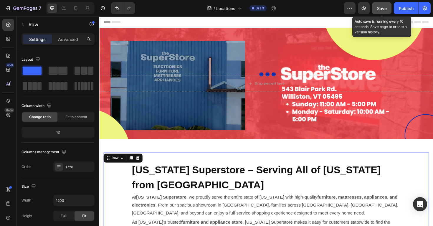
click at [378, 10] on span "Save" at bounding box center [382, 8] width 10 height 5
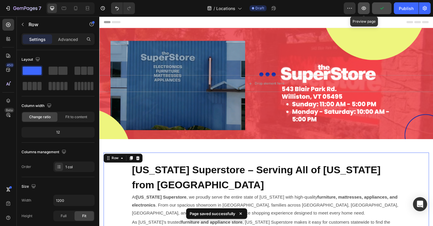
click at [365, 12] on button "button" at bounding box center [364, 8] width 12 height 12
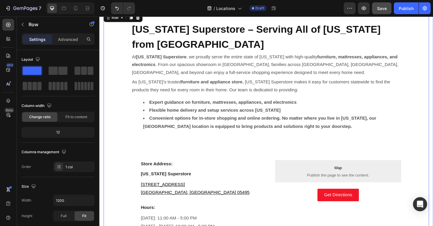
scroll to position [132, 0]
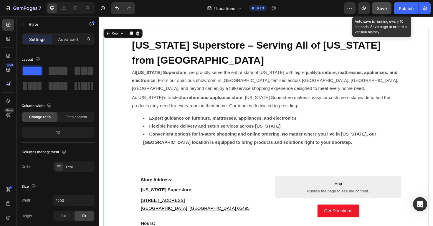
click at [383, 11] on div "Save" at bounding box center [382, 8] width 10 height 6
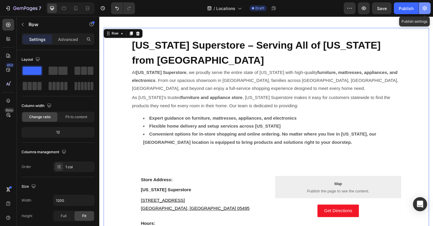
click at [426, 11] on icon "button" at bounding box center [425, 8] width 6 height 6
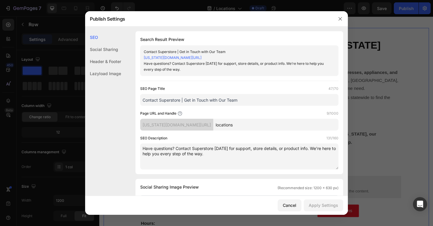
click at [235, 101] on input "Contact Superstore | Get in Touch with Our Team" at bounding box center [239, 100] width 198 height 12
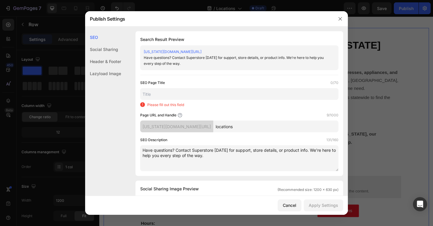
paste input "Vermont Superstore Locations – Furniture, Appliances & Delivery"
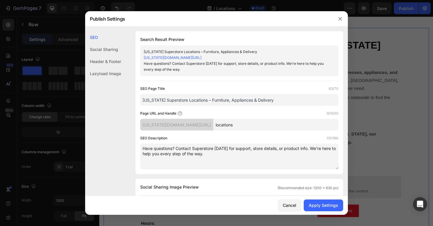
type input "Vermont Superstore Locations – Furniture, Appliances & Delivery"
click at [273, 112] on div "Page URL and Handle 9/1000" at bounding box center [239, 114] width 198 height 6
click at [274, 125] on input "locations" at bounding box center [275, 125] width 125 height 12
type input "locations-vermont-superstore"
click at [205, 150] on textarea "Have questions? Contact Superstore today for support, store details, or product…" at bounding box center [239, 157] width 198 height 26
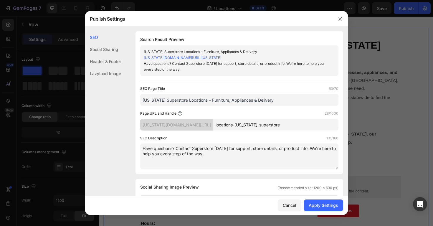
click at [205, 150] on textarea "Have questions? Contact Superstore today for support, store details, or product…" at bounding box center [239, 157] width 198 height 26
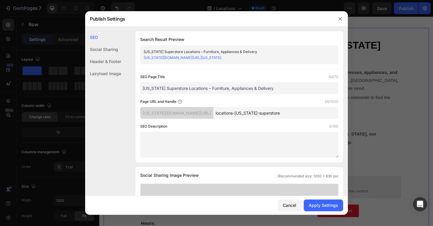
paste textarea "Visit Vermont Superstore in Williston, VT. Explore our locations for furniture,…"
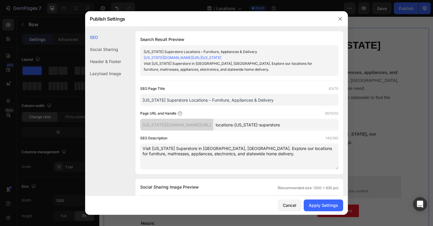
type textarea "Visit Vermont Superstore in Williston, VT. Explore our locations for furniture,…"
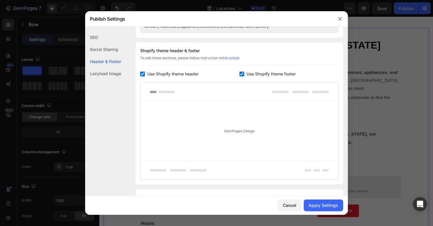
scroll to position [308, 0]
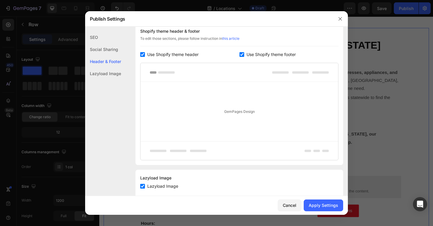
click at [323, 212] on div "Cancel Apply Settings" at bounding box center [216, 205] width 263 height 19
click at [320, 204] on div "Apply Settings" at bounding box center [323, 205] width 29 height 6
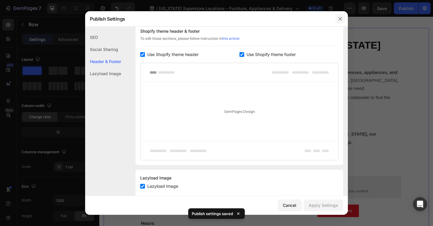
click at [336, 22] on button "button" at bounding box center [340, 18] width 9 height 9
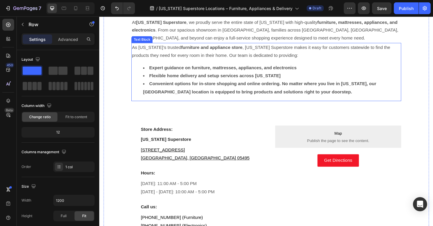
scroll to position [0, 0]
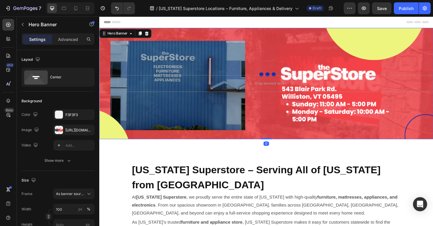
click at [297, 57] on div "Background Image" at bounding box center [276, 88] width 354 height 118
click at [60, 131] on div at bounding box center [59, 130] width 8 height 8
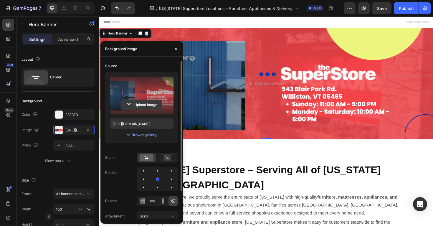
click at [147, 100] on button "Upload Image" at bounding box center [141, 105] width 41 height 11
click at [145, 107] on input "file" at bounding box center [141, 105] width 41 height 10
click at [149, 105] on input "file" at bounding box center [141, 105] width 41 height 10
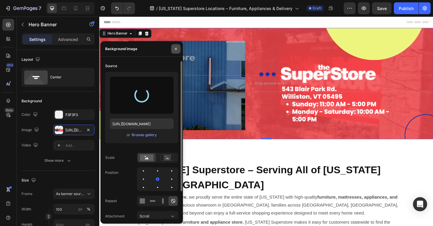
click at [177, 51] on icon "button" at bounding box center [176, 49] width 5 height 5
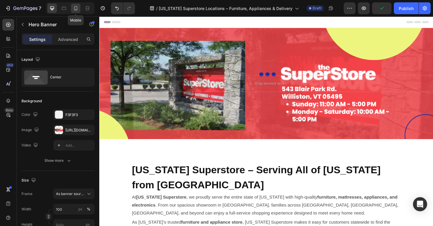
click at [74, 10] on icon at bounding box center [76, 8] width 6 height 6
type input "100%"
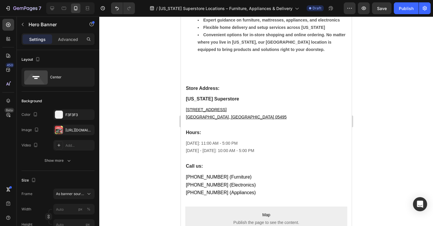
scroll to position [319, 0]
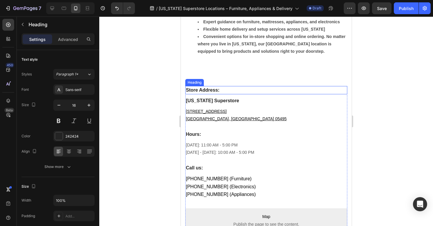
click at [283, 86] on h3 "Store Address:" at bounding box center [266, 90] width 162 height 8
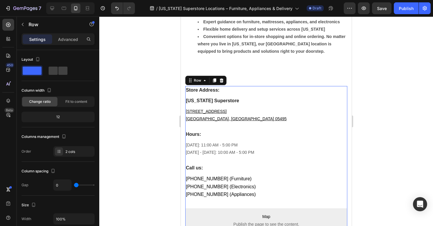
click at [282, 86] on div "Store Address: Heading Vermont Superstore Heading 543 Blair Park Rd. Williston,…" at bounding box center [266, 147] width 162 height 122
click at [62, 70] on span at bounding box center [62, 71] width 9 height 8
type input "32"
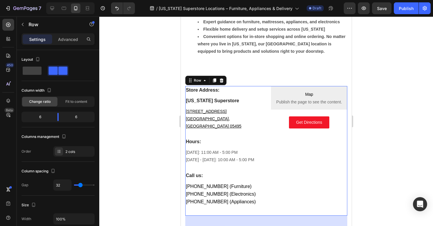
click at [380, 136] on div at bounding box center [266, 122] width 334 height 210
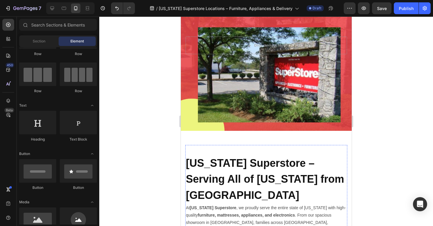
scroll to position [0, 0]
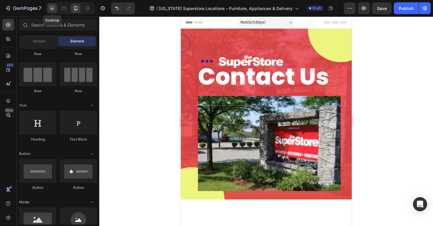
click at [52, 8] on icon at bounding box center [52, 8] width 6 height 6
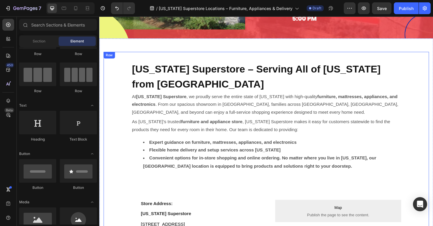
scroll to position [107, 0]
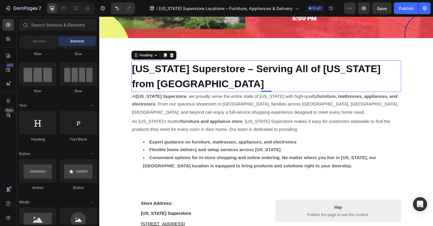
click at [260, 87] on h2 "[US_STATE] Superstore – Serving All of [US_STATE] from [GEOGRAPHIC_DATA]" at bounding box center [276, 79] width 286 height 33
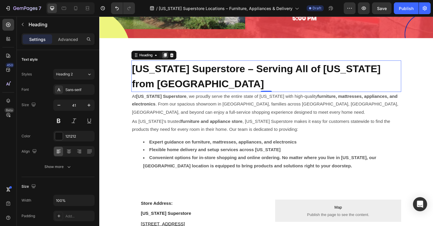
click at [170, 58] on icon at bounding box center [168, 57] width 3 height 4
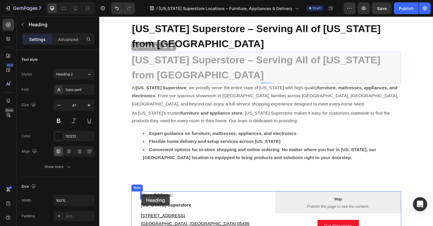
scroll to position [152, 0]
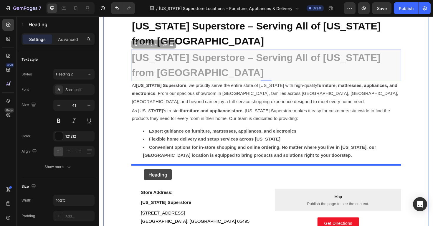
drag, startPoint x: 141, startPoint y: 91, endPoint x: 146, endPoint y: 179, distance: 88.0
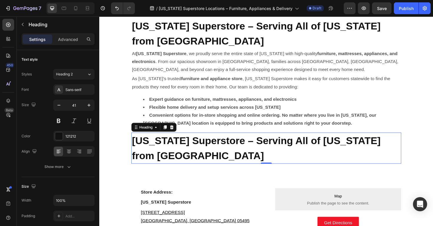
click at [202, 165] on h2 "[US_STATE] Superstore – Serving All of [US_STATE] from [GEOGRAPHIC_DATA]" at bounding box center [276, 155] width 286 height 33
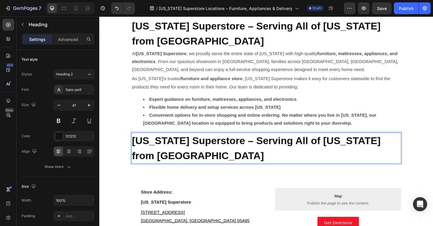
click at [183, 164] on p "[US_STATE] Superstore – Serving All of [US_STATE] from [GEOGRAPHIC_DATA]" at bounding box center [276, 156] width 285 height 32
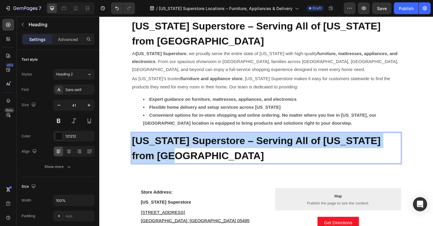
click at [183, 164] on p "[US_STATE] Superstore – Serving All of [US_STATE] from [GEOGRAPHIC_DATA]" at bounding box center [276, 156] width 285 height 32
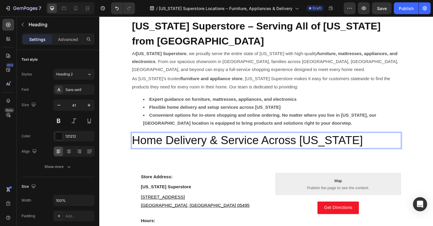
click at [262, 148] on p "Home Delivery & Service Across [US_STATE]" at bounding box center [276, 148] width 285 height 16
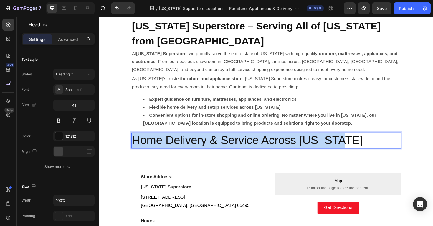
click at [262, 148] on p "Home Delivery & Service Across [US_STATE]" at bounding box center [276, 148] width 285 height 16
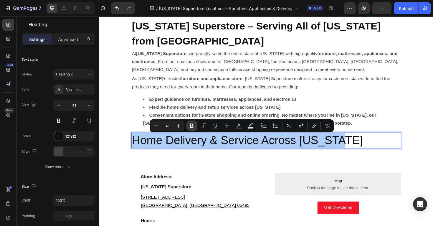
click at [192, 127] on icon "Editor contextual toolbar" at bounding box center [192, 126] width 4 height 4
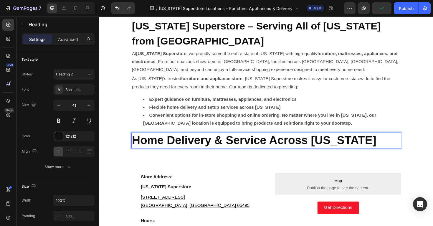
click at [228, 156] on h2 "Home Delivery & Service Across [US_STATE]" at bounding box center [276, 147] width 286 height 17
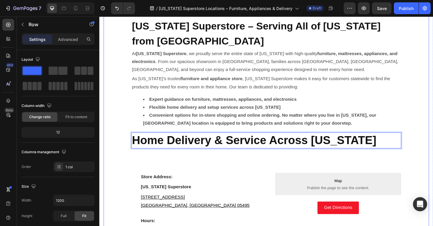
click at [285, 160] on div "Vermont Superstore – Serving All of Vermont from Williston Heading At Vermont S…" at bounding box center [276, 204] width 286 height 373
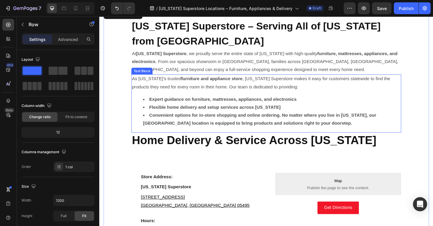
click at [260, 114] on strong "Flexible home delivery and setup services across [US_STATE]" at bounding box center [221, 112] width 139 height 5
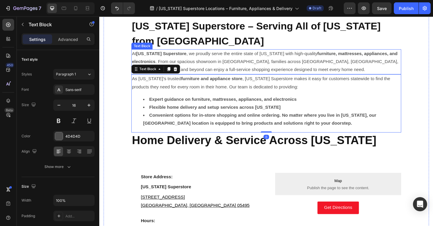
click at [182, 55] on strong "[US_STATE] Superstore" at bounding box center [164, 55] width 53 height 5
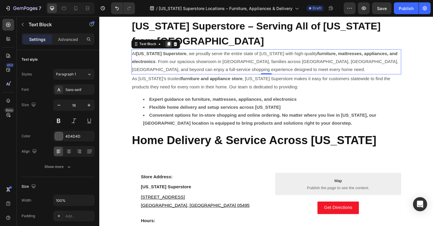
click at [173, 48] on icon at bounding box center [172, 45] width 5 height 5
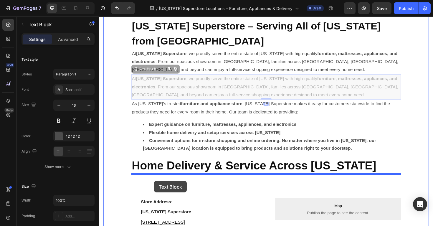
drag, startPoint x: 138, startPoint y: 72, endPoint x: 156, endPoint y: 189, distance: 118.1
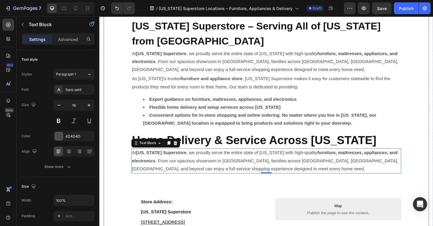
click at [122, 127] on div "Vermont Superstore – Serving All of Vermont from Williston Heading At Vermont S…" at bounding box center [276, 218] width 345 height 419
click at [159, 162] on strong "[US_STATE] Superstore" at bounding box center [164, 160] width 53 height 5
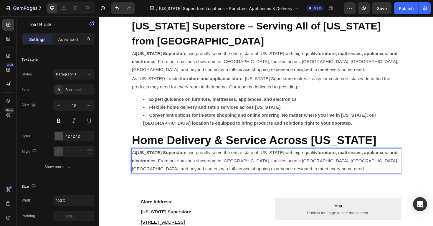
click at [159, 162] on strong "[US_STATE] Superstore" at bounding box center [164, 160] width 53 height 5
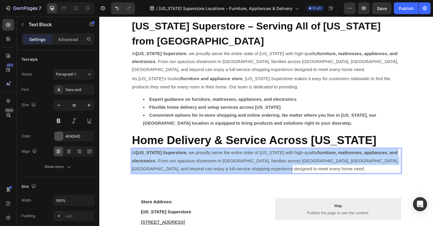
click at [159, 162] on strong "[US_STATE] Superstore" at bounding box center [164, 160] width 53 height 5
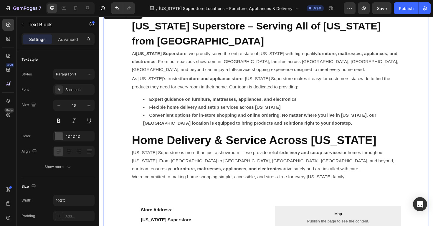
click at [169, 207] on div "Vermont Superstore – Serving All of Vermont from Williston Heading At Vermont S…" at bounding box center [276, 222] width 286 height 408
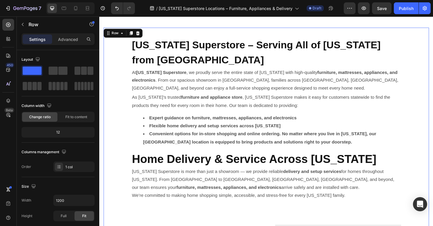
scroll to position [136, 0]
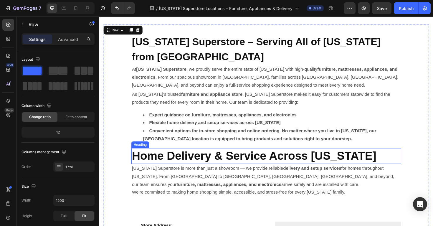
click at [138, 161] on strong "Home Delivery & Service Across [US_STATE]" at bounding box center [263, 164] width 259 height 14
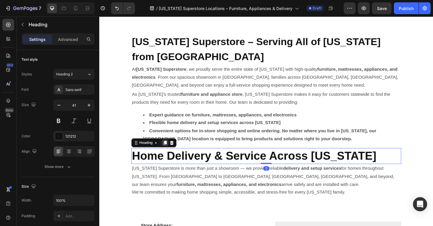
click at [169, 152] on icon at bounding box center [168, 150] width 5 height 5
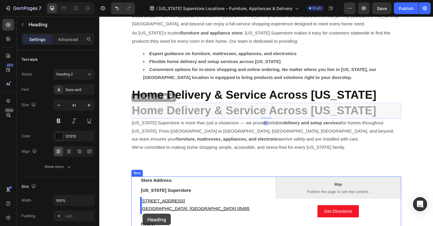
scroll to position [212, 0]
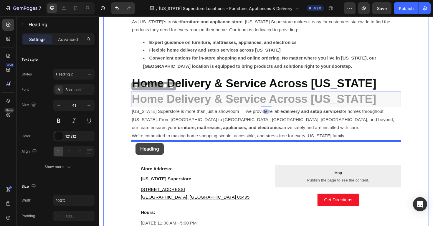
drag, startPoint x: 138, startPoint y: 167, endPoint x: 138, endPoint y: 151, distance: 16.2
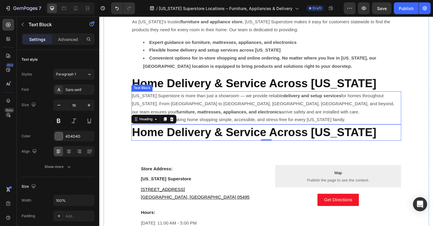
click at [188, 108] on p "Vermont Superstore is more than just a showroom — we provide reliable delivery …" at bounding box center [276, 108] width 285 height 25
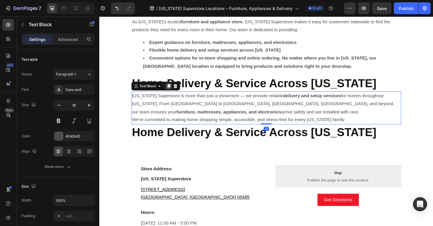
click at [172, 90] on icon at bounding box center [172, 90] width 5 height 5
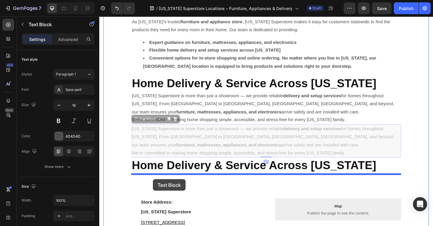
drag, startPoint x: 139, startPoint y: 127, endPoint x: 156, endPoint y: 189, distance: 64.0
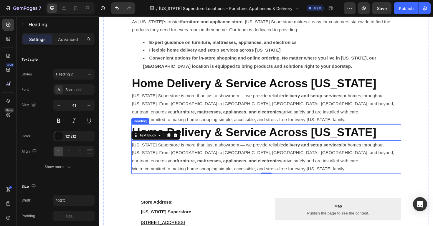
click at [215, 139] on strong "Home Delivery & Service Across [US_STATE]" at bounding box center [263, 139] width 259 height 14
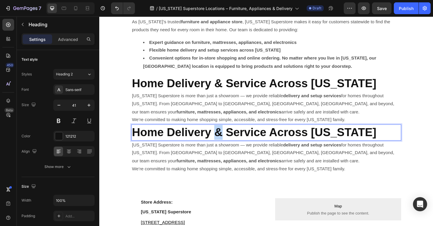
click at [222, 141] on strong "Home Delivery & Service Across [US_STATE]" at bounding box center [263, 139] width 259 height 14
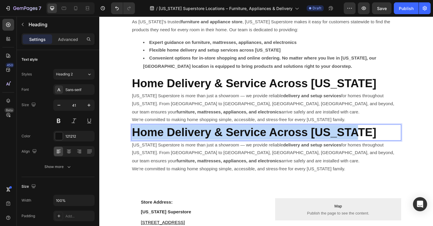
click at [222, 141] on strong "Home Delivery & Service Across [US_STATE]" at bounding box center [263, 139] width 259 height 14
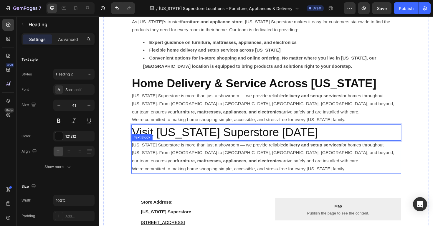
click at [208, 142] on p "Visit [US_STATE] Superstore [DATE]" at bounding box center [276, 139] width 285 height 16
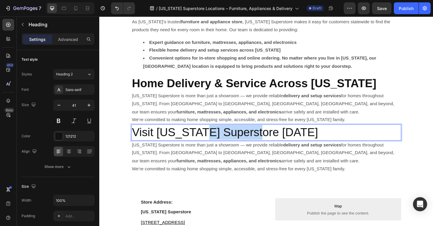
click at [208, 142] on p "Visit [US_STATE] Superstore [DATE]" at bounding box center [276, 139] width 285 height 16
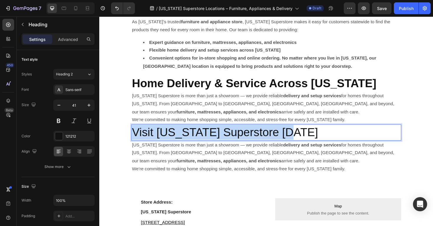
click at [208, 142] on p "Visit [US_STATE] Superstore [DATE]" at bounding box center [276, 139] width 285 height 16
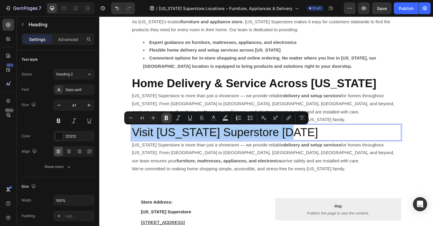
click at [167, 117] on icon "Editor contextual toolbar" at bounding box center [167, 118] width 4 height 4
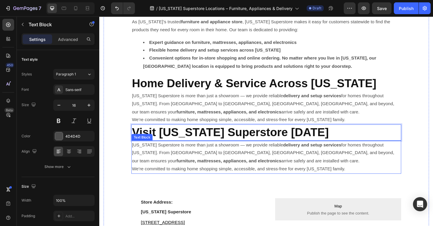
click at [240, 172] on p "Vermont Superstore is more than just a showroom — we provide reliable delivery …" at bounding box center [276, 161] width 285 height 25
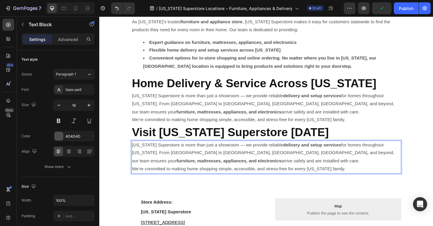
click at [230, 173] on p "Vermont Superstore is more than just a showroom — we provide reliable delivery …" at bounding box center [276, 161] width 285 height 25
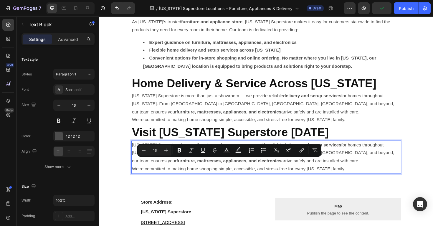
click at [347, 170] on p "Vermont Superstore is more than just a showroom — we provide reliable delivery …" at bounding box center [276, 161] width 285 height 25
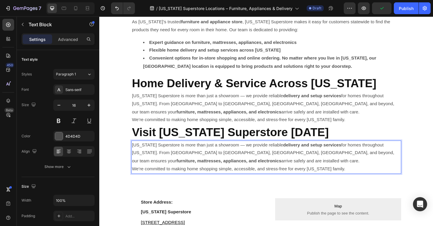
click at [362, 180] on p "We’re committed to making home shopping simple, accessible, and stress-free for…" at bounding box center [276, 178] width 285 height 9
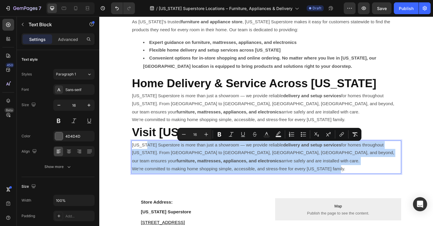
drag, startPoint x: 362, startPoint y: 180, endPoint x: 150, endPoint y: 152, distance: 213.6
click at [150, 152] on div "Vermont Superstore is more than just a showroom — we provide reliable delivery …" at bounding box center [276, 165] width 286 height 35
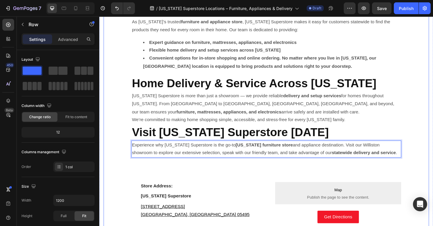
click at [197, 187] on div "Vermont Superstore – Serving All of Vermont from Williston Heading At Vermont S…" at bounding box center [276, 180] width 286 height 444
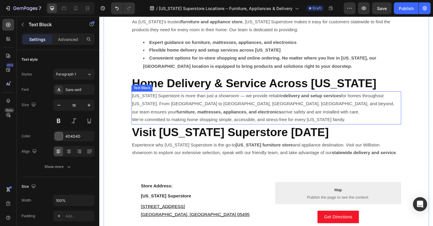
click at [159, 130] on p "We’re committed to making home shopping simple, accessible, and stress-free for…" at bounding box center [276, 126] width 285 height 9
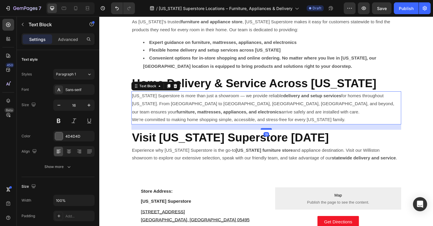
drag, startPoint x: 278, startPoint y: 131, endPoint x: 277, endPoint y: 136, distance: 5.7
click at [277, 136] on div at bounding box center [276, 136] width 12 height 2
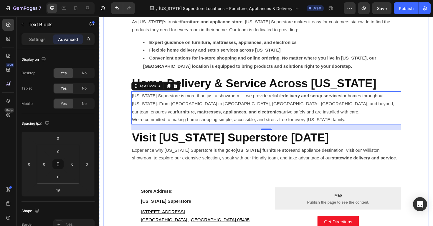
click at [431, 144] on div "Vermont Superstore – Serving All of Vermont from Williston Heading At Vermont S…" at bounding box center [276, 182] width 345 height 468
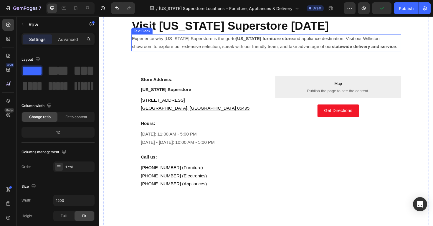
scroll to position [227, 0]
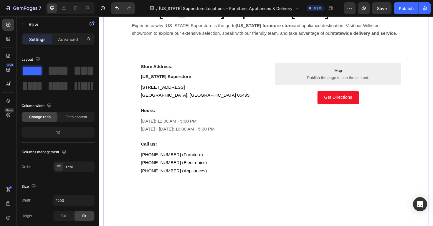
click at [273, 56] on div "Vermont Superstore – Serving All of Vermont from Williston Heading At Vermont S…" at bounding box center [276, 50] width 286 height 449
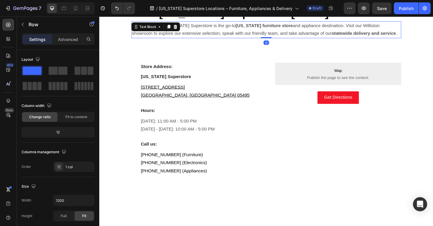
click at [258, 30] on p "Experience why Vermont Superstore is the go-to Vermont furniture store and appl…" at bounding box center [276, 30] width 285 height 17
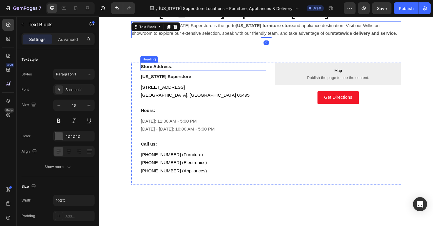
click at [273, 78] on h3 "[US_STATE] Superstore" at bounding box center [209, 80] width 133 height 8
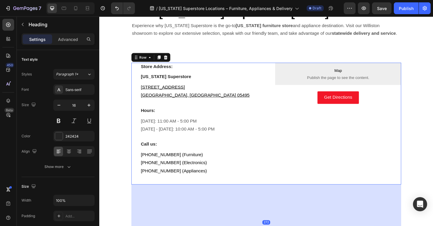
click at [278, 66] on div "Store Address: Heading Vermont Superstore Heading 543 Blair Park Rd. Williston,…" at bounding box center [276, 129] width 286 height 129
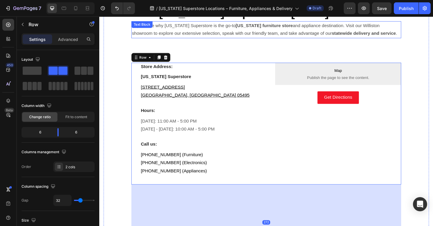
click at [277, 35] on p "Experience why Vermont Superstore is the go-to Vermont furniture store and appl…" at bounding box center [276, 30] width 285 height 17
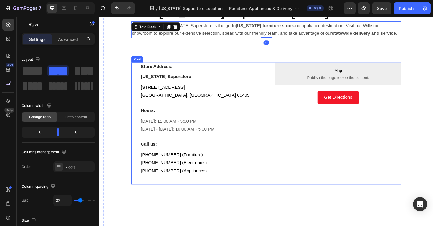
click at [269, 75] on div "Store Address: Heading Vermont Superstore Heading 543 Blair Park Rd. Williston,…" at bounding box center [209, 129] width 133 height 129
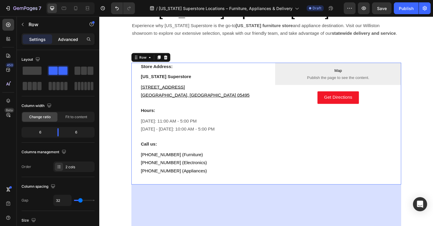
click at [68, 39] on p "Advanced" at bounding box center [68, 39] width 20 height 6
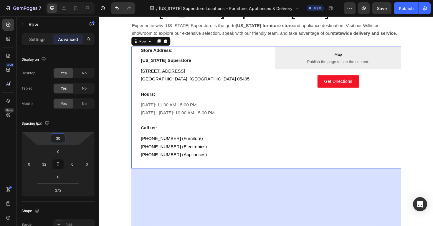
type input "32"
drag, startPoint x: 68, startPoint y: 137, endPoint x: 68, endPoint y: 146, distance: 8.3
click at [68, 0] on html "7 Version history / Vermont Superstore Locations – Furniture, Appliances & Deli…" at bounding box center [216, 0] width 433 height 0
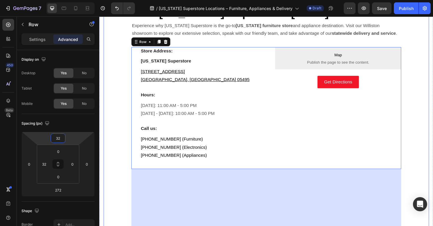
click at [112, 141] on div "Vermont Superstore – Serving All of Vermont from Williston Heading At Vermont S…" at bounding box center [276, 41] width 345 height 451
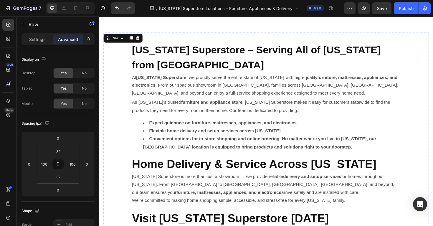
scroll to position [0, 0]
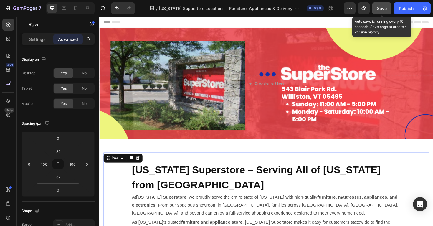
click at [380, 10] on span "Save" at bounding box center [382, 8] width 10 height 5
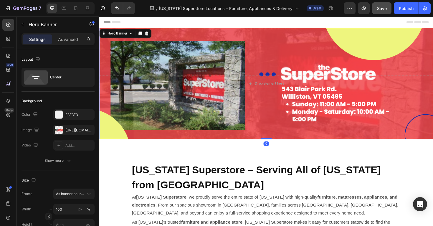
click at [304, 123] on div "Background Image" at bounding box center [276, 88] width 354 height 118
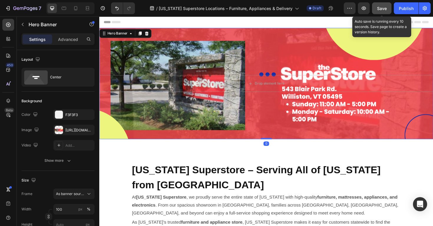
click at [386, 5] on button "Save" at bounding box center [381, 8] width 19 height 12
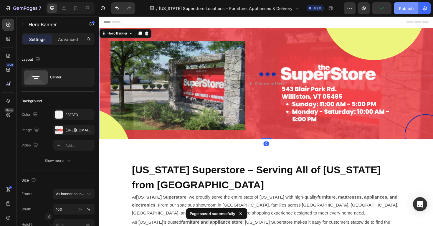
click at [411, 10] on div "Publish" at bounding box center [406, 8] width 15 height 6
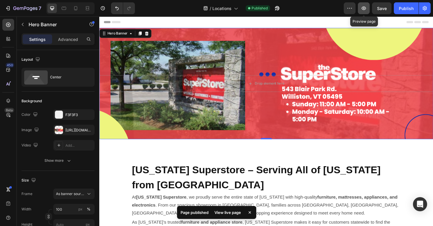
click at [365, 9] on icon "button" at bounding box center [364, 8] width 4 height 4
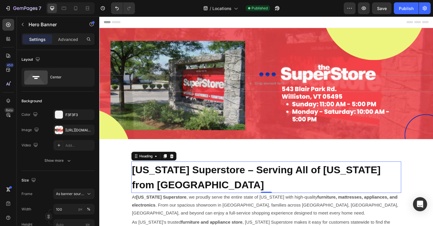
click at [170, 182] on strong "[US_STATE] Superstore – Serving All of [US_STATE] from [GEOGRAPHIC_DATA]" at bounding box center [265, 187] width 263 height 28
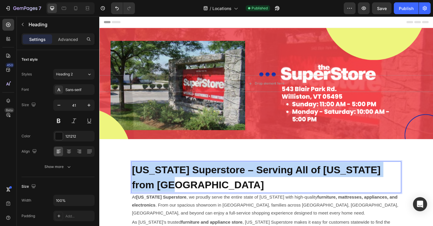
click at [170, 182] on strong "[US_STATE] Superstore – Serving All of [US_STATE] from [GEOGRAPHIC_DATA]" at bounding box center [265, 187] width 263 height 28
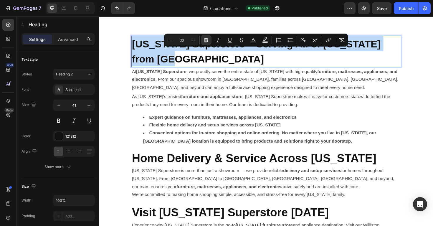
scroll to position [144, 0]
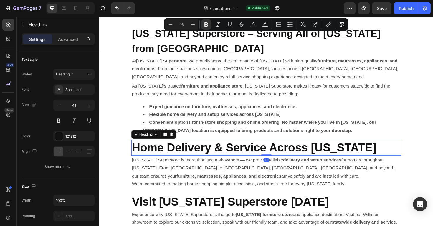
click at [180, 155] on strong "Home Delivery & Service Across [US_STATE]" at bounding box center [263, 156] width 259 height 14
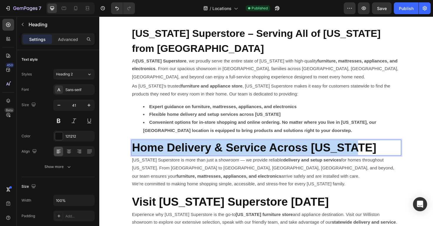
click at [180, 155] on strong "Home Delivery & Service Across [US_STATE]" at bounding box center [263, 156] width 259 height 14
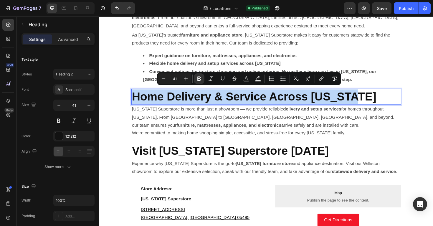
scroll to position [202, 0]
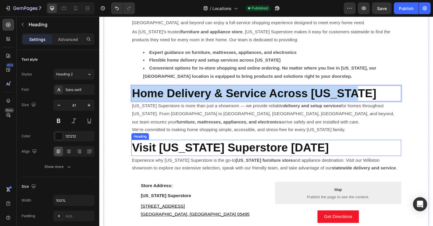
click at [172, 155] on strong "Visit [US_STATE] Superstore [DATE]" at bounding box center [238, 156] width 209 height 14
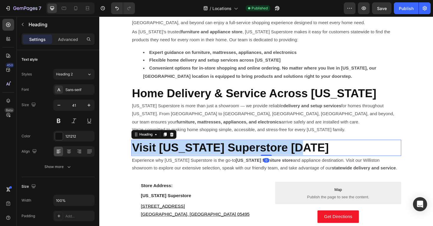
click at [172, 155] on strong "Visit [US_STATE] Superstore [DATE]" at bounding box center [238, 156] width 209 height 14
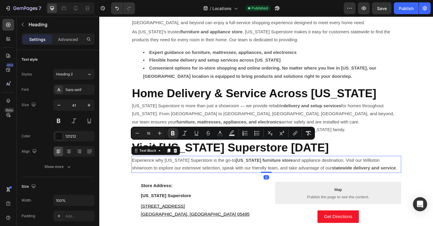
click at [237, 166] on p "Experience why Vermont Superstore is the go-to Vermont furniture store and appl…" at bounding box center [276, 173] width 285 height 17
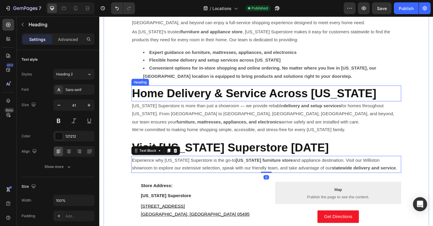
click at [229, 103] on strong "Home Delivery & Service Across [US_STATE]" at bounding box center [263, 98] width 259 height 14
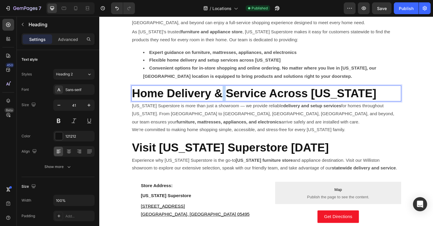
click at [229, 103] on strong "Home Delivery & Service Across [US_STATE]" at bounding box center [263, 98] width 259 height 14
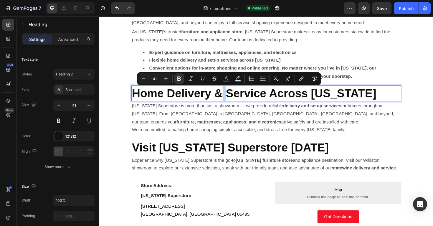
click at [229, 103] on strong "Home Delivery & Service Across [US_STATE]" at bounding box center [263, 98] width 259 height 14
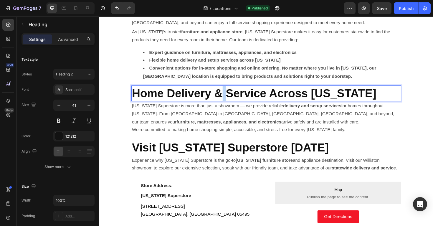
click at [229, 103] on strong "Home Delivery & Service Across [US_STATE]" at bounding box center [263, 98] width 259 height 14
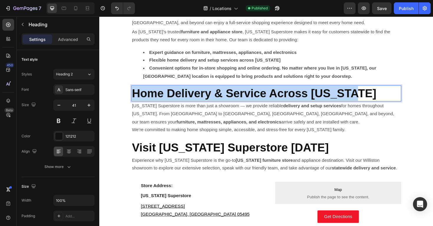
click at [229, 103] on strong "Home Delivery & Service Across [US_STATE]" at bounding box center [263, 98] width 259 height 14
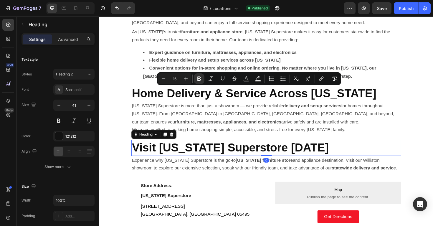
click at [210, 156] on strong "Visit [US_STATE] Superstore [DATE]" at bounding box center [238, 156] width 209 height 14
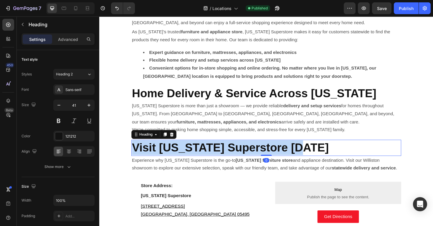
click at [210, 156] on strong "Visit [US_STATE] Superstore [DATE]" at bounding box center [238, 156] width 209 height 14
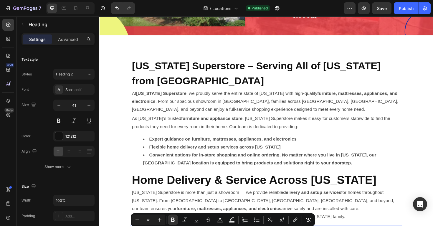
scroll to position [104, 0]
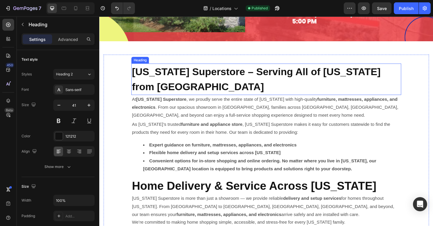
click at [161, 86] on strong "[US_STATE] Superstore – Serving All of [US_STATE] from [GEOGRAPHIC_DATA]" at bounding box center [265, 83] width 263 height 28
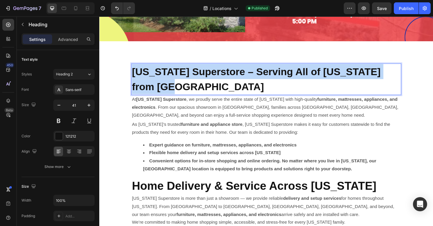
click at [161, 86] on strong "[US_STATE] Superstore – Serving All of [US_STATE] from [GEOGRAPHIC_DATA]" at bounding box center [265, 83] width 263 height 28
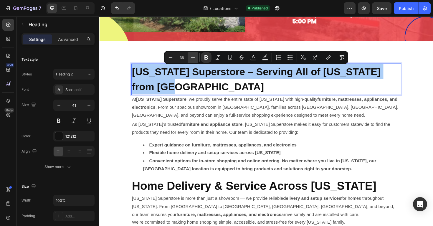
click at [192, 60] on icon "Editor contextual toolbar" at bounding box center [193, 58] width 6 height 6
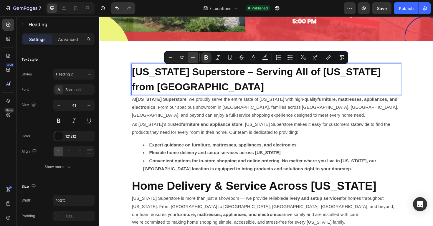
click at [192, 60] on icon "Editor contextual toolbar" at bounding box center [193, 58] width 6 height 6
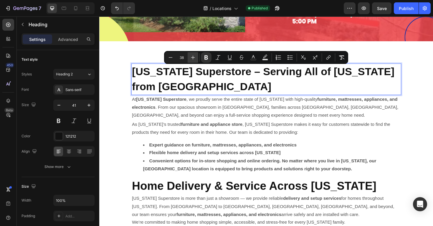
click at [192, 60] on icon "Editor contextual toolbar" at bounding box center [193, 58] width 6 height 6
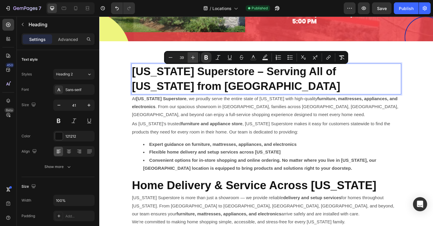
click at [192, 60] on icon "Editor contextual toolbar" at bounding box center [193, 58] width 6 height 6
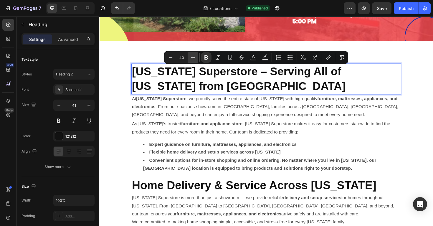
click at [192, 60] on icon "Editor contextual toolbar" at bounding box center [193, 58] width 6 height 6
type input "41"
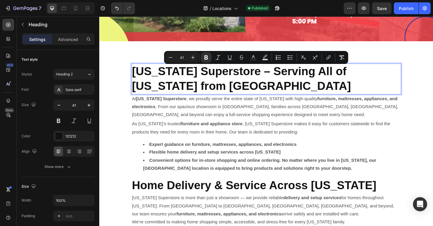
click at [238, 95] on p "[US_STATE] Superstore – Serving All of [US_STATE] from [GEOGRAPHIC_DATA]" at bounding box center [276, 83] width 285 height 32
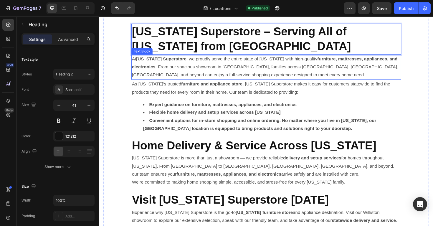
scroll to position [157, 0]
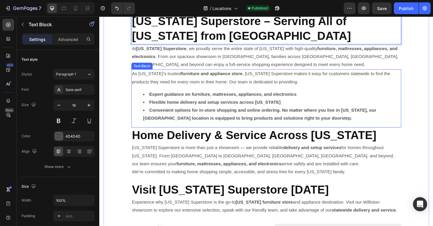
click at [133, 96] on div "As Vermont’s trusted furniture and appliance store , Vermont Superstore makes i…" at bounding box center [276, 103] width 286 height 62
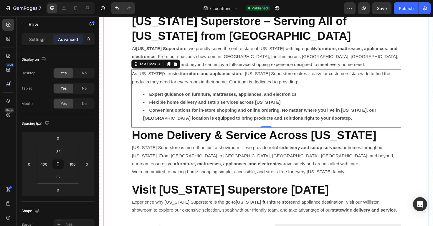
click at [126, 75] on div "⁠⁠⁠⁠⁠⁠⁠ Vermont Superstore – Serving All of Vermont from Williston Heading At V…" at bounding box center [276, 229] width 345 height 451
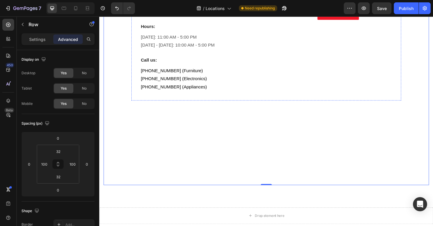
scroll to position [425, 0]
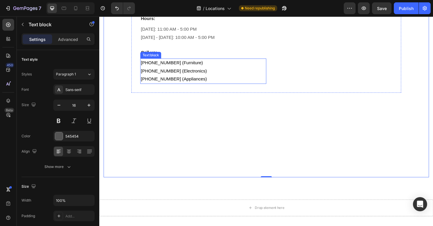
drag, startPoint x: 247, startPoint y: 88, endPoint x: 247, endPoint y: 82, distance: 5.3
click at [247, 87] on div "[PHONE_NUMBER] (Furniture) [PHONE_NUMBER] (Electronics) [PHONE_NUMBER] (Applian…" at bounding box center [209, 74] width 133 height 27
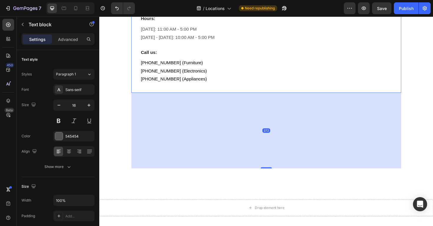
click at [279, 85] on div "Store Address: Heading Vermont Superstore Heading 543 Blair Park Rd. Williston,…" at bounding box center [276, 32] width 286 height 129
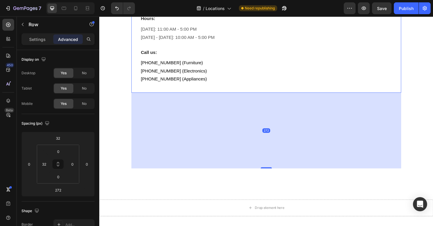
click at [301, 83] on div "Map Publish the page to see the content. Map Get Directions Button" at bounding box center [352, 32] width 133 height 129
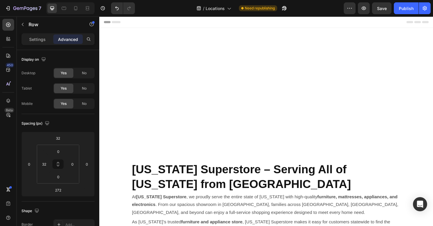
scroll to position [425, 0]
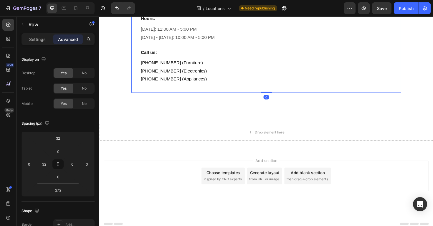
drag, startPoint x: 275, startPoint y: 177, endPoint x: 274, endPoint y: 95, distance: 81.9
click at [275, 94] on div "Store Address: Heading [US_STATE] Superstore Heading [STREET_ADDRESS] [GEOGRAPH…" at bounding box center [276, 32] width 286 height 129
type input "0"
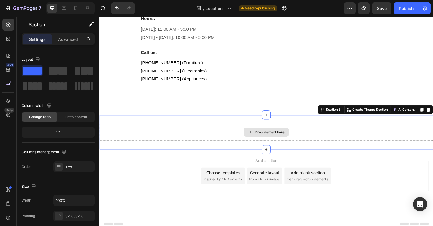
click at [276, 145] on div "Drop element here" at bounding box center [276, 139] width 354 height 18
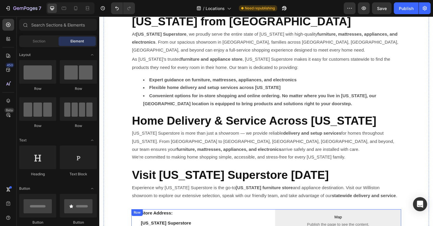
scroll to position [125, 0]
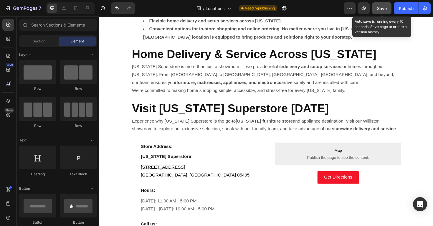
click at [379, 9] on span "Save" at bounding box center [382, 8] width 10 height 5
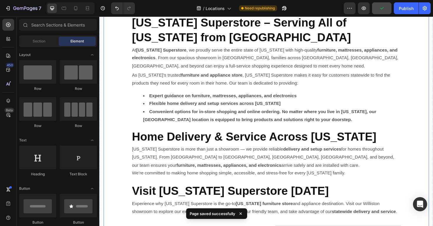
scroll to position [0, 0]
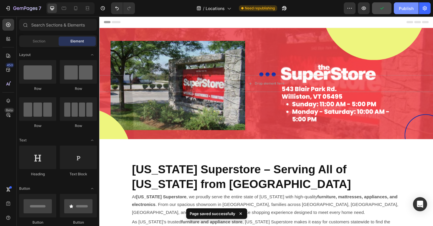
click at [407, 5] on div "Publish" at bounding box center [406, 8] width 15 height 6
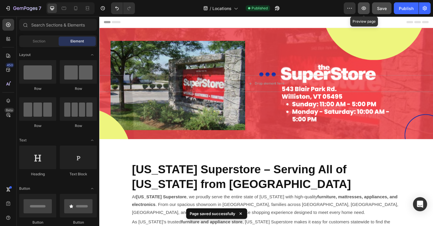
click at [364, 6] on icon "button" at bounding box center [364, 8] width 6 height 6
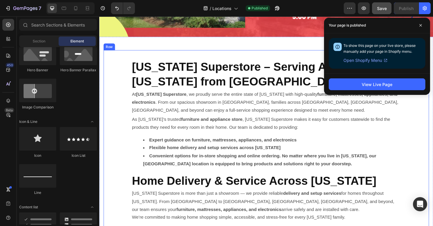
scroll to position [118, 0]
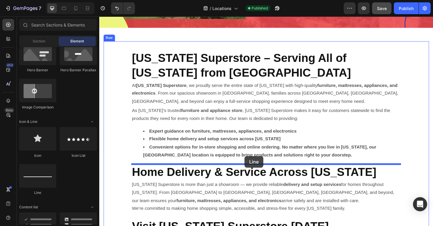
drag, startPoint x: 147, startPoint y: 193, endPoint x: 253, endPoint y: 164, distance: 109.9
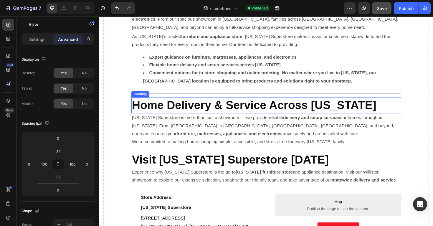
scroll to position [217, 0]
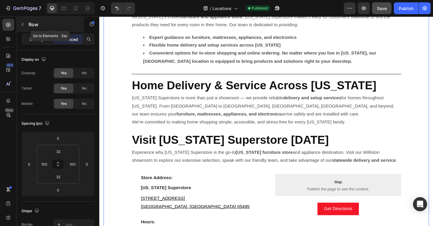
click at [24, 28] on button "button" at bounding box center [22, 24] width 9 height 9
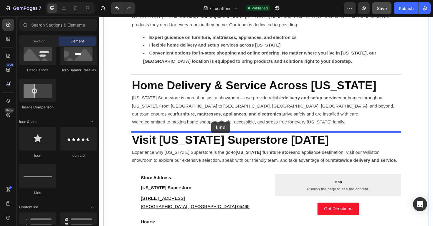
drag, startPoint x: 145, startPoint y: 199, endPoint x: 218, endPoint y: 128, distance: 101.3
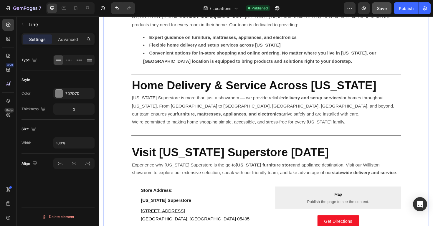
click at [116, 168] on div "⁠⁠⁠⁠⁠⁠⁠ Vermont Superstore – Serving All of Vermont from Williston Heading At V…" at bounding box center [276, 139] width 345 height 392
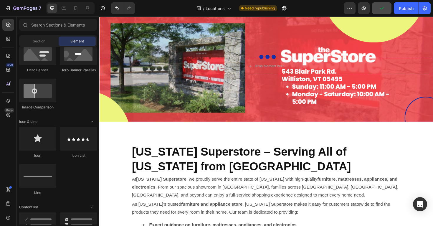
scroll to position [0, 0]
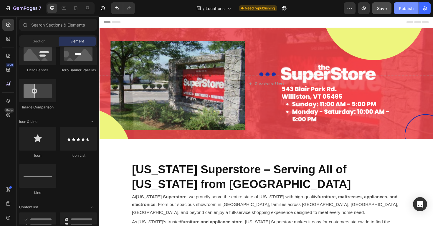
click at [407, 10] on div "Publish" at bounding box center [406, 8] width 15 height 6
click at [363, 11] on button "button" at bounding box center [364, 8] width 12 height 12
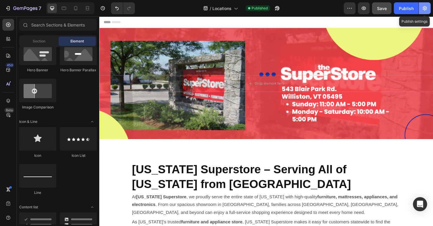
click at [423, 11] on icon "button" at bounding box center [425, 8] width 6 height 6
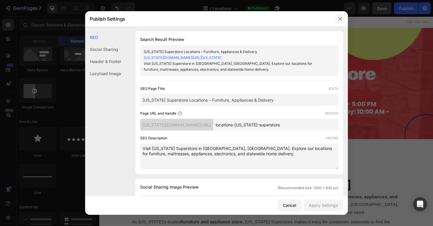
click at [342, 20] on icon "button" at bounding box center [340, 18] width 3 height 3
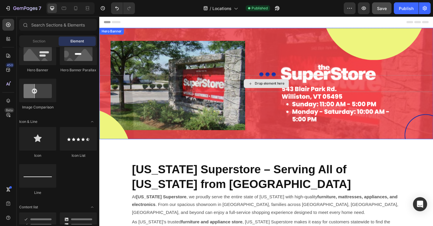
click at [284, 88] on div "Drop element here" at bounding box center [279, 87] width 31 height 5
click at [284, 55] on div "Background Image" at bounding box center [276, 88] width 354 height 118
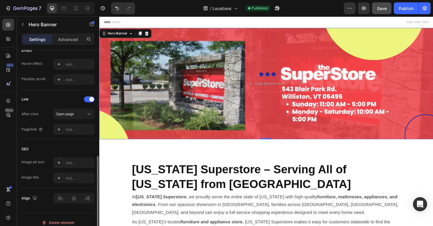
scroll to position [328, 0]
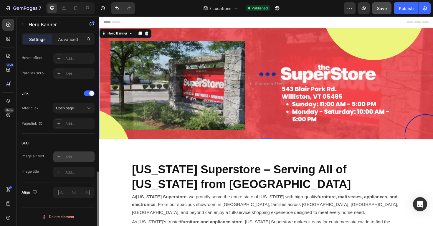
click at [76, 158] on div "Add..." at bounding box center [79, 156] width 28 height 5
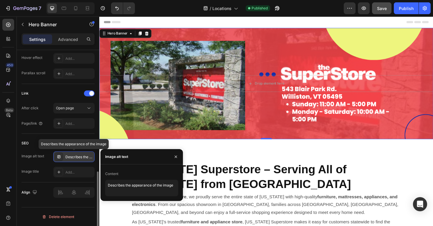
click at [72, 155] on div "Describes the appearance of the image" at bounding box center [79, 156] width 28 height 5
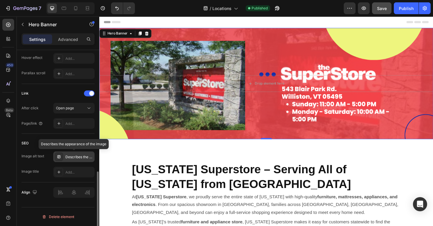
click at [72, 157] on div "Describes the appearance of the image" at bounding box center [79, 156] width 28 height 5
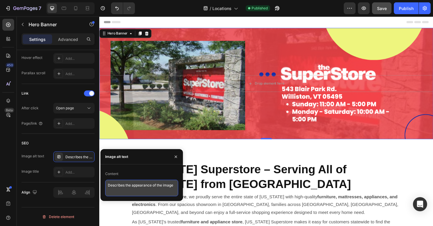
click at [128, 192] on textarea "Describes the appearance of the image" at bounding box center [141, 188] width 73 height 17
click at [128, 186] on textarea "Describes the appearance of the image" at bounding box center [141, 188] width 73 height 17
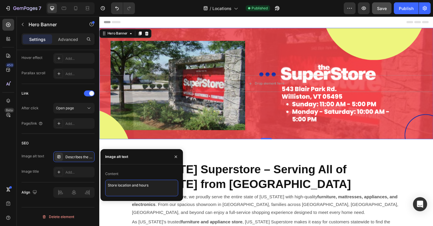
type textarea "Store location and hours"
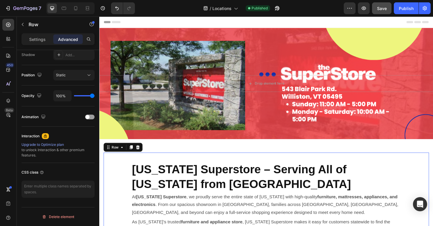
scroll to position [0, 0]
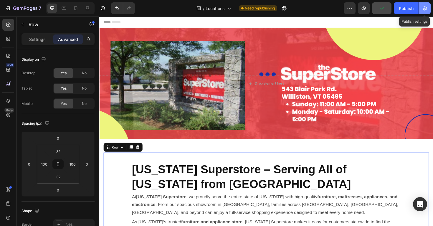
click at [425, 9] on icon "button" at bounding box center [425, 8] width 4 height 4
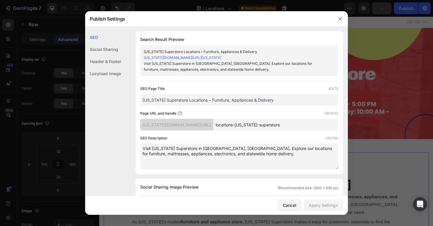
click at [297, 123] on input "locations-vermont-superstore" at bounding box center [275, 125] width 125 height 12
click at [271, 126] on input "locations-vermont-superstore" at bounding box center [275, 125] width 125 height 12
drag, startPoint x: 271, startPoint y: 125, endPoint x: 228, endPoint y: 127, distance: 43.6
click at [228, 127] on div "vermont-super-store.myshopify.com/pages/ locations-vermont-superstore" at bounding box center [239, 125] width 198 height 12
click at [246, 127] on input "Store-superstore" at bounding box center [275, 125] width 125 height 12
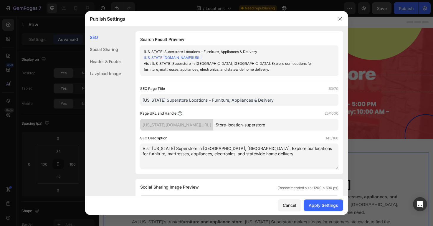
click at [293, 127] on input "Store-location-superstore" at bounding box center [275, 125] width 125 height 12
type input "Store-location-superstore"
click at [324, 203] on div "Apply Settings" at bounding box center [323, 205] width 29 height 6
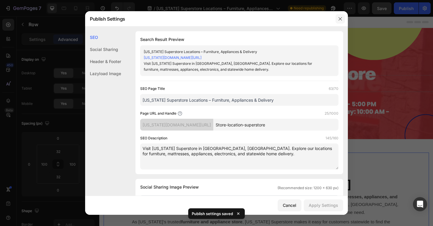
click at [339, 23] on button "button" at bounding box center [340, 18] width 9 height 9
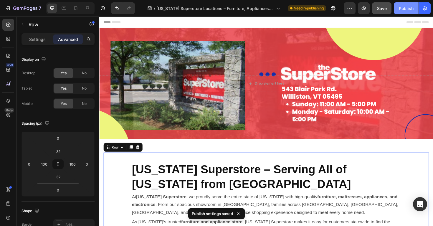
click at [408, 12] on button "Publish" at bounding box center [406, 8] width 25 height 12
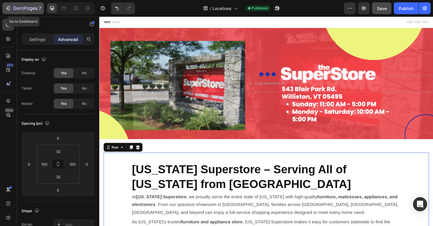
click at [27, 6] on icon "button" at bounding box center [25, 8] width 24 height 5
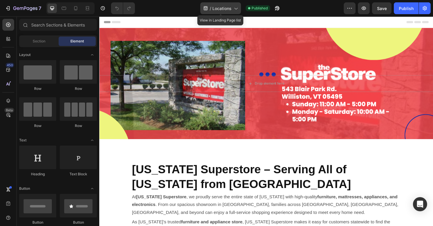
click at [230, 8] on span "Locations" at bounding box center [221, 8] width 19 height 6
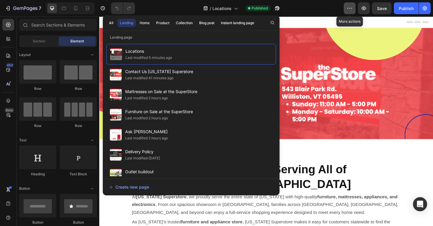
click at [354, 8] on button "button" at bounding box center [350, 8] width 12 height 12
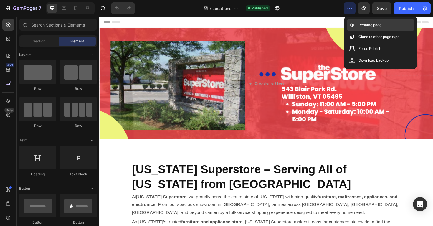
click at [361, 24] on p "Rename page" at bounding box center [370, 25] width 23 height 6
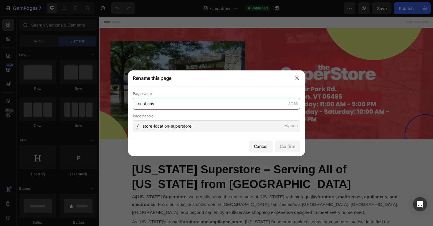
click at [135, 103] on input "Locations" at bounding box center [216, 104] width 167 height 12
click at [135, 104] on input "Locations" at bounding box center [216, 104] width 167 height 12
click at [171, 105] on input "Store Locations" at bounding box center [216, 104] width 167 height 12
type input "Store Location [US_STATE] SuperStore"
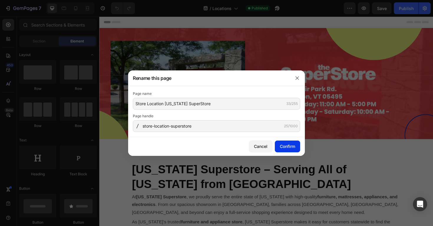
click at [291, 149] on div "Confirm" at bounding box center [287, 146] width 15 height 6
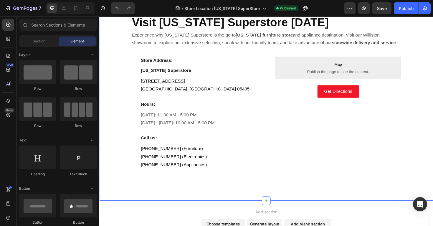
scroll to position [371, 0]
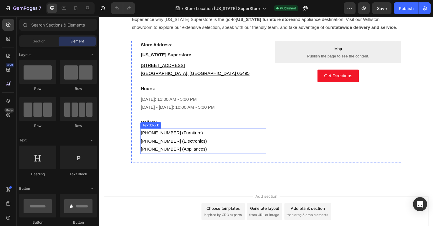
click at [196, 141] on span "[PHONE_NUMBER] (Furniture)" at bounding box center [176, 139] width 66 height 5
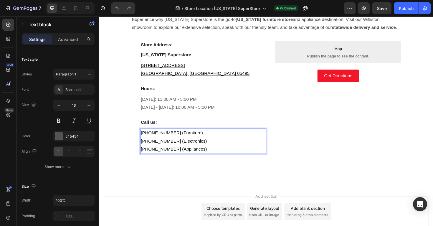
click at [198, 144] on p "[PHONE_NUMBER] (Furniture)" at bounding box center [209, 140] width 132 height 9
click at [198, 142] on span "[PHONE_NUMBER] (Furniture)" at bounding box center [176, 139] width 66 height 5
click at [197, 141] on span "[PHONE_NUMBER] (Furniture)" at bounding box center [176, 139] width 66 height 5
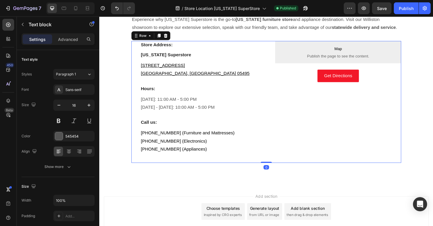
click at [292, 162] on div "Map Publish the page to see the content. Map Get Directions Button" at bounding box center [352, 106] width 133 height 129
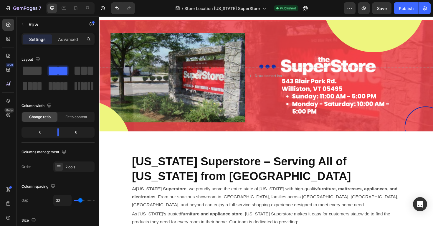
scroll to position [0, 0]
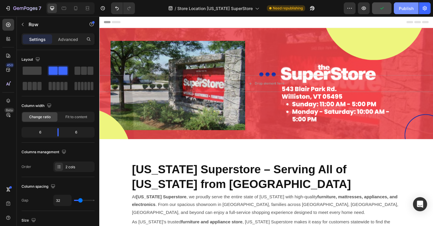
click at [399, 9] on button "Publish" at bounding box center [406, 8] width 25 height 12
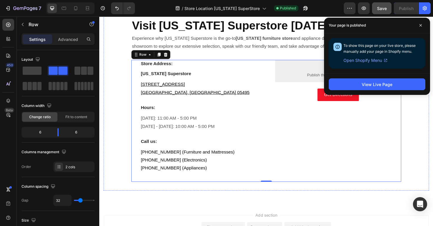
scroll to position [361, 0]
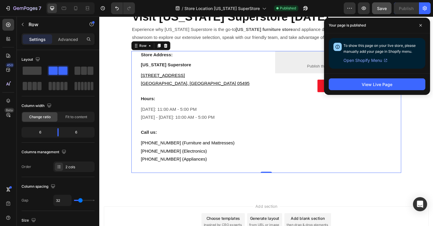
click at [168, 95] on div "Store Address: Heading [US_STATE] Superstore Heading [STREET_ADDRESS] [GEOGRAPH…" at bounding box center [209, 117] width 133 height 129
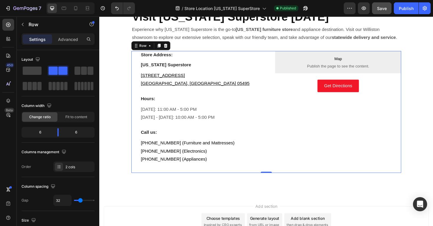
click at [182, 84] on p "[GEOGRAPHIC_DATA], [GEOGRAPHIC_DATA] 05495" at bounding box center [209, 87] width 132 height 9
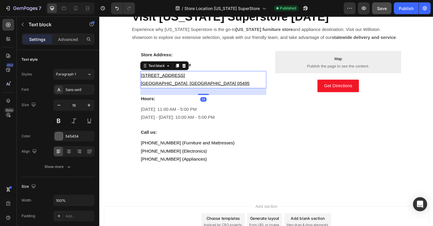
click at [186, 87] on p "[GEOGRAPHIC_DATA], [GEOGRAPHIC_DATA] 05495" at bounding box center [209, 87] width 132 height 9
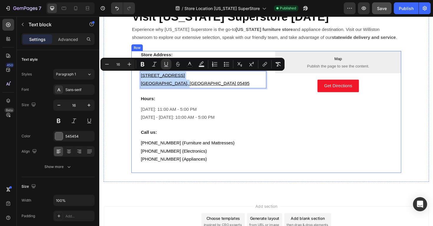
drag, startPoint x: 185, startPoint y: 88, endPoint x: 142, endPoint y: 78, distance: 43.8
click at [142, 78] on div "Store Address: Heading [US_STATE] Superstore Heading [STREET_ADDRESS] [GEOGRAPH…" at bounding box center [276, 117] width 286 height 129
copy div "[STREET_ADDRESS] [GEOGRAPHIC_DATA], VT 05495"
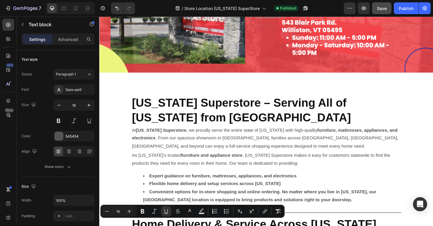
scroll to position [0, 0]
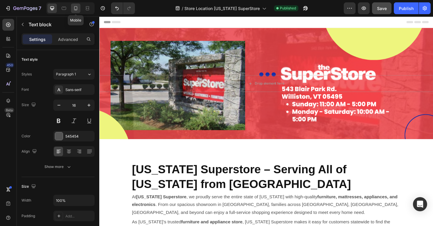
click at [78, 8] on icon at bounding box center [76, 8] width 6 height 6
type input "14"
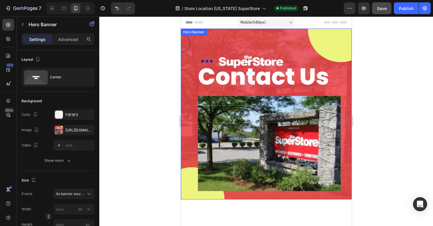
click at [211, 50] on div "Background Image" at bounding box center [266, 114] width 171 height 171
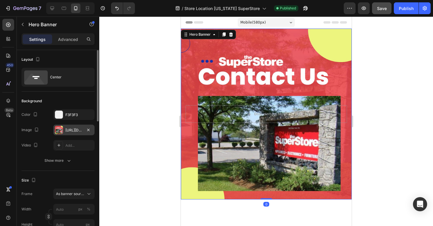
click at [60, 129] on div at bounding box center [59, 130] width 8 height 8
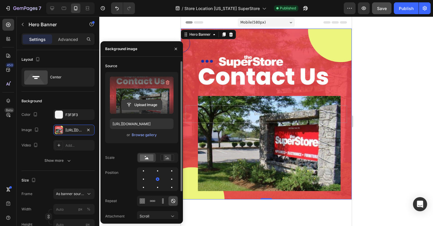
click at [139, 106] on input "file" at bounding box center [141, 105] width 41 height 10
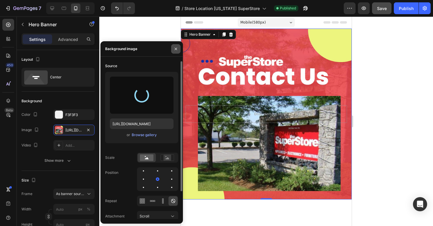
type input "[URL][DOMAIN_NAME]"
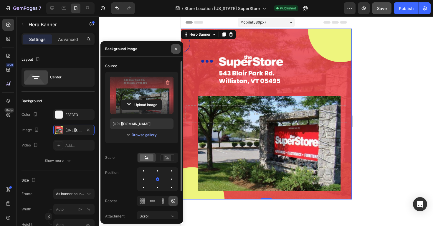
click at [176, 50] on icon "button" at bounding box center [176, 49] width 5 height 5
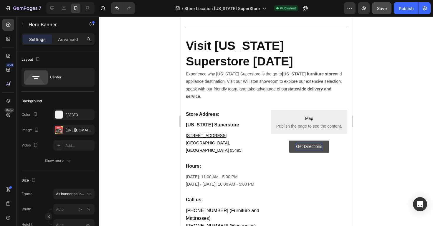
scroll to position [446, 0]
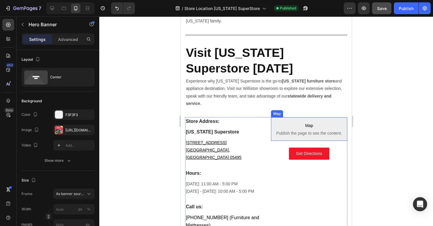
click at [296, 130] on span "Publish the page to see the content." at bounding box center [309, 133] width 76 height 6
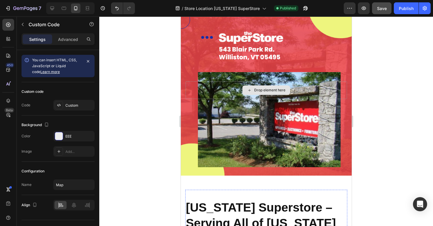
scroll to position [0, 0]
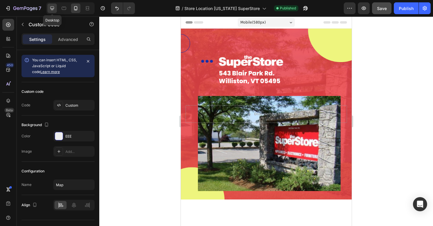
click at [52, 7] on icon at bounding box center [52, 8] width 6 height 6
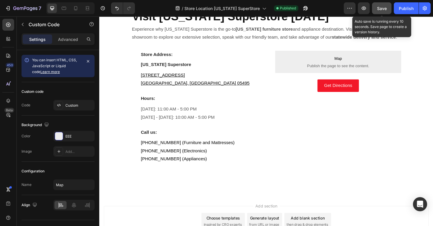
scroll to position [377, 0]
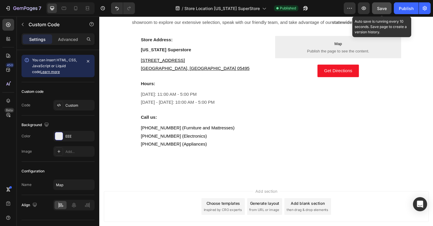
click at [375, 11] on button "Save" at bounding box center [381, 8] width 19 height 12
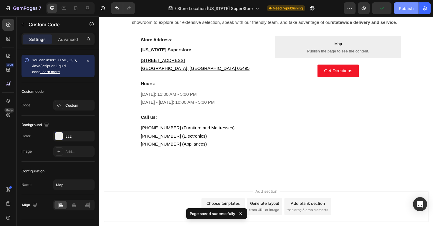
click at [401, 13] on button "Publish" at bounding box center [406, 8] width 25 height 12
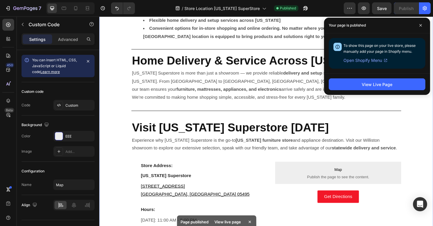
scroll to position [0, 0]
